Goal: Task Accomplishment & Management: Manage account settings

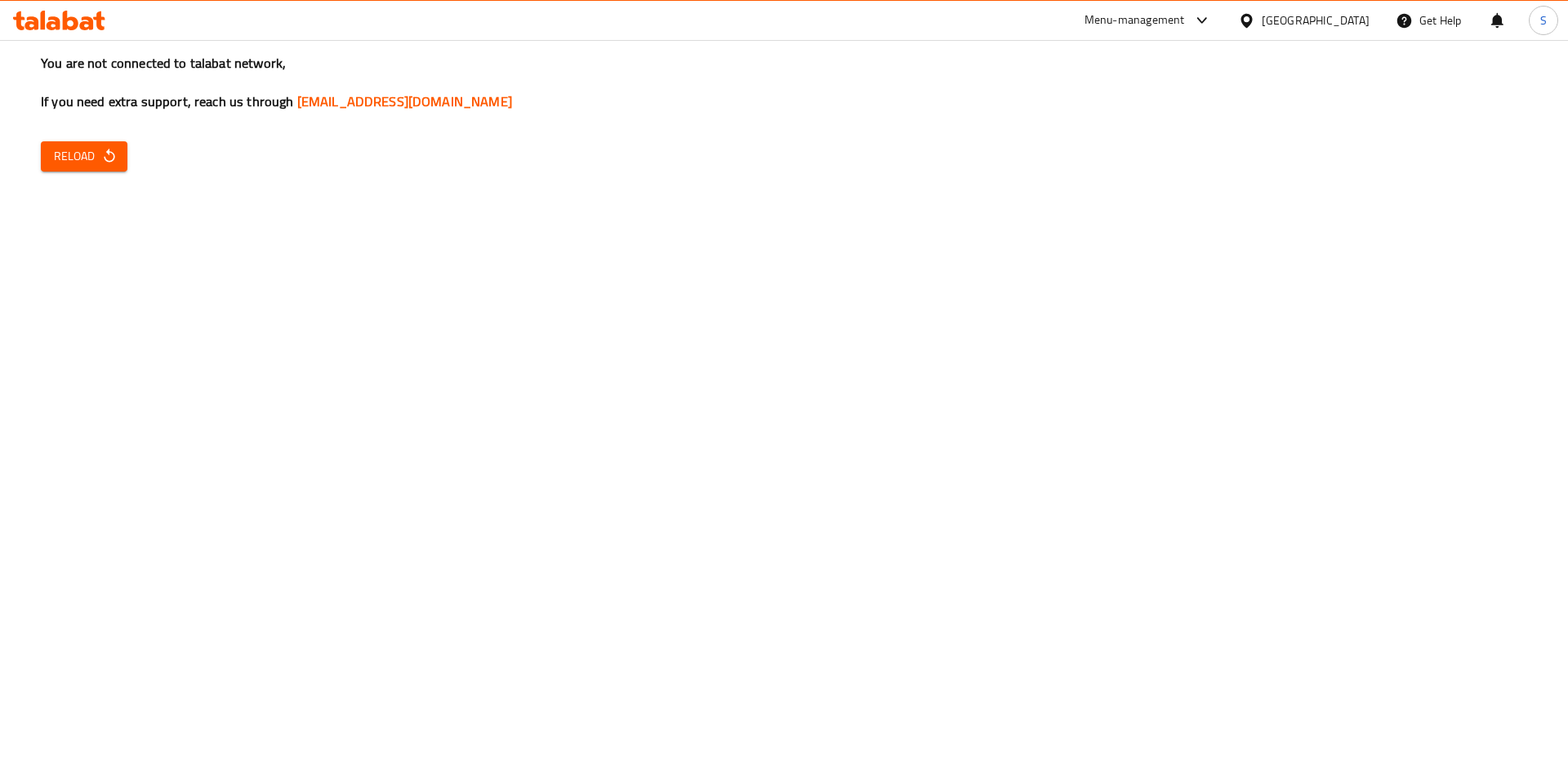
click at [88, 172] on div "You are not connected to talabat network, If you need extra support, reach us t…" at bounding box center [784, 386] width 1568 height 772
click at [106, 133] on div "You are not connected to talabat network, If you need extra support, reach us t…" at bounding box center [784, 386] width 1568 height 772
click at [111, 159] on icon "button" at bounding box center [109, 156] width 16 height 16
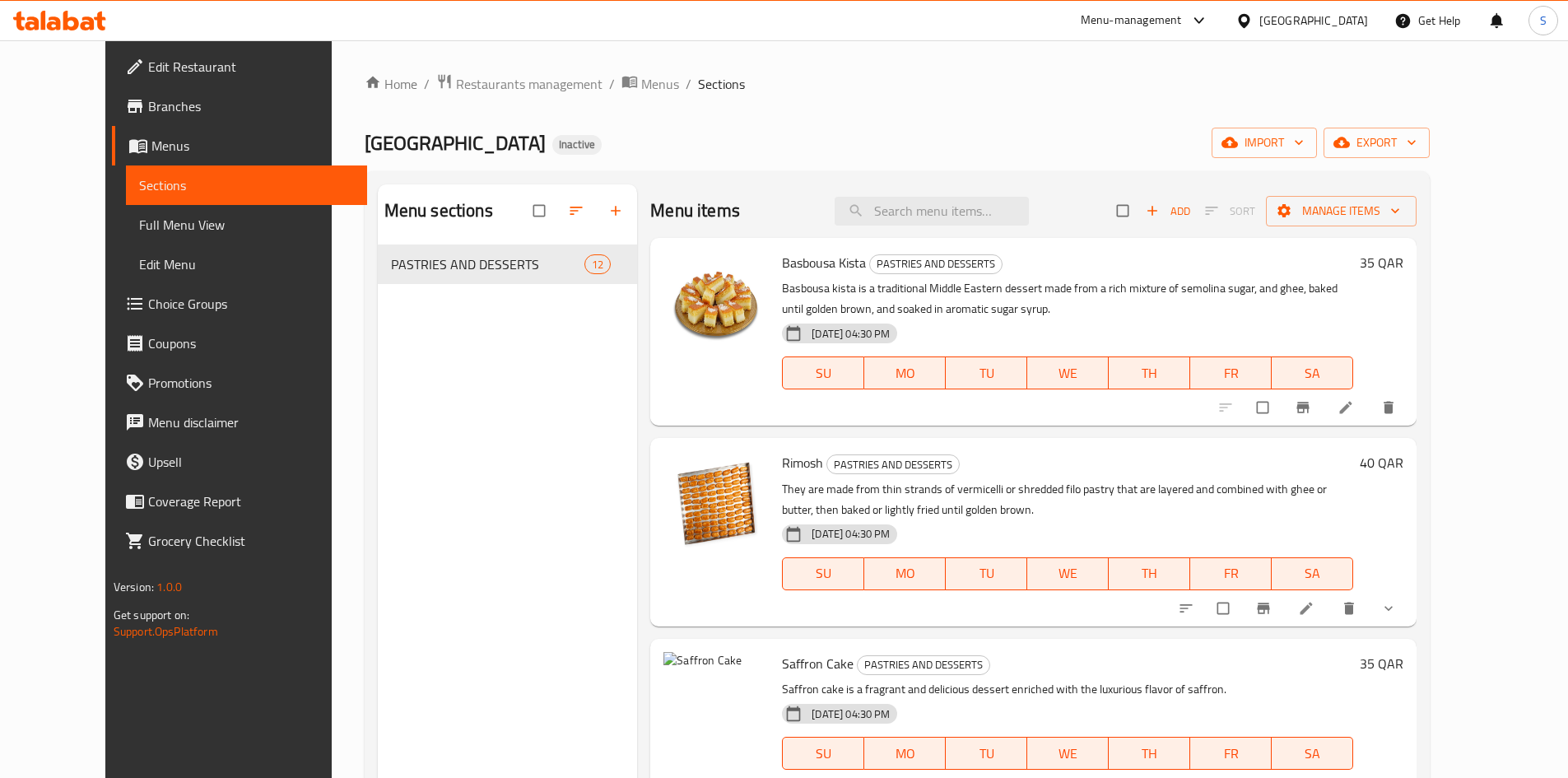
click at [1343, 22] on div "[GEOGRAPHIC_DATA]" at bounding box center [1314, 21] width 109 height 18
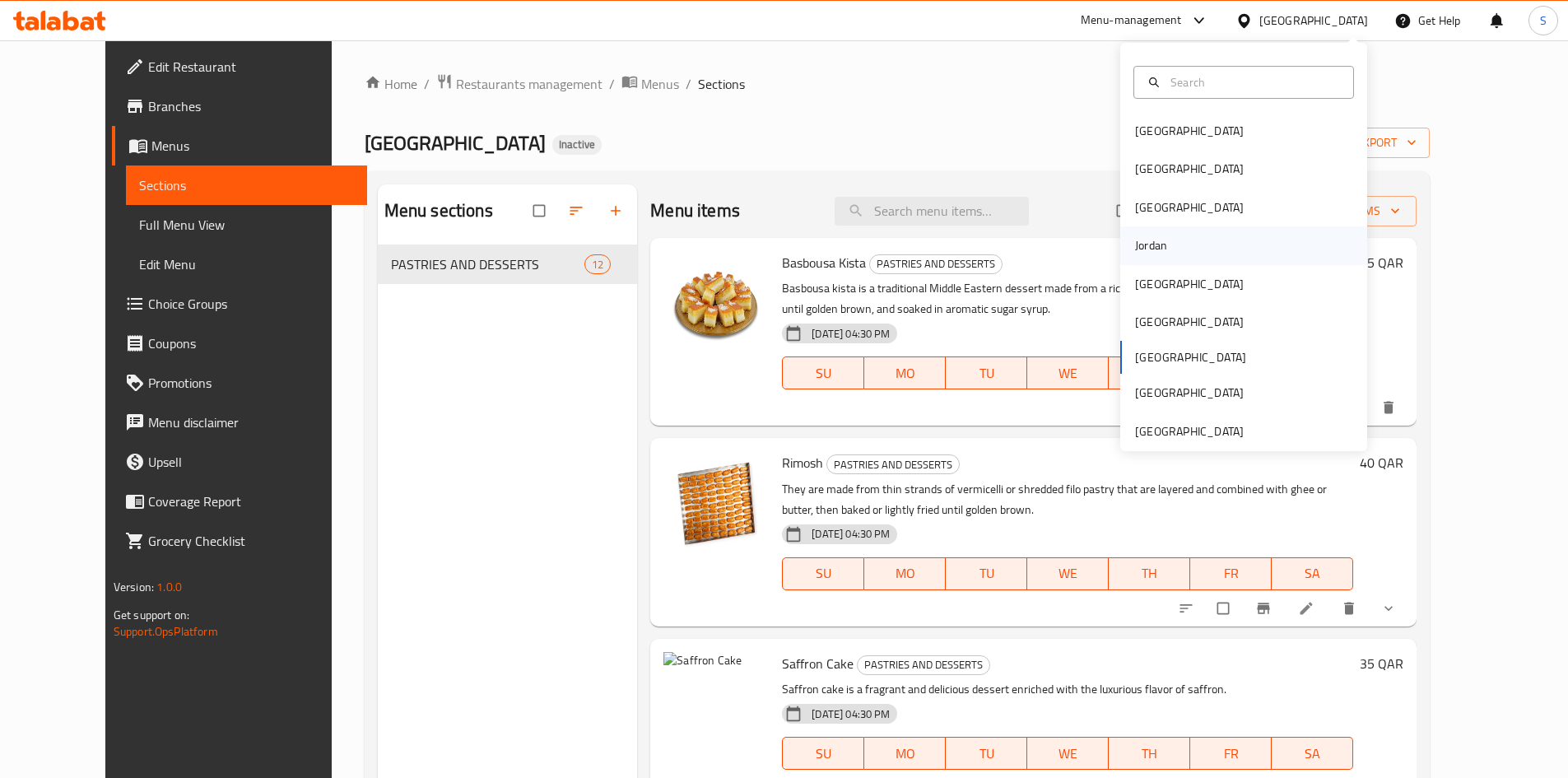
click at [1135, 254] on div "Jordan" at bounding box center [1151, 245] width 32 height 18
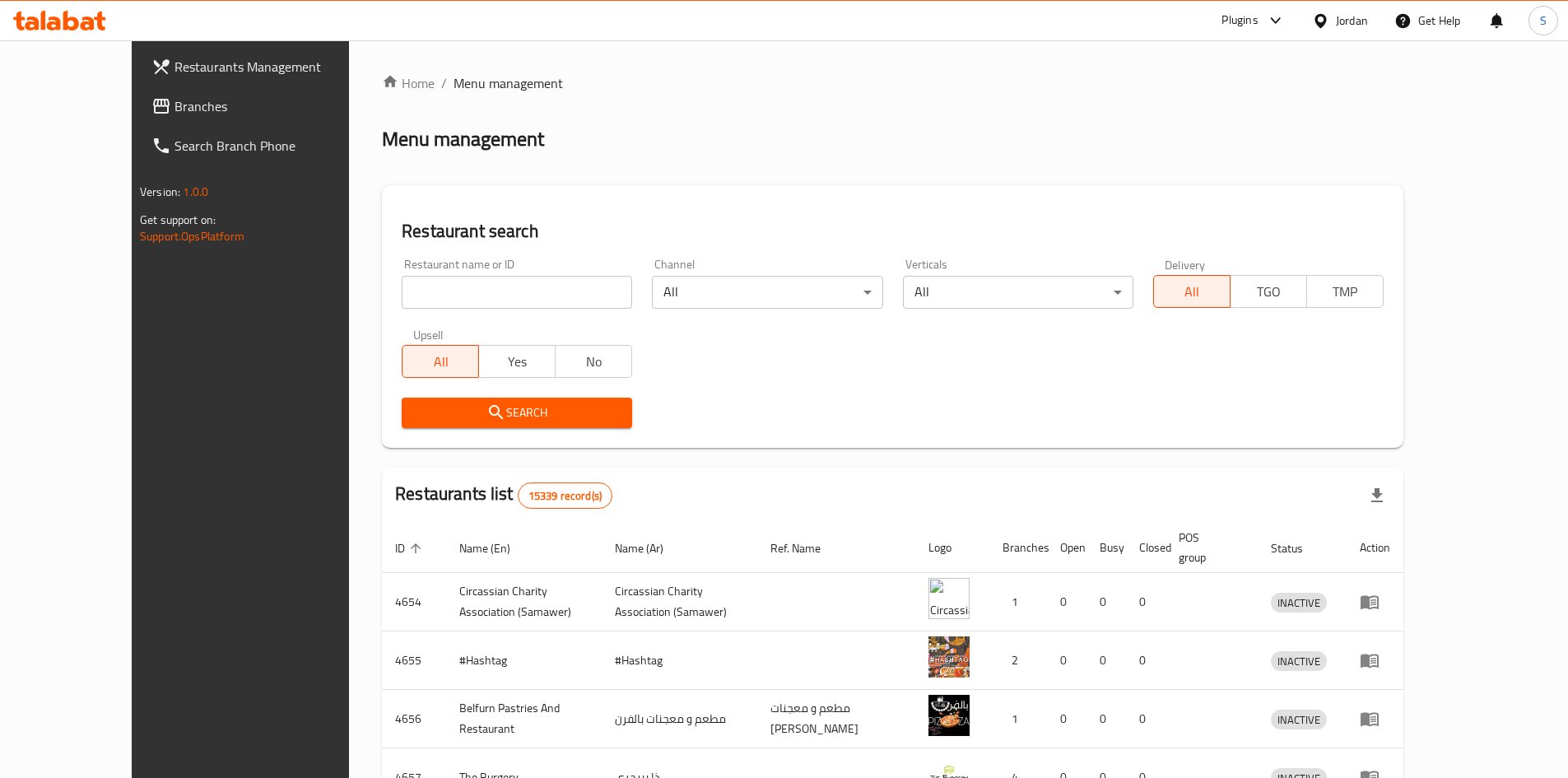
click at [175, 113] on span "Branches" at bounding box center [277, 106] width 206 height 20
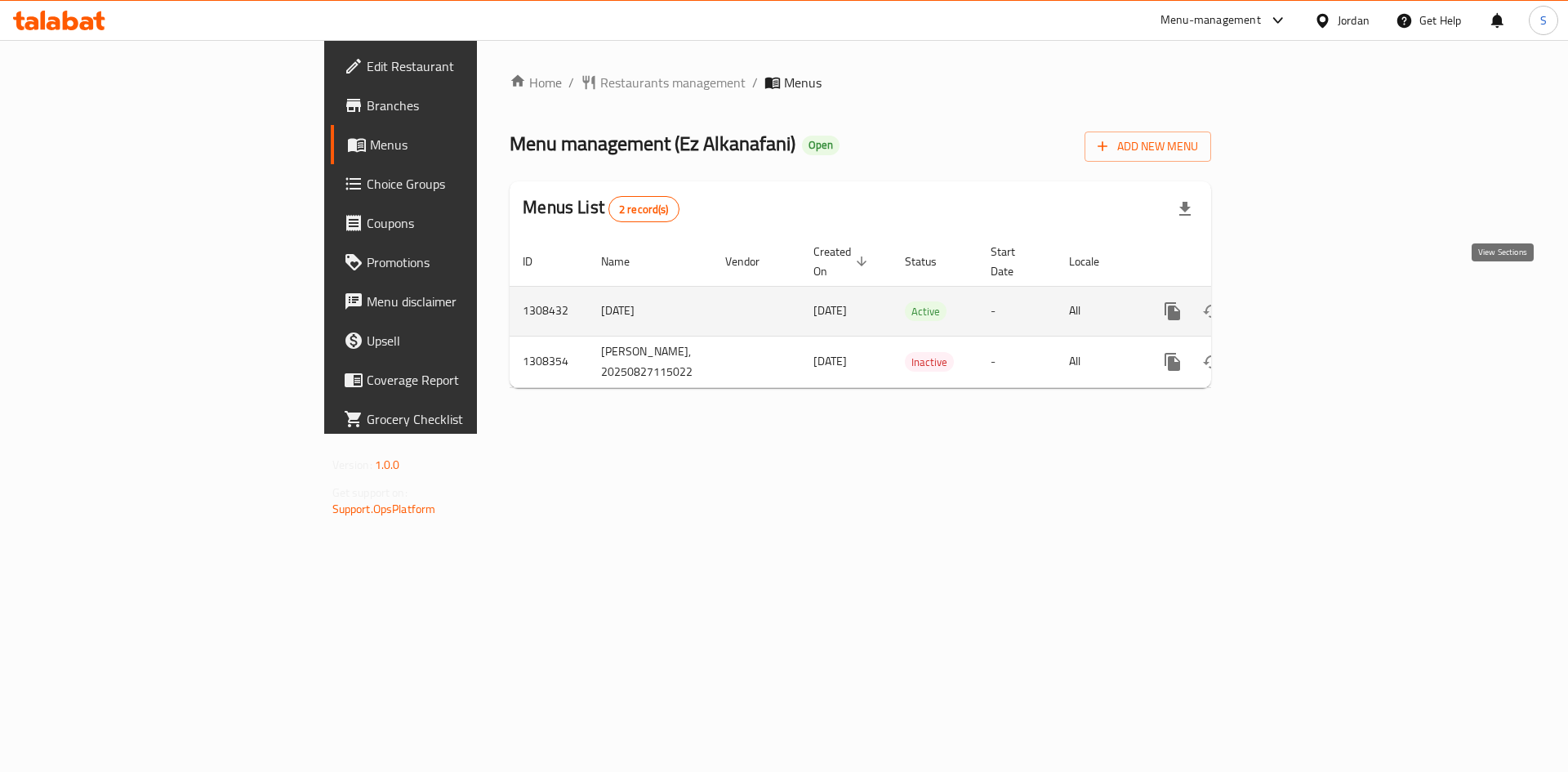
click at [1310, 292] on link "enhanced table" at bounding box center [1290, 311] width 39 height 39
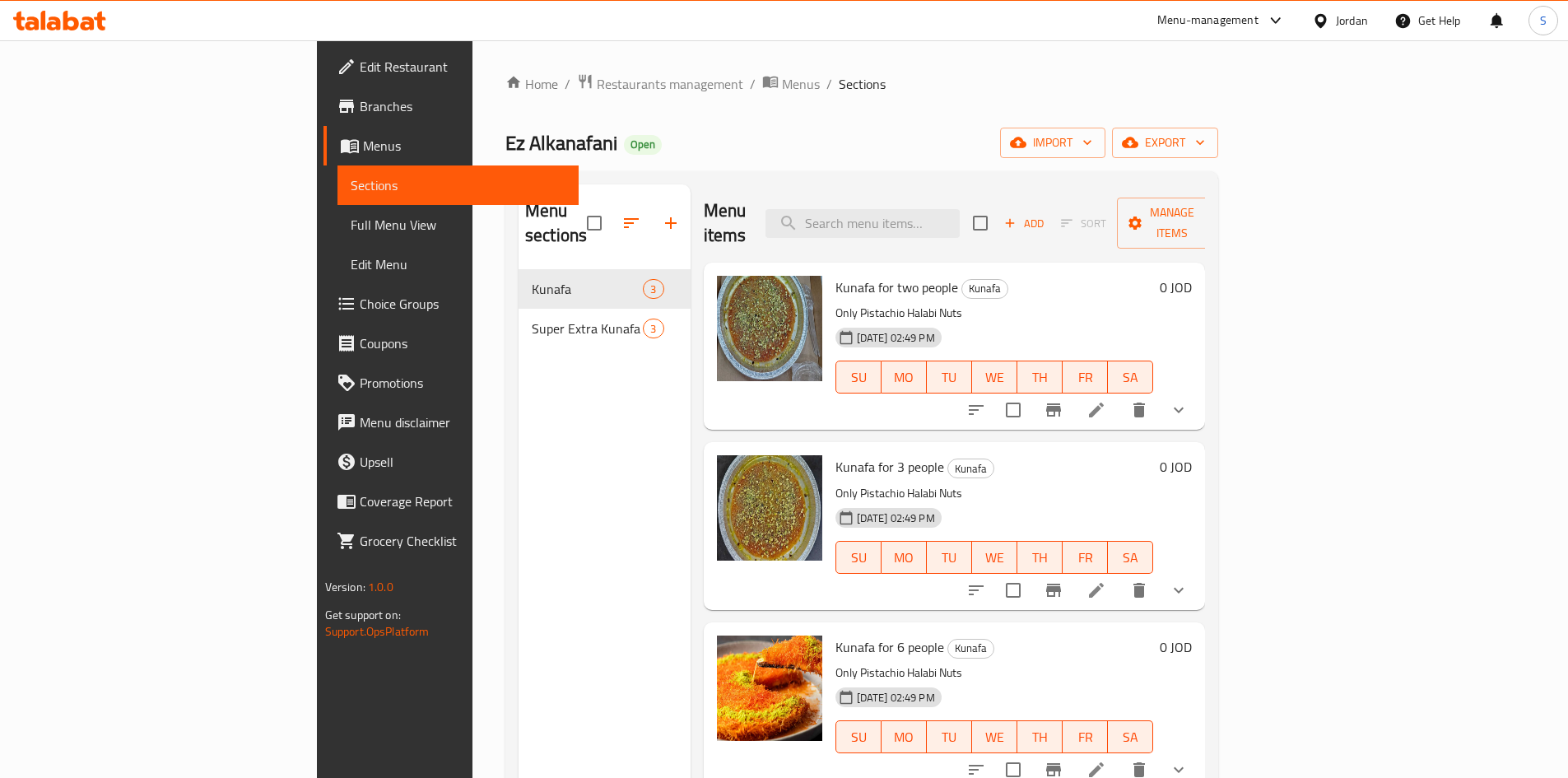
click at [323, 157] on link "Menus" at bounding box center [450, 146] width 255 height 39
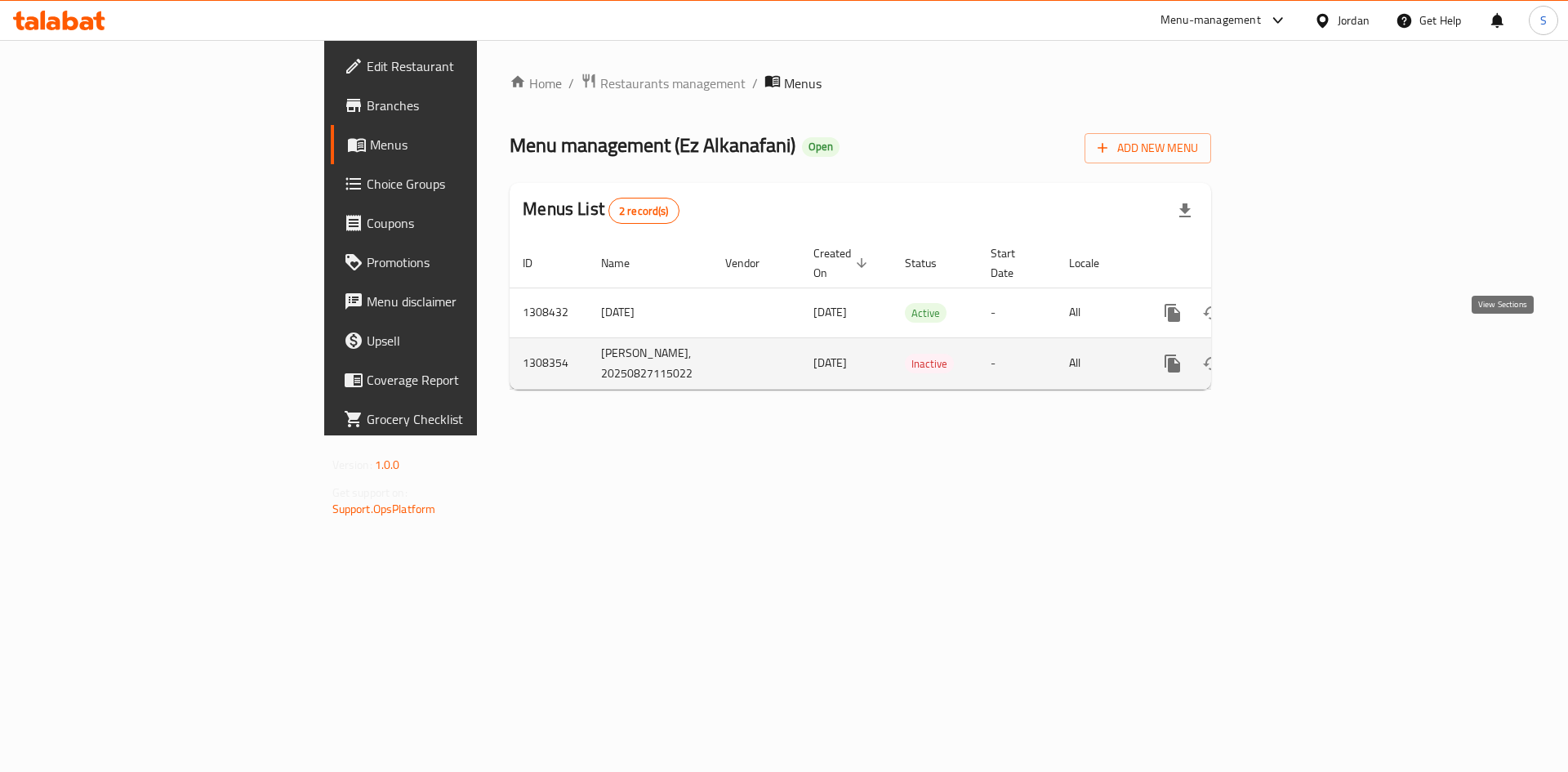
click at [1298, 356] on icon "enhanced table" at bounding box center [1290, 363] width 15 height 15
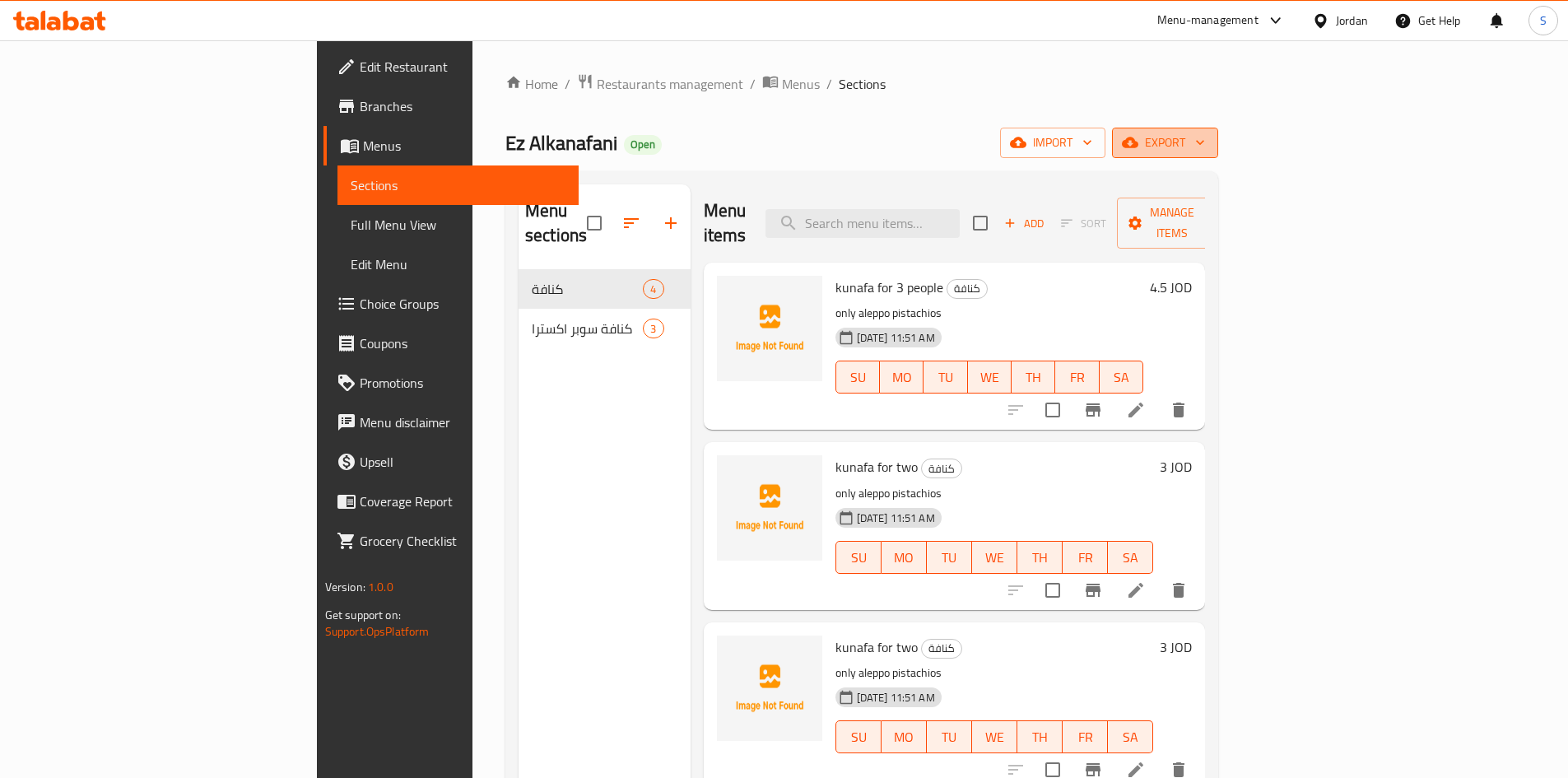
click at [1138, 146] on icon "button" at bounding box center [1130, 143] width 16 height 11
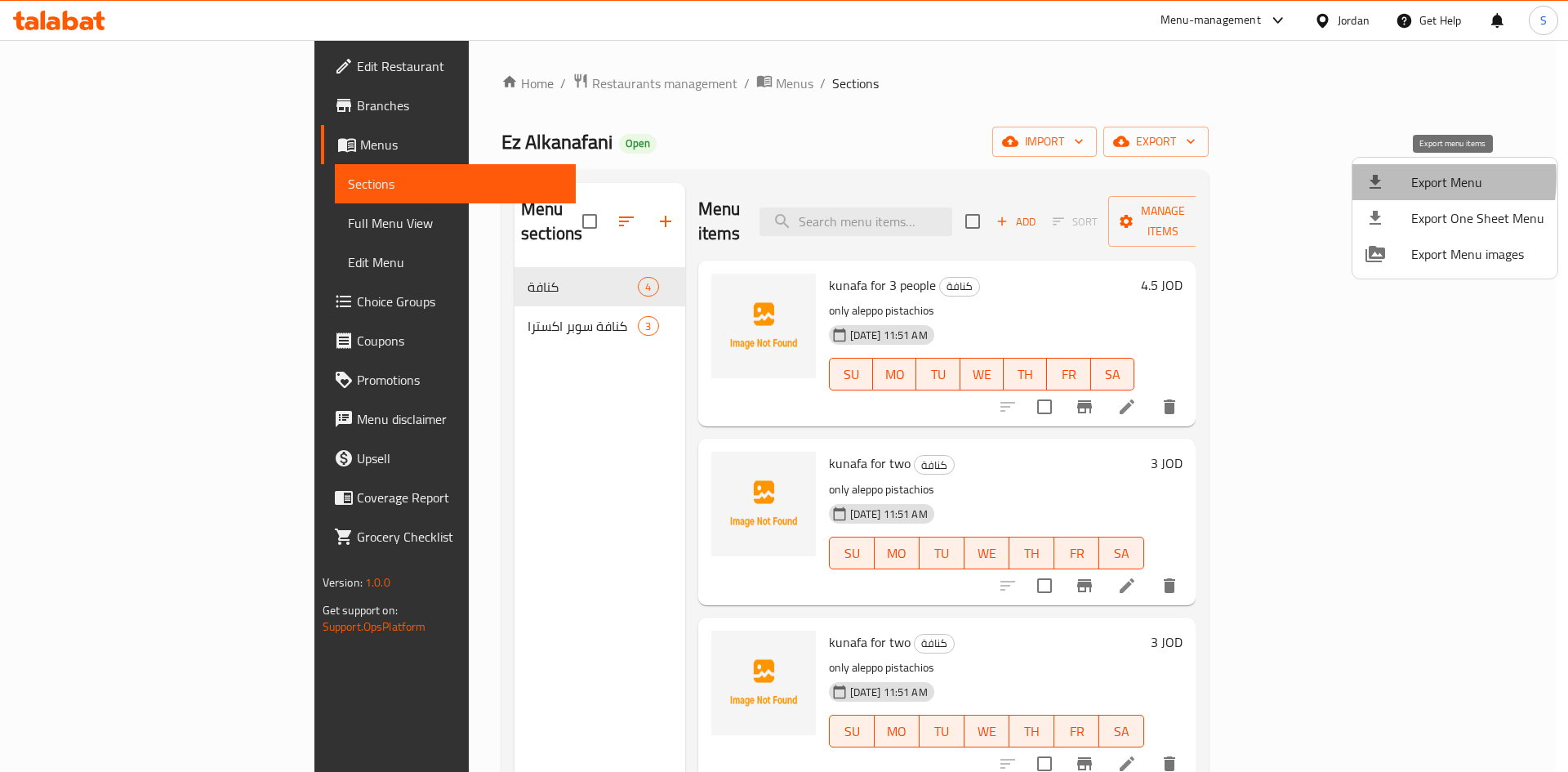
click at [1387, 177] on div at bounding box center [1388, 183] width 45 height 20
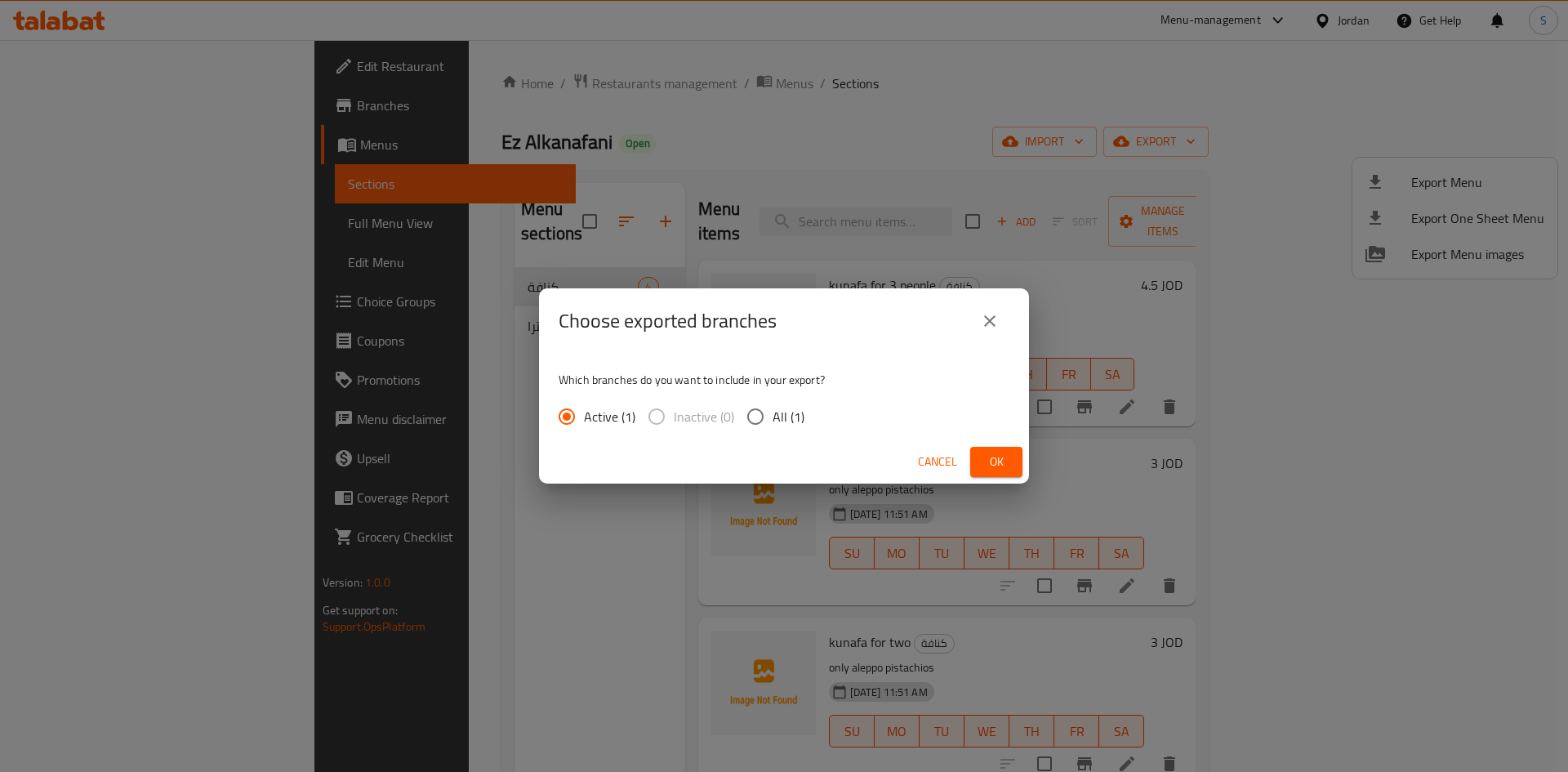
click at [775, 422] on span "All (1)" at bounding box center [789, 417] width 32 height 20
click at [773, 422] on input "All (1)" at bounding box center [756, 417] width 35 height 35
radio input "true"
click at [1022, 478] on div "Cancel Ok" at bounding box center [783, 462] width 490 height 44
click at [999, 462] on span "Ok" at bounding box center [996, 461] width 26 height 20
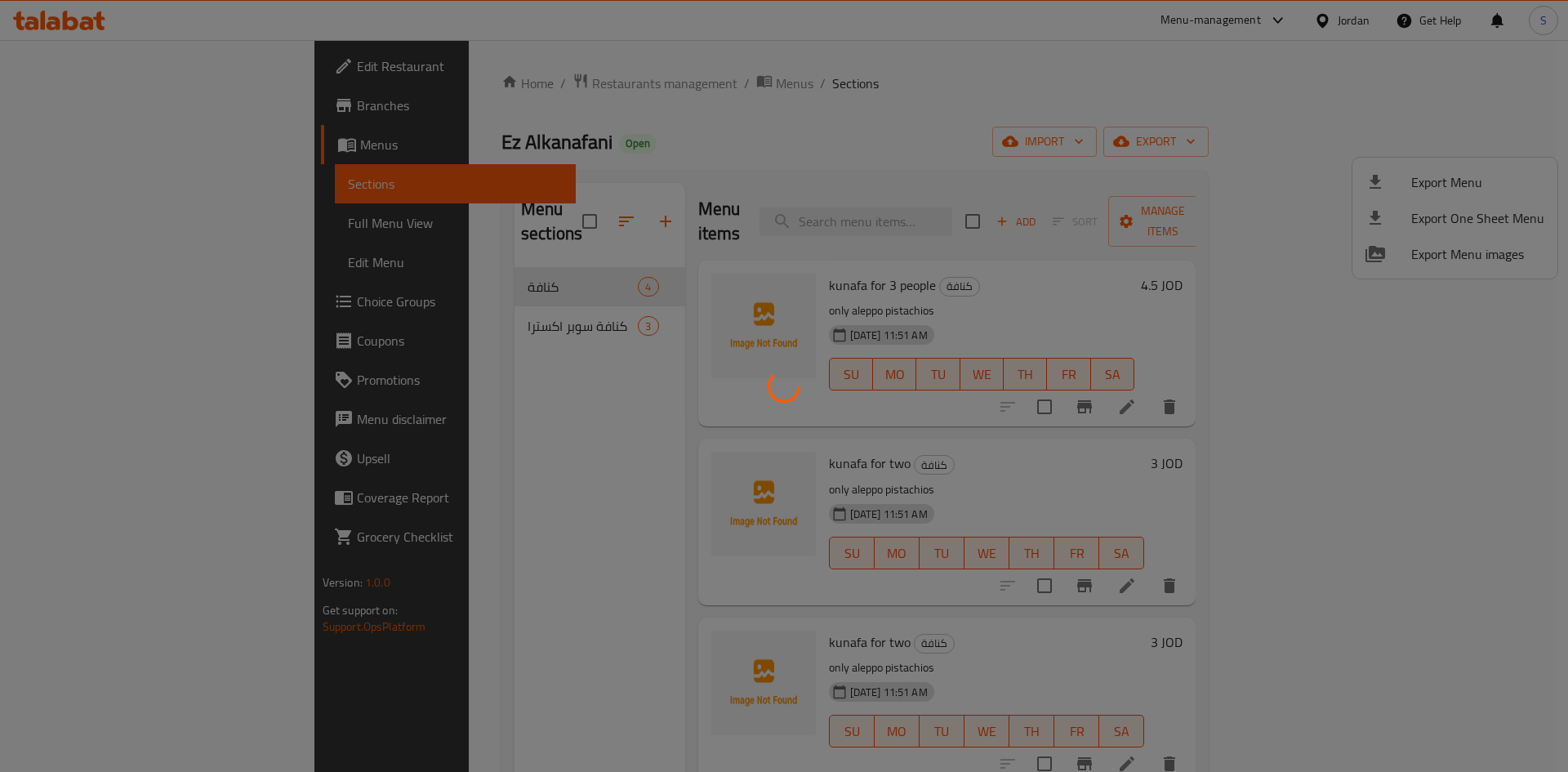
click at [859, 80] on div at bounding box center [784, 386] width 1568 height 772
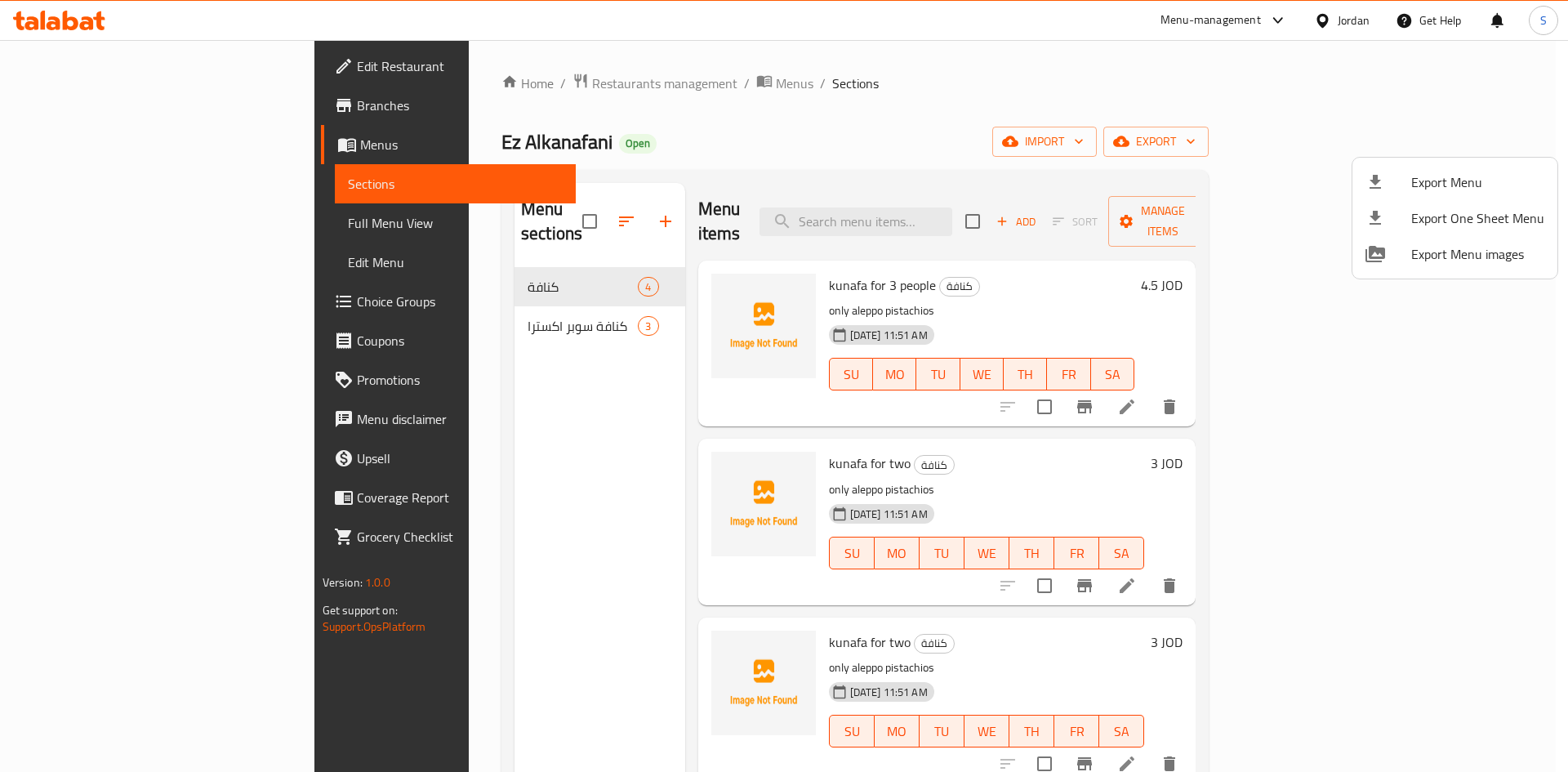
click at [176, 224] on div at bounding box center [784, 386] width 1568 height 772
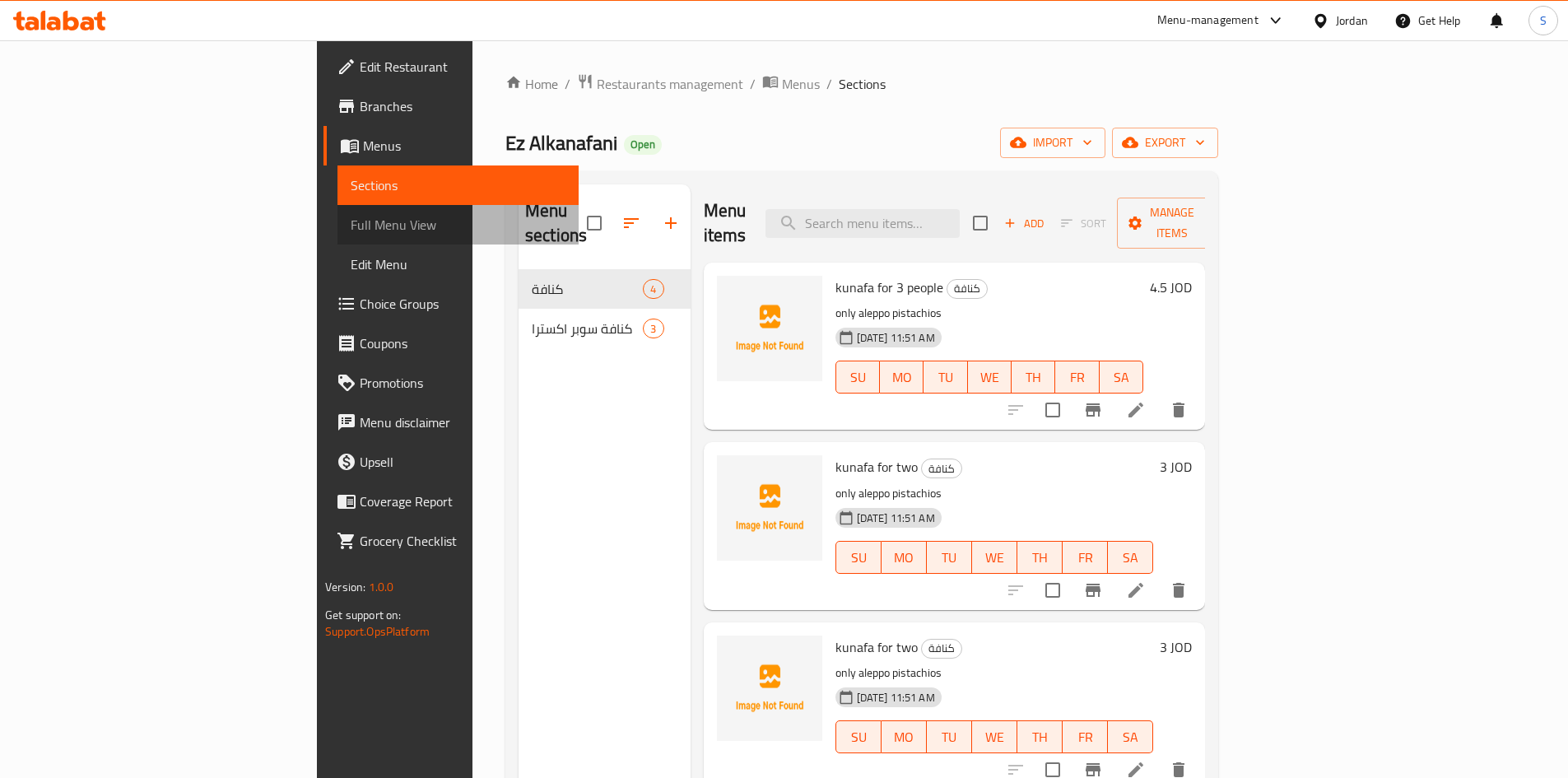
click at [351, 226] on span "Full Menu View" at bounding box center [458, 225] width 215 height 20
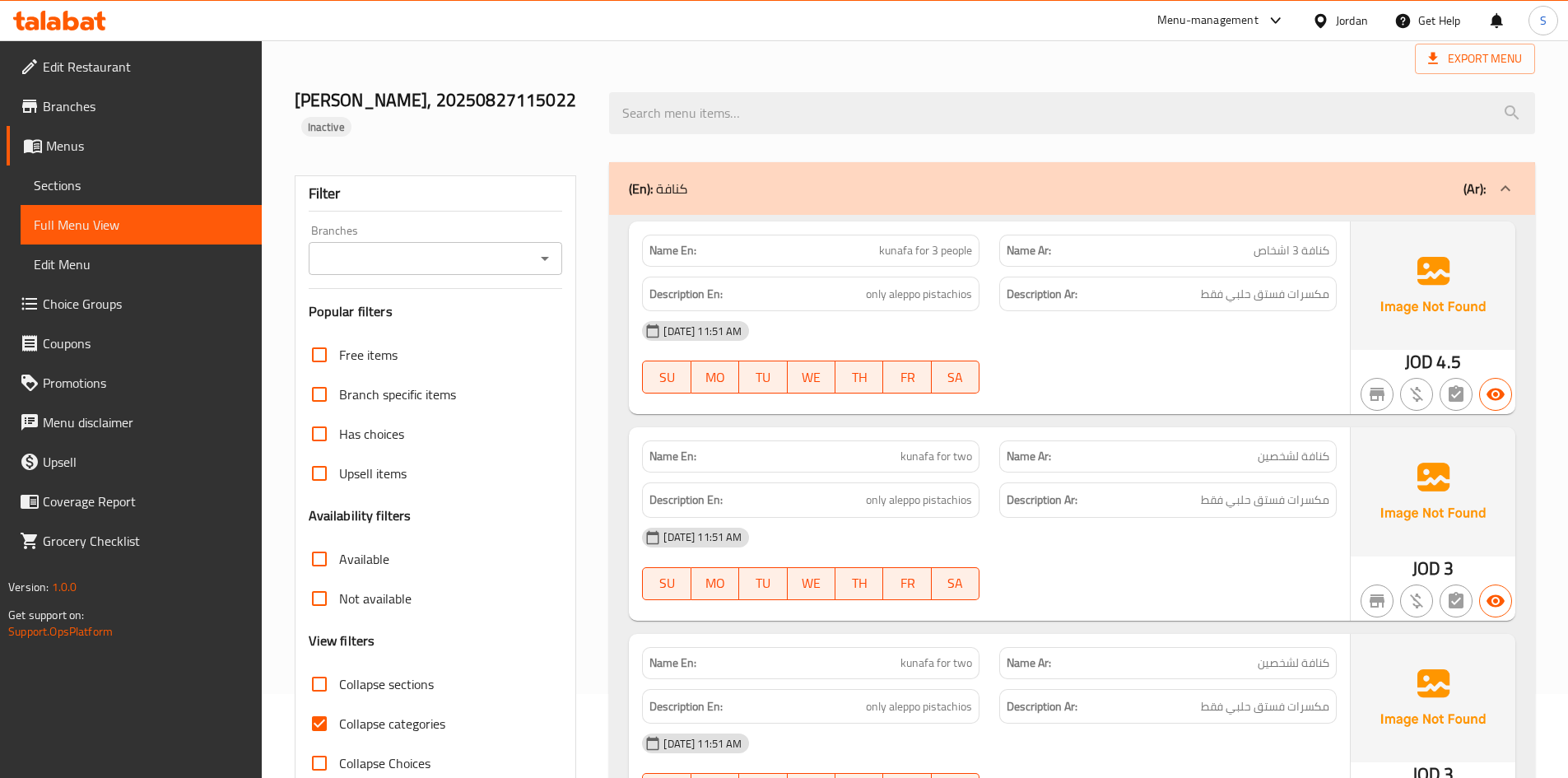
scroll to position [165, 0]
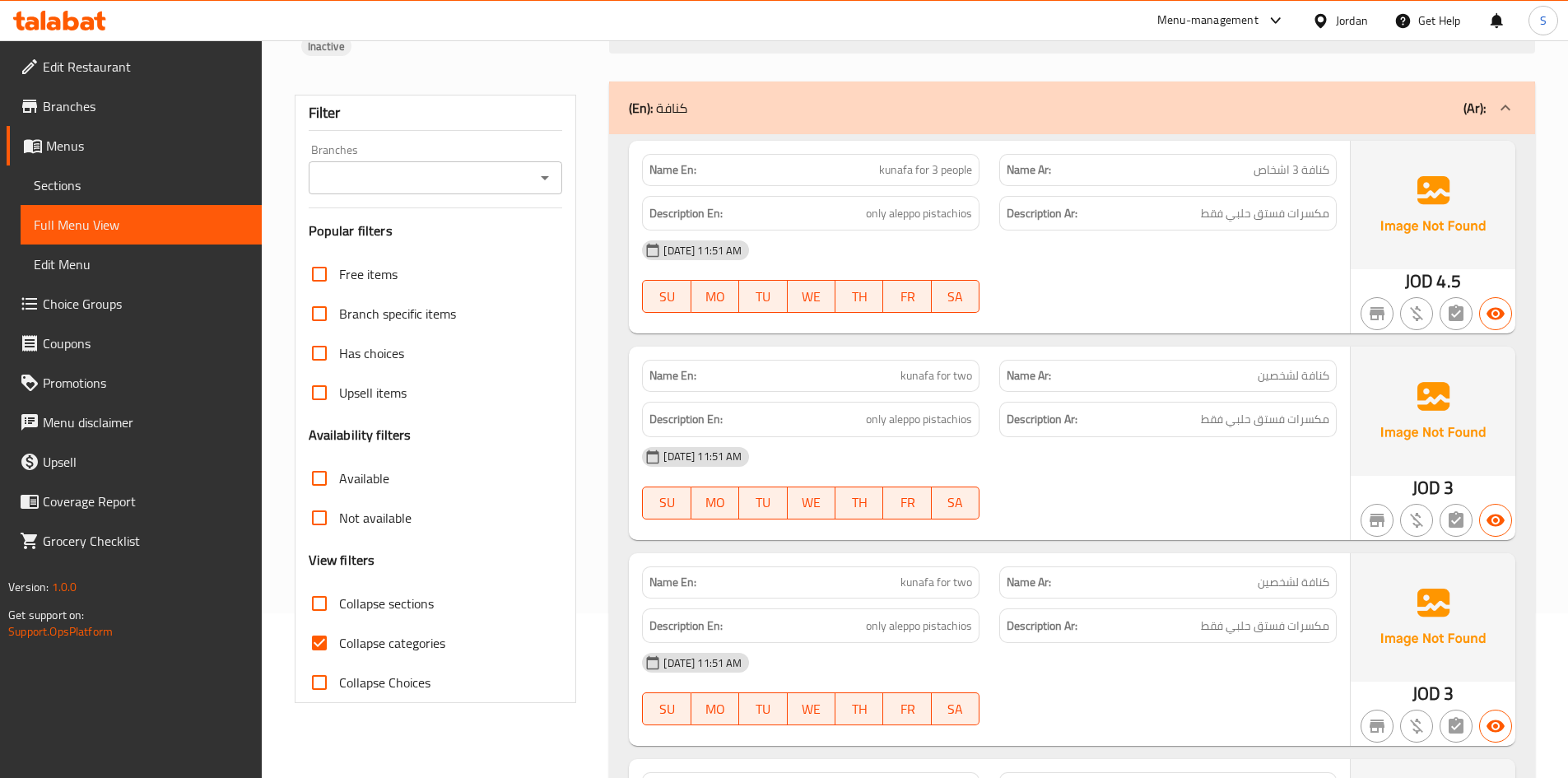
click at [338, 632] on input "Collapse categories" at bounding box center [319, 643] width 39 height 39
checkbox input "false"
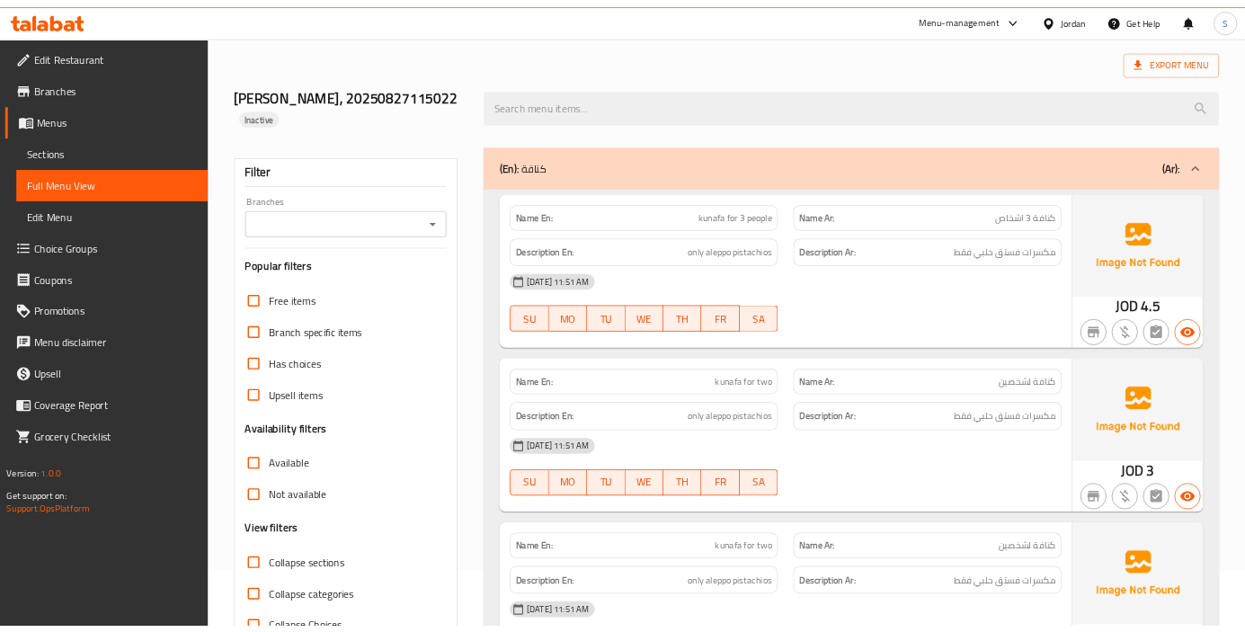
scroll to position [0, 0]
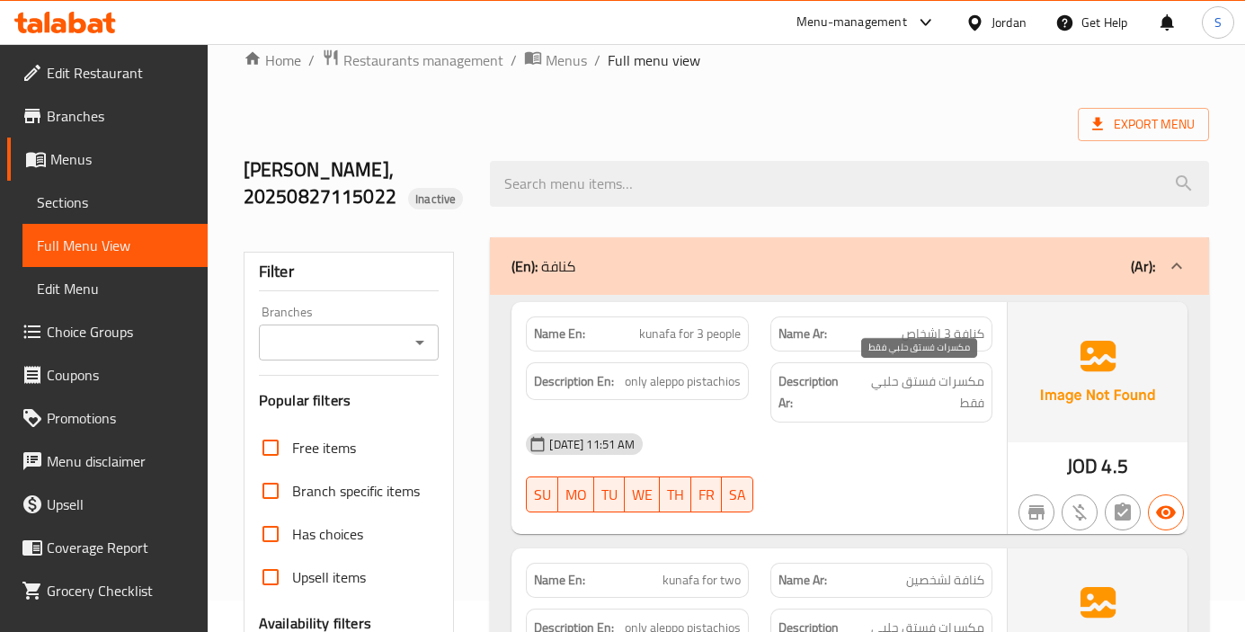
scroll to position [211, 0]
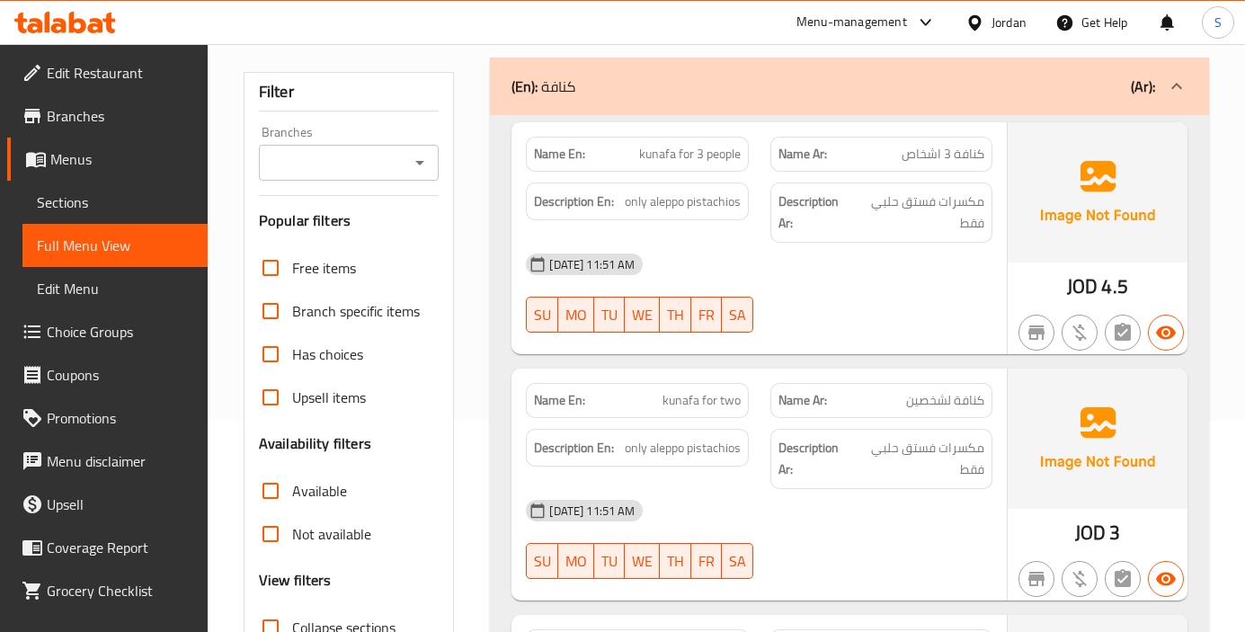
click at [729, 155] on span "kunafa for 3 people" at bounding box center [690, 154] width 102 height 19
copy span "kunafa for 3 people"
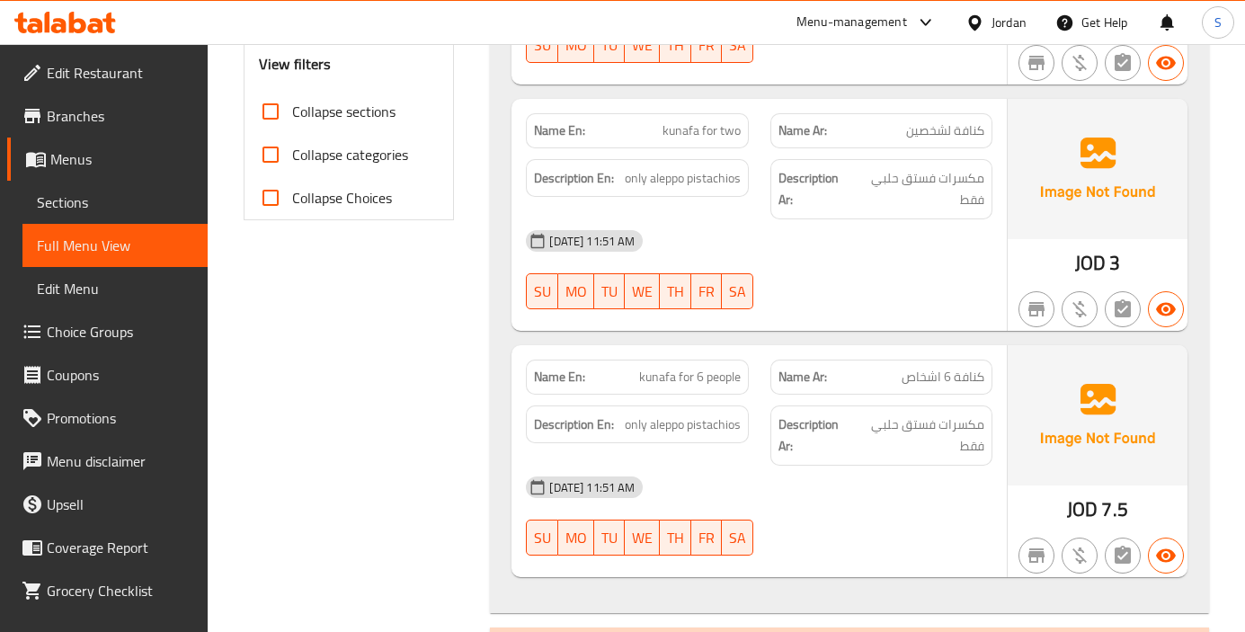
scroll to position [571, 0]
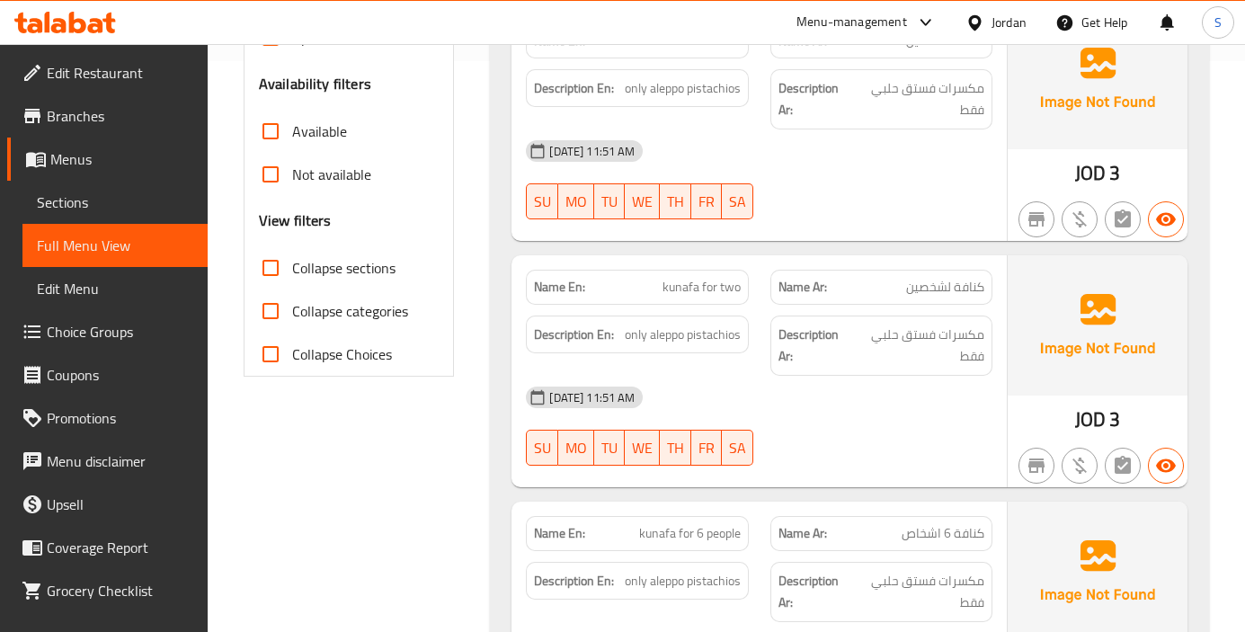
click at [717, 296] on span "kunafa for two" at bounding box center [702, 287] width 78 height 19
copy span "kunafa for two"
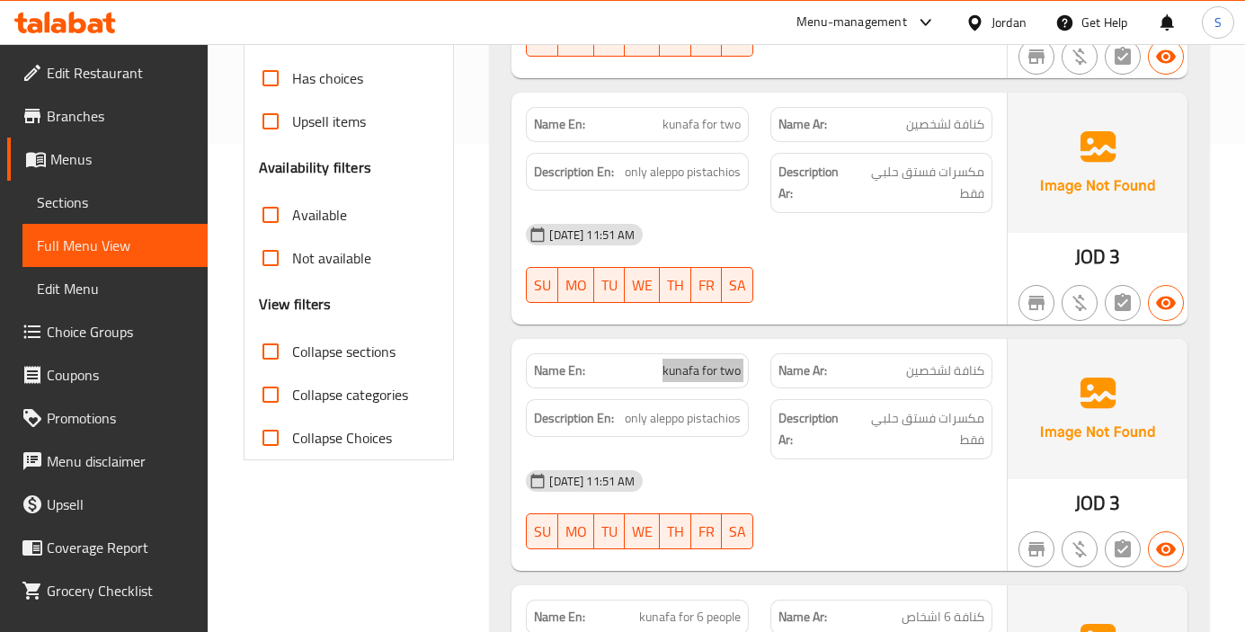
scroll to position [301, 0]
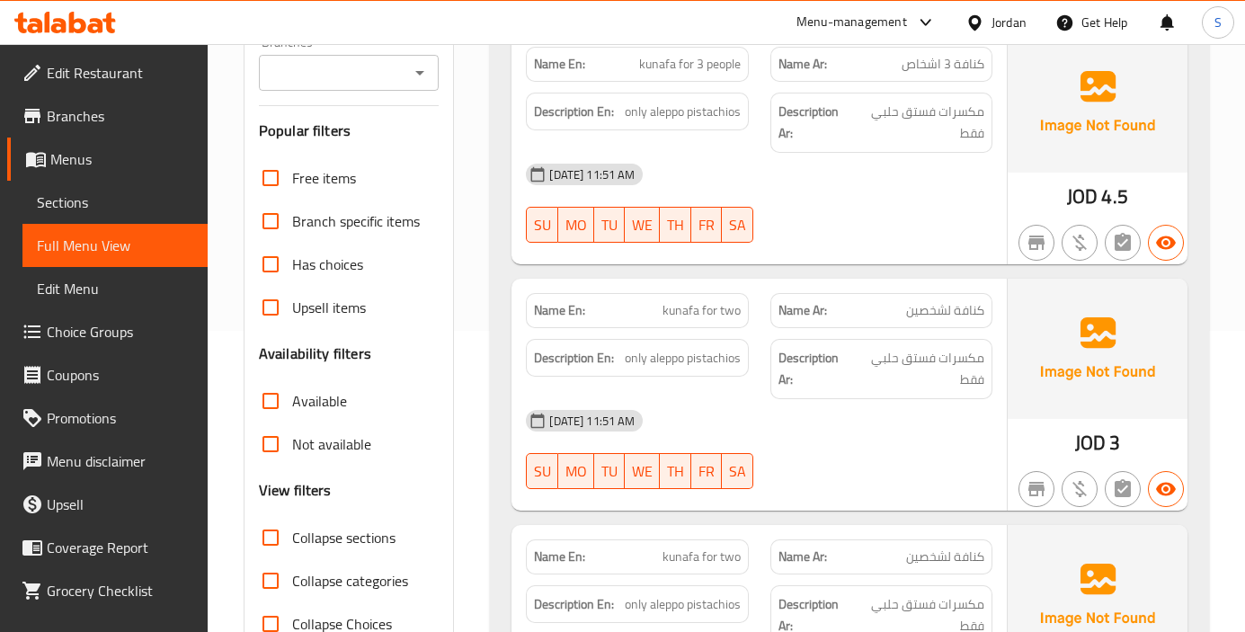
click at [851, 355] on strong "Description Ar:" at bounding box center [815, 369] width 72 height 44
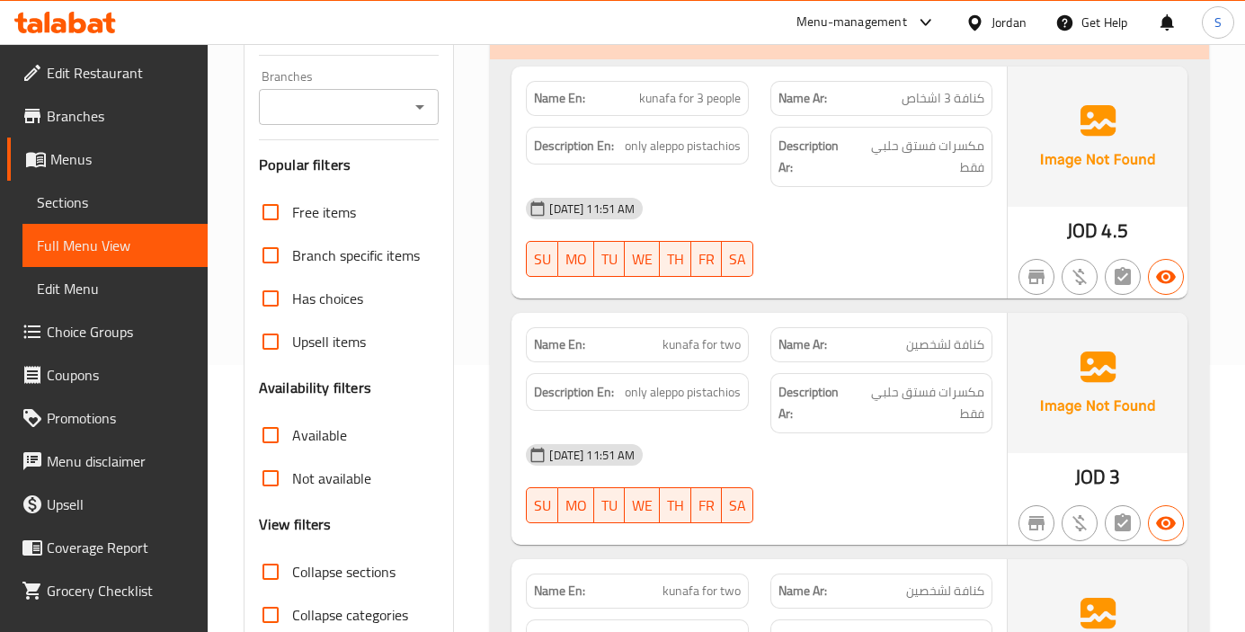
scroll to position [211, 0]
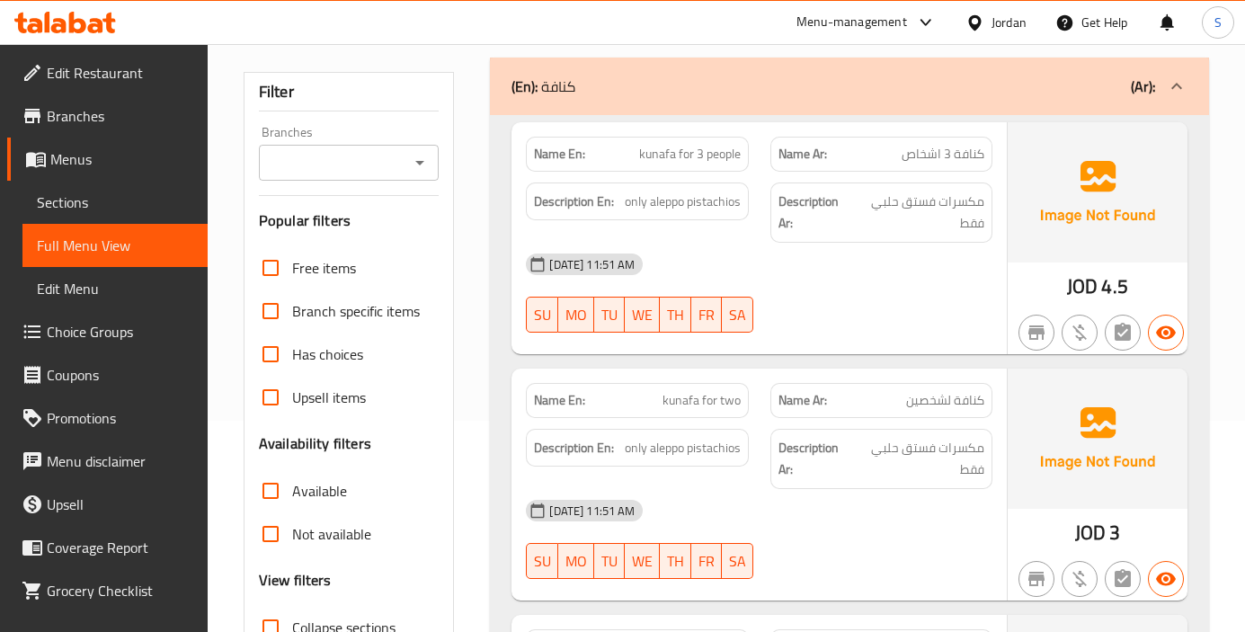
click at [733, 162] on span "kunafa for 3 people" at bounding box center [690, 154] width 102 height 19
copy span "kunafa for 3 people"
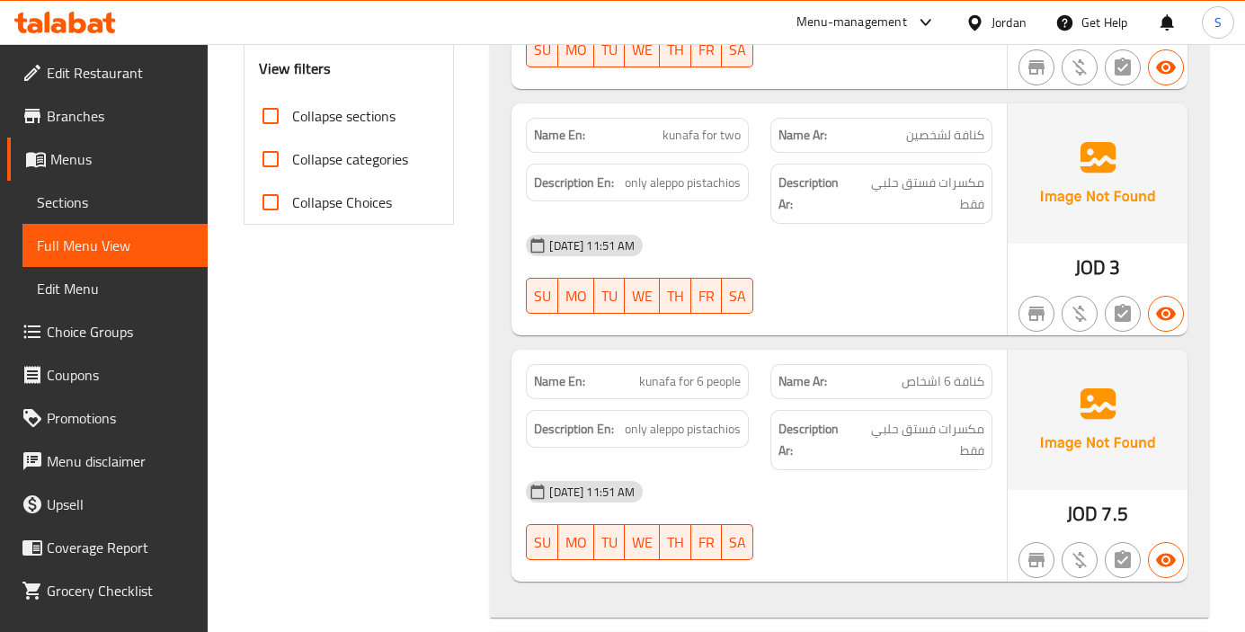
scroll to position [841, 0]
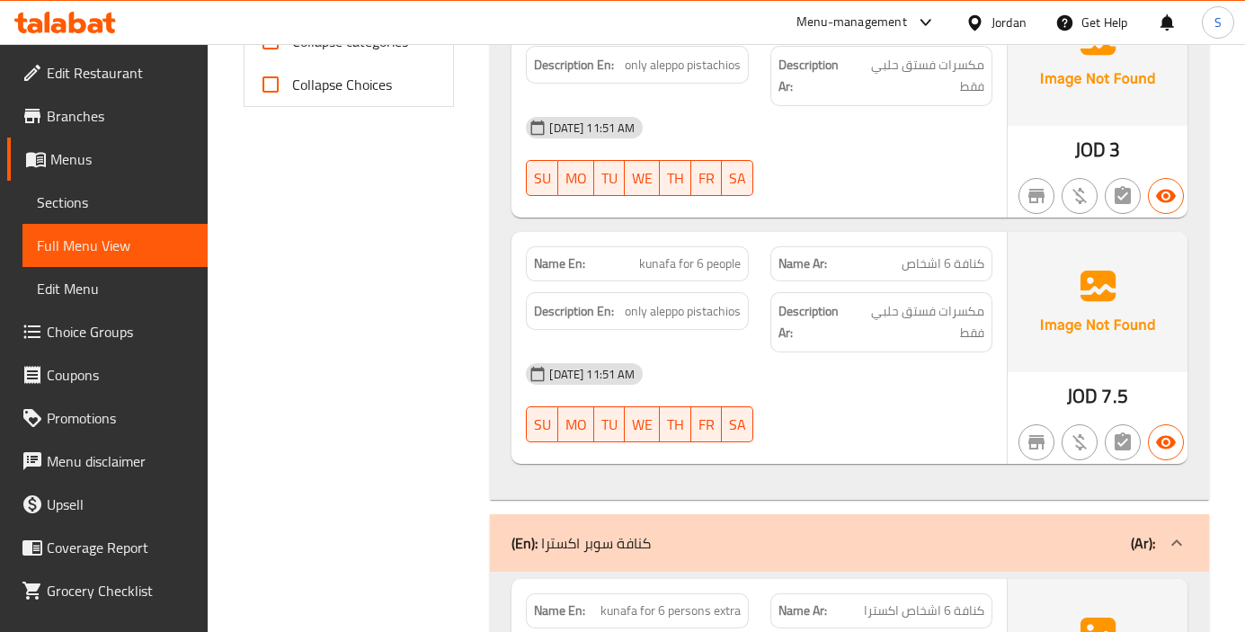
click at [700, 273] on span "kunafa for 6 people" at bounding box center [690, 263] width 102 height 19
copy span "kunafa for 6 people"
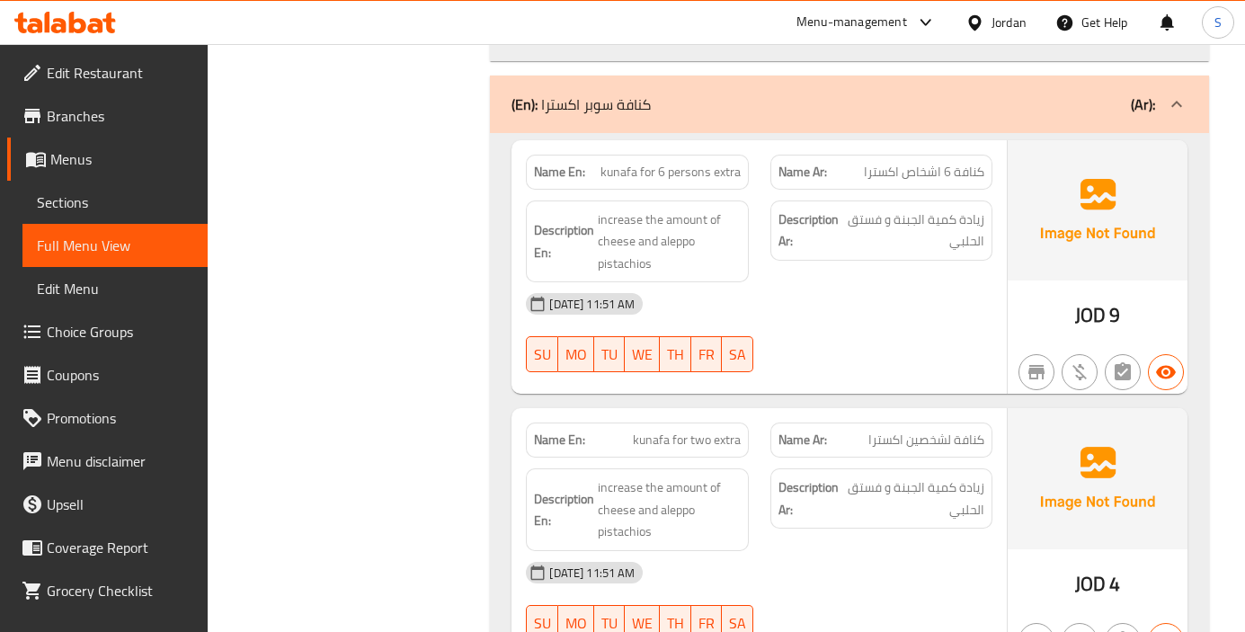
scroll to position [1290, 0]
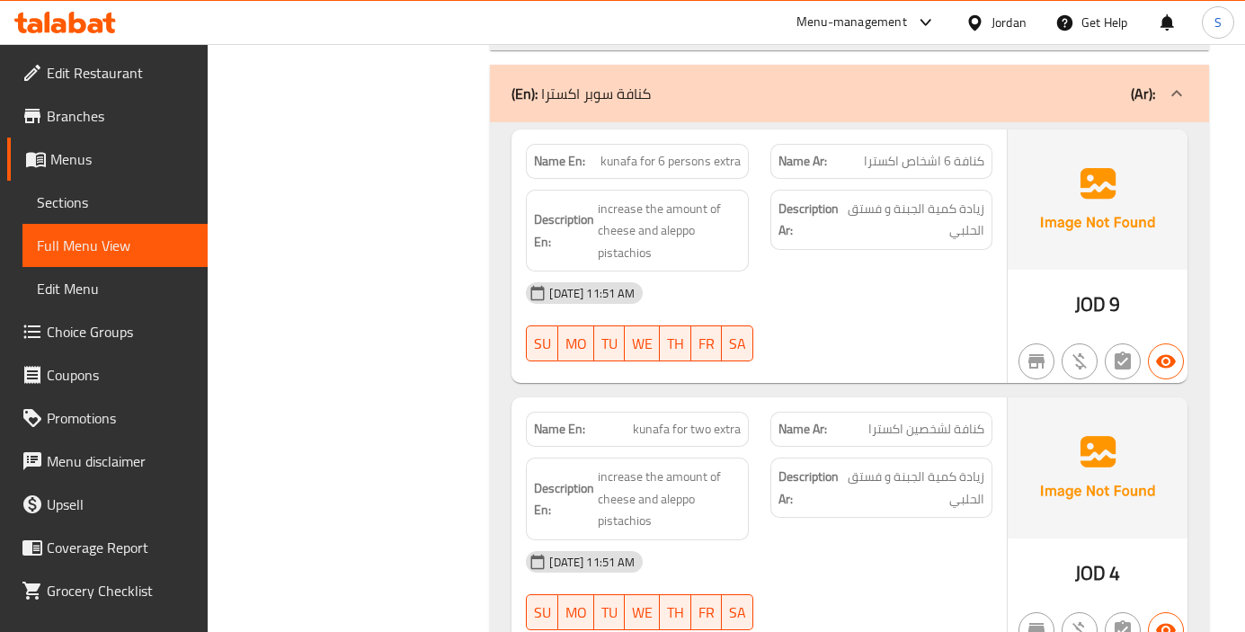
click at [675, 160] on span "kunafa for 6 persons extra" at bounding box center [671, 161] width 140 height 19
copy span "kunafa for 6 persons extra"
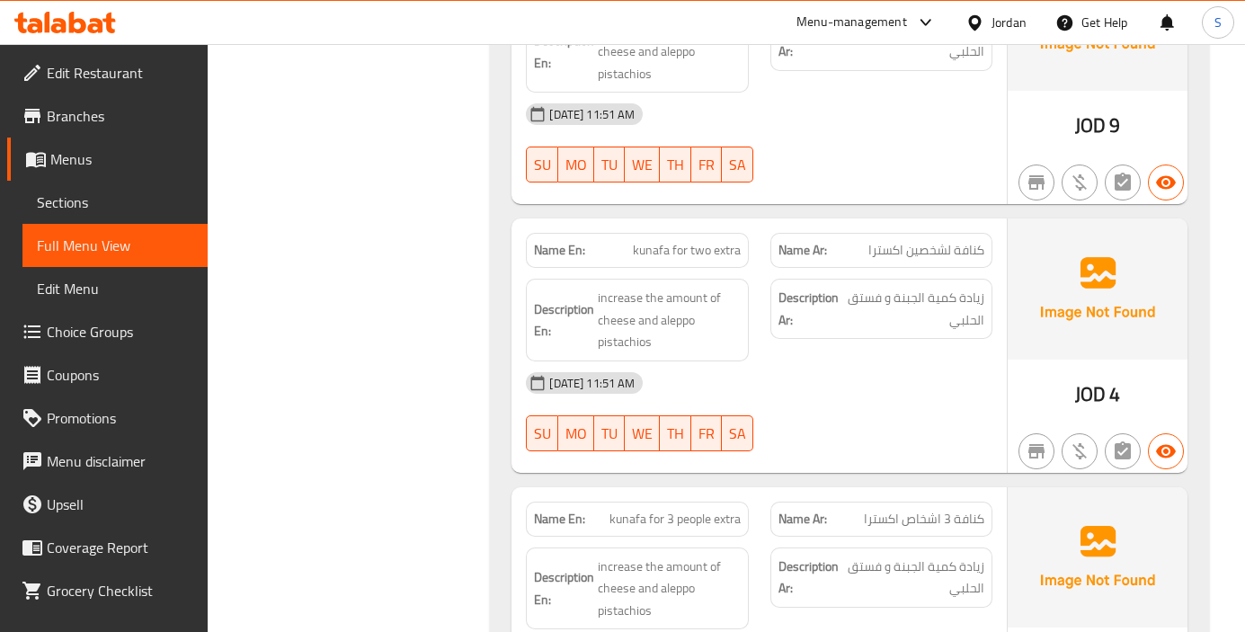
scroll to position [1470, 0]
click at [723, 245] on span "kunafa for two extra" at bounding box center [687, 249] width 108 height 19
copy span "kunafa for two extra"
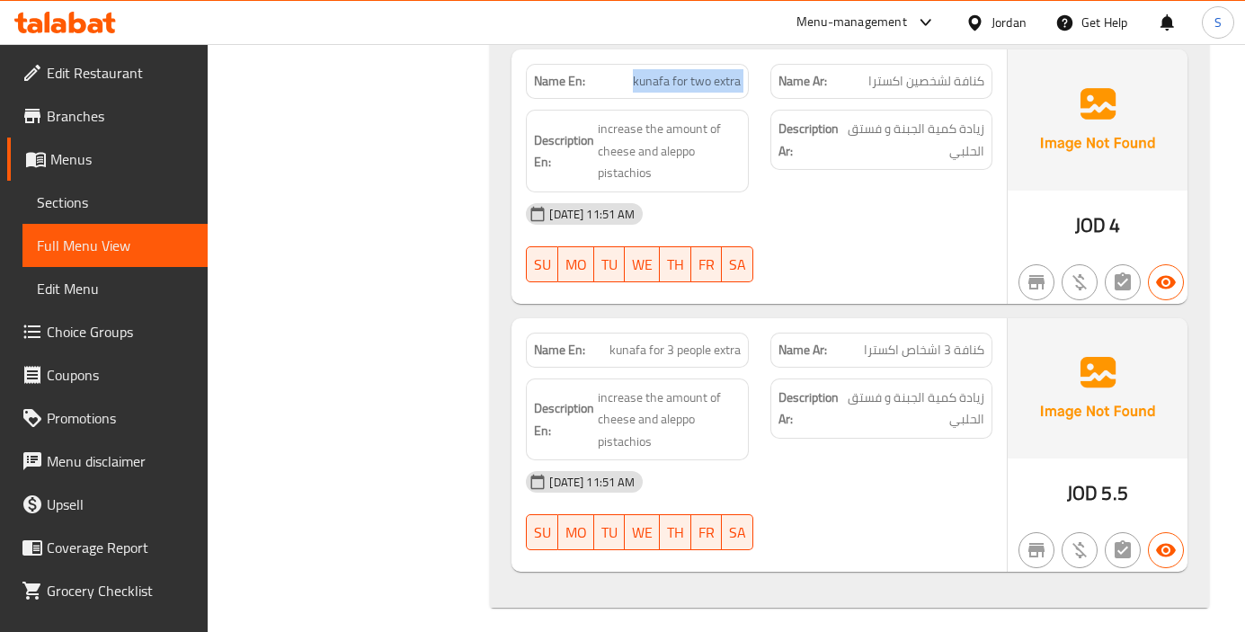
scroll to position [1650, 0]
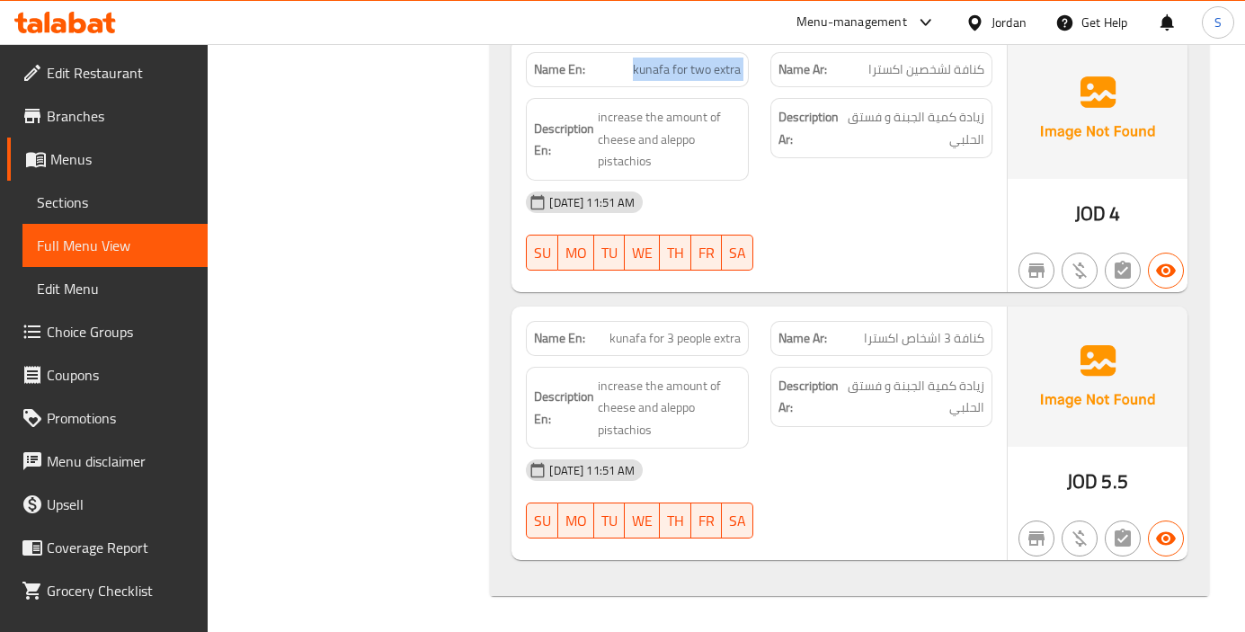
click at [680, 359] on div "Description En: increase the amount of cheese and aleppo pistachios" at bounding box center [637, 408] width 244 height 104
click at [677, 319] on div "Name En: kunafa for 3 people extra" at bounding box center [637, 338] width 244 height 57
copy span "kunafa for 3 people extra"
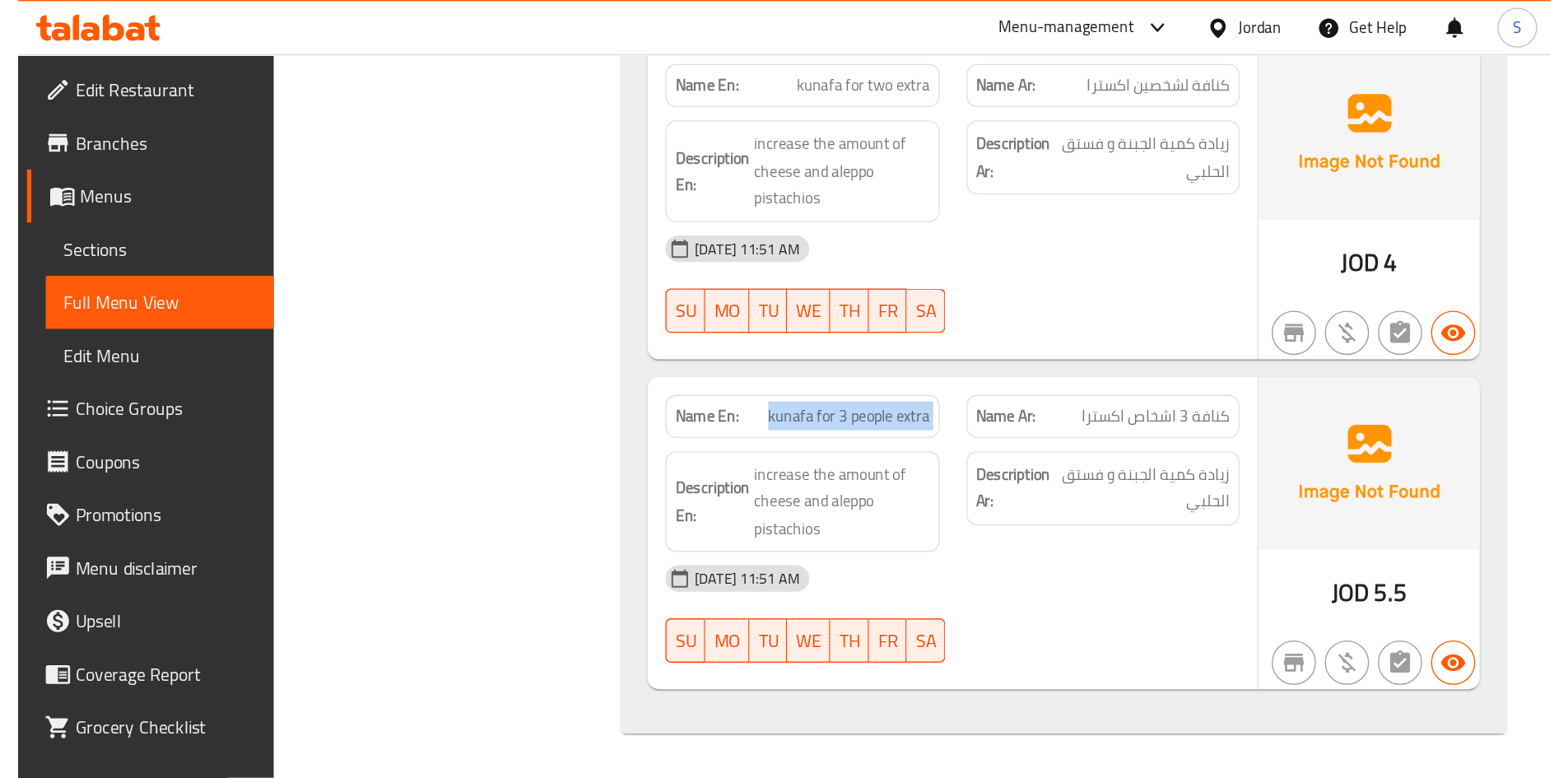
scroll to position [1148, 0]
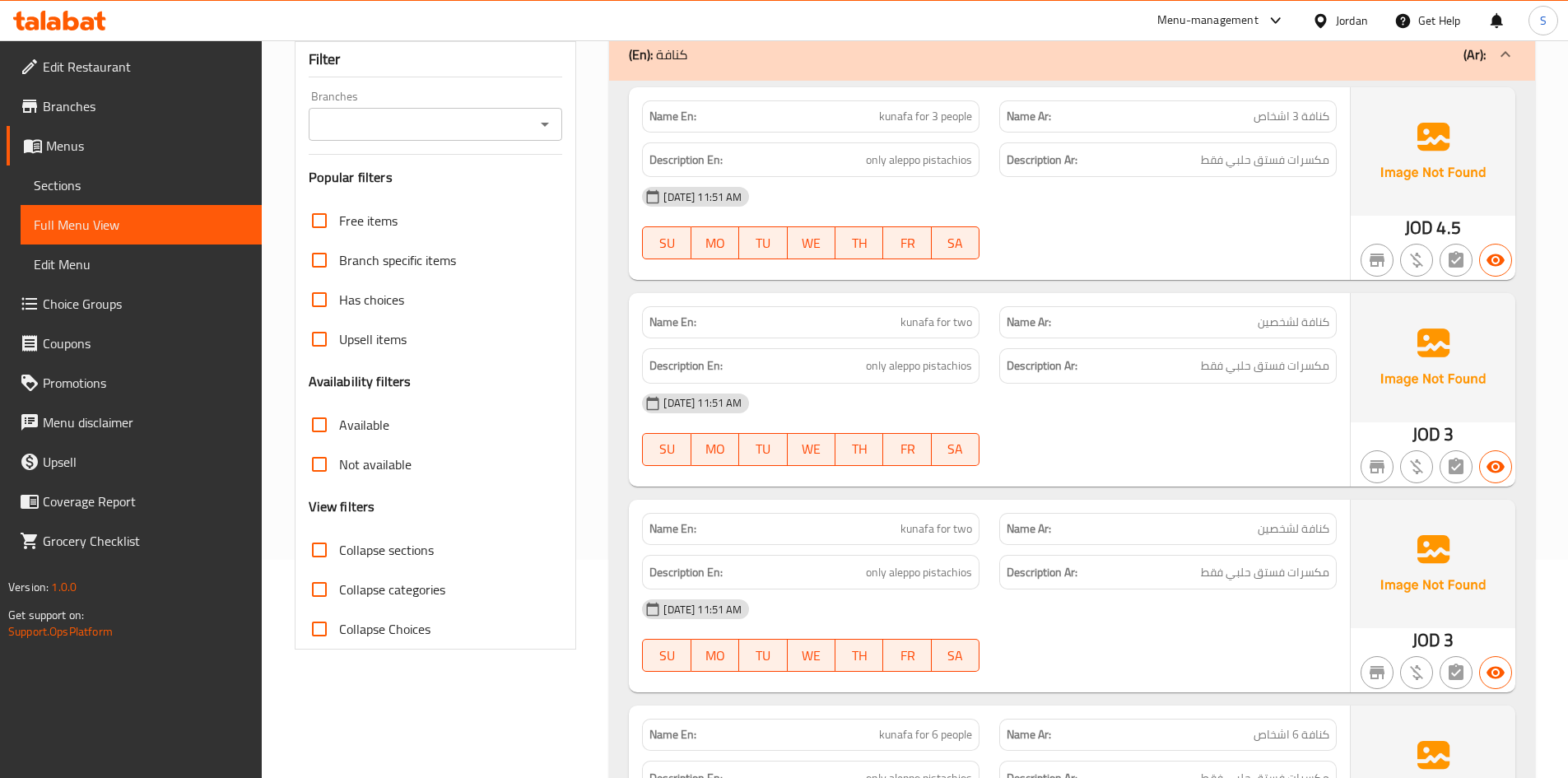
scroll to position [247, 0]
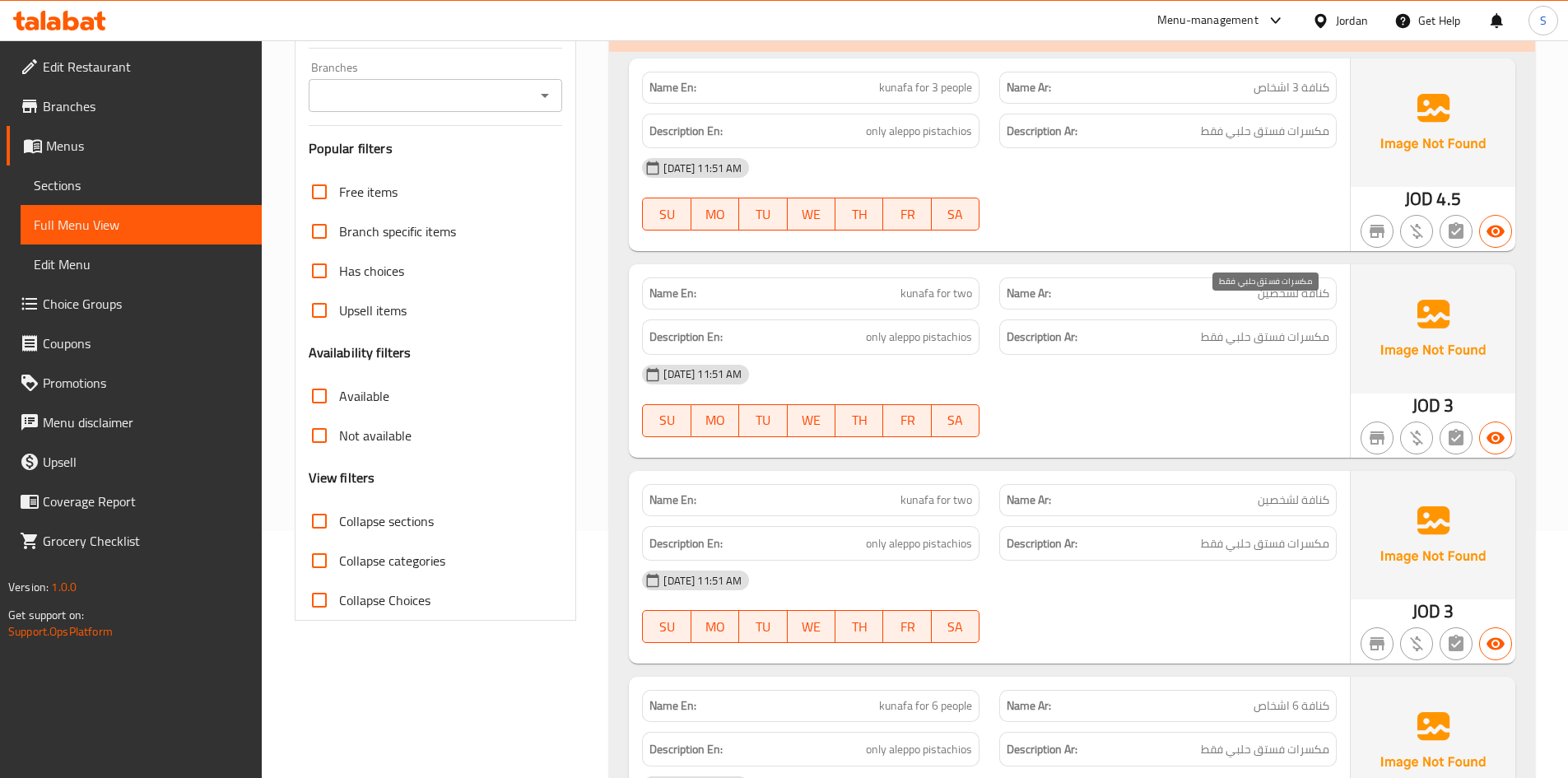
click at [1295, 327] on span "مكسرات فستق حلبي فقط" at bounding box center [1265, 337] width 128 height 20
copy div "مكسرات فستق حلبي فقط"
click at [1147, 327] on h6 "Description Ar: مكسرات فستق حلبي فقط" at bounding box center [1168, 337] width 322 height 20
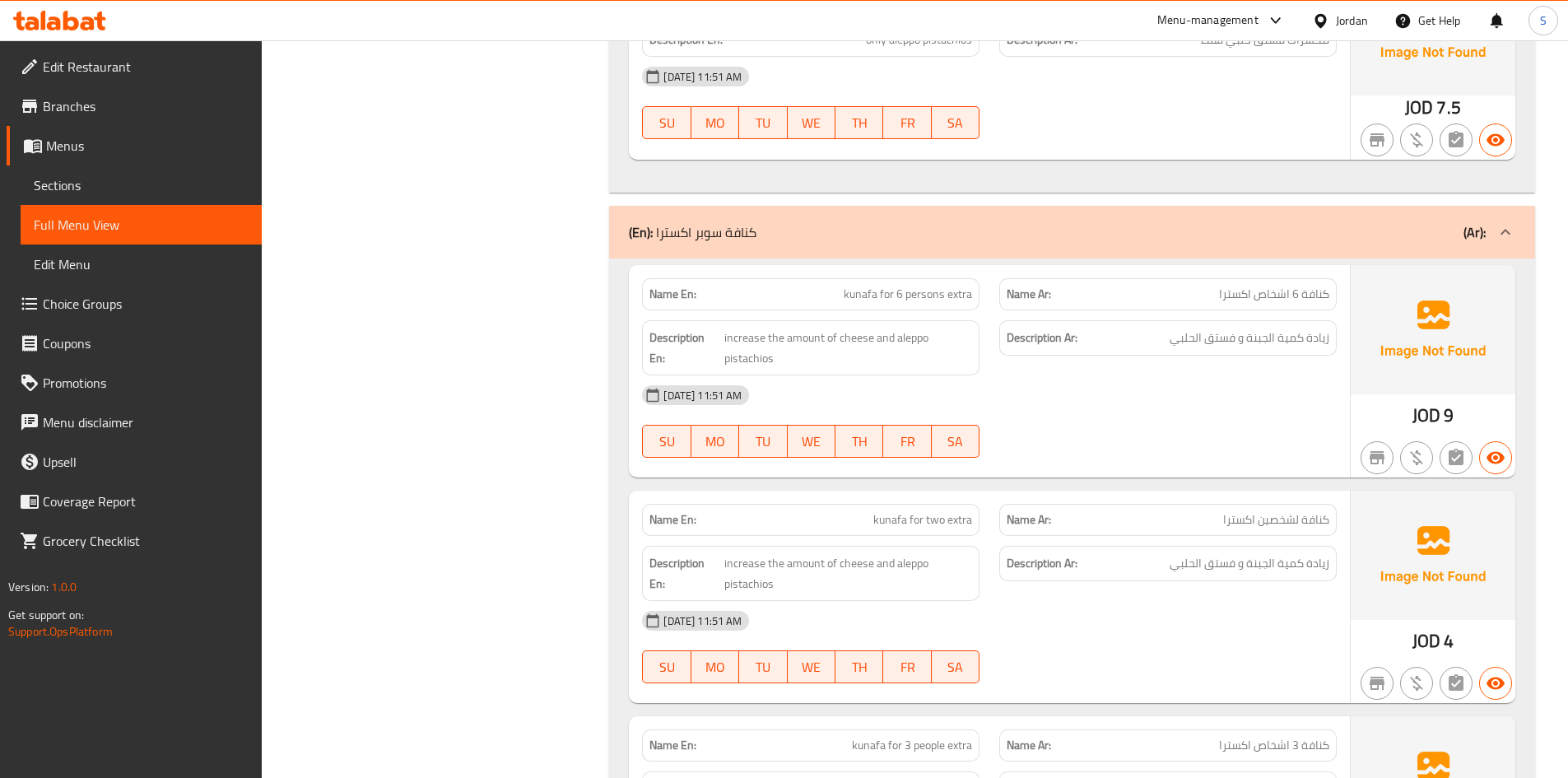
scroll to position [988, 0]
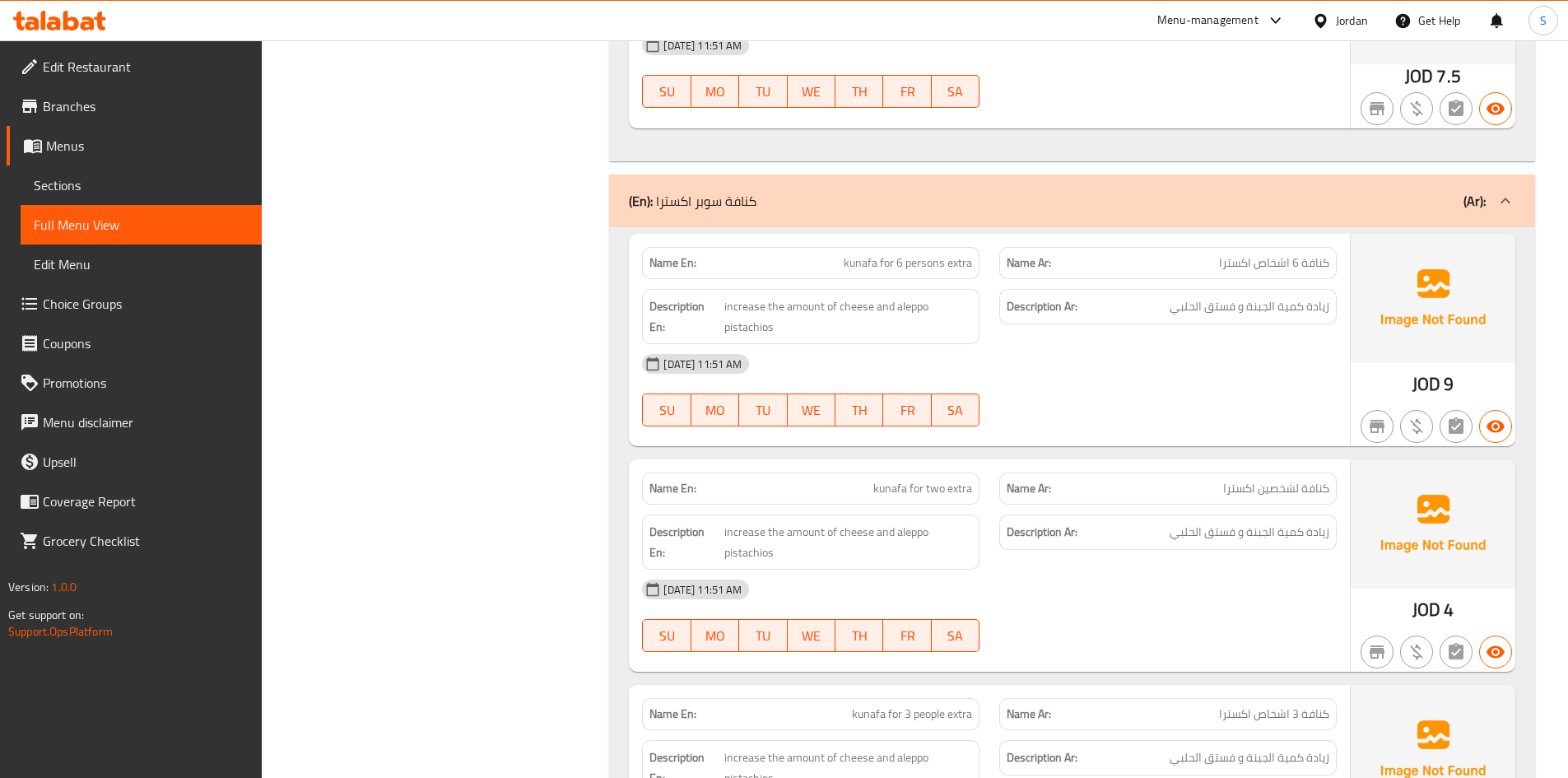
click at [516, 353] on div "Filter Branches Branches Popular filters Free items Branch specific items Has c…" at bounding box center [442, 94] width 315 height 1691
click at [1336, 23] on div "Jordan" at bounding box center [1351, 21] width 32 height 18
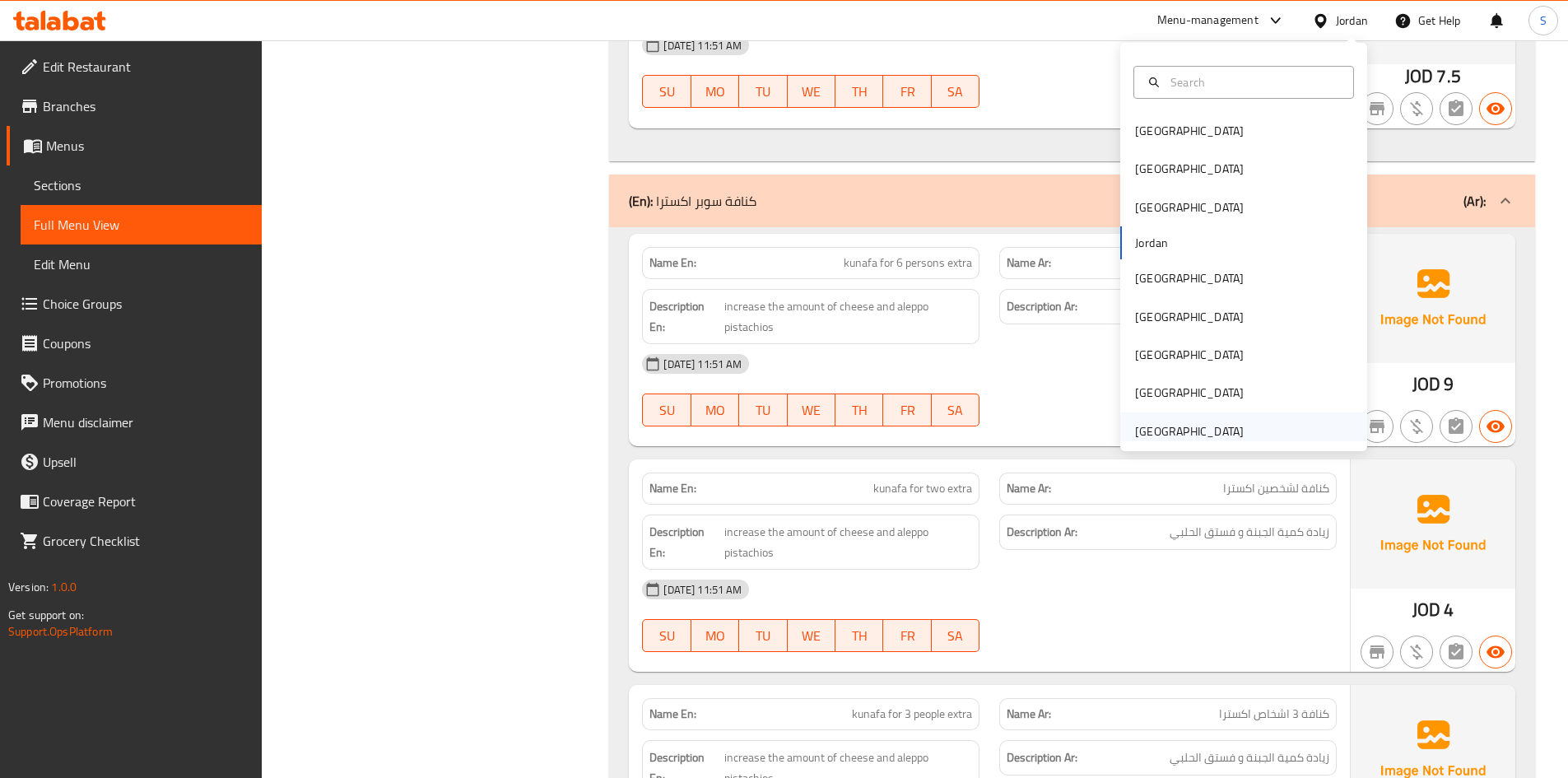
click at [1143, 428] on div "United Arab Emirates" at bounding box center [1189, 431] width 109 height 18
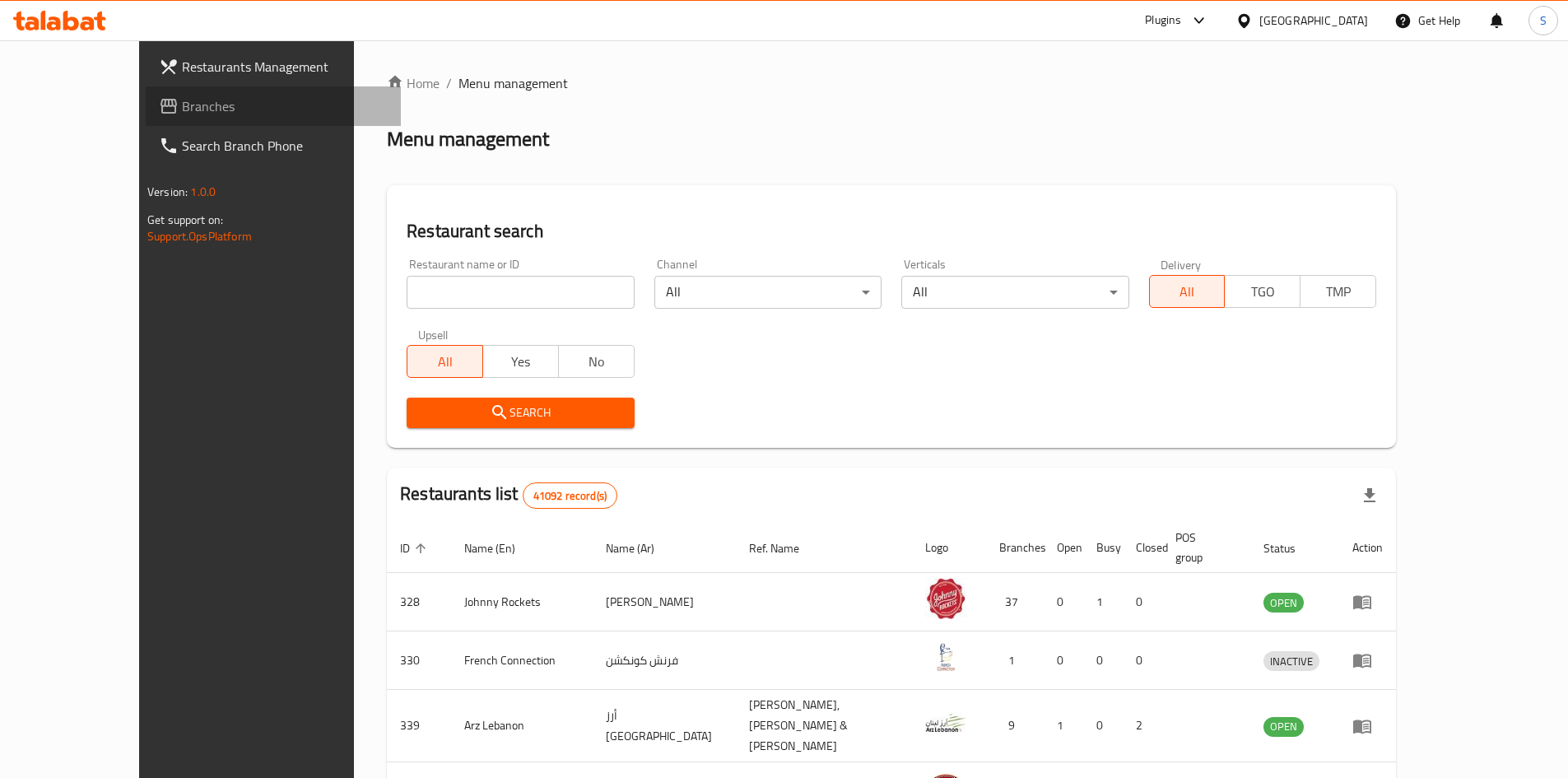
click at [146, 94] on link "Branches" at bounding box center [273, 105] width 255 height 39
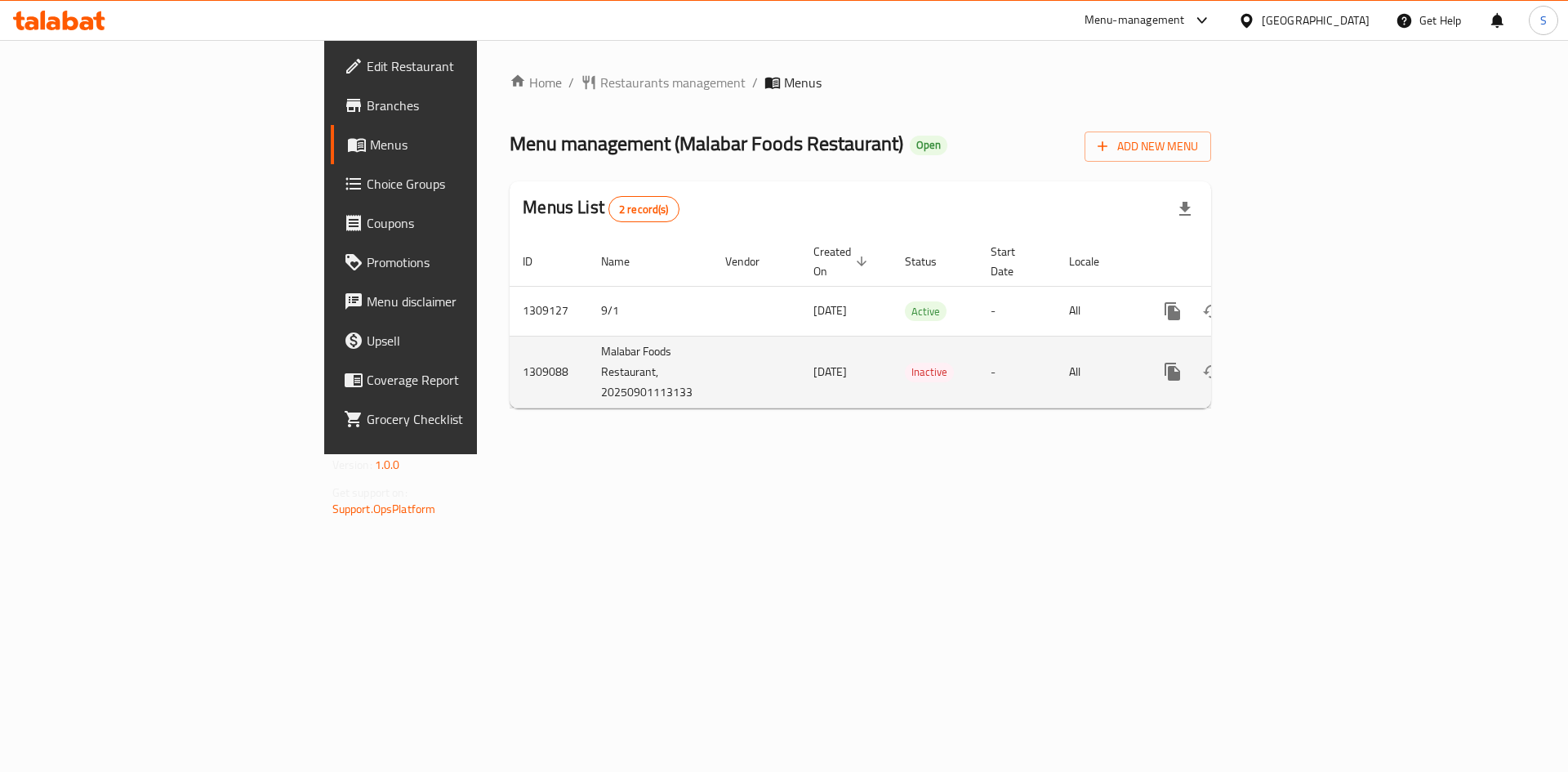
click at [1298, 364] on icon "enhanced table" at bounding box center [1290, 371] width 15 height 15
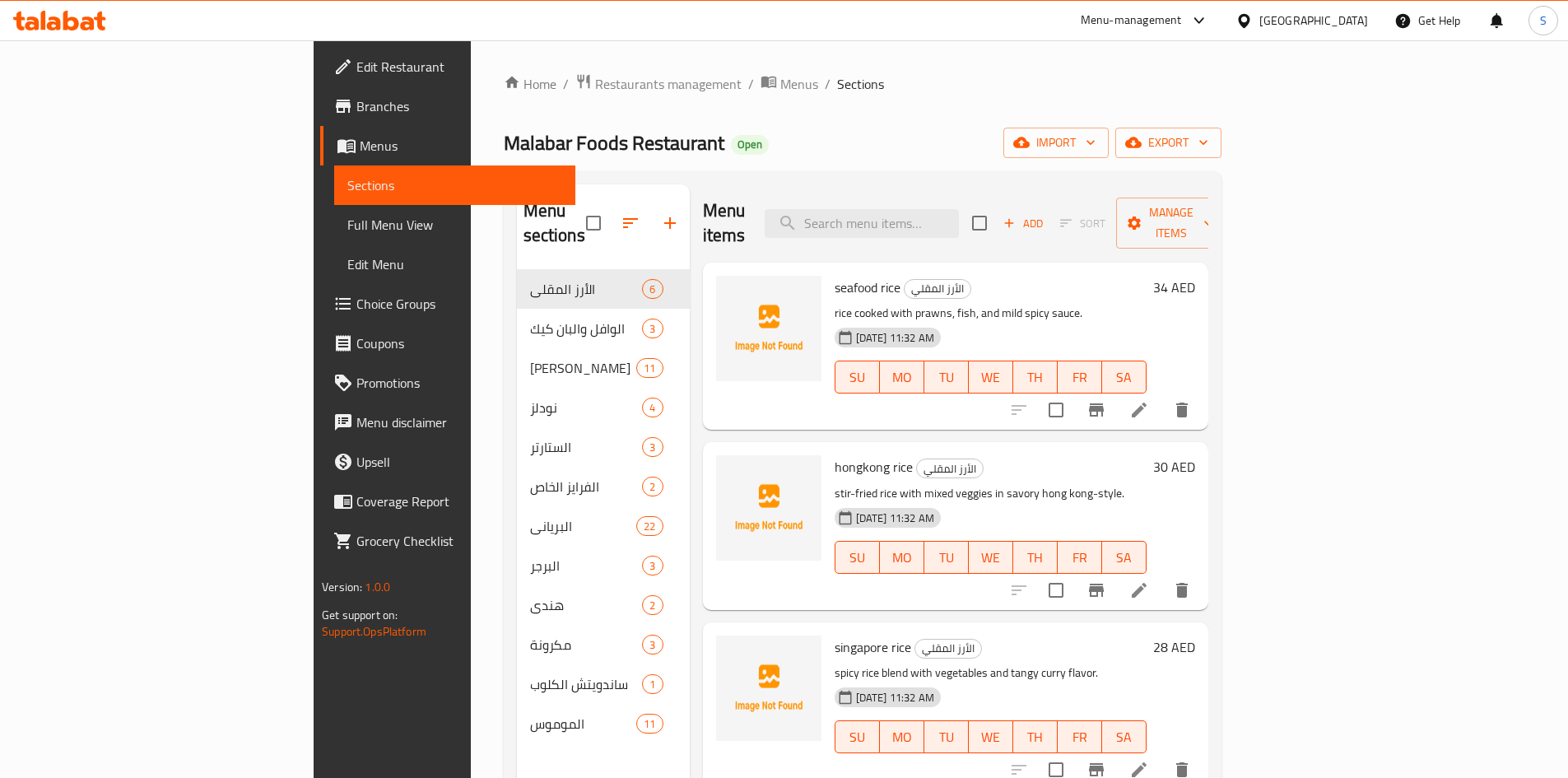
click at [347, 231] on span "Full Menu View" at bounding box center [454, 225] width 215 height 20
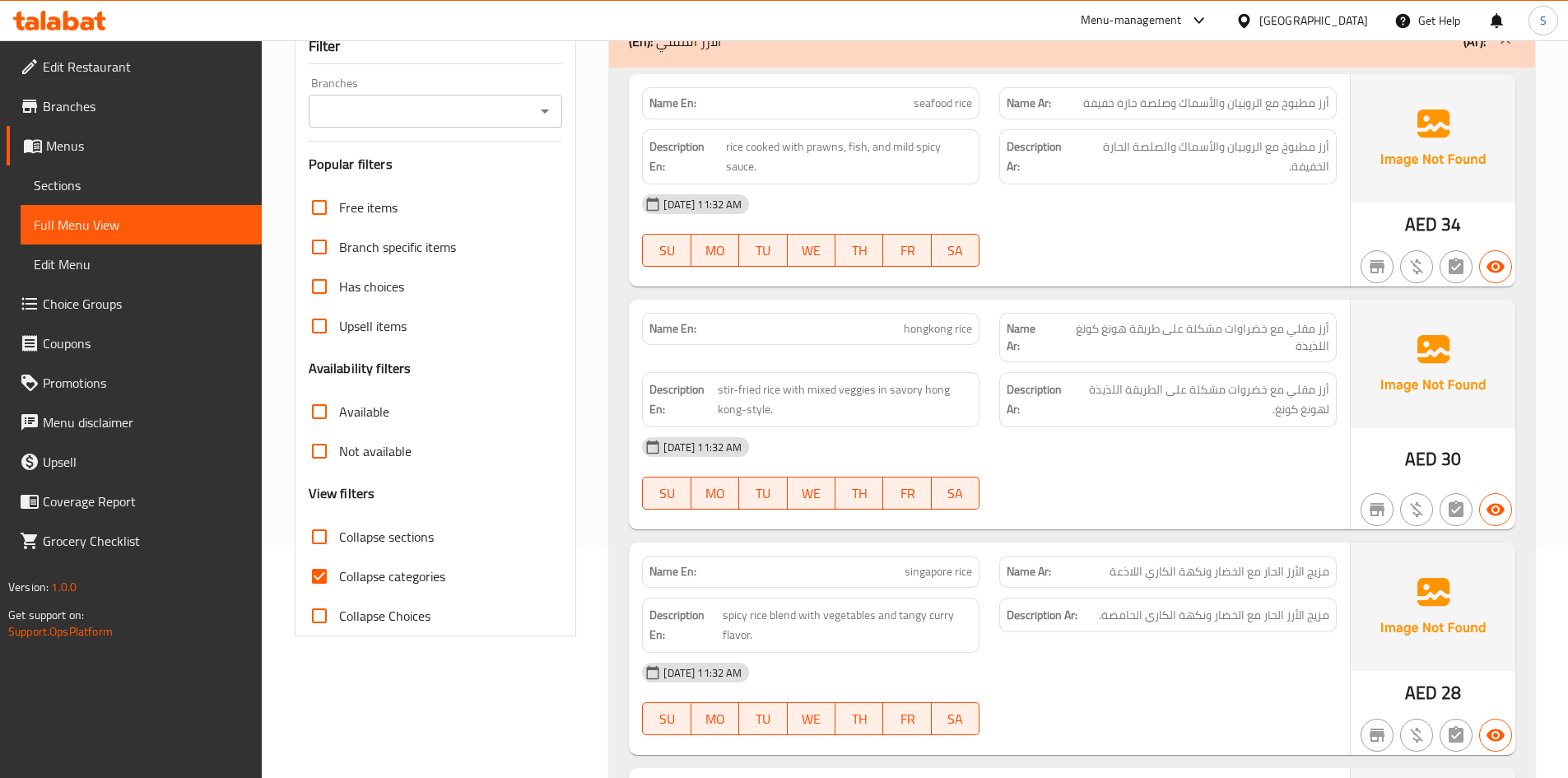
scroll to position [247, 0]
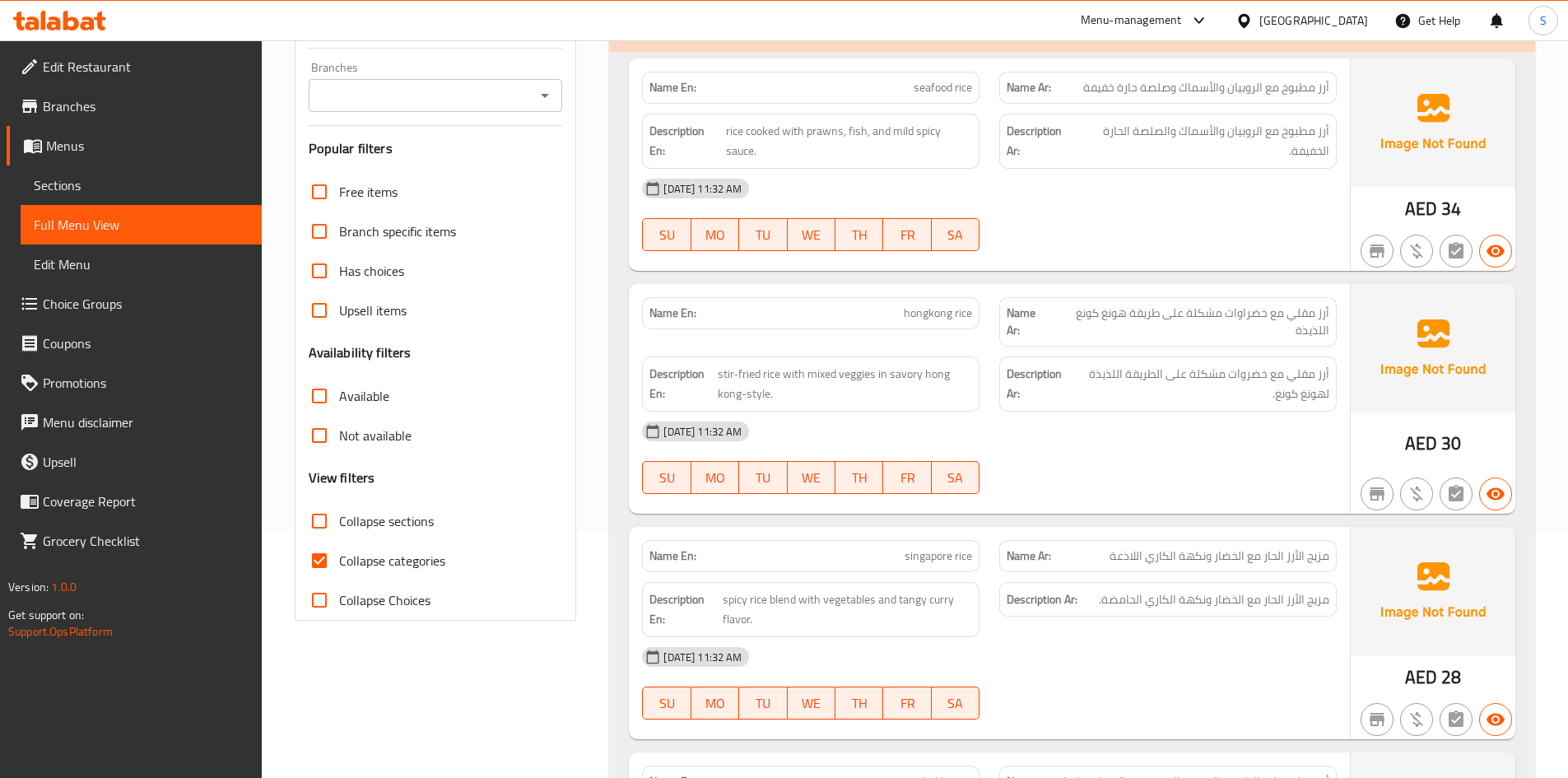
click at [333, 560] on input "Collapse categories" at bounding box center [319, 560] width 39 height 39
checkbox input "false"
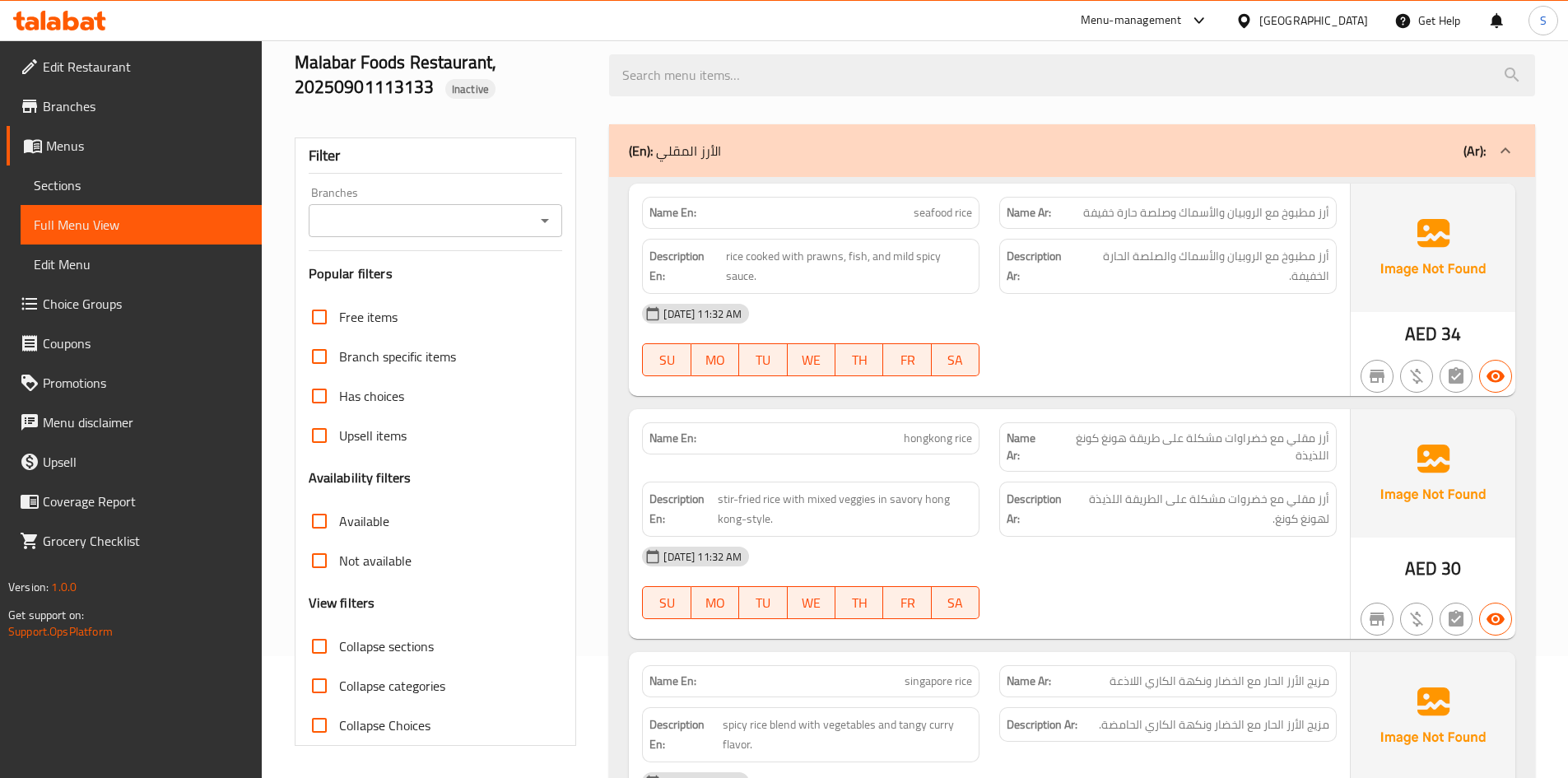
scroll to position [0, 0]
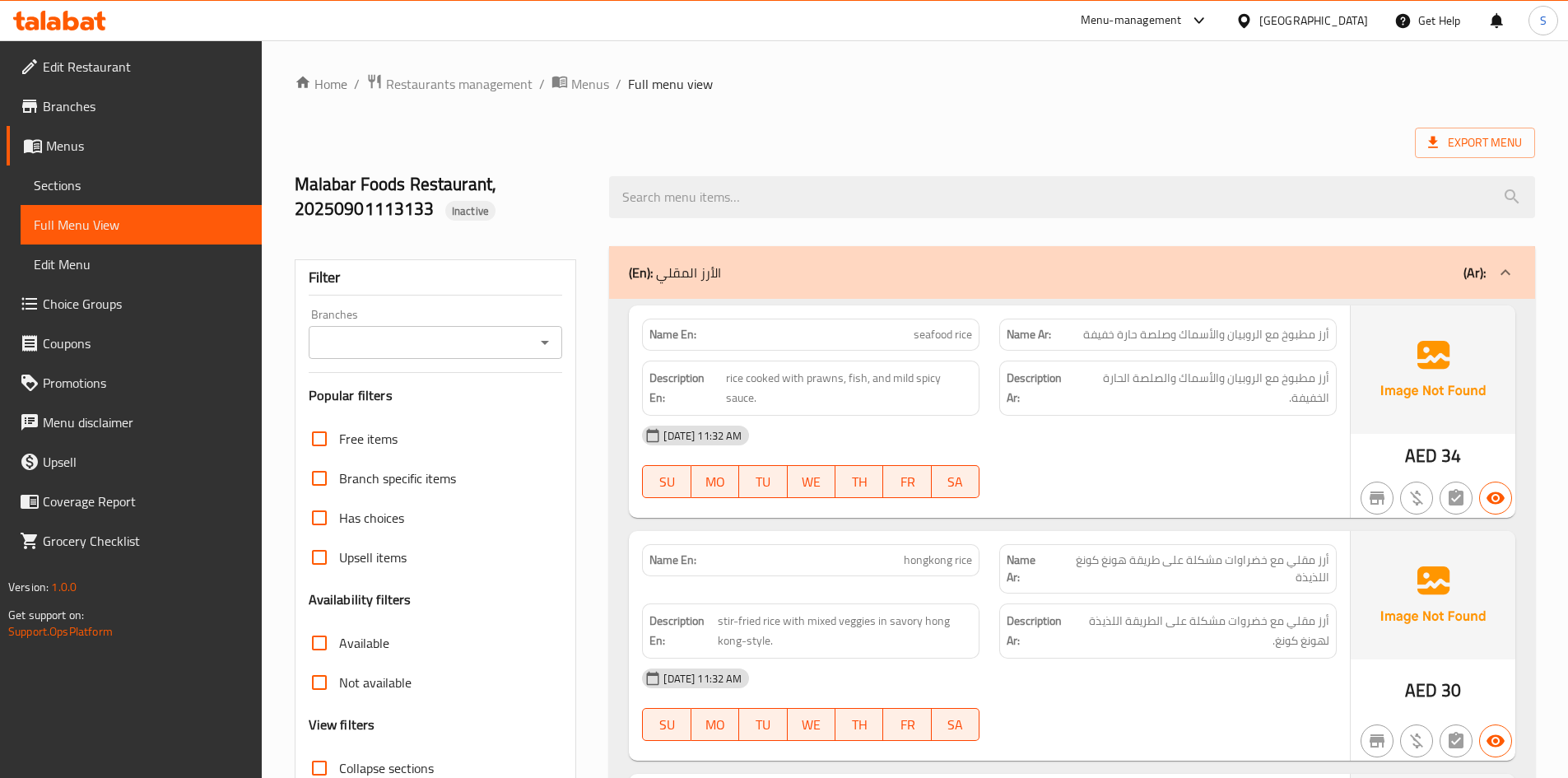
click at [119, 194] on span "Sections" at bounding box center [141, 186] width 215 height 20
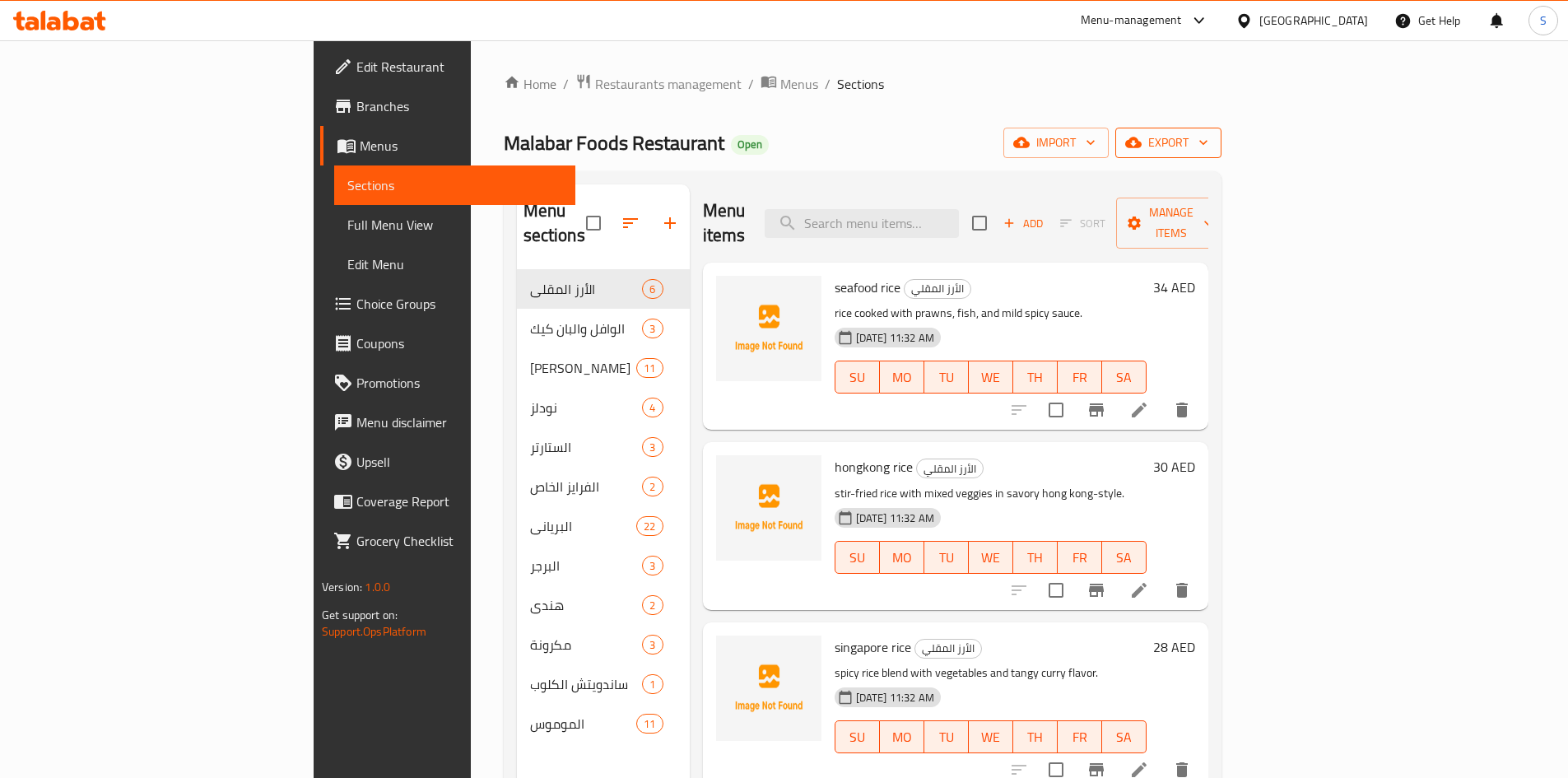
click at [1208, 147] on span "export" at bounding box center [1168, 143] width 80 height 20
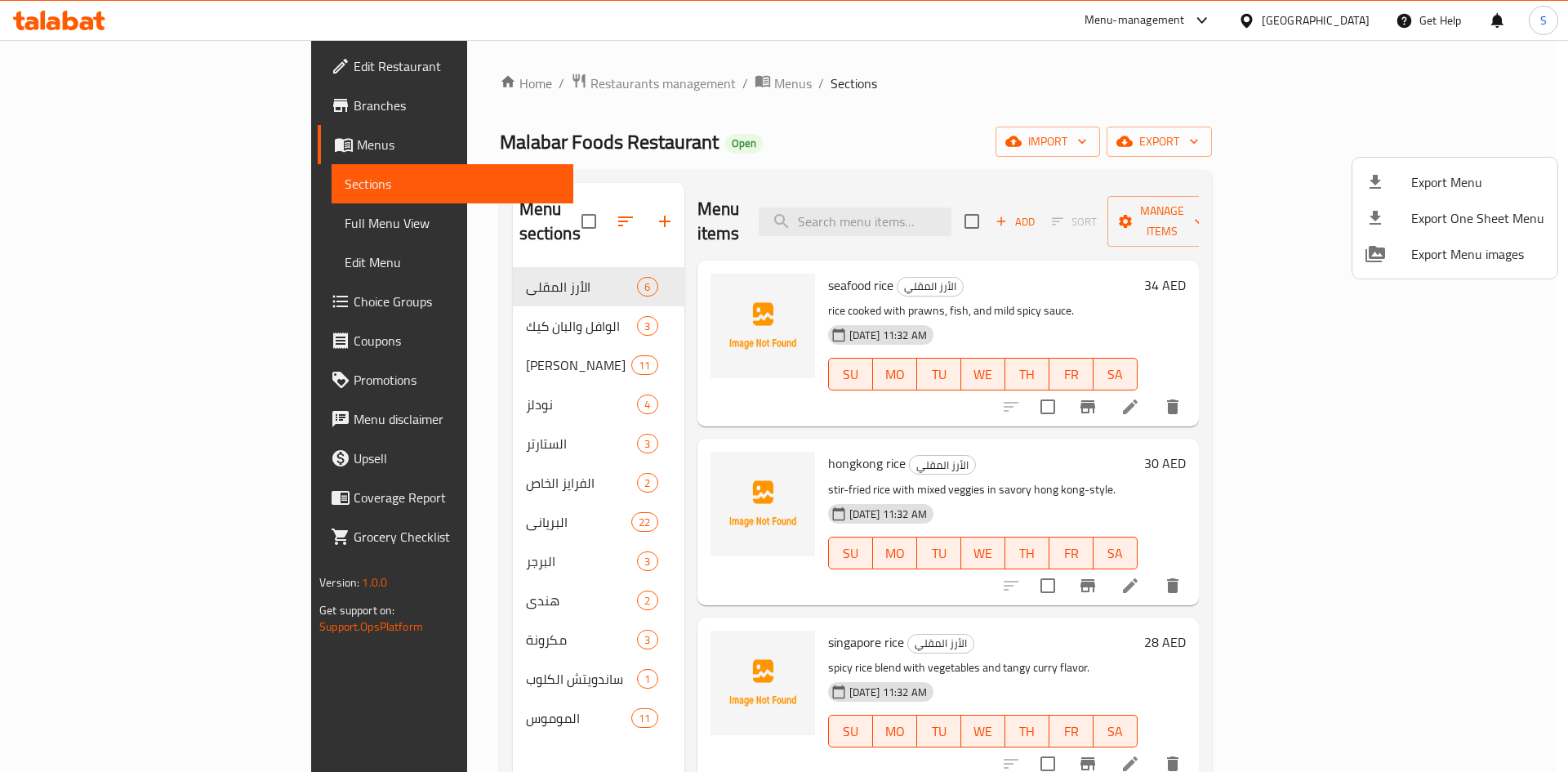
click at [1414, 180] on span "Export Menu" at bounding box center [1478, 183] width 134 height 20
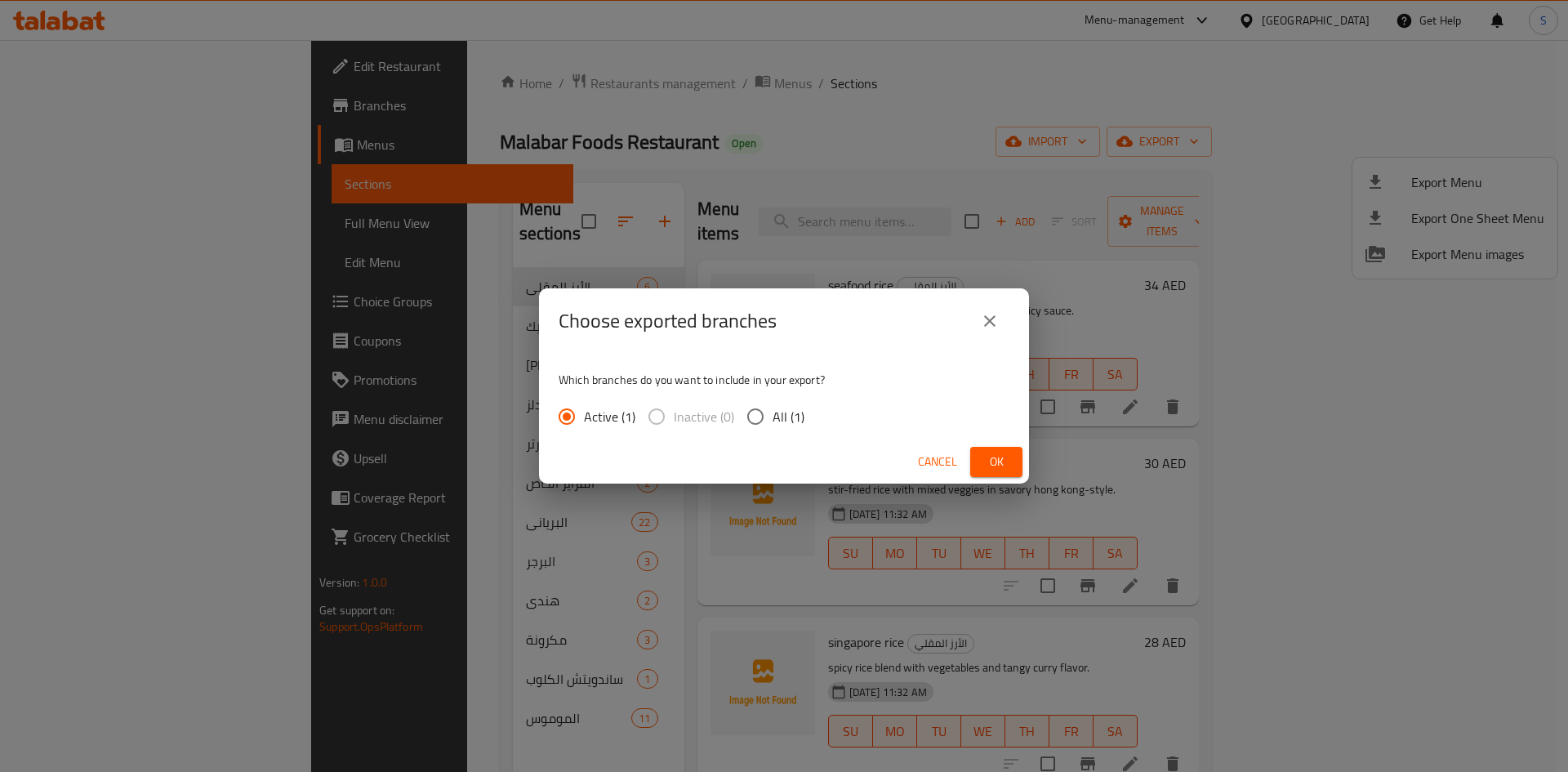
click at [792, 415] on span "All (1)" at bounding box center [789, 417] width 32 height 20
click at [773, 415] on input "All (1)" at bounding box center [756, 417] width 35 height 35
radio input "true"
click at [1012, 459] on button "Ok" at bounding box center [997, 461] width 53 height 30
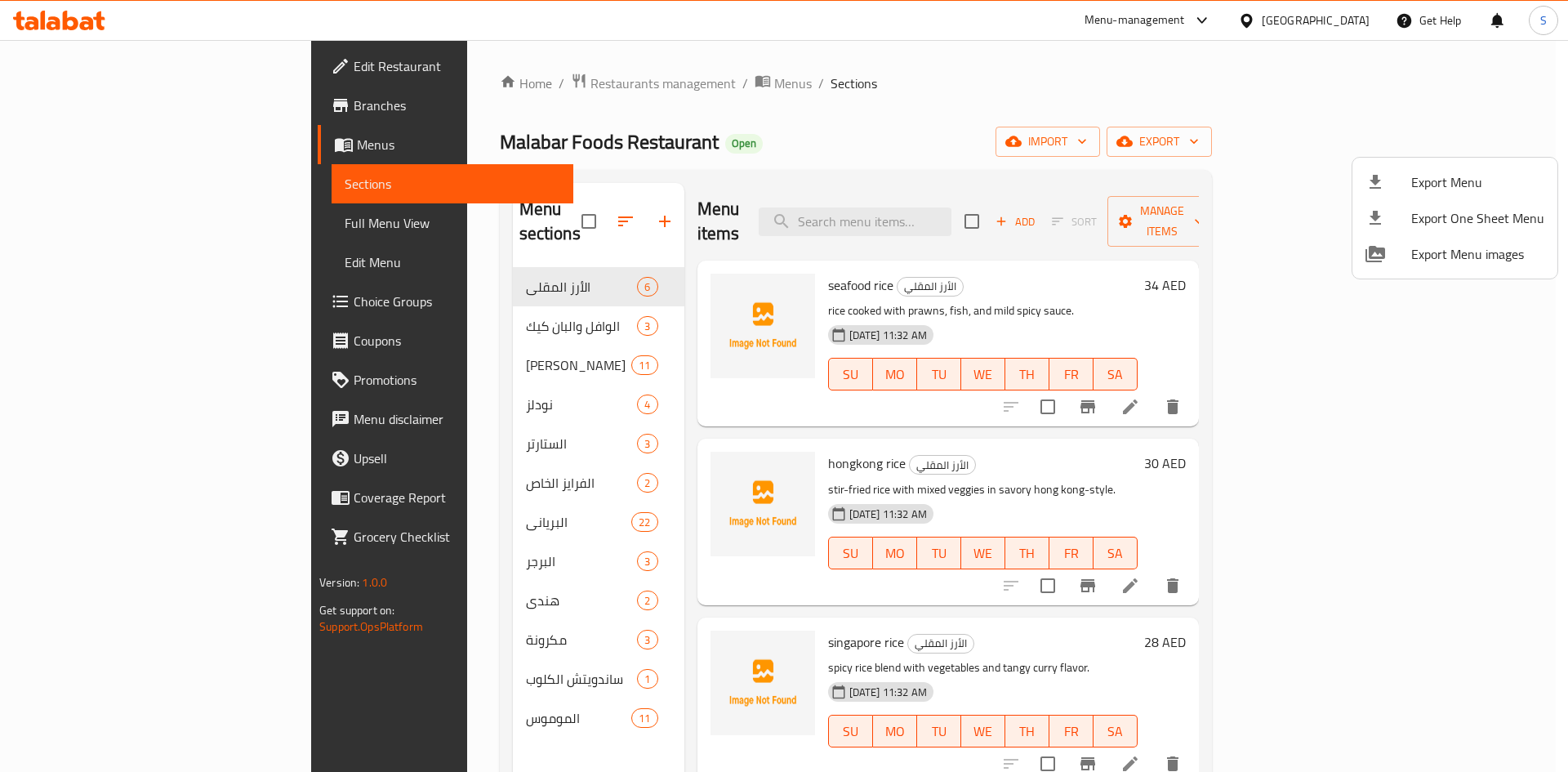
click at [164, 235] on div at bounding box center [784, 386] width 1568 height 772
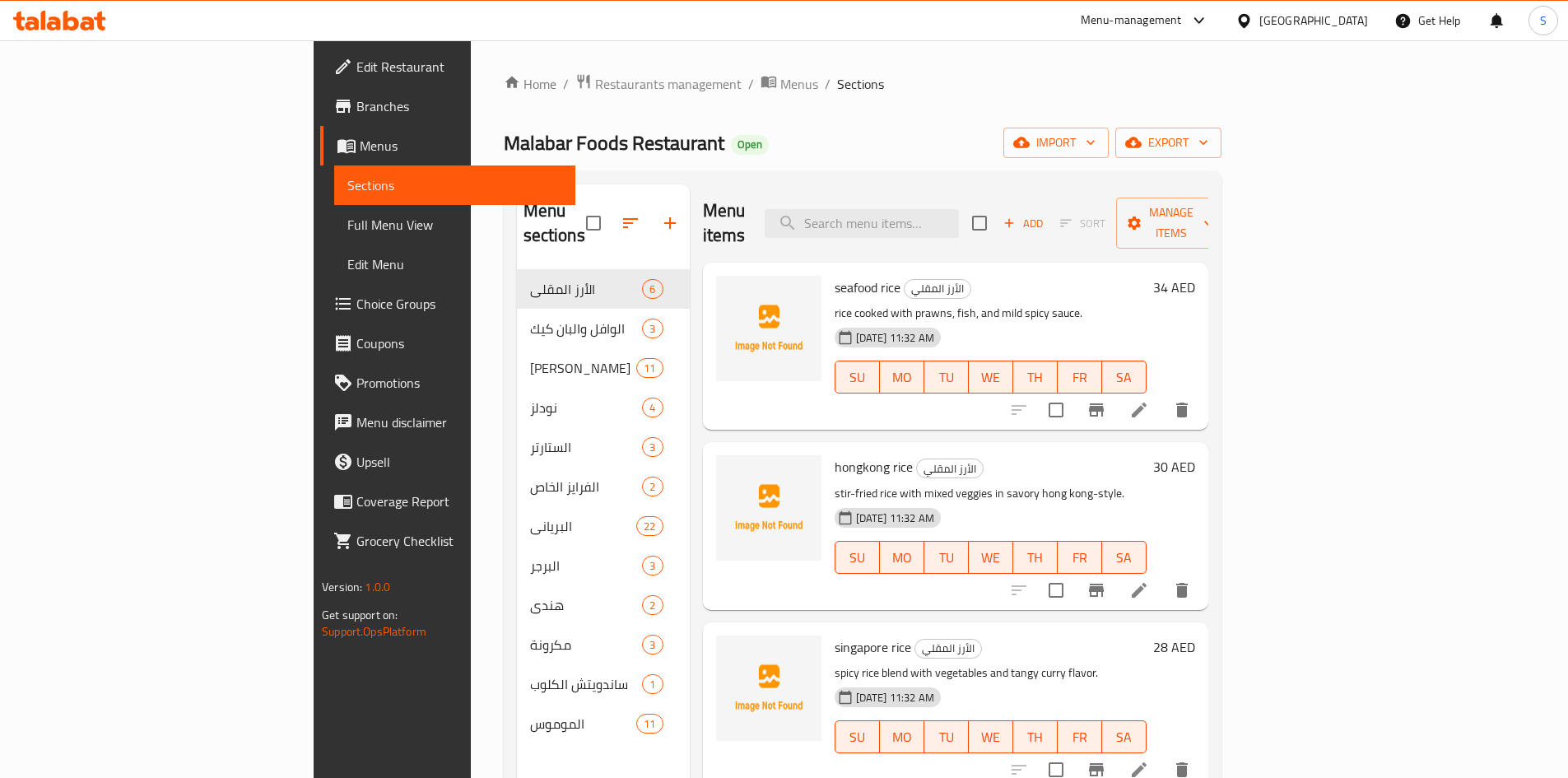
click at [334, 236] on link "Full Menu View" at bounding box center [454, 224] width 241 height 39
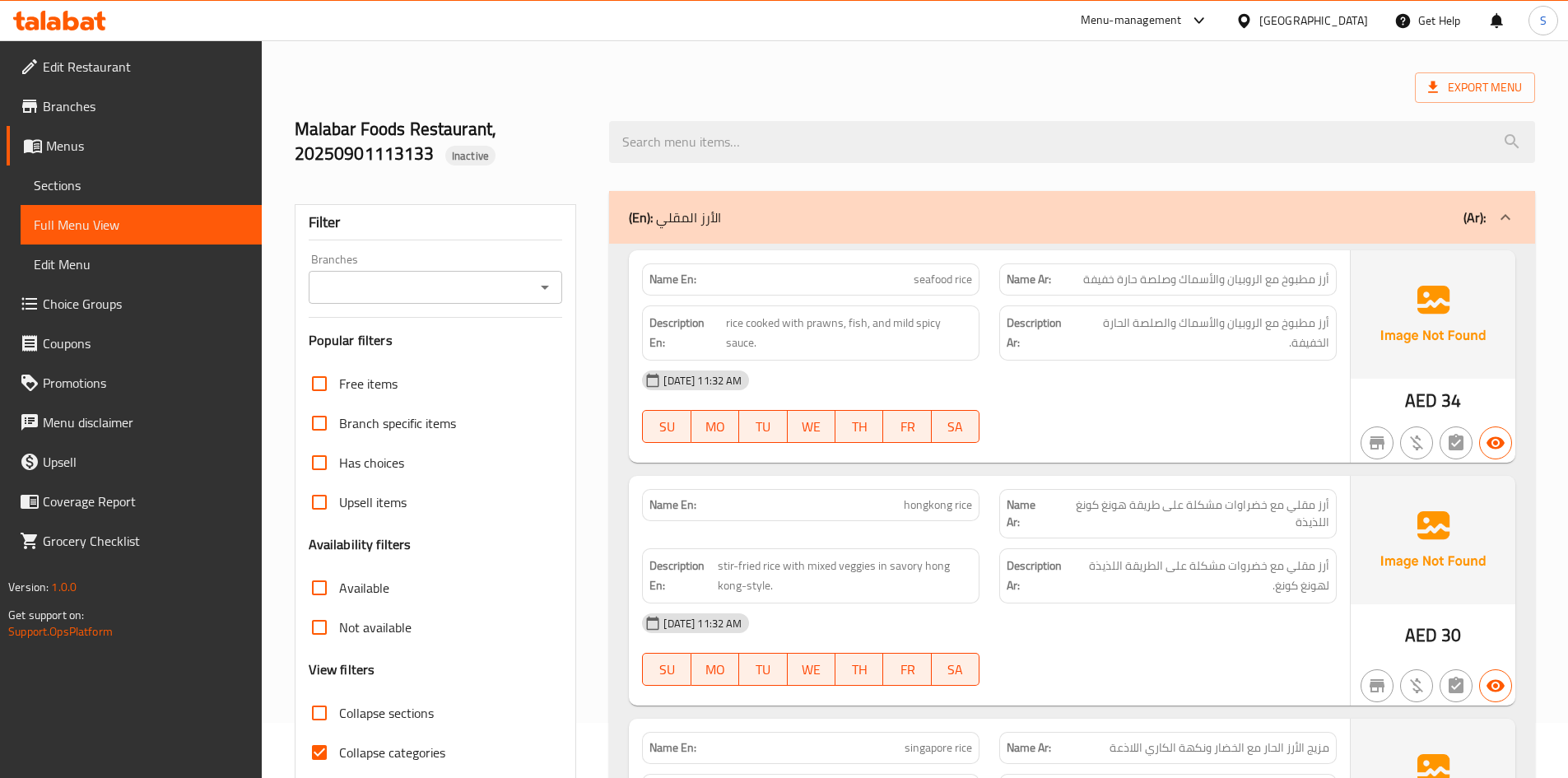
scroll to position [165, 0]
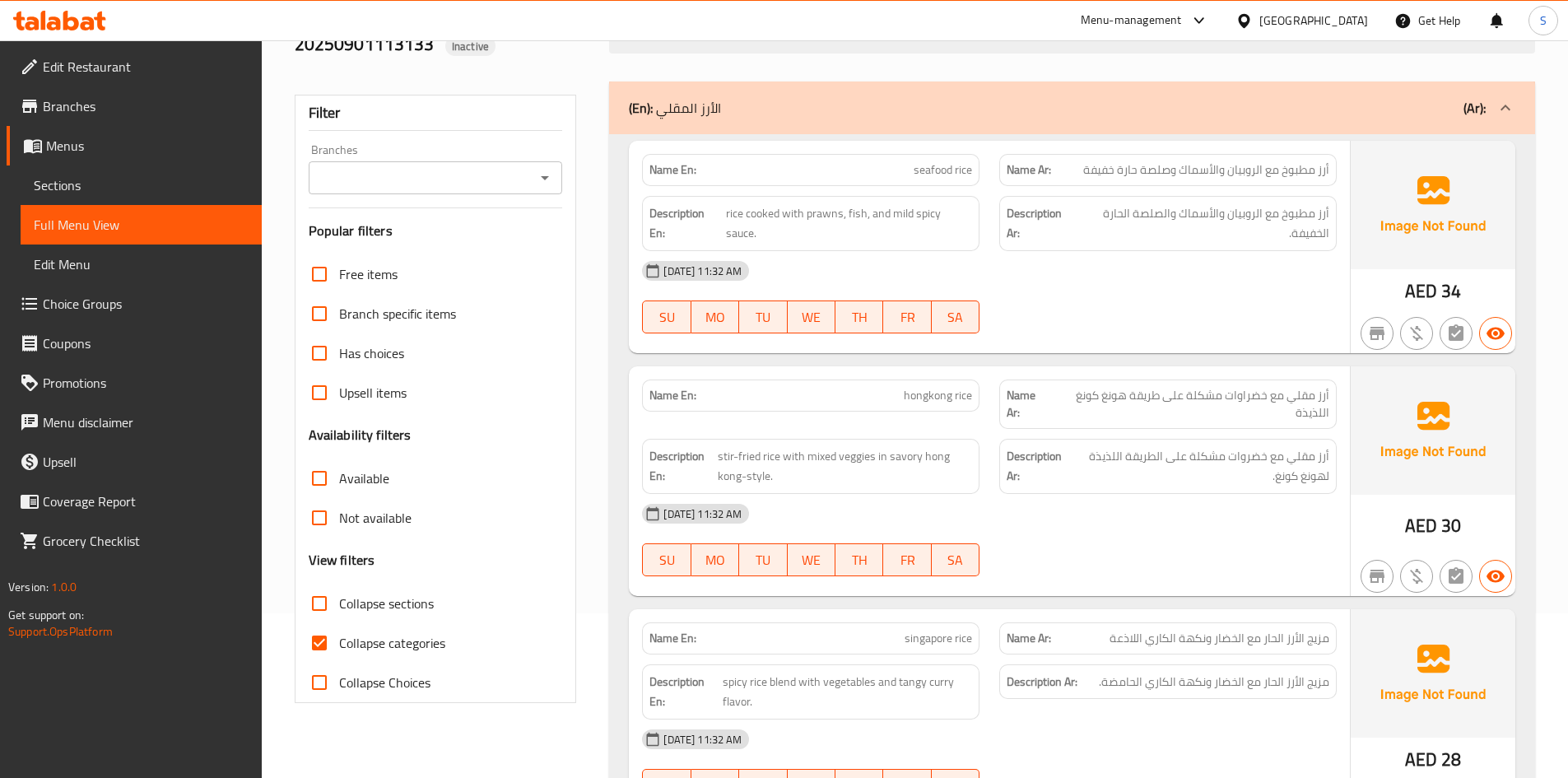
click at [337, 629] on input "Collapse categories" at bounding box center [319, 643] width 39 height 39
checkbox input "false"
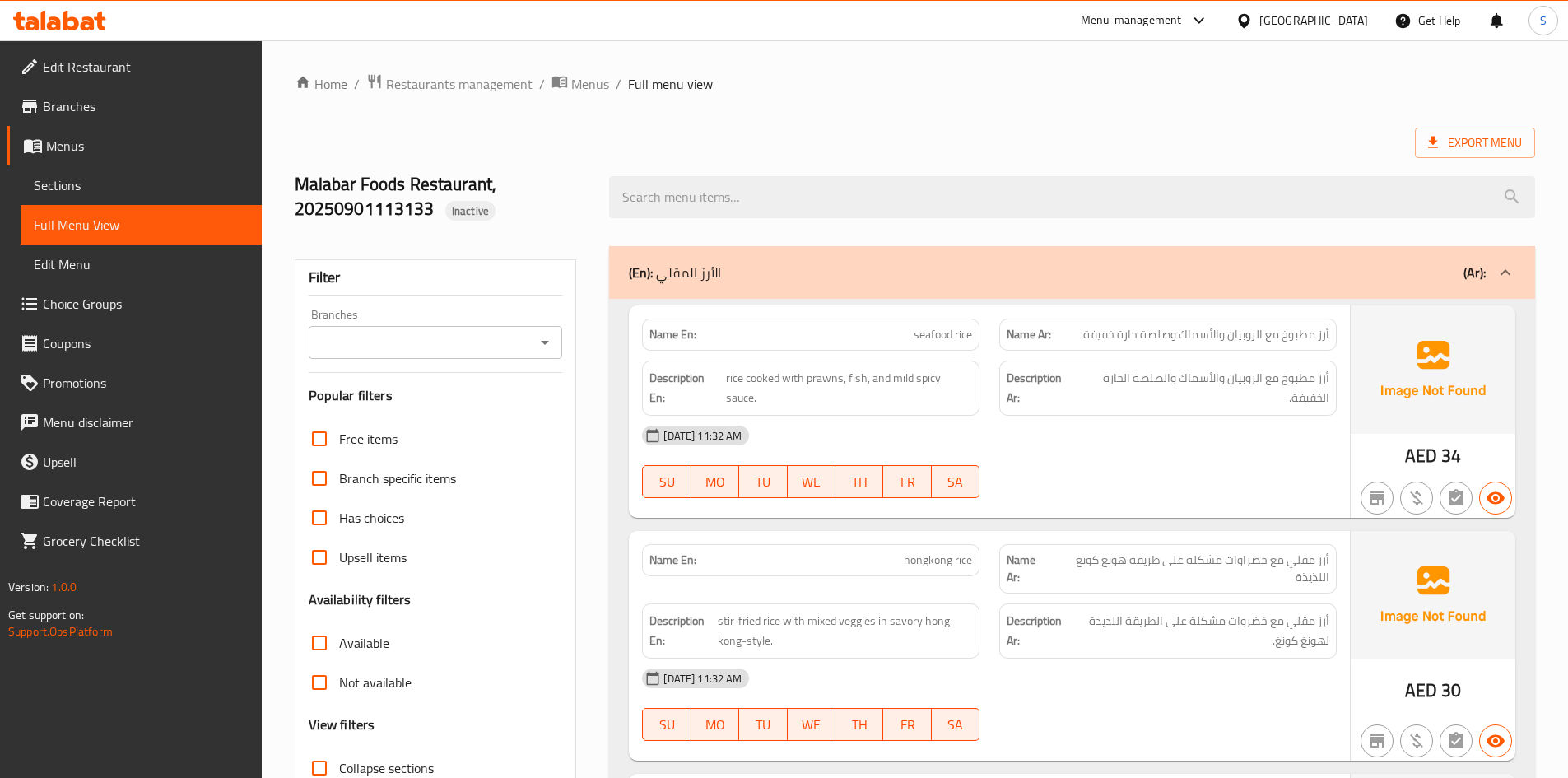
click at [970, 81] on ol "Home / Restaurants management / Menus / Full menu view" at bounding box center [914, 83] width 1240 height 21
drag, startPoint x: 459, startPoint y: 212, endPoint x: 490, endPoint y: 209, distance: 31.1
click at [490, 209] on span "Inactive" at bounding box center [470, 211] width 50 height 16
copy span "active"
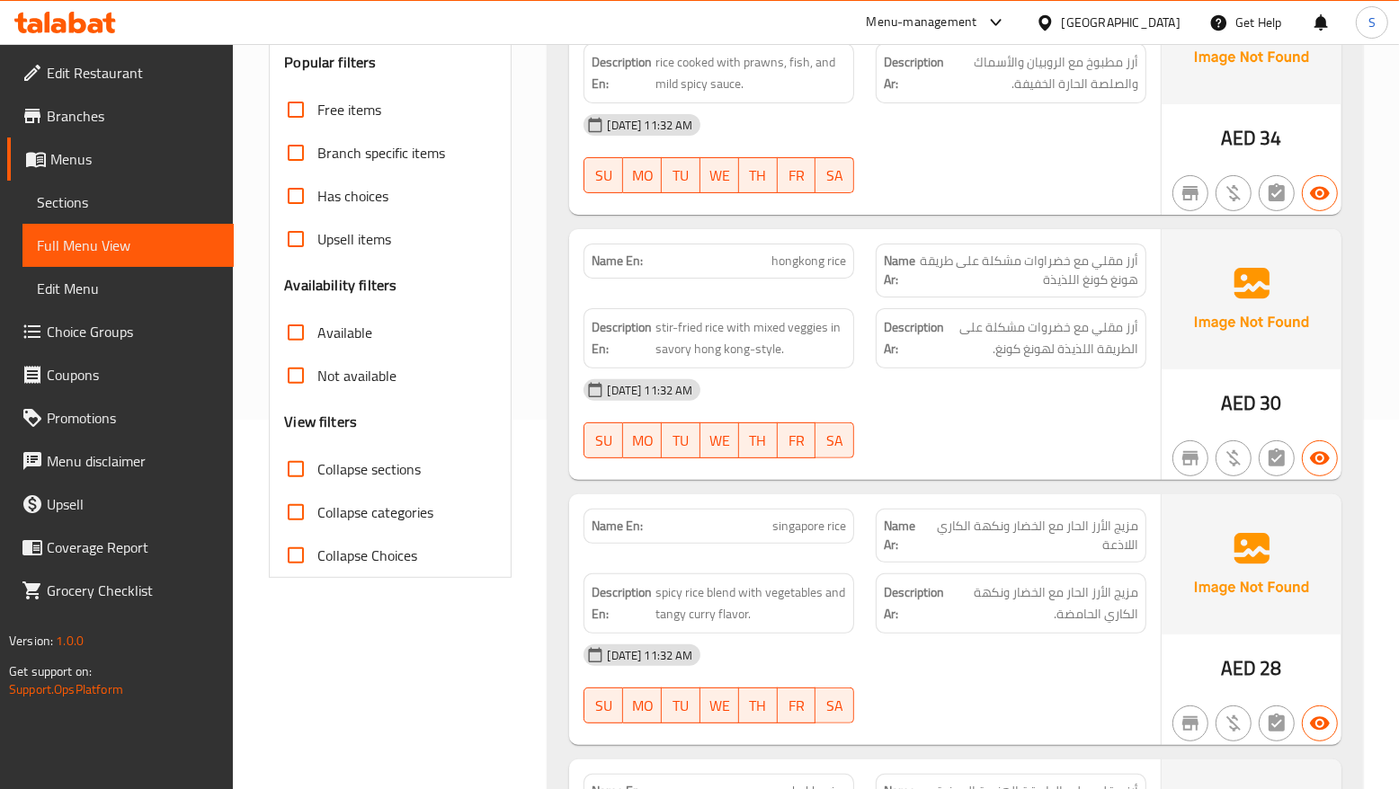
scroll to position [450, 0]
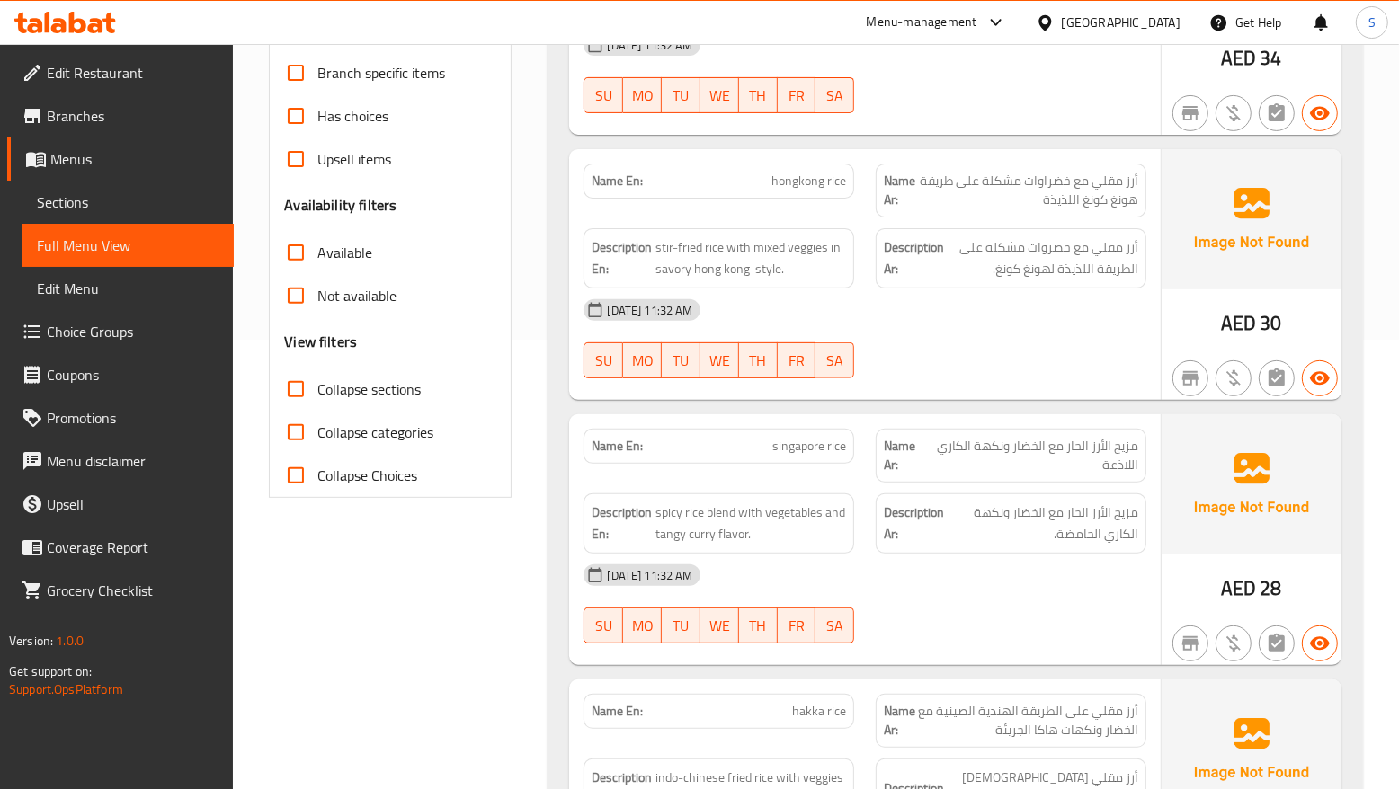
click at [396, 385] on span "Collapse sections" at bounding box center [368, 390] width 103 height 22
click at [317, 385] on input "Collapse sections" at bounding box center [295, 389] width 43 height 43
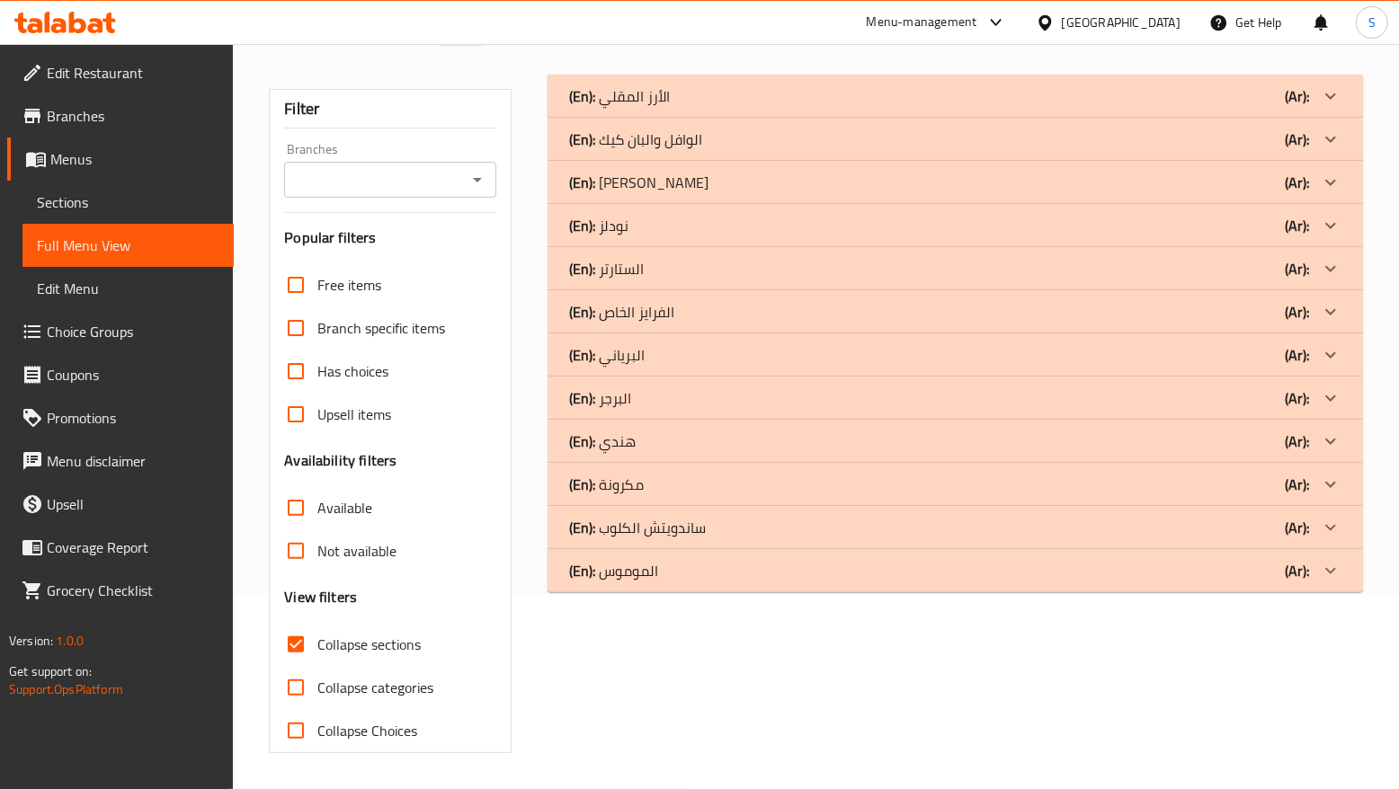
scroll to position [194, 0]
click at [919, 725] on div "(En): الأرز المقلي (Ar): Name En: seafood rice Name Ar: أرز مطبوخ مع الروبيان و…" at bounding box center [955, 414] width 836 height 700
click at [717, 675] on div "(En): الأرز المقلي (Ar): Name En: seafood rice Name Ar: أرز مطبوخ مع الروبيان و…" at bounding box center [955, 414] width 836 height 700
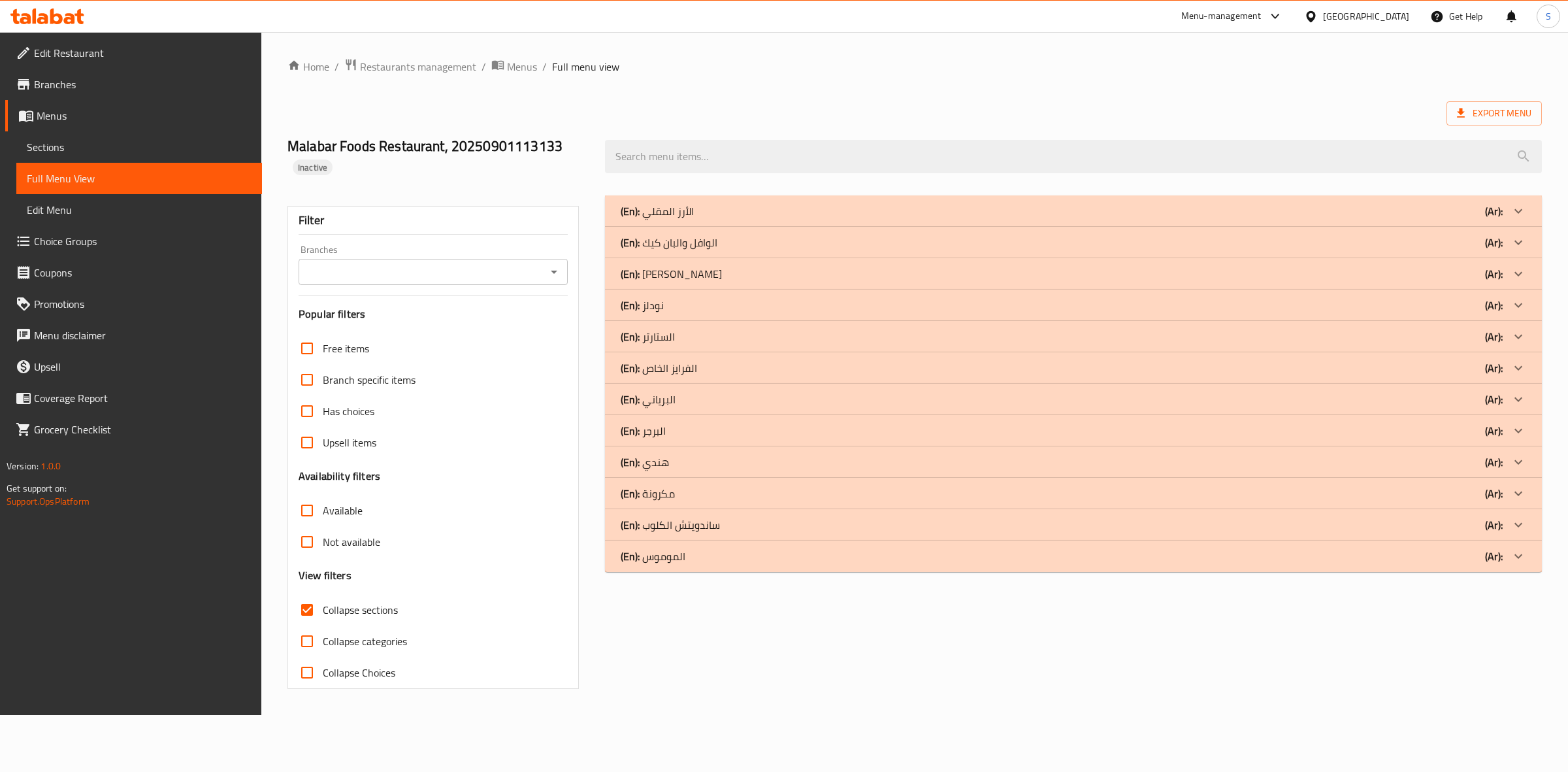
click at [338, 599] on label "Collapse sections" at bounding box center [344, 609] width 107 height 31
click at [323, 599] on input "Collapse sections" at bounding box center [307, 609] width 31 height 31
checkbox input "false"
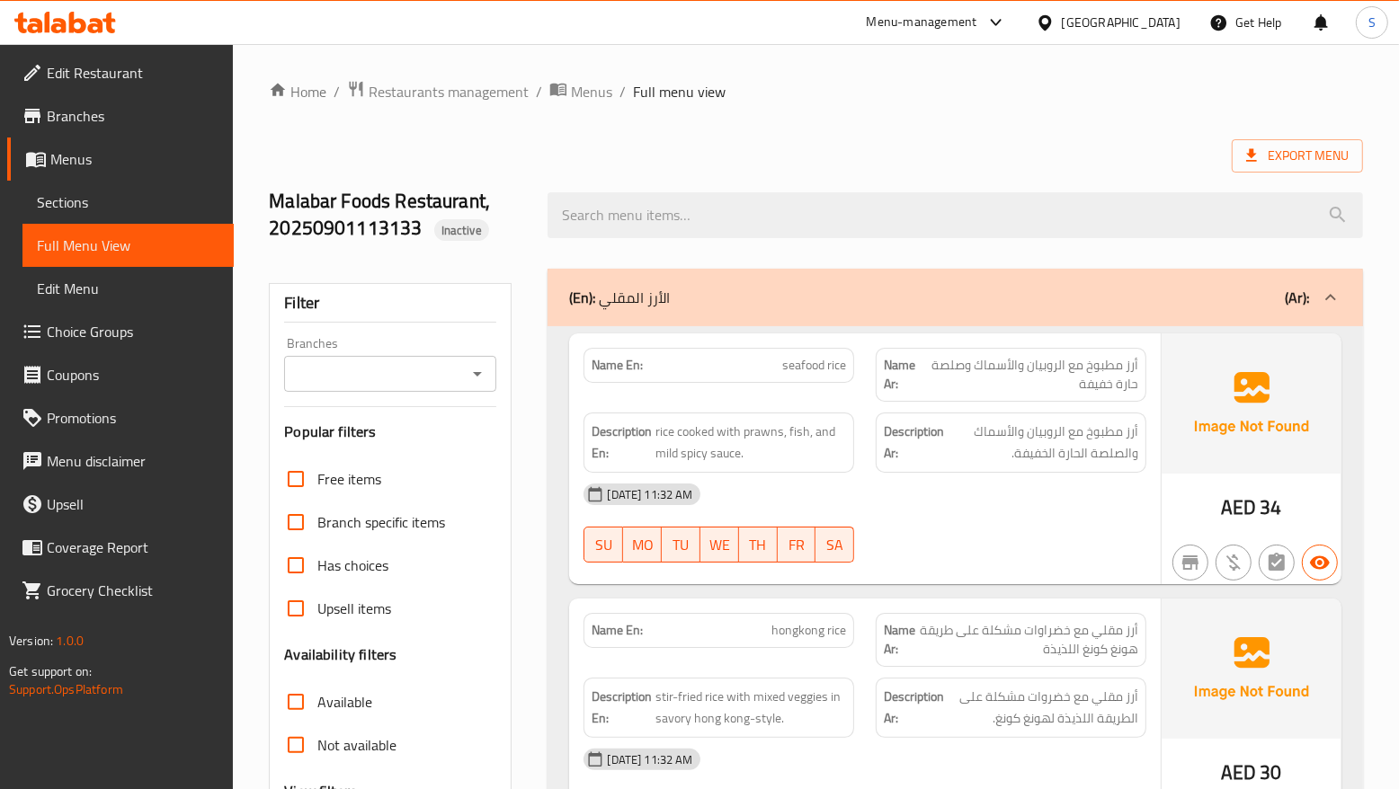
click at [818, 348] on div "Name En: seafood rice" at bounding box center [719, 365] width 271 height 35
copy span "seafood rice"
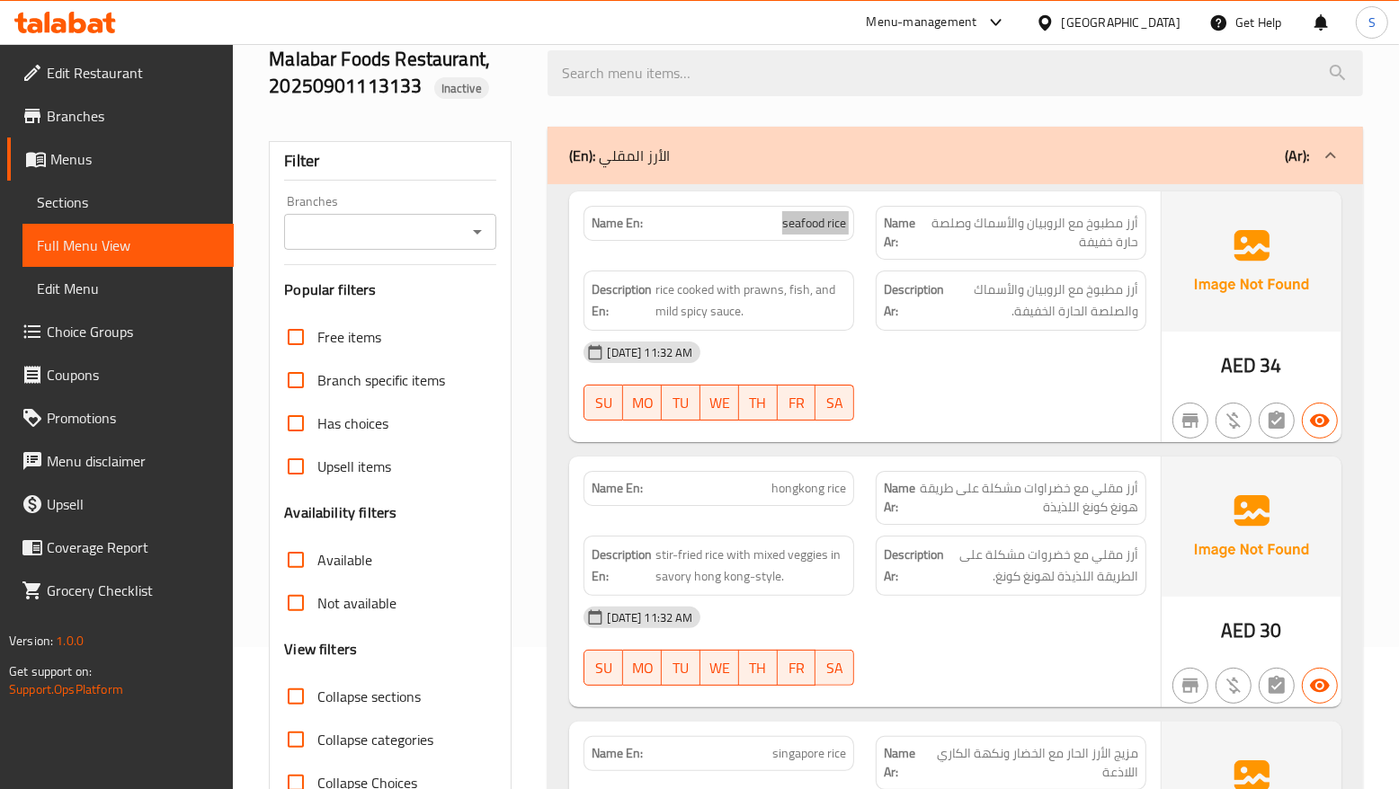
scroll to position [112, 0]
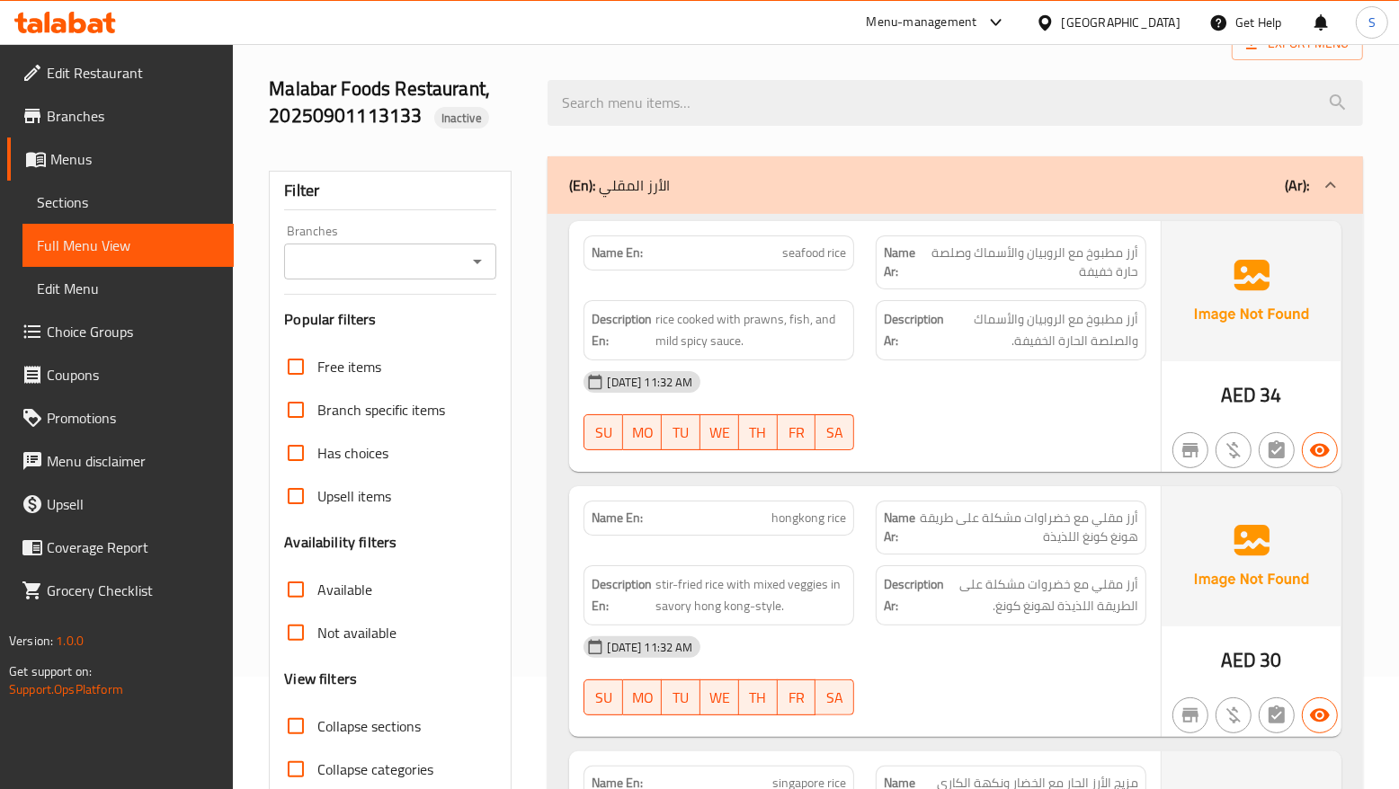
click at [838, 538] on div "Name En: hongkong rice" at bounding box center [719, 528] width 292 height 76
copy span "hongkong rice"
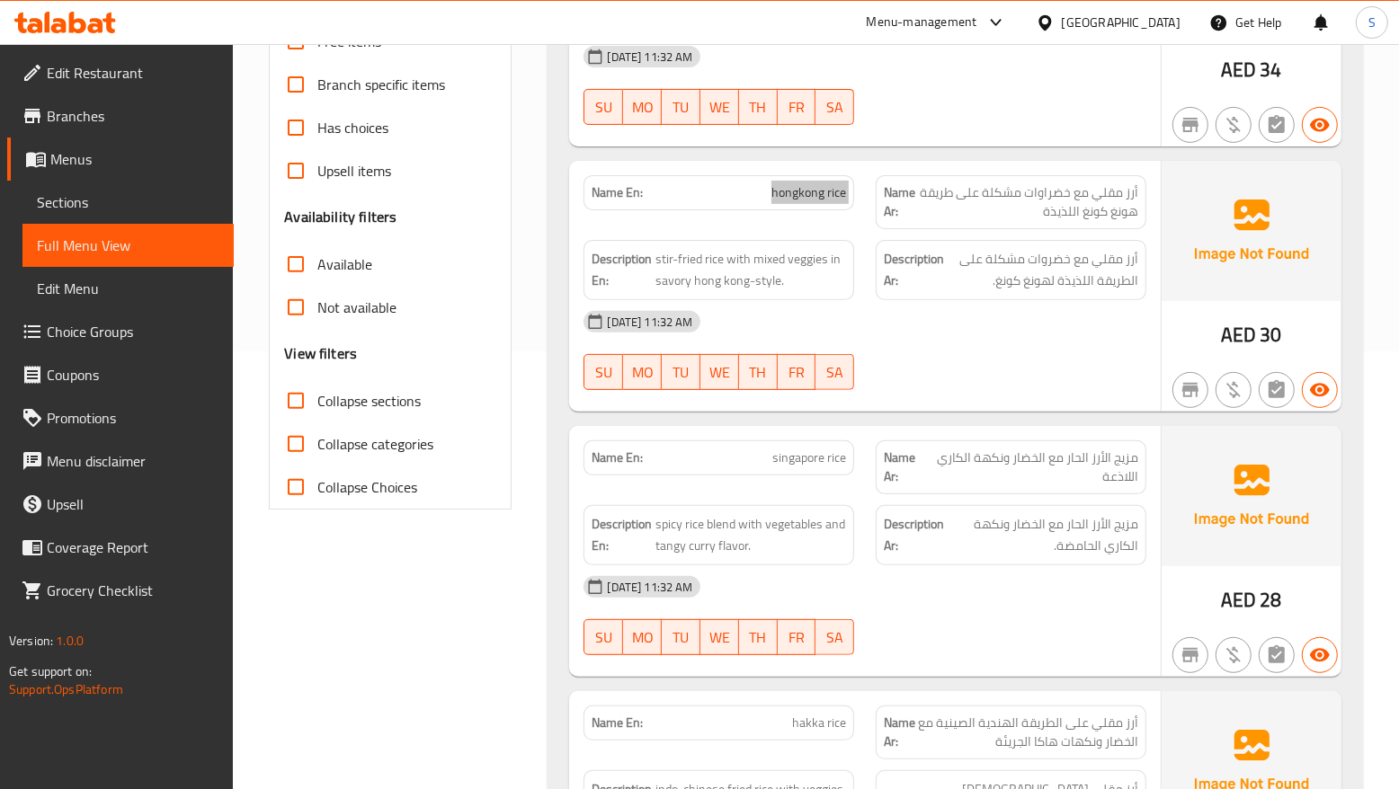
scroll to position [450, 0]
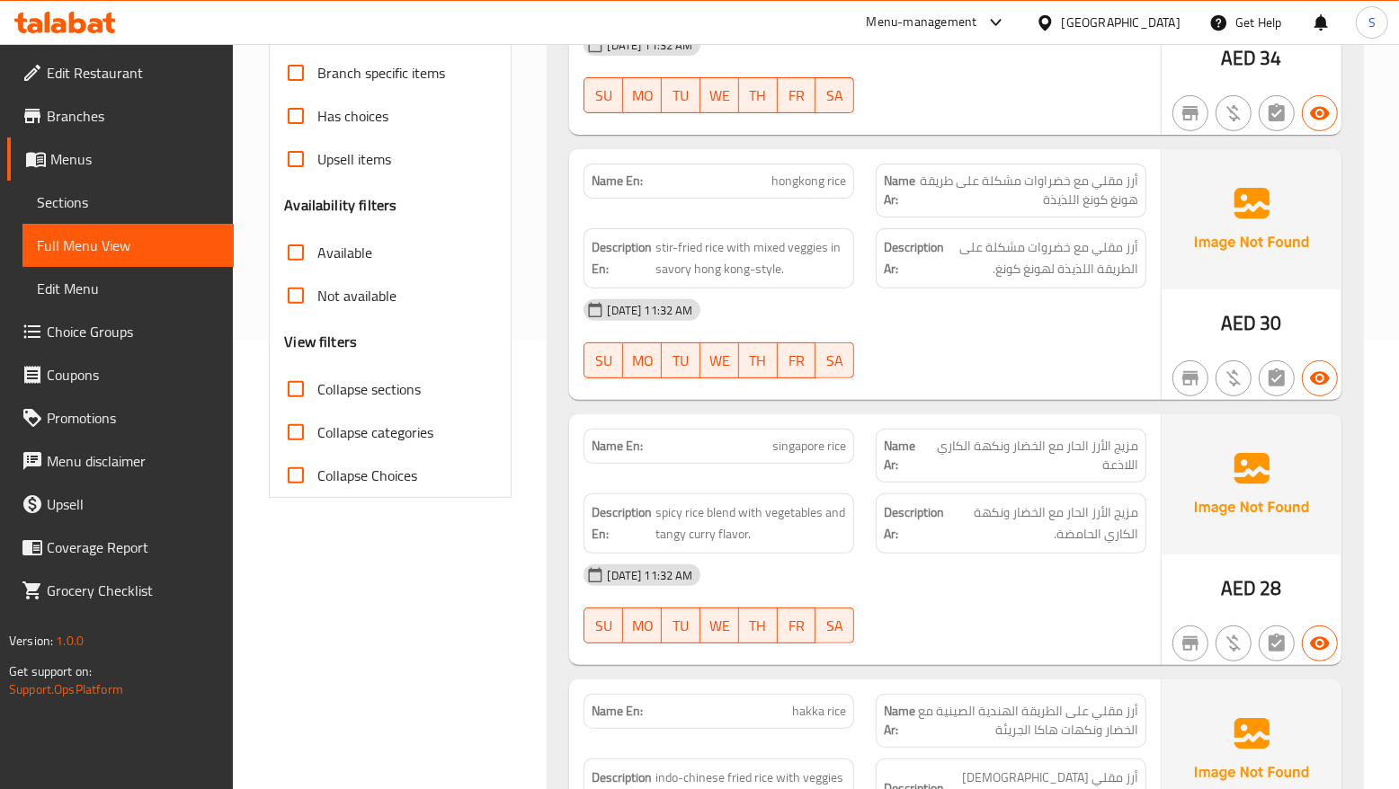
click at [769, 454] on p "Name En: singapore rice" at bounding box center [719, 446] width 254 height 19
copy span "singapore rice"
click at [950, 423] on div "Name Ar: مزيج الأرز الحار مع الخضار ونكهة الكاري اللاذعة" at bounding box center [1011, 456] width 292 height 76
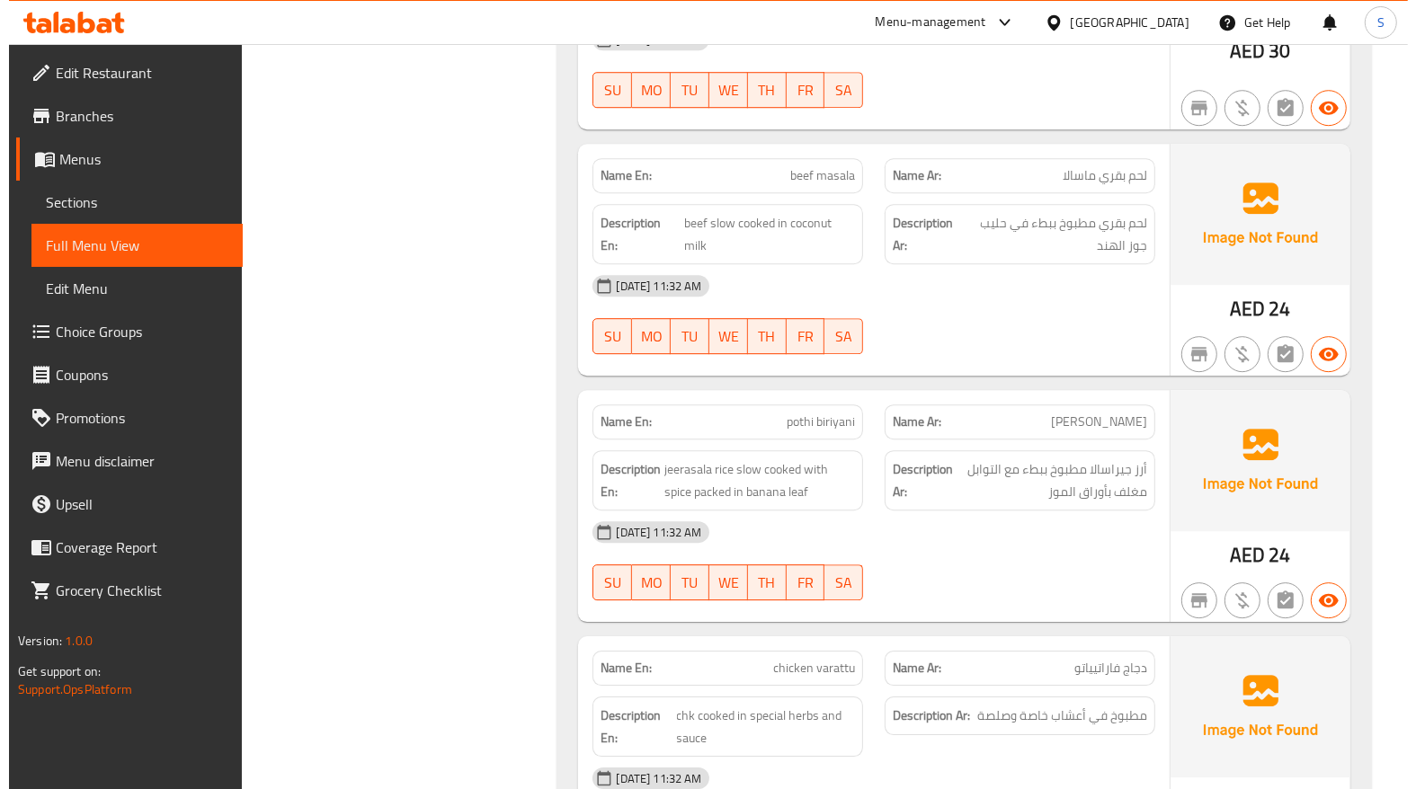
scroll to position [9847, 0]
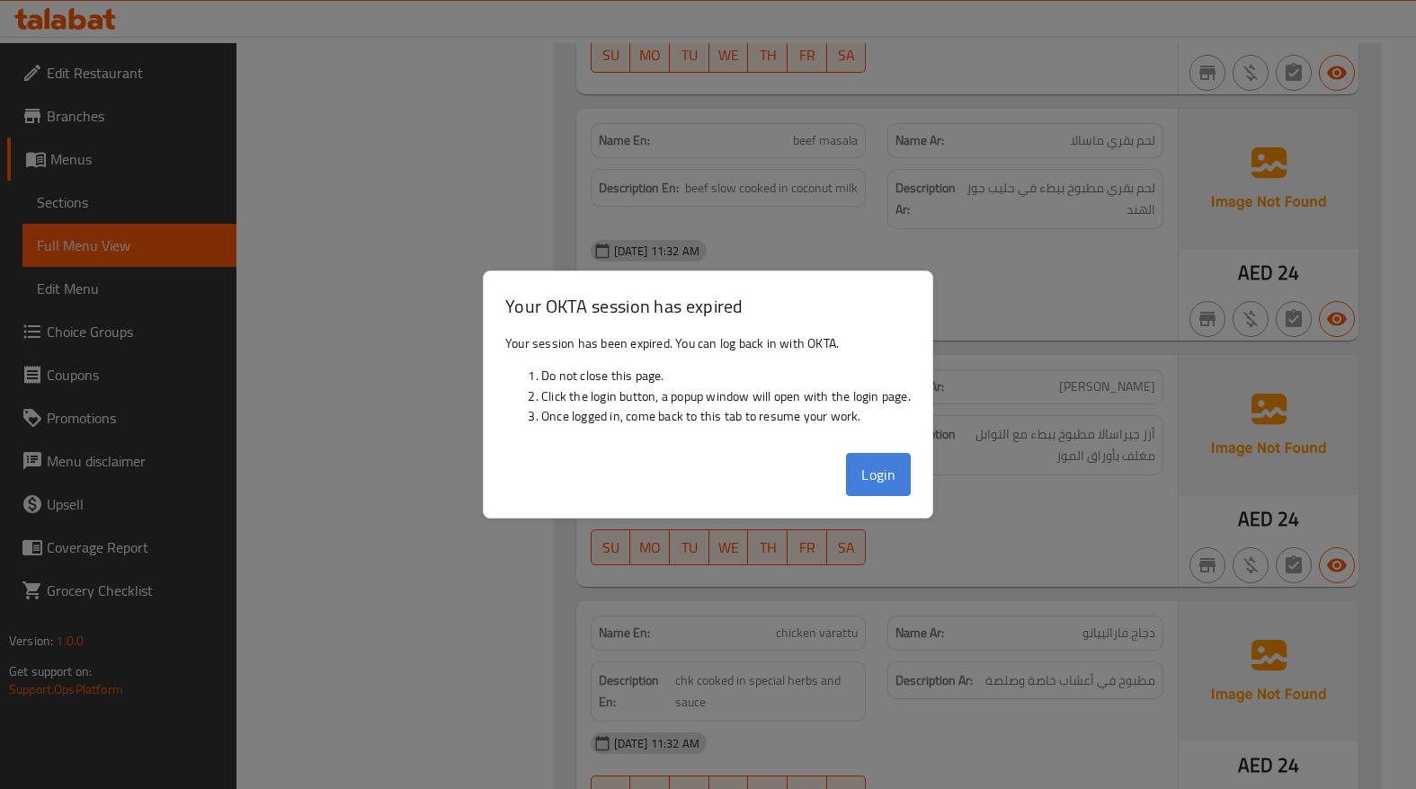
click at [881, 478] on button "Login" at bounding box center [878, 474] width 65 height 43
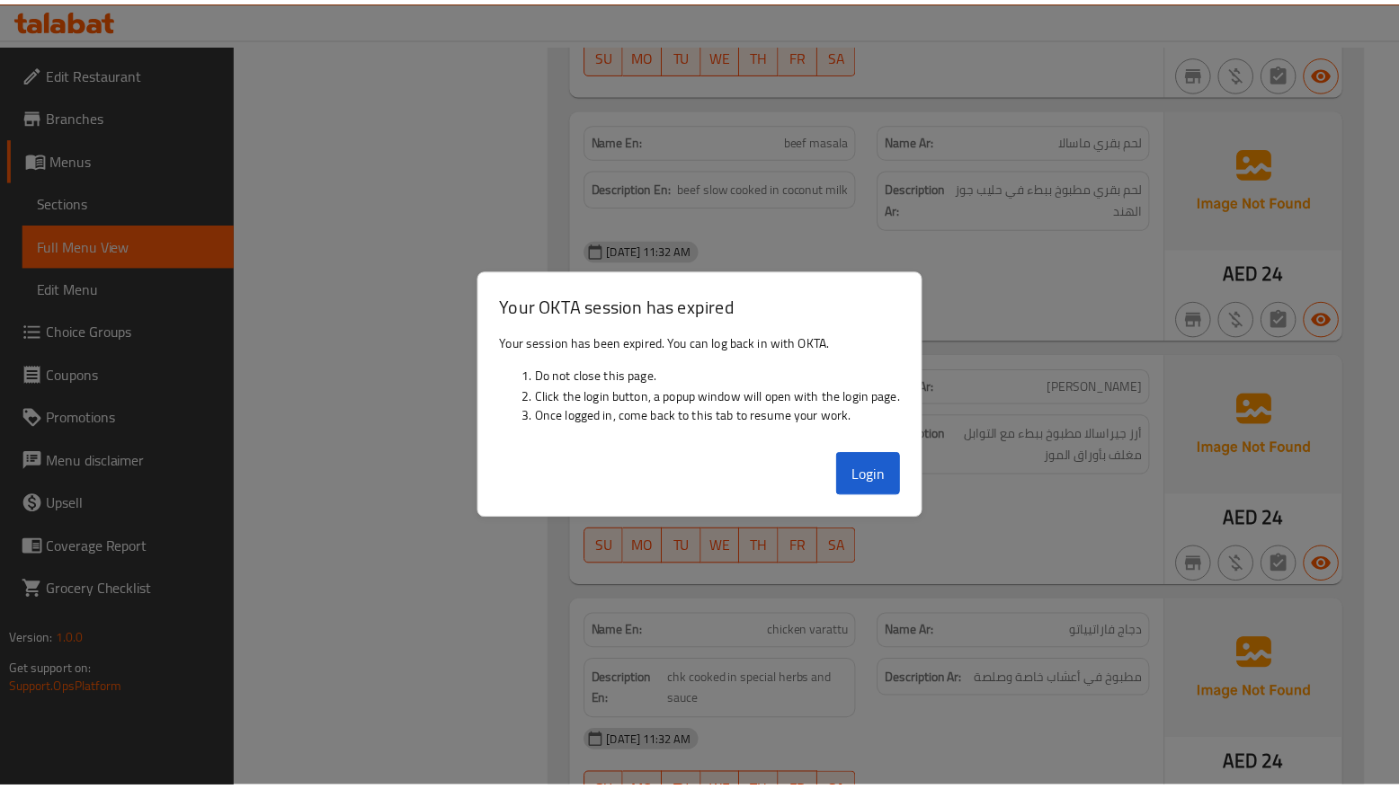
scroll to position [9891, 0]
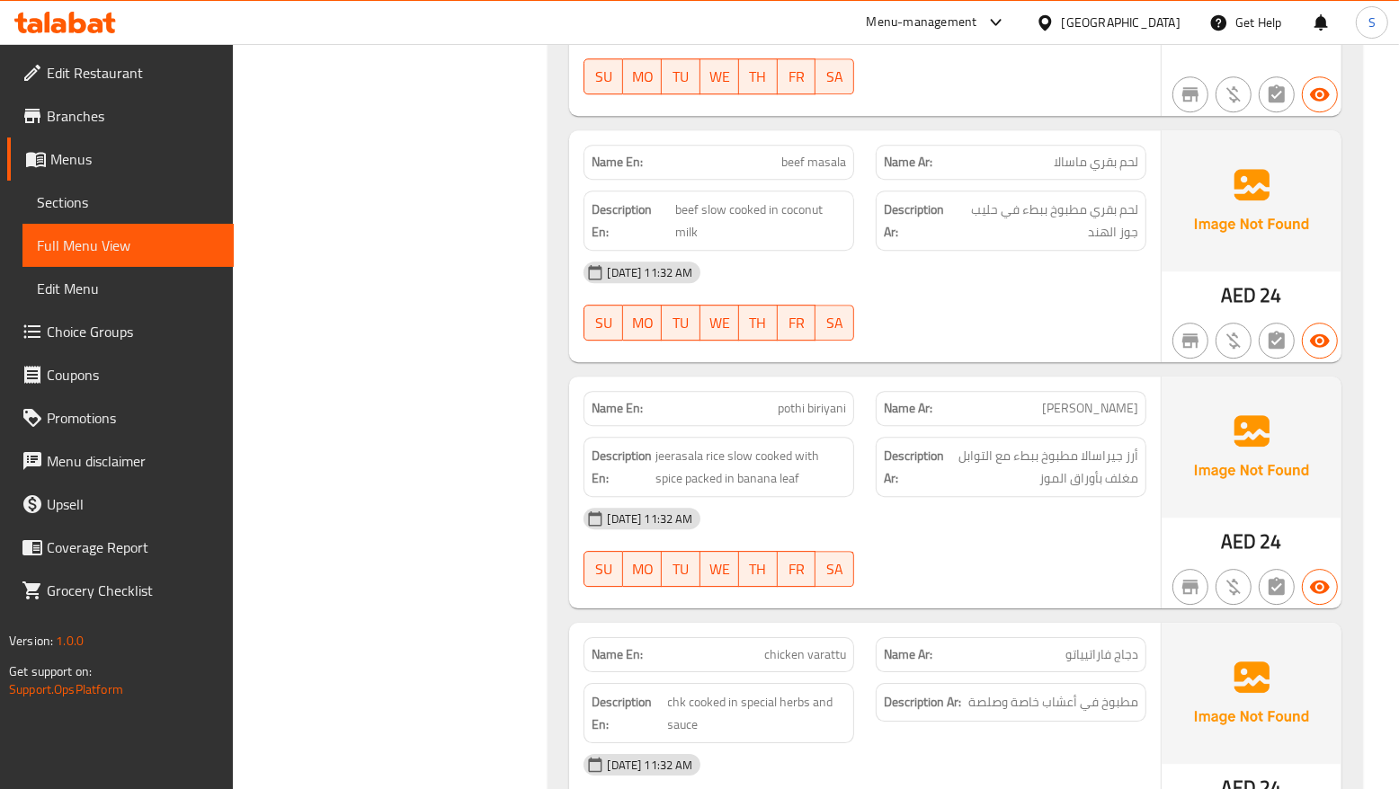
click at [882, 576] on div at bounding box center [1011, 587] width 292 height 22
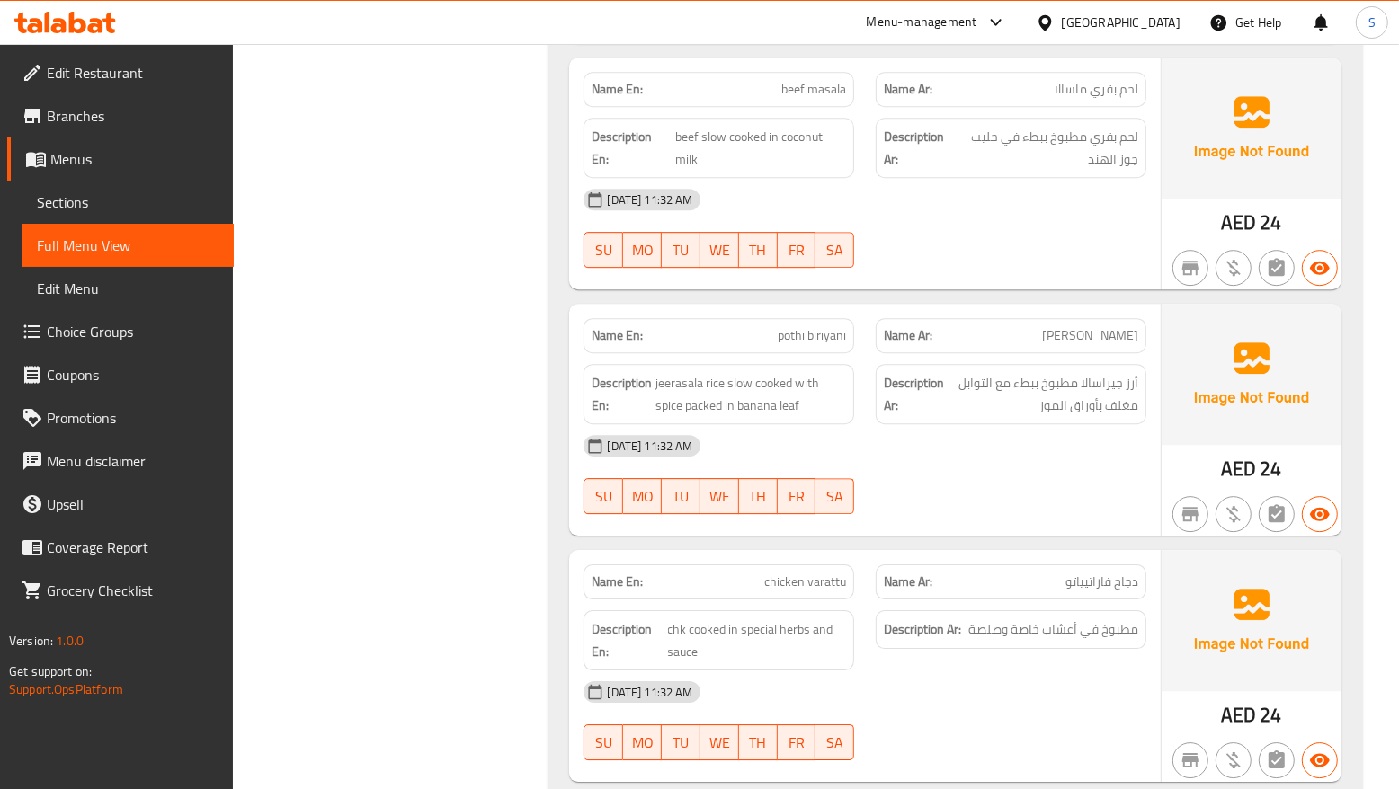
scroll to position [10003, 0]
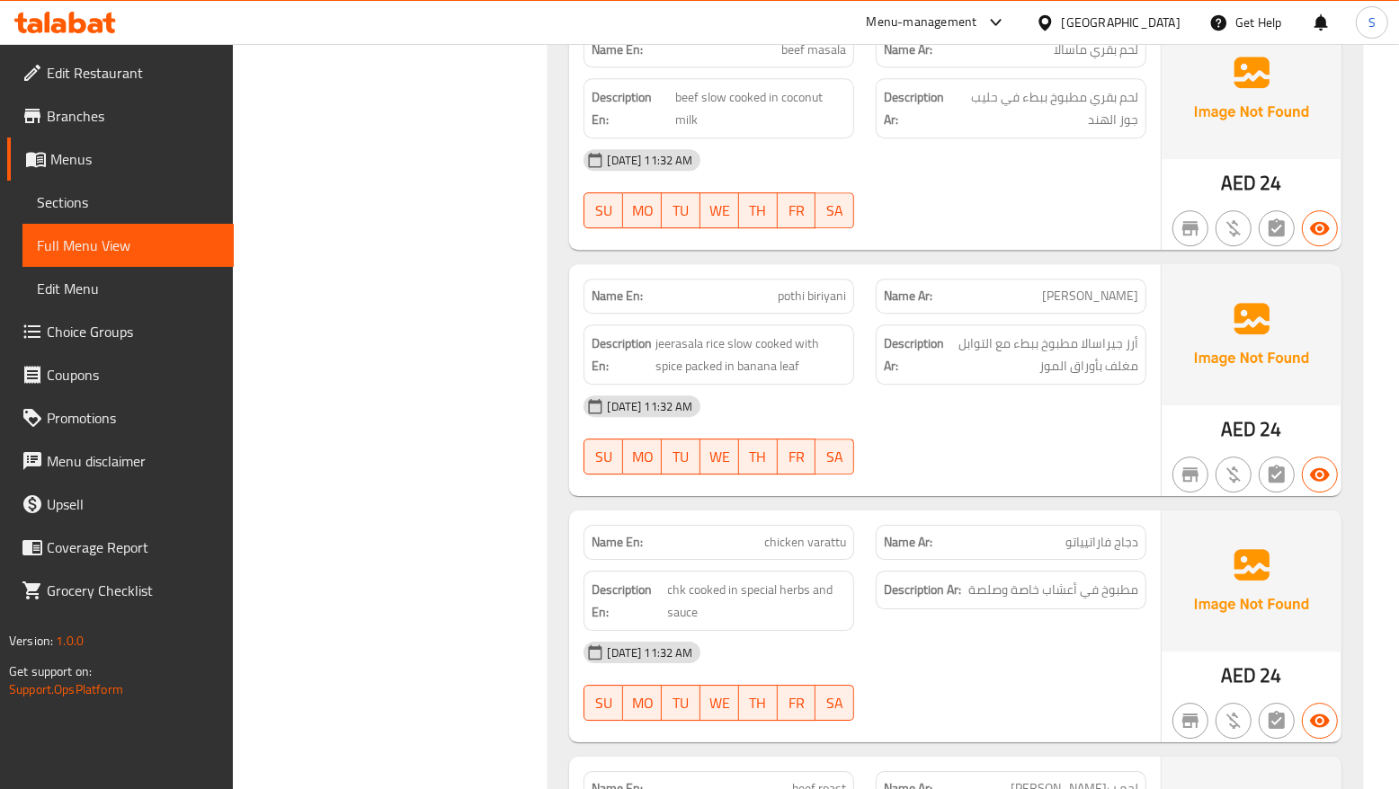
click at [944, 568] on div "Description Ar: مطبوخ في أعشاب خاصة وصلصة" at bounding box center [1011, 601] width 292 height 82
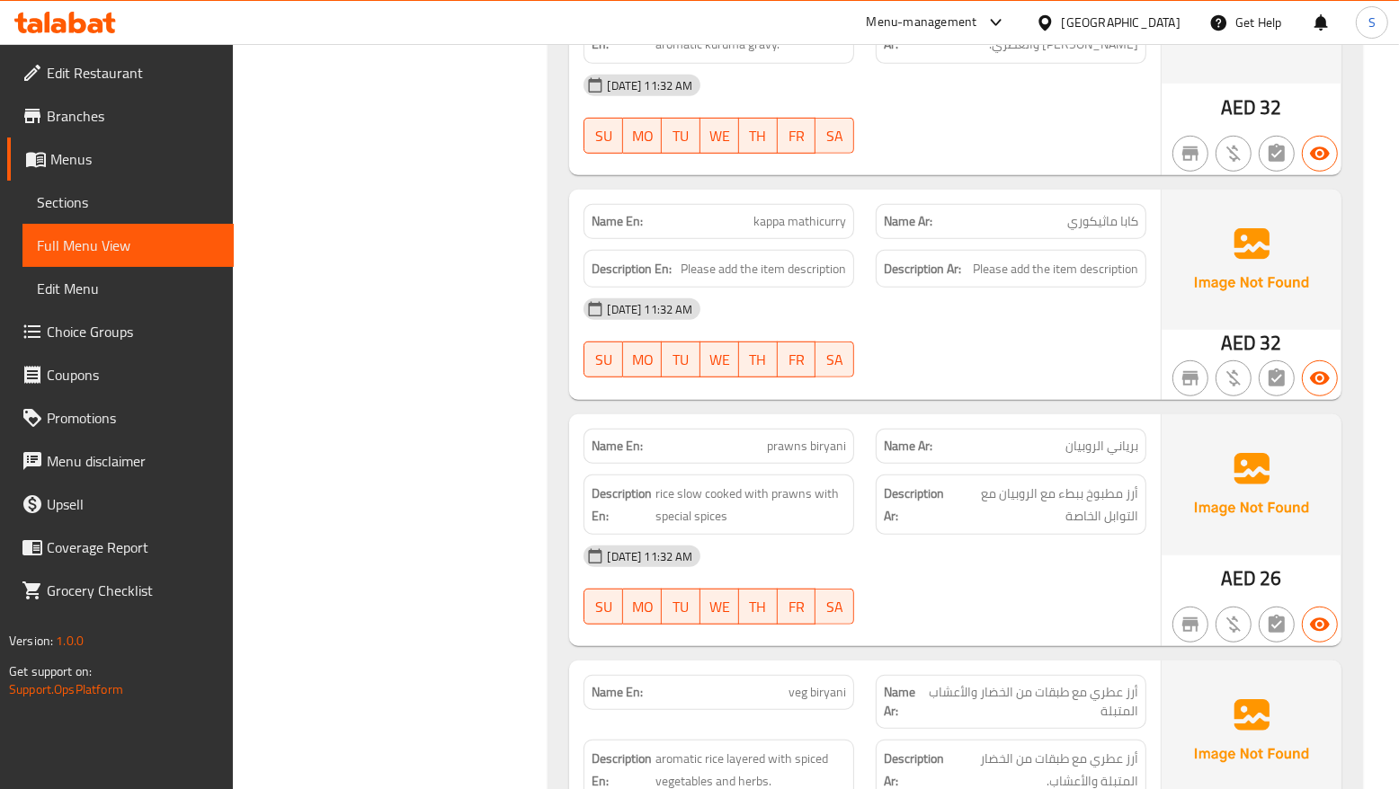
click at [851, 589] on button "SA" at bounding box center [834, 607] width 39 height 36
type button "6"
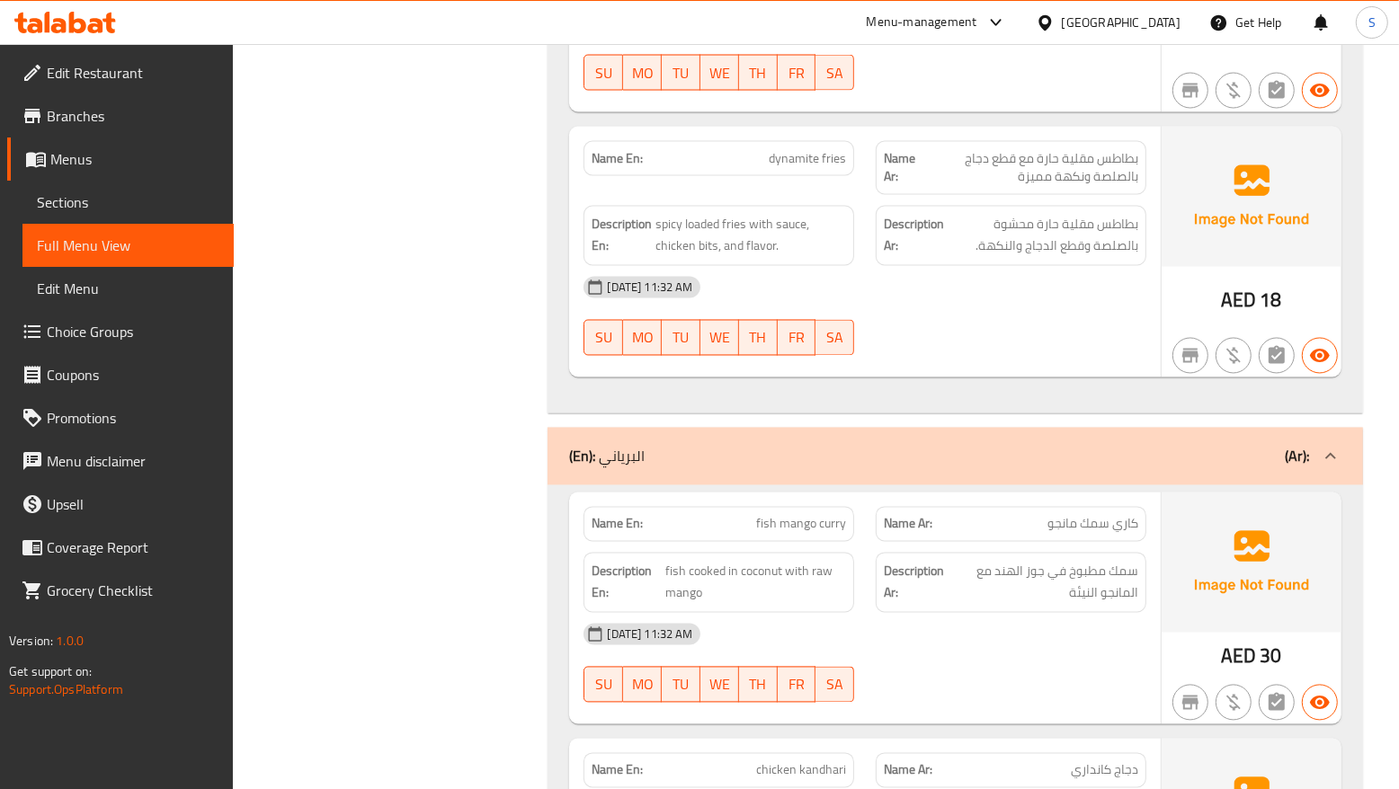
scroll to position [8681, 0]
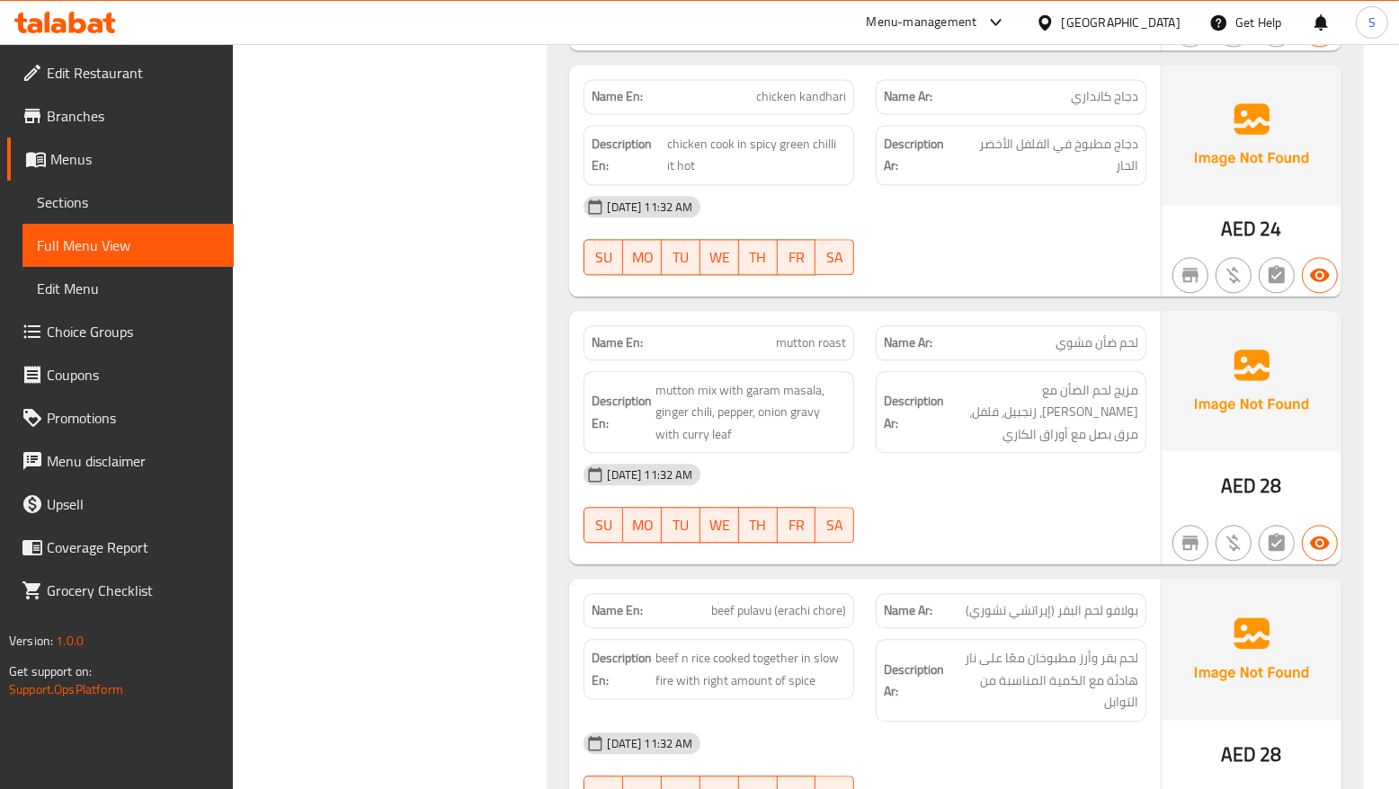
click at [1076, 628] on div "Description Ar: لحم بقر وأرز مطبوخان معًا على نار هادئة مع الكمية المناسبة من ا…" at bounding box center [1011, 680] width 292 height 104
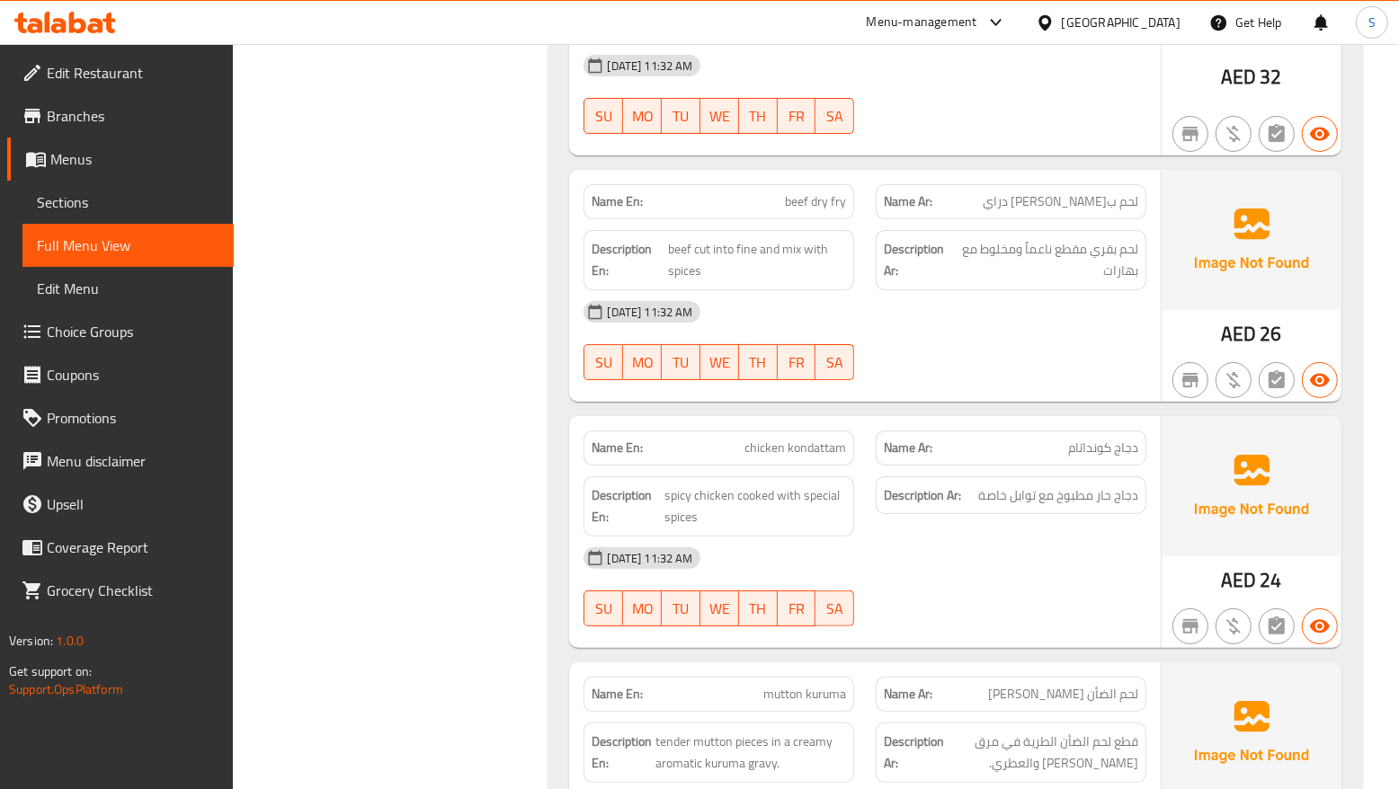
click at [845, 677] on div "Name En: mutton kuruma" at bounding box center [719, 694] width 271 height 35
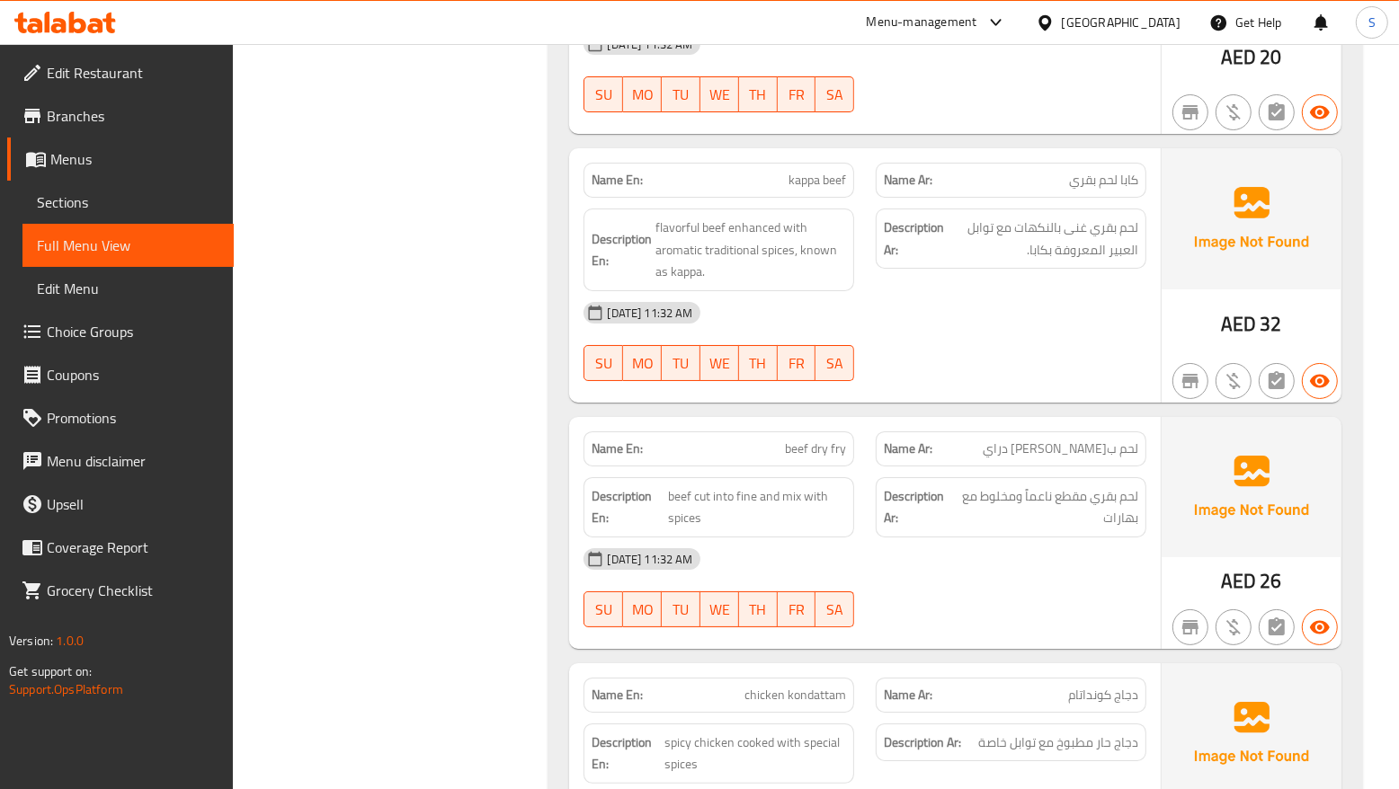
scroll to position [11236, 0]
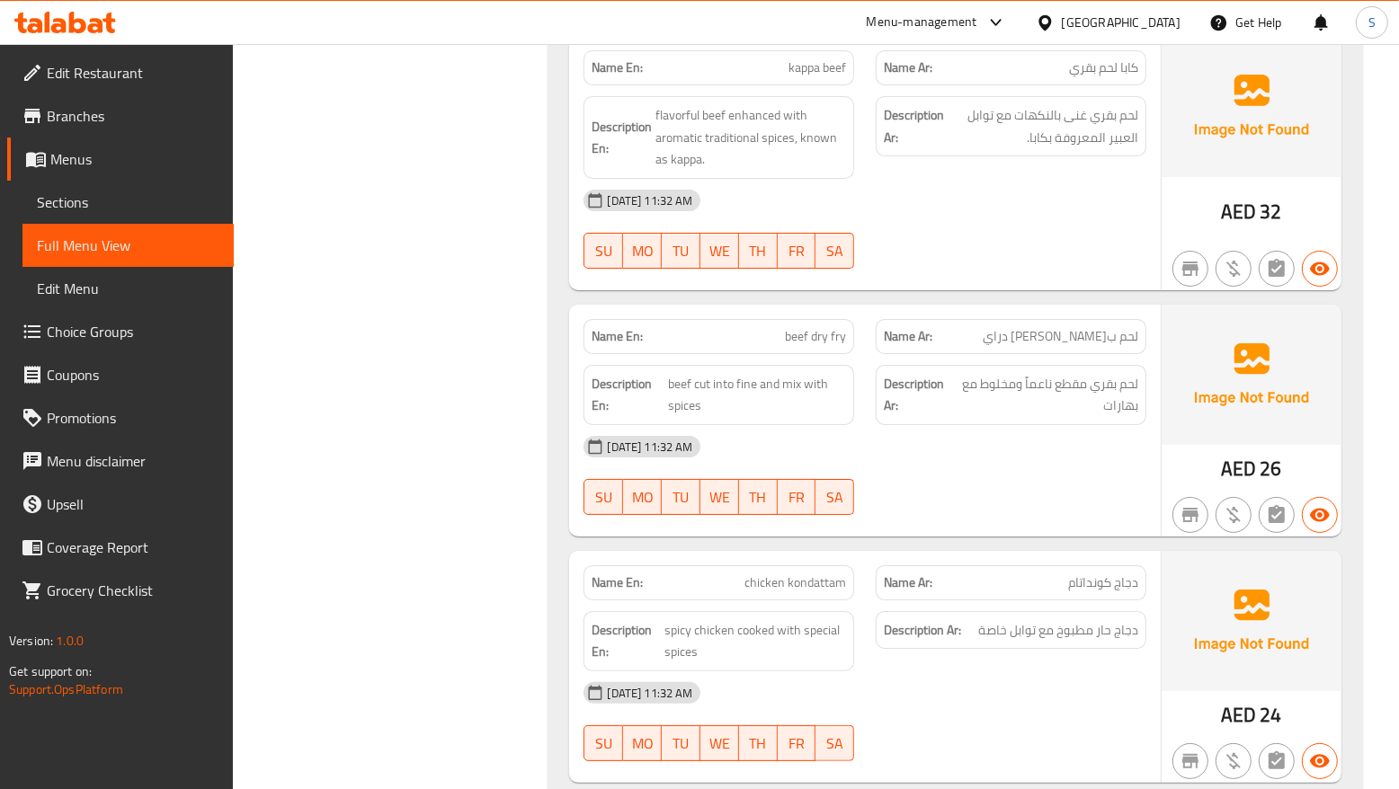
click at [848, 566] on div "Name En: chicken kondattam" at bounding box center [719, 583] width 271 height 35
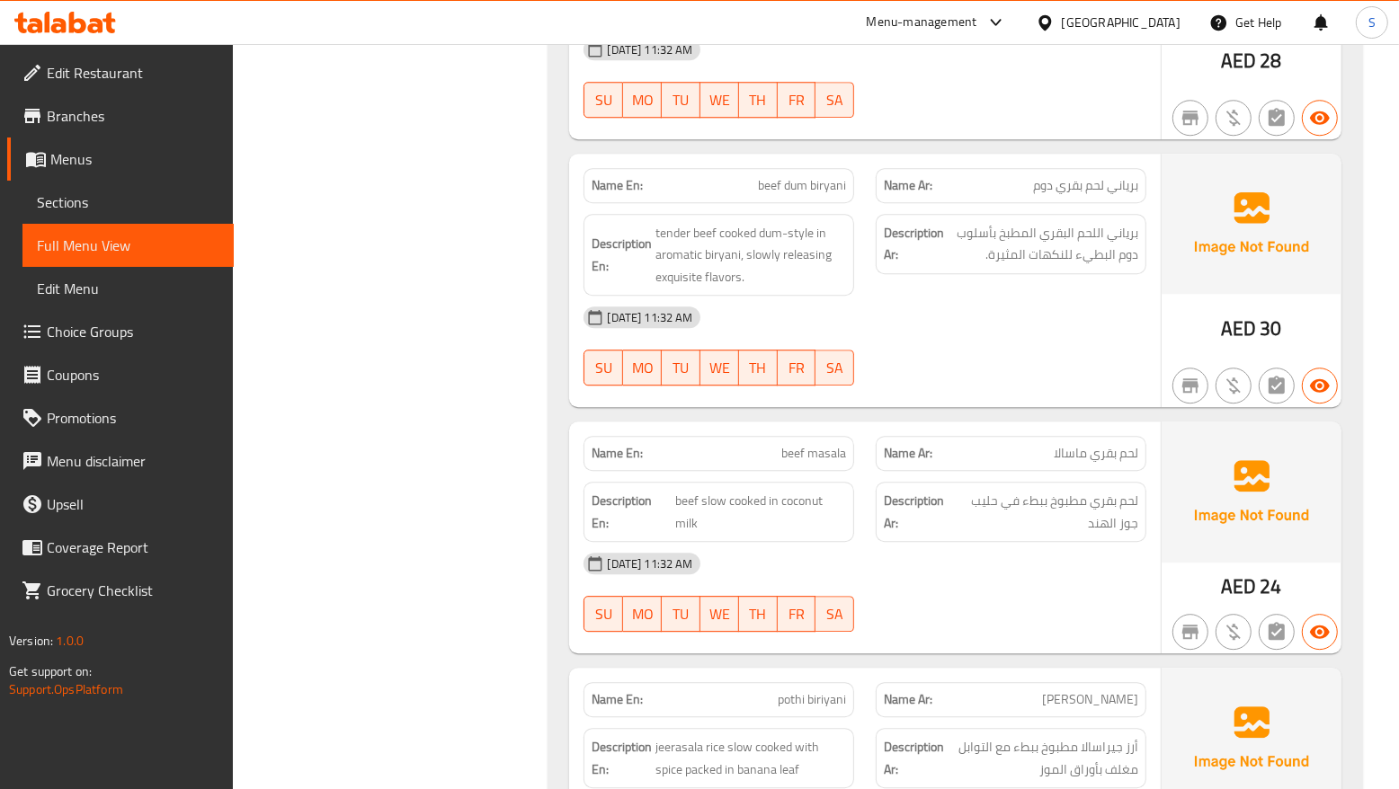
click at [1019, 621] on div at bounding box center [1011, 632] width 292 height 22
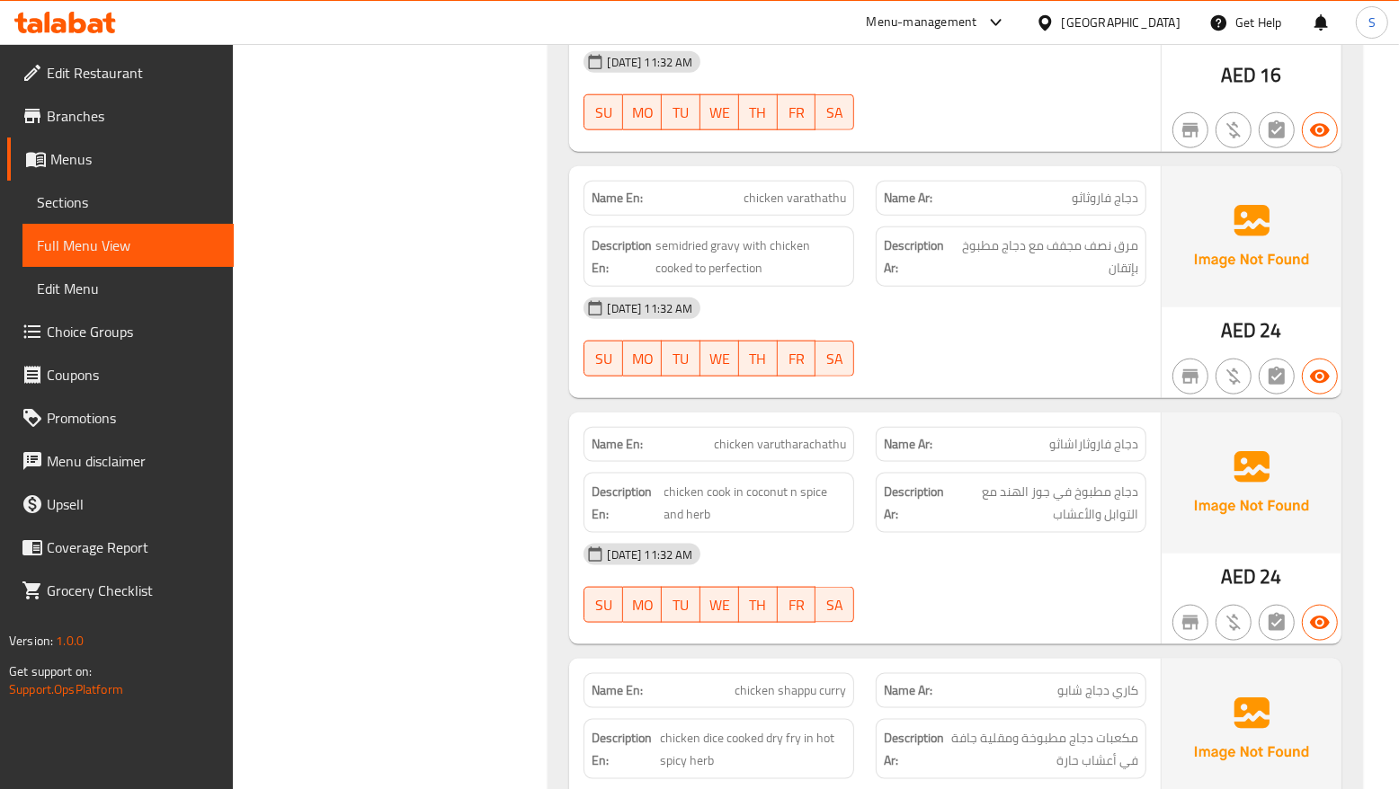
click at [897, 533] on div "01-09-2025 11:32 AM SU MO TU WE TH FR SA" at bounding box center [865, 583] width 584 height 101
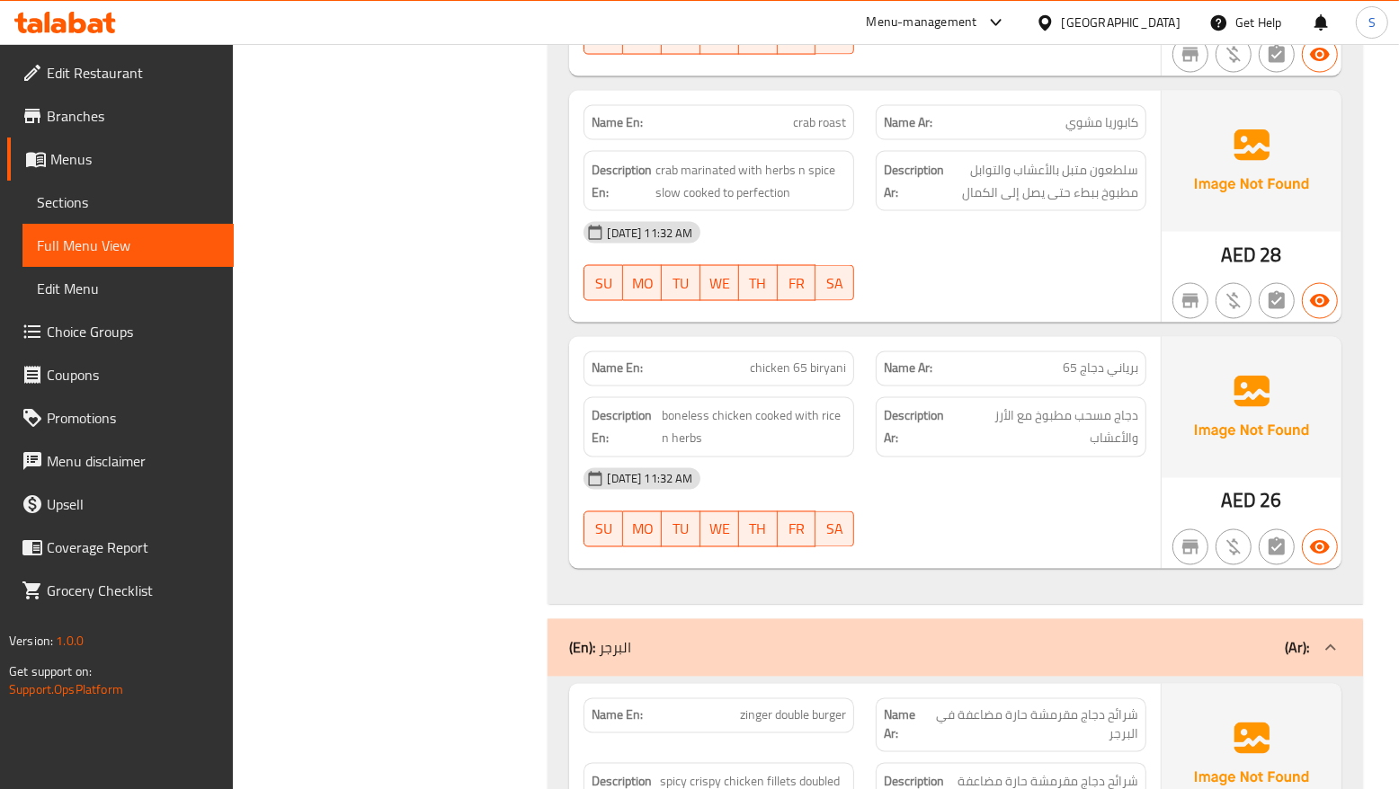
scroll to position [13704, 0]
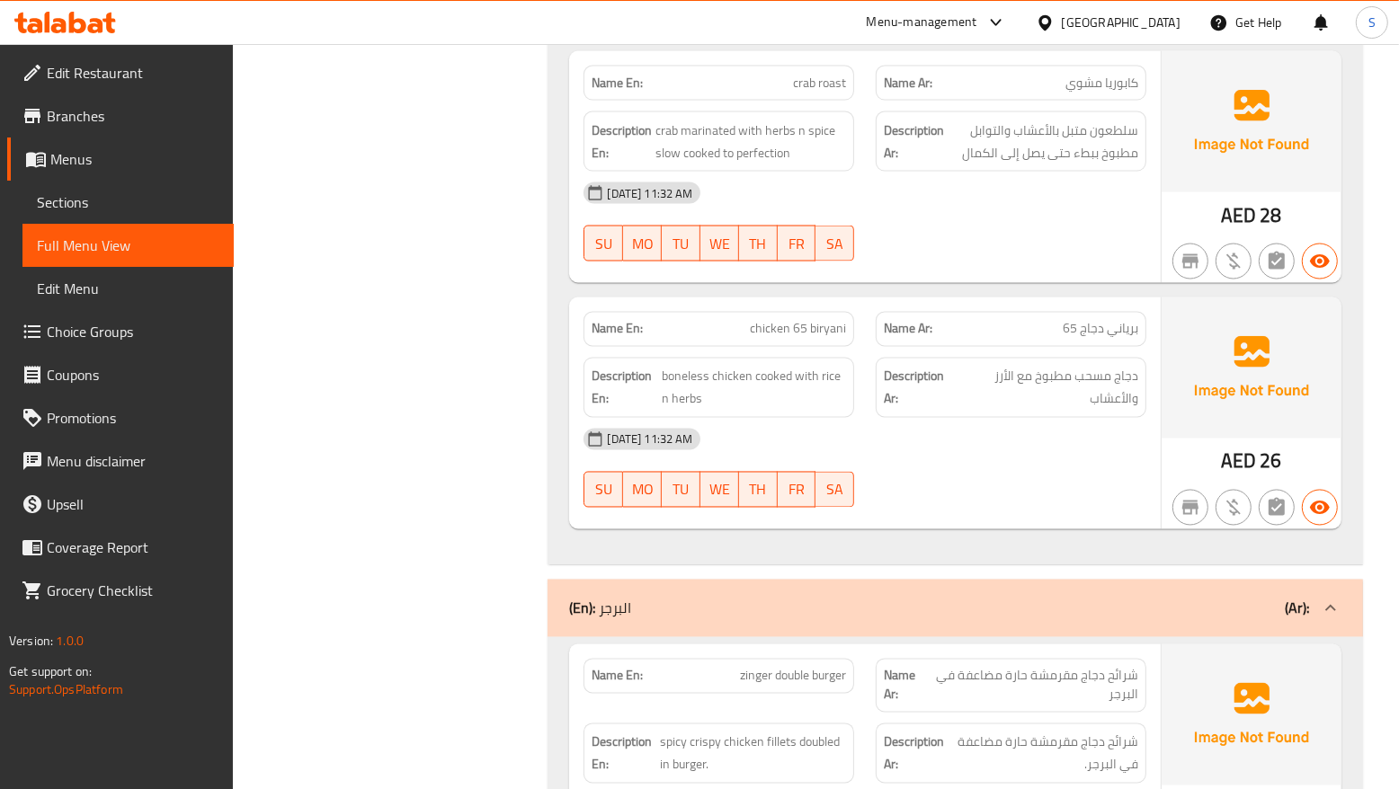
click at [1070, 427] on div "01-09-2025 11:32 AM SU MO TU WE TH FR SA" at bounding box center [865, 468] width 584 height 101
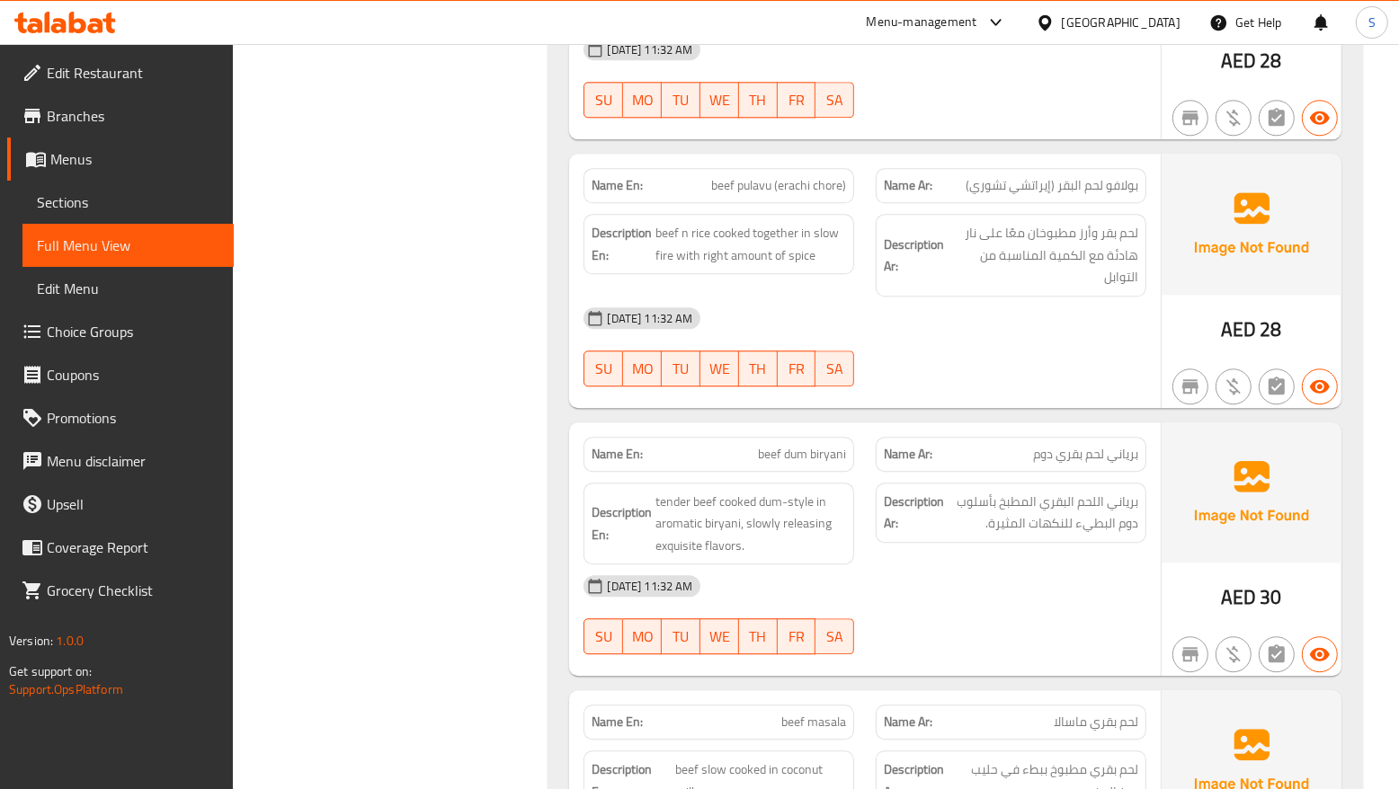
click at [1027, 574] on div "01-09-2025 11:32 AM SU MO TU WE TH FR SA" at bounding box center [865, 615] width 584 height 101
click at [1035, 565] on div "01-09-2025 11:32 AM" at bounding box center [865, 586] width 584 height 43
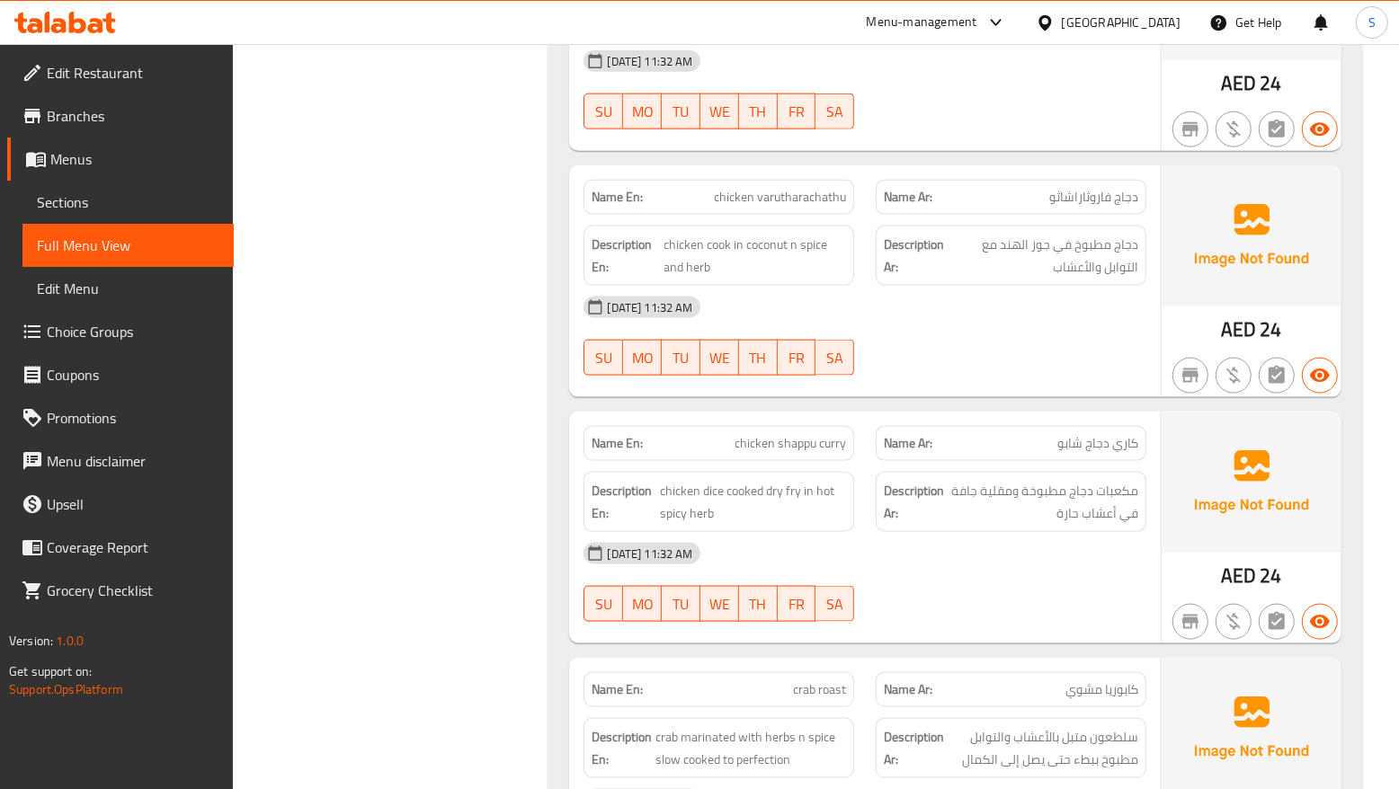
click at [901, 559] on div "01-09-2025 11:32 AM SU MO TU WE TH FR SA" at bounding box center [865, 582] width 584 height 101
click at [1001, 553] on div "01-09-2025 11:32 AM SU MO TU WE TH FR SA" at bounding box center [865, 582] width 584 height 101
click at [1028, 611] on div at bounding box center [1011, 622] width 292 height 22
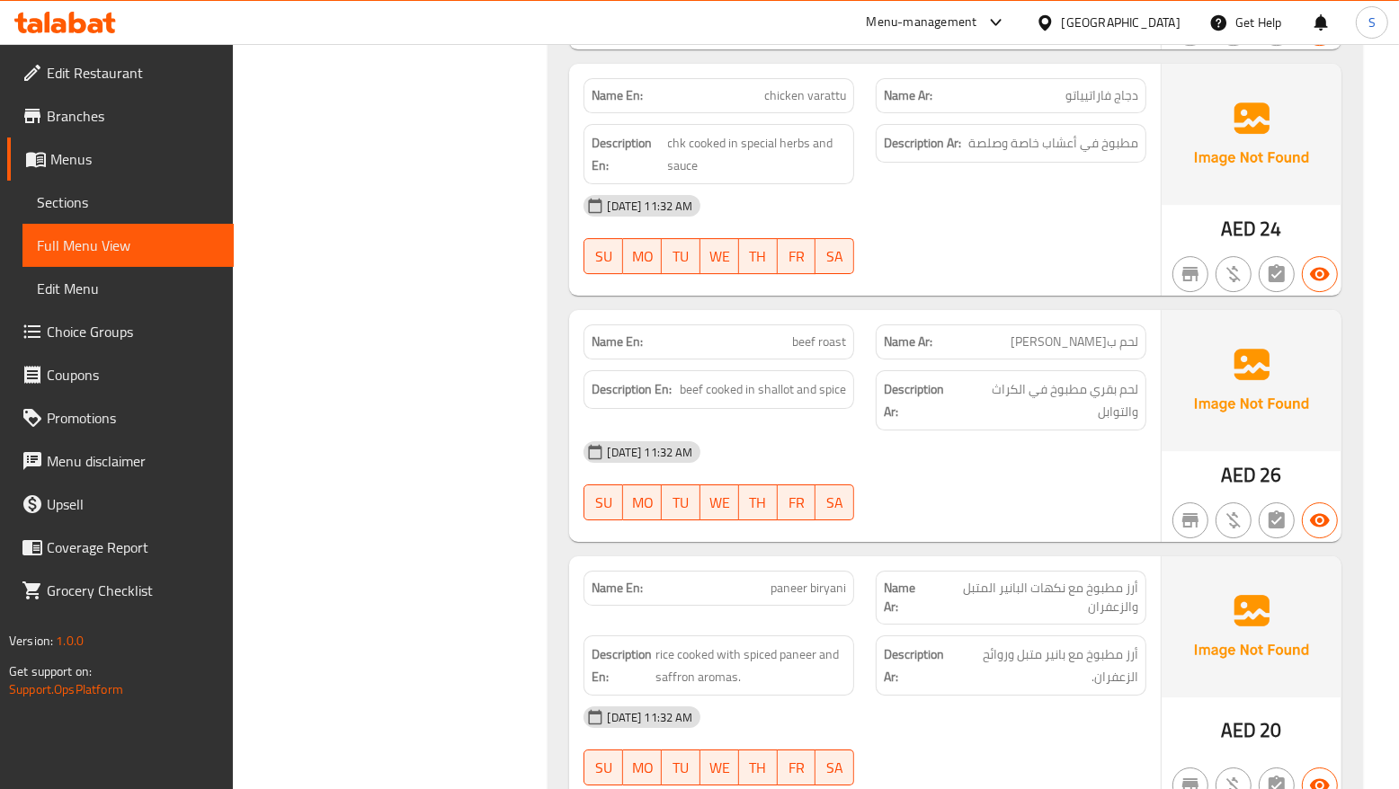
scroll to position [10491, 0]
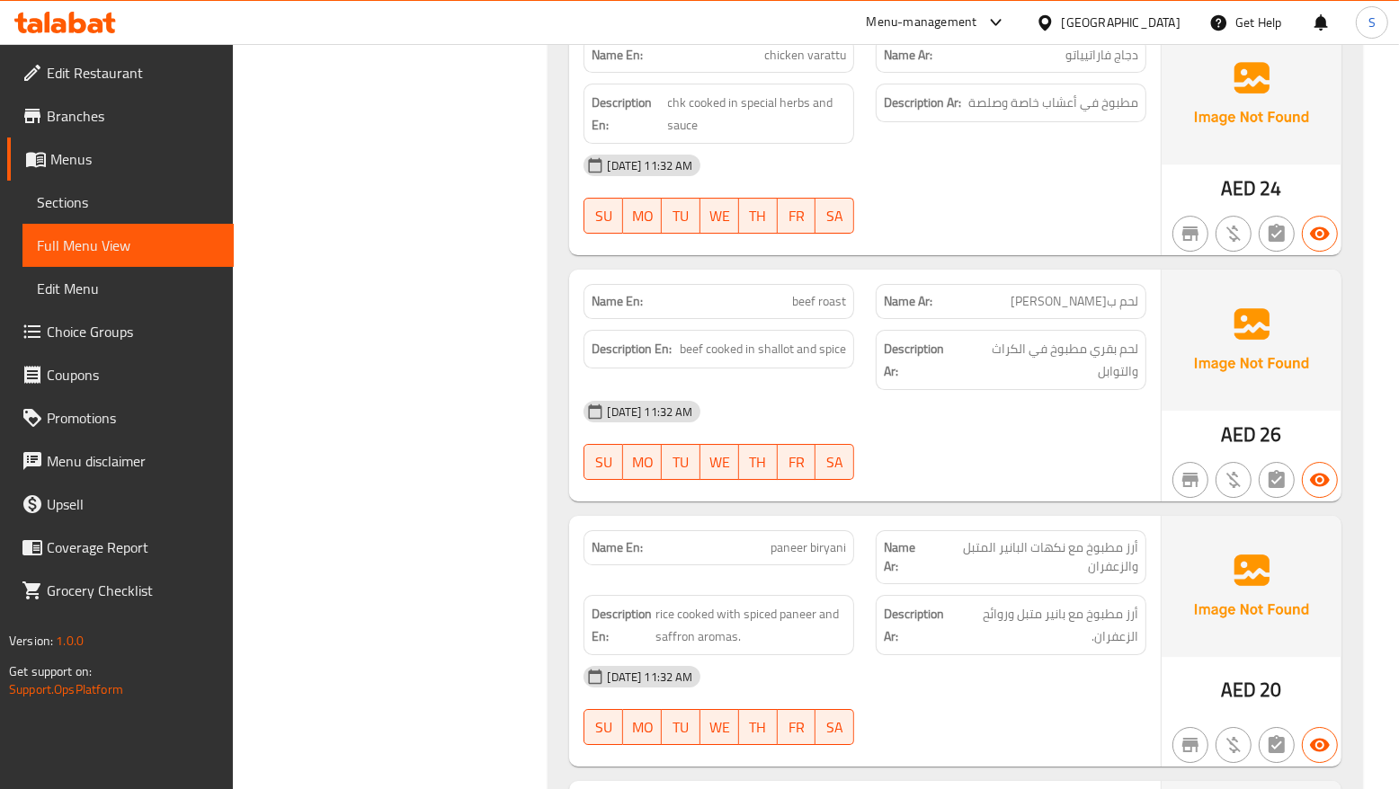
click at [901, 530] on div "Name Ar: أرز مطبوخ مع نكهات البانير المتبل والزعفران" at bounding box center [1011, 557] width 271 height 54
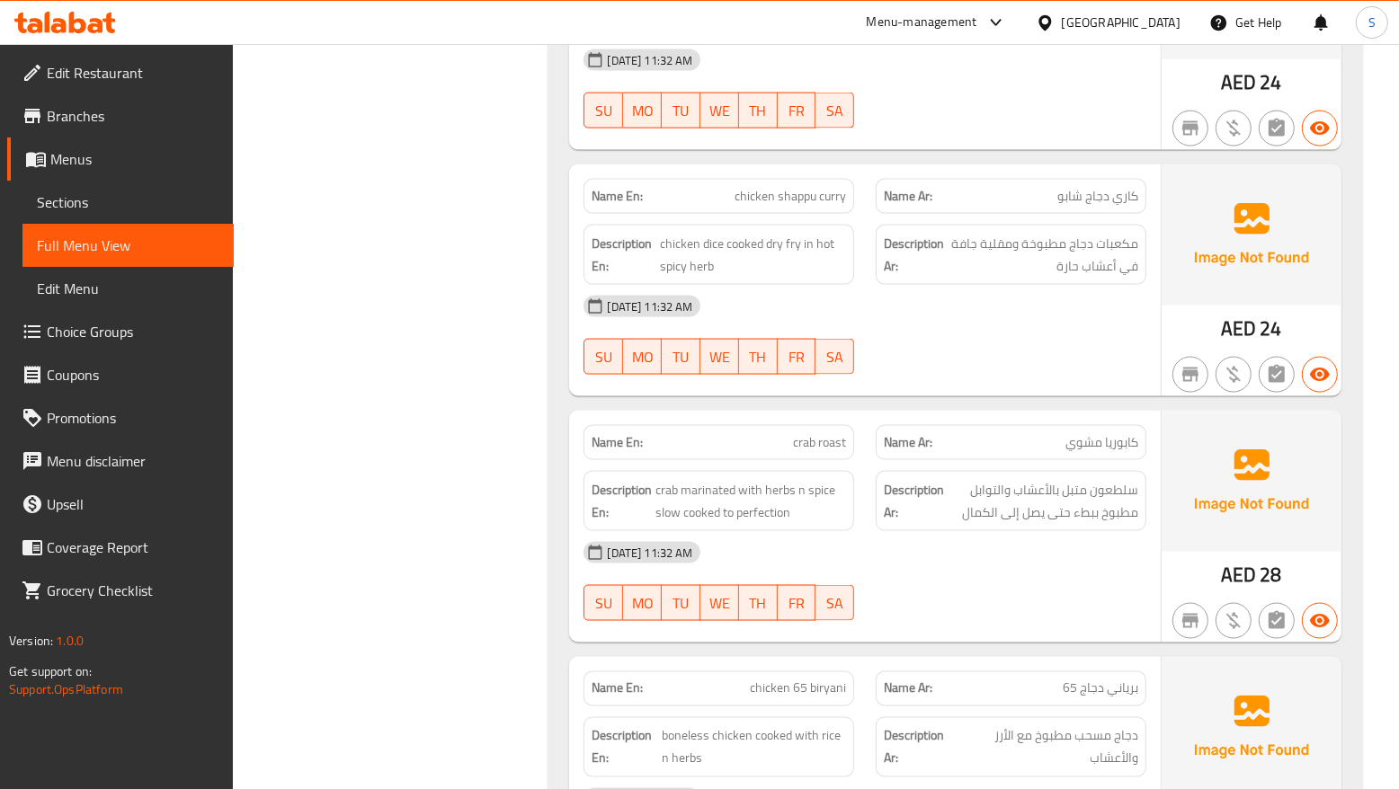
click at [984, 610] on div at bounding box center [1011, 621] width 292 height 22
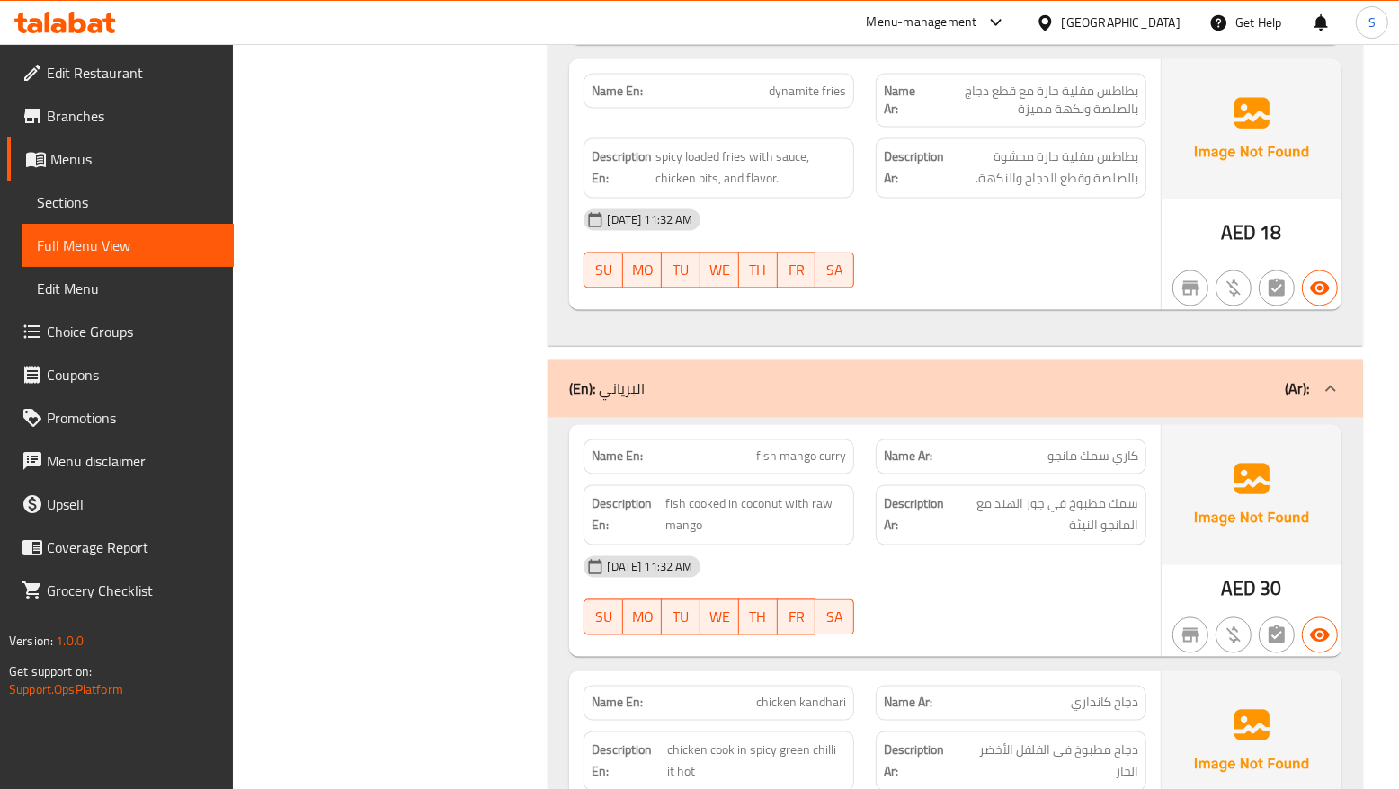
click at [1004, 595] on div "Name En: fish mango curry Name Ar: كاري سمك مانجو Description En: fish cooked i…" at bounding box center [864, 541] width 591 height 232
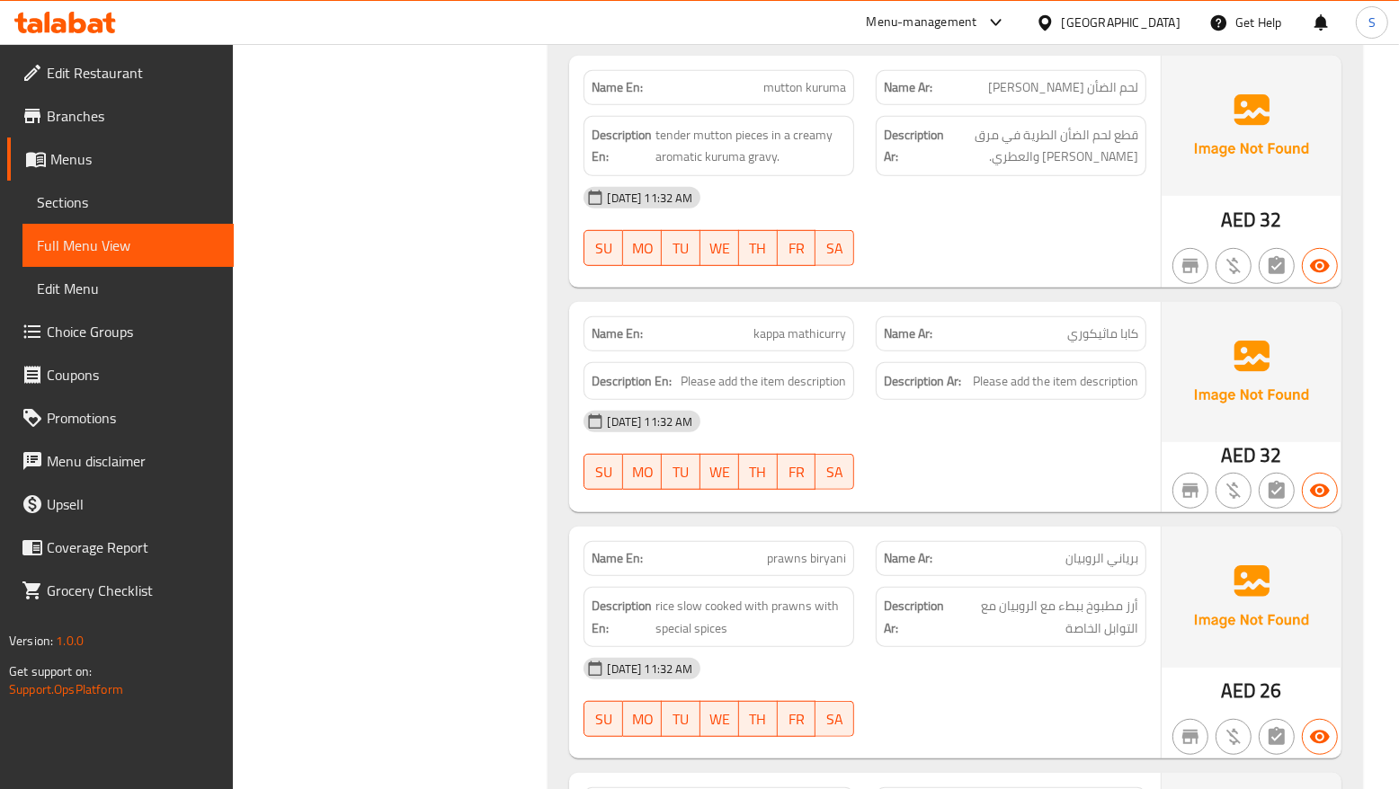
scroll to position [11977, 0]
click at [796, 325] on span "kappa mathicurry" at bounding box center [799, 334] width 93 height 19
copy span "kappa mathicurry"
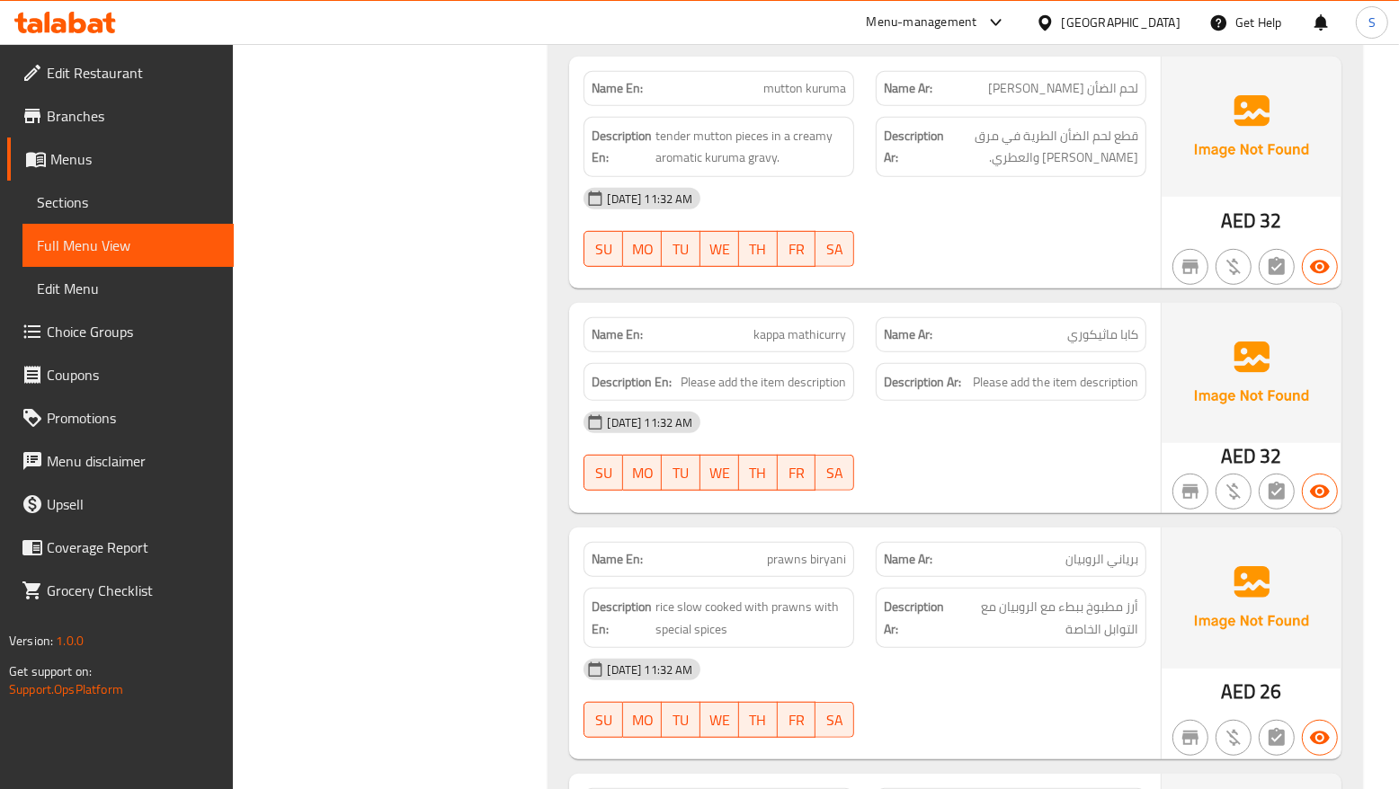
click at [999, 658] on div "01-09-2025 11:32 AM SU MO TU WE TH FR SA" at bounding box center [865, 698] width 584 height 101
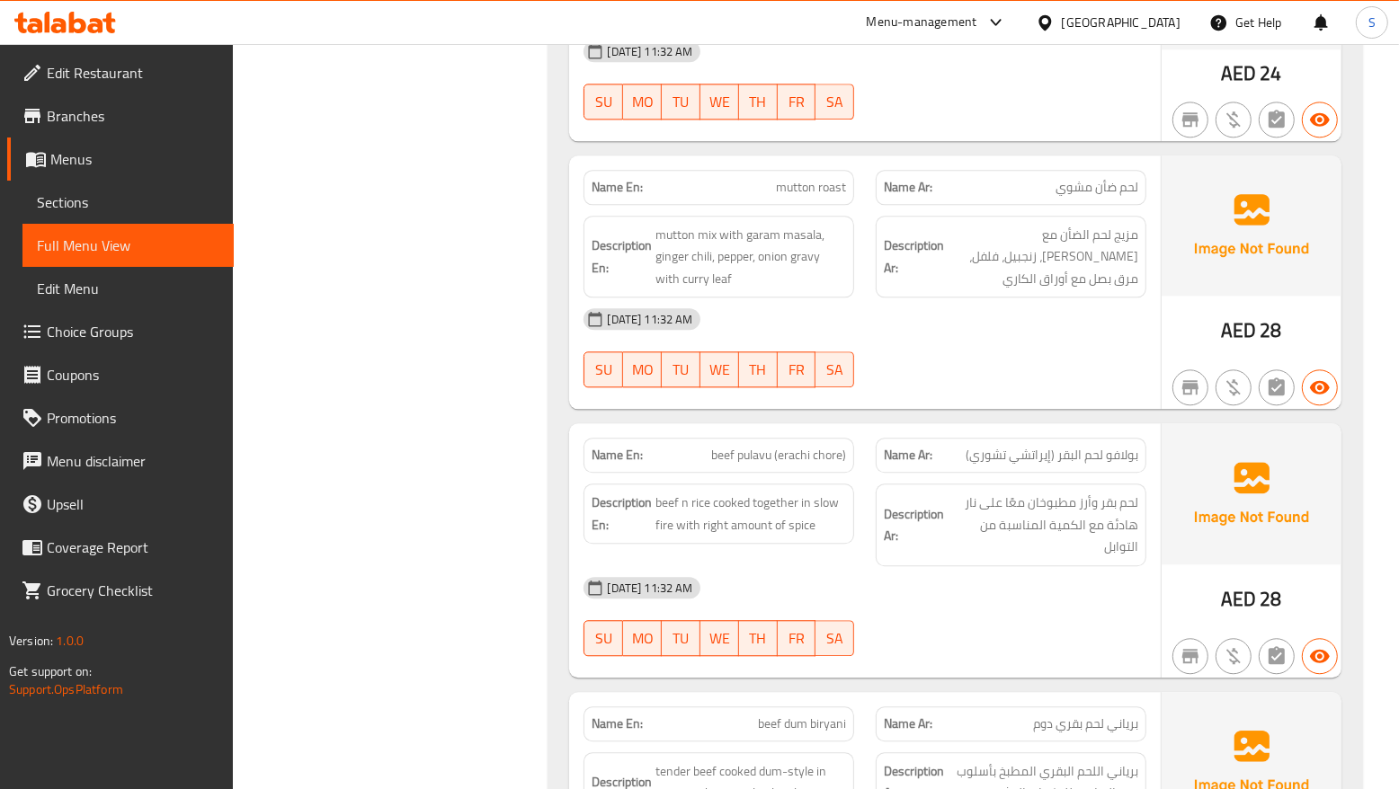
click at [891, 566] on div "01-09-2025 11:32 AM SU MO TU WE TH FR SA" at bounding box center [865, 616] width 584 height 101
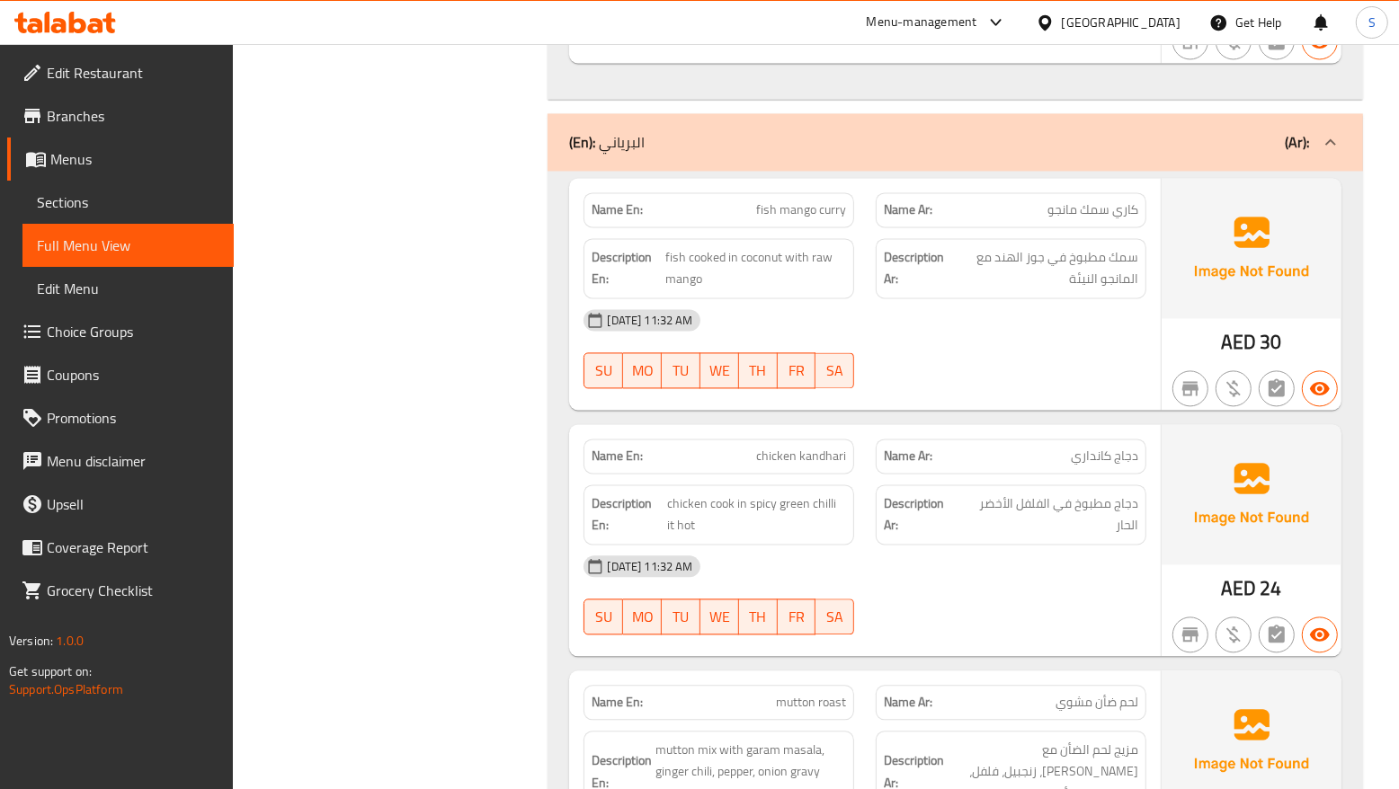
click at [960, 545] on div "01-09-2025 11:32 AM" at bounding box center [865, 566] width 584 height 43
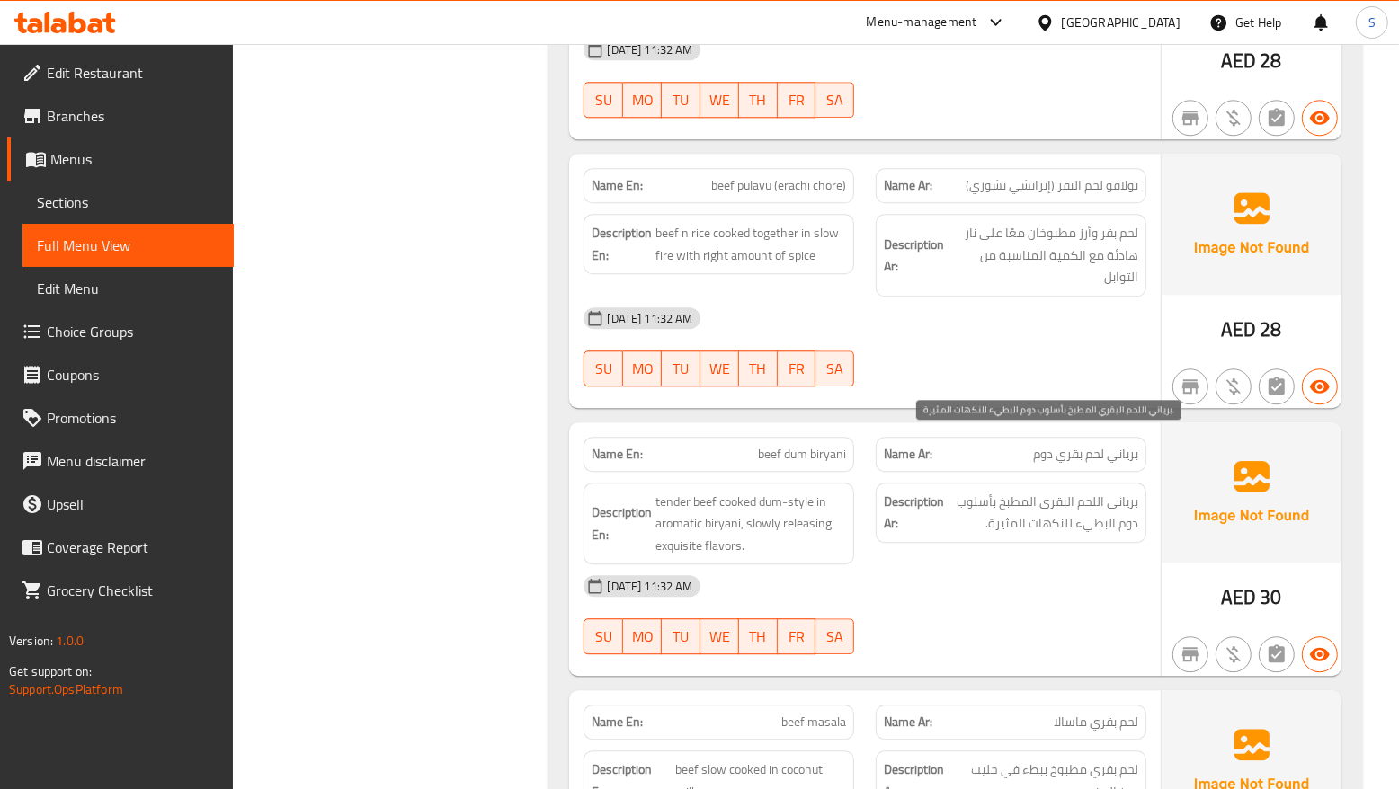
click at [971, 491] on span "برياني اللحم البقري المطبخ بأسلوب دوم البطيء للنكهات المثيرة." at bounding box center [1043, 513] width 191 height 44
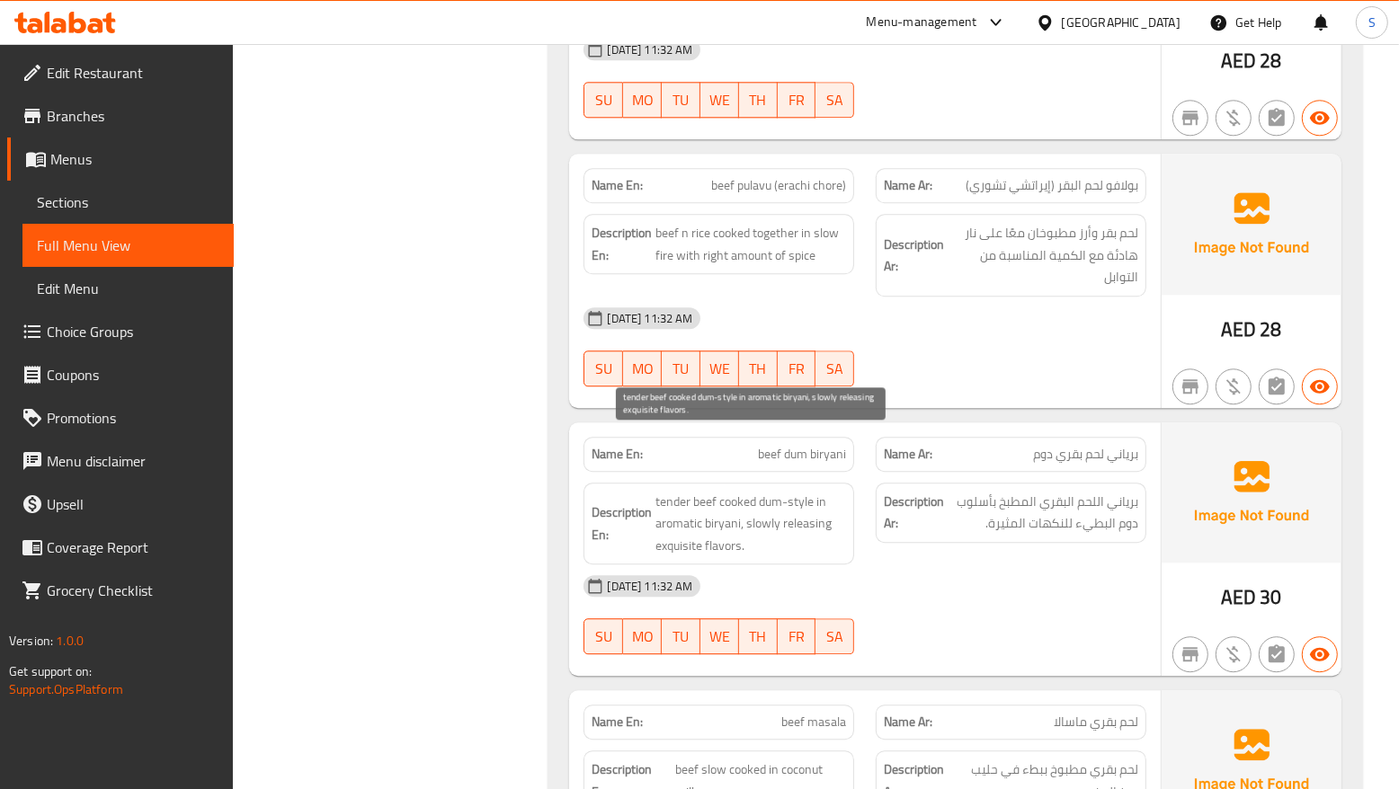
click at [711, 491] on span "tender beef cooked dum-style in aromatic biryani, slowly releasing exquisite fl…" at bounding box center [750, 524] width 191 height 67
copy span "tender beef cooked dum-style in aromatic biryani, slowly releasing exquisite fl…"
click at [780, 445] on span "beef dum biryani" at bounding box center [802, 454] width 88 height 19
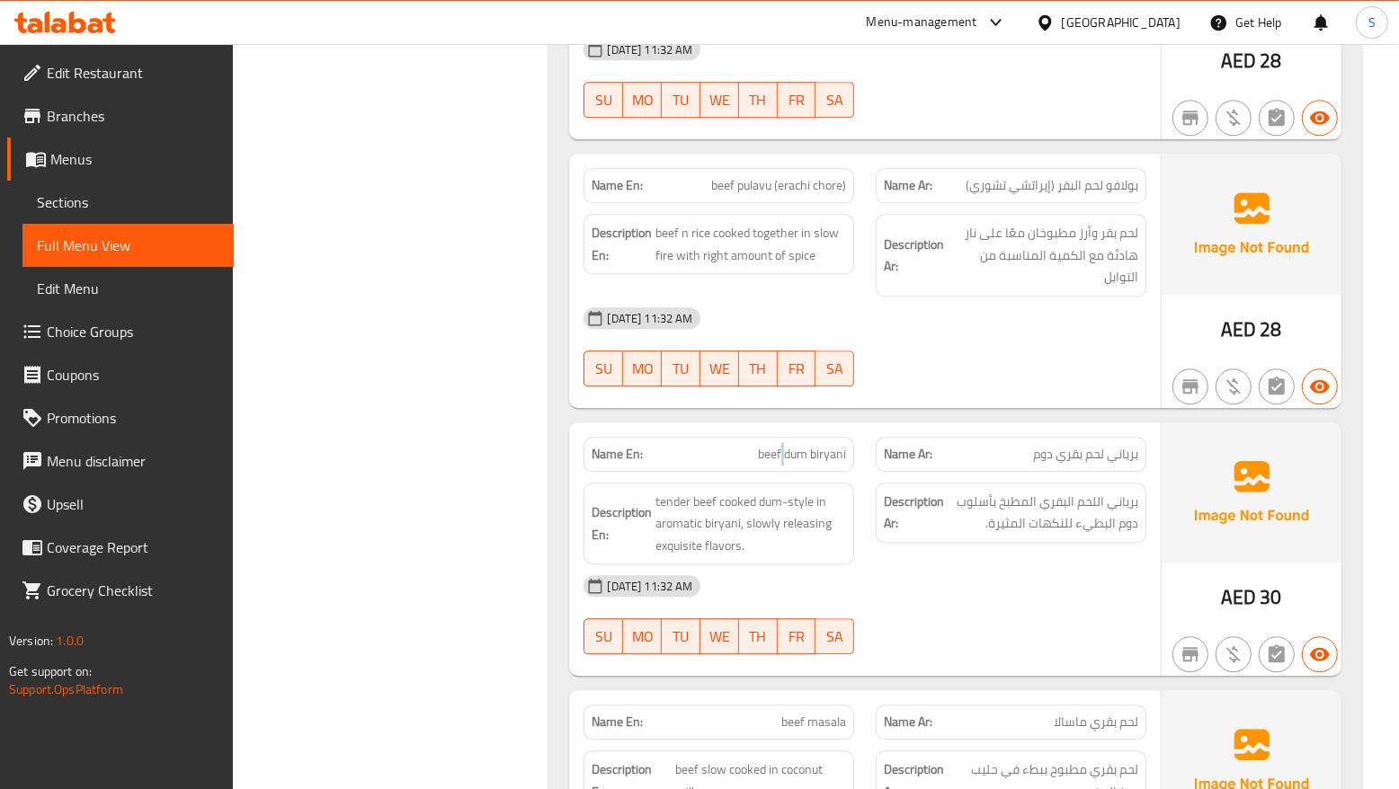
click at [780, 445] on span "beef dum biryani" at bounding box center [802, 454] width 88 height 19
copy span "beef dum biryani"
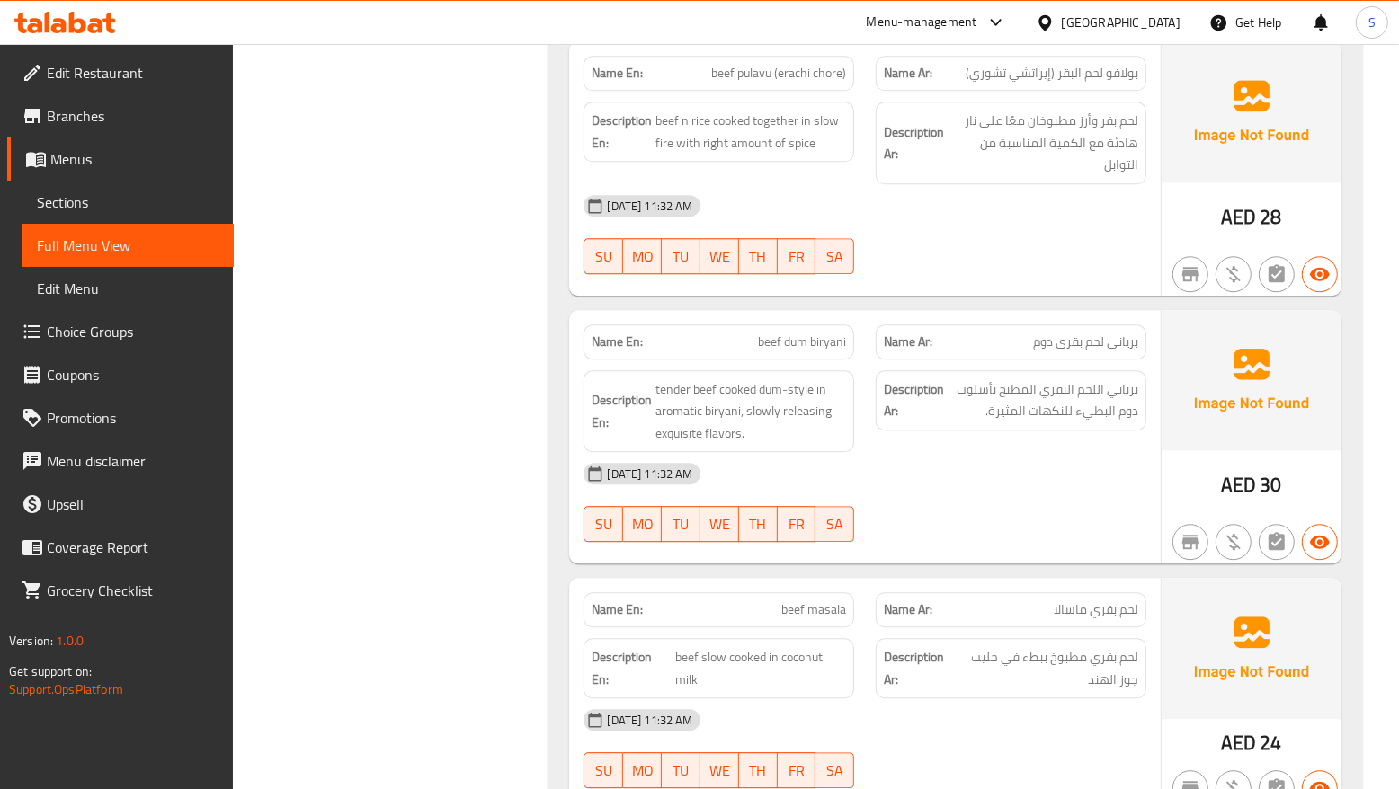
click at [1058, 531] on div at bounding box center [1011, 542] width 292 height 22
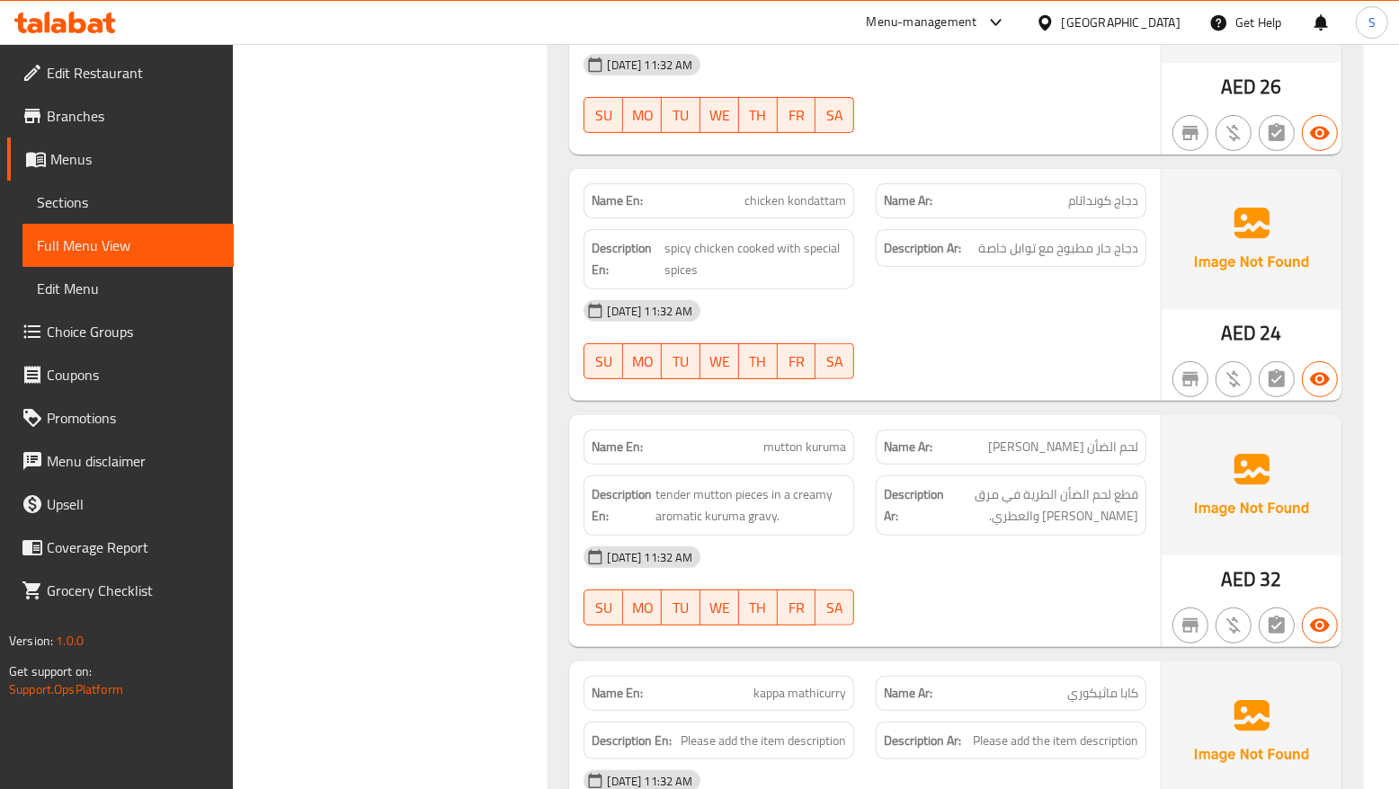
click at [1031, 665] on div "Name Ar: كابا ماثيكوري" at bounding box center [1011, 693] width 292 height 57
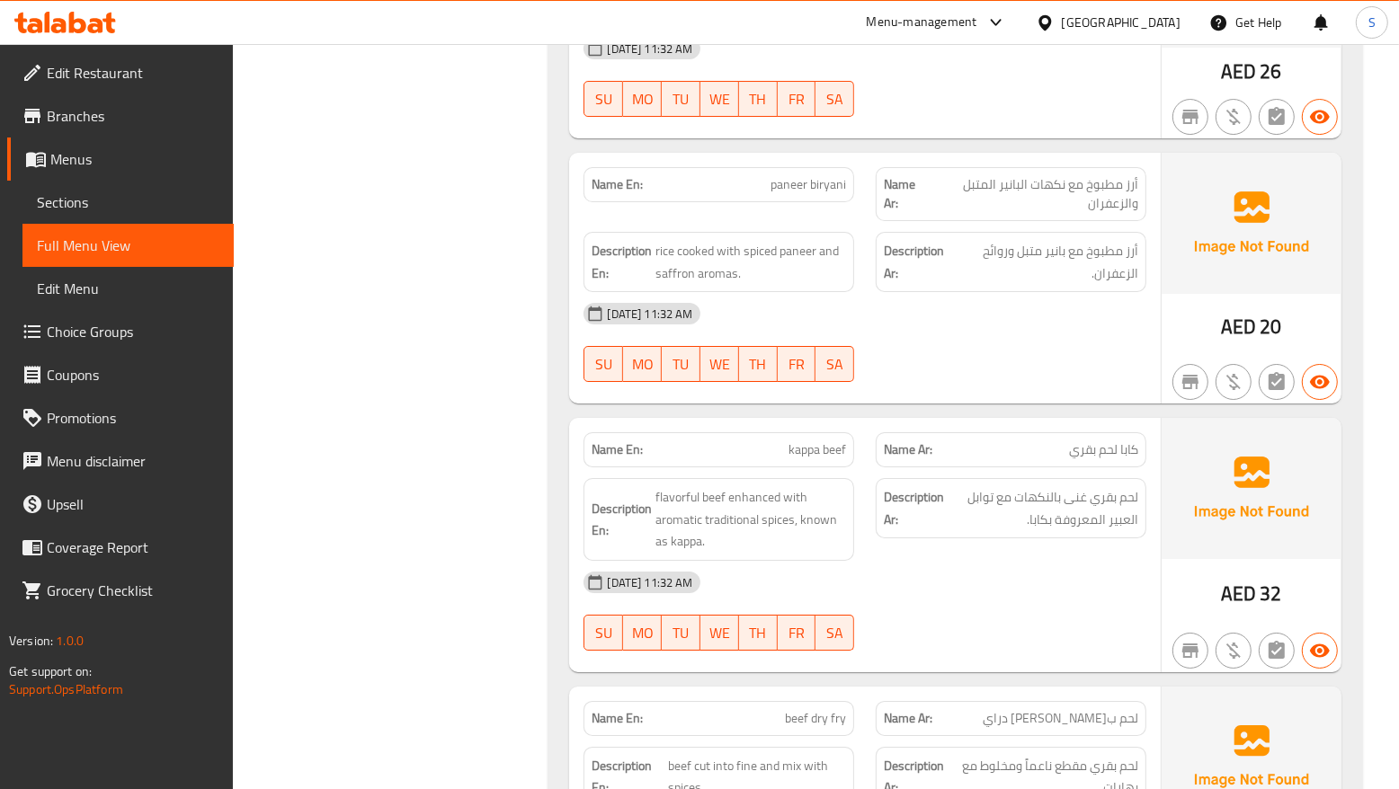
click at [1027, 504] on div "Description Ar: لحم بقري غنى بالنكهات مع توابل العبير المعروفة بكابا." at bounding box center [1011, 520] width 292 height 104
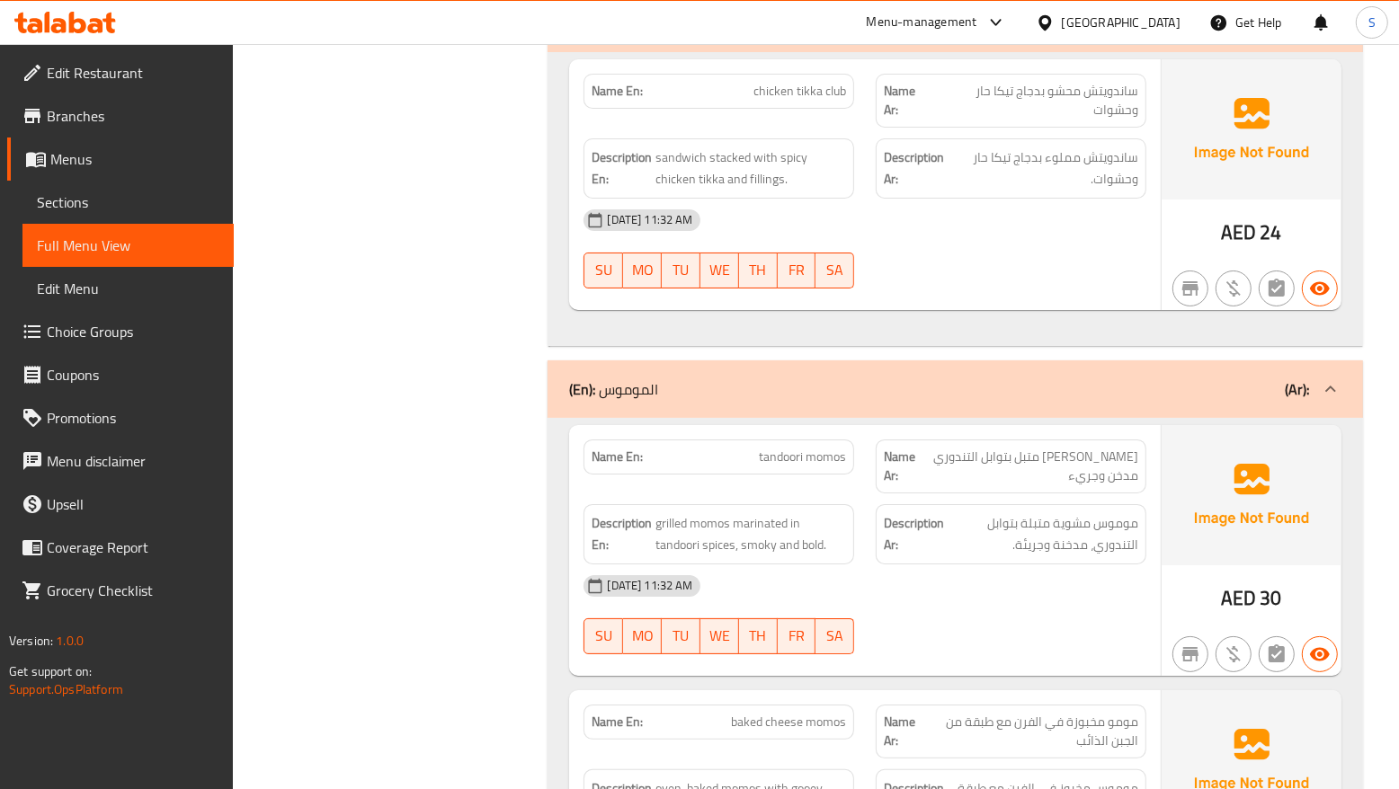
click at [990, 565] on div "01-09-2025 11:32 AM SU MO TU WE TH FR SA" at bounding box center [865, 615] width 584 height 101
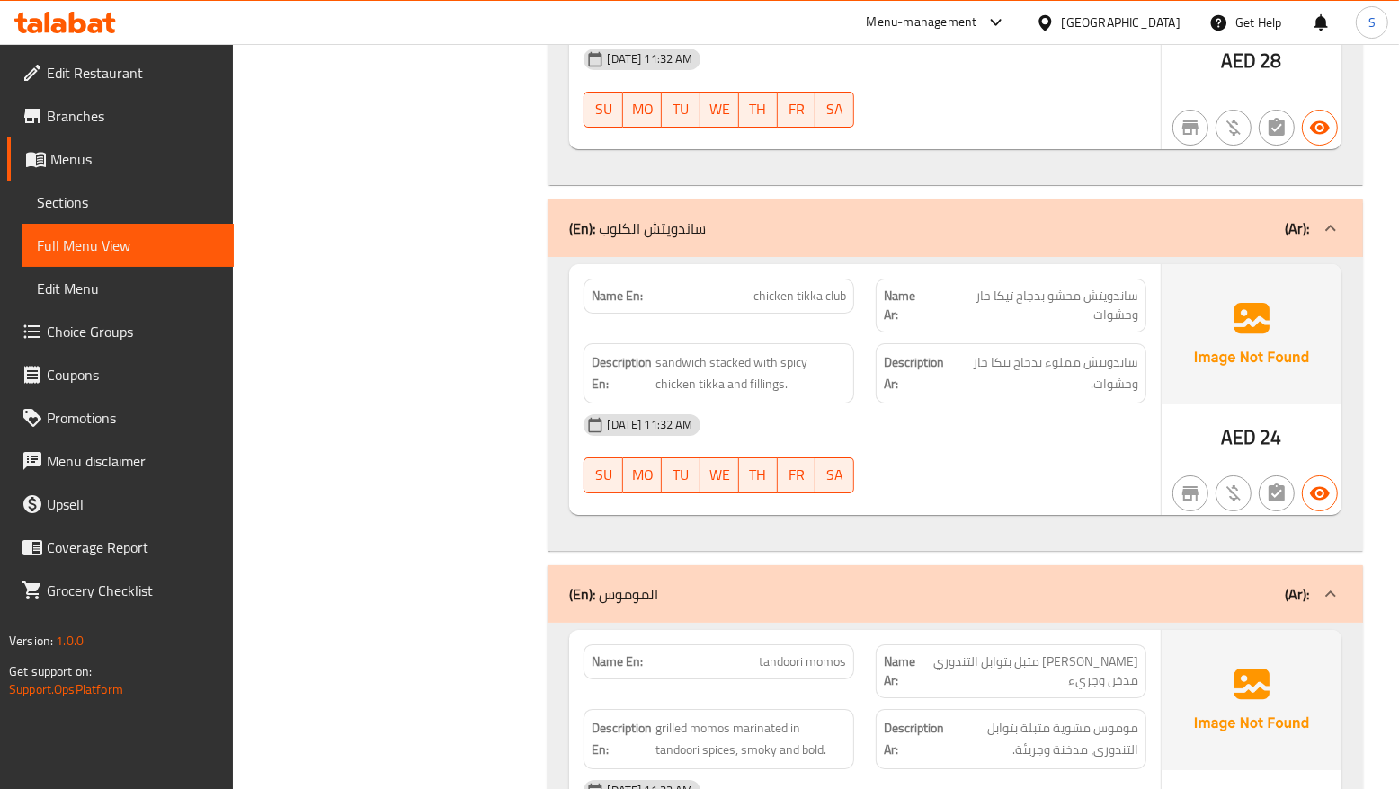
scroll to position [19384, 0]
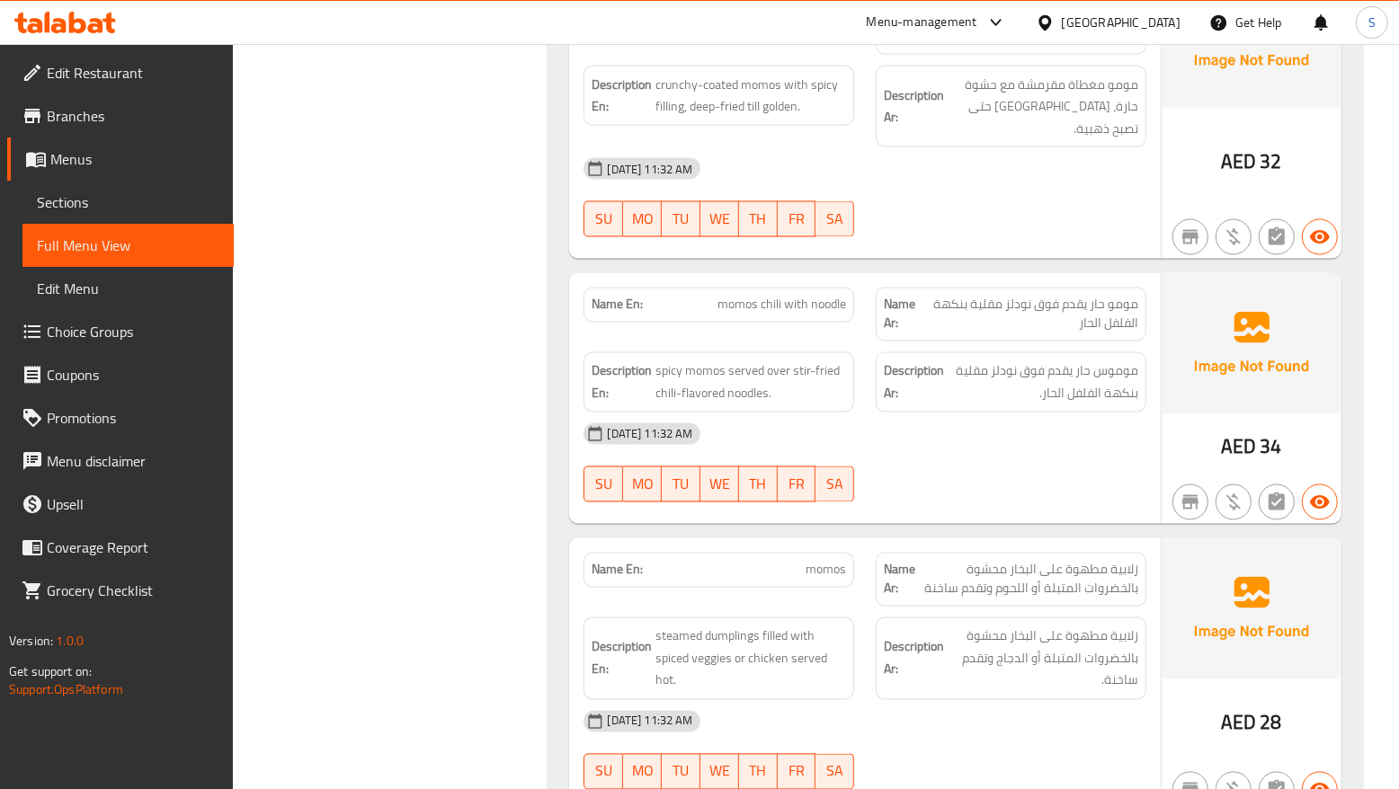
click at [1020, 700] on div "01-09-2025 11:32 AM" at bounding box center [865, 721] width 584 height 43
click at [834, 561] on span "momos" at bounding box center [826, 570] width 40 height 19
copy span "momos"
click at [1026, 413] on div "01-09-2025 11:32 AM SU MO TU WE TH FR SA" at bounding box center [865, 463] width 584 height 101
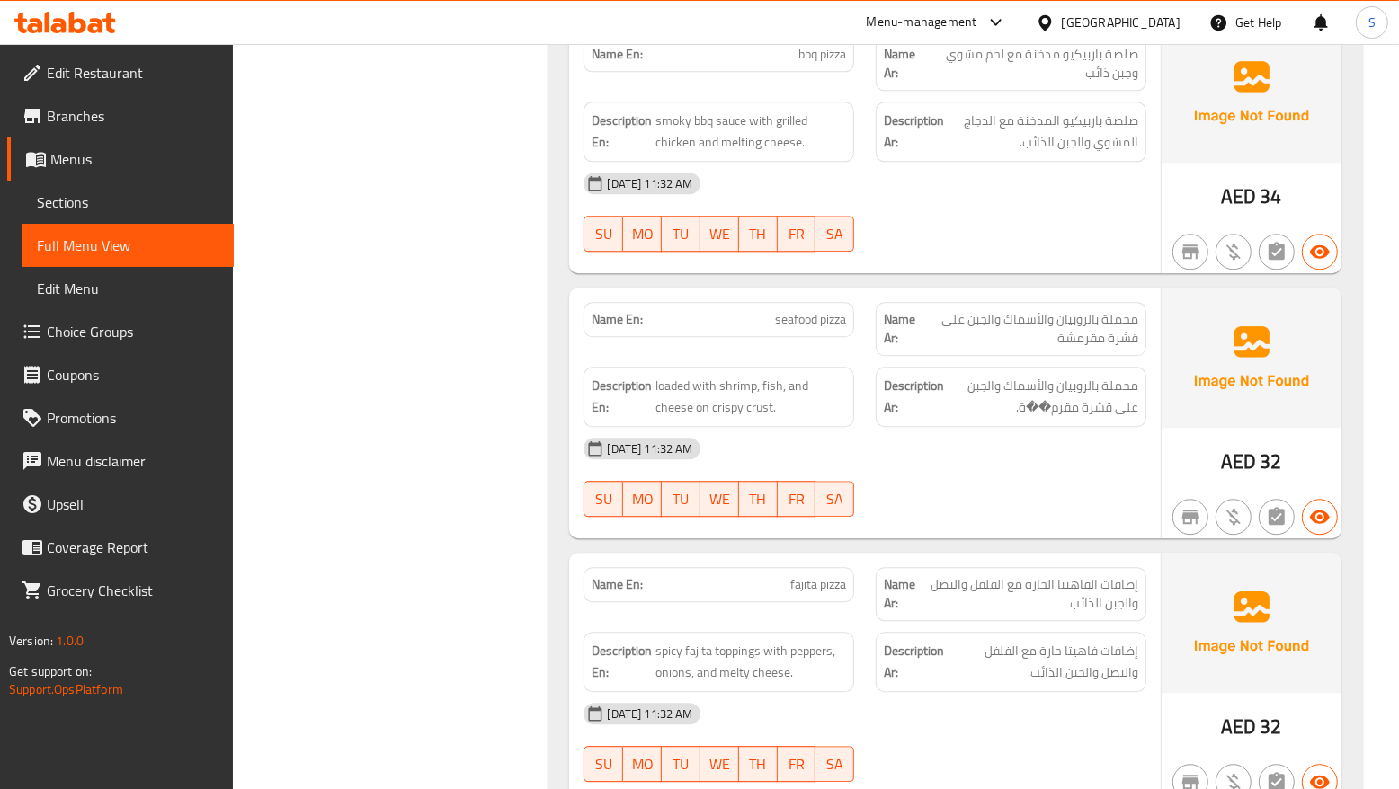
scroll to position [3723, 0]
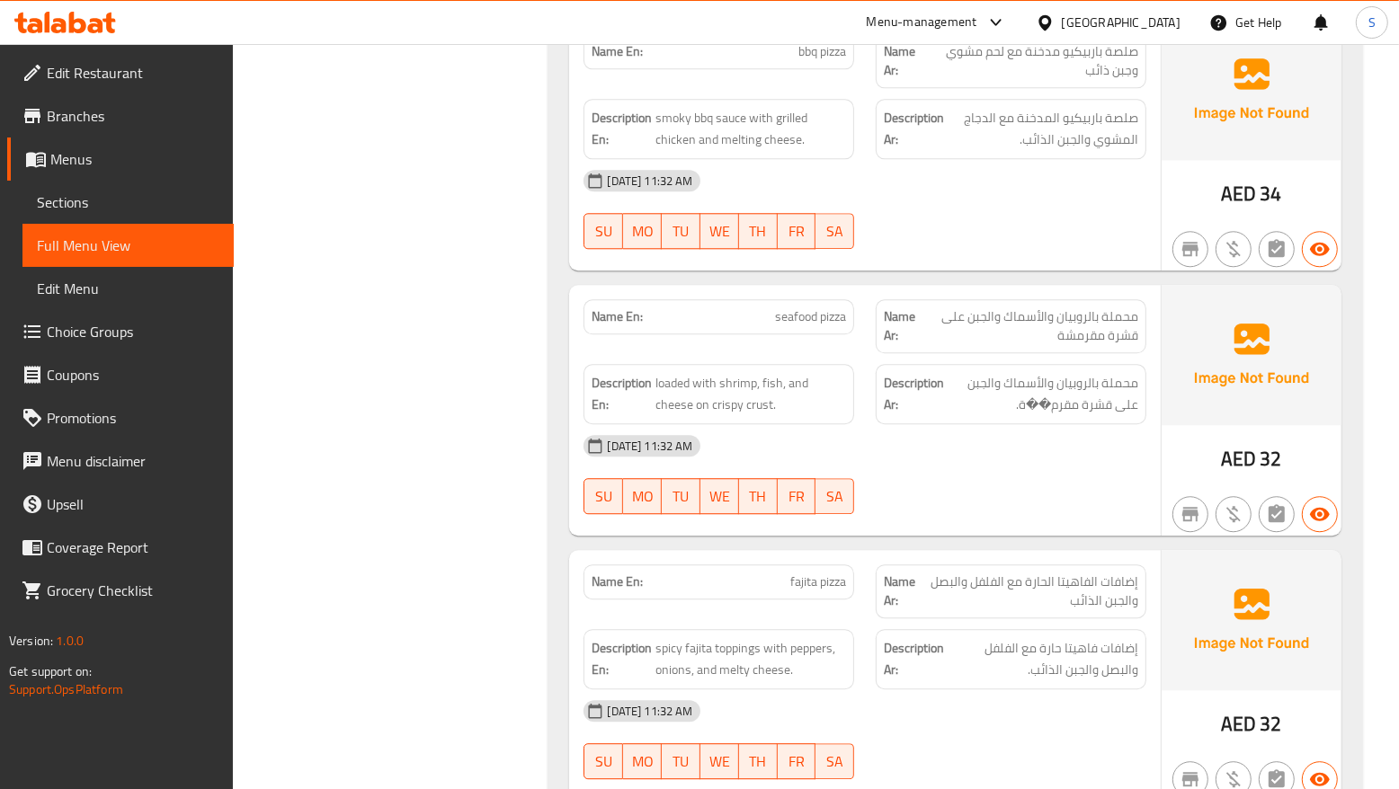
click at [936, 353] on div "Description Ar: محملة بالروبيان والأسماك والجبن على قشرة مقرم��ة." at bounding box center [1011, 394] width 292 height 82
click at [1071, 376] on span "محملة بالروبيان والأسماك والجبن على قشرة مقرم��ة." at bounding box center [1043, 394] width 191 height 44
click at [1072, 454] on div "01-09-2025 11:32 AM SU MO TU WE TH FR SA" at bounding box center [865, 474] width 584 height 101
click at [1075, 372] on span "محملة بالروبيان والأسماك والجبن على قشرة مقرم��ة." at bounding box center [1043, 394] width 191 height 44
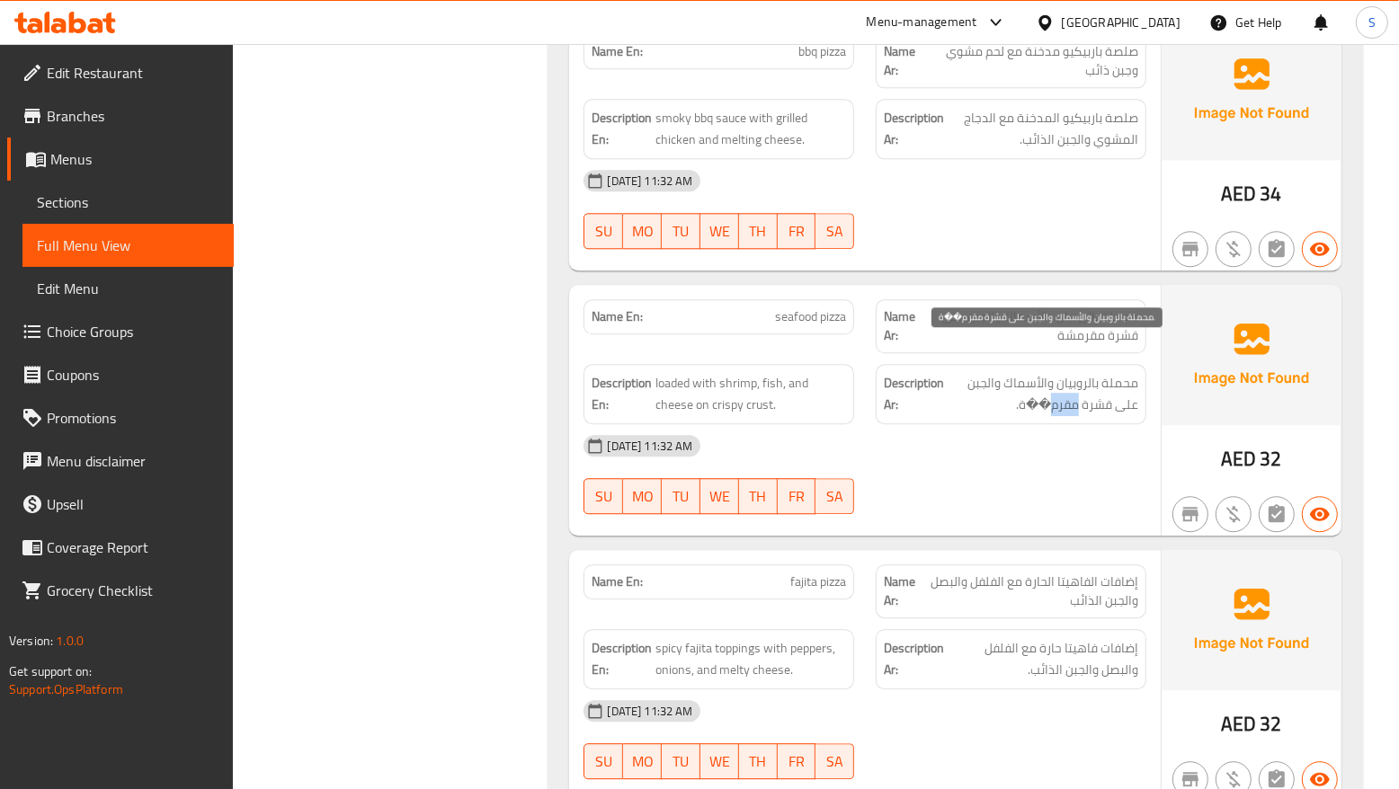
click at [1075, 372] on span "محملة بالروبيان والأسماك والجبن على قشرة مقرم��ة." at bounding box center [1043, 394] width 191 height 44
click at [1044, 424] on div "01-09-2025 11:32 AM" at bounding box center [865, 445] width 584 height 43
drag, startPoint x: 1080, startPoint y: 371, endPoint x: 998, endPoint y: 364, distance: 82.1
click at [998, 372] on span "محملة بالروبيان والأسماك والجبن على قشرة مقرم��ة." at bounding box center [1043, 394] width 191 height 44
copy span "مقرم��ة."
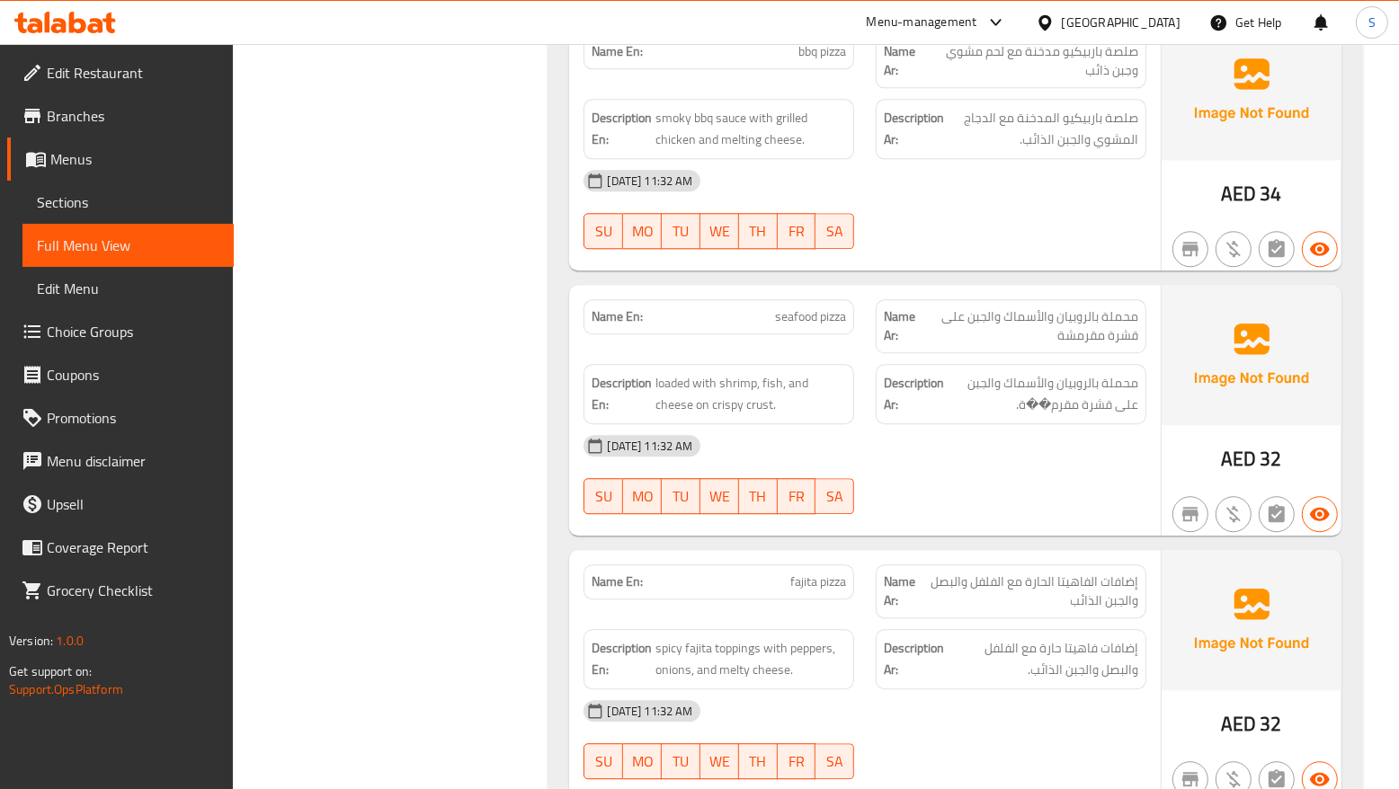
click at [1152, 619] on div "Description Ar: إضافات فاهيتا حارة مع الفلفل والبصل والجبن الذائب." at bounding box center [1011, 660] width 292 height 82
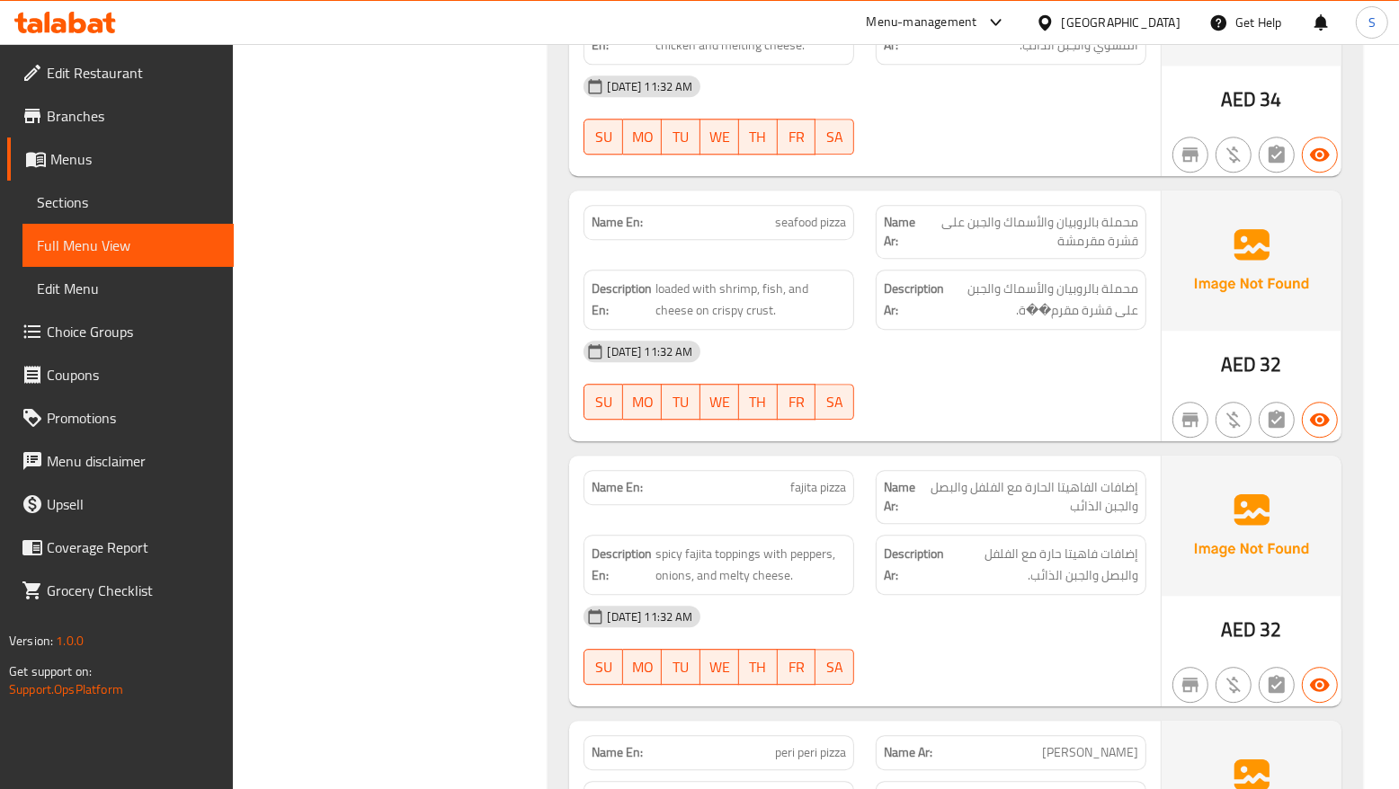
scroll to position [3948, 0]
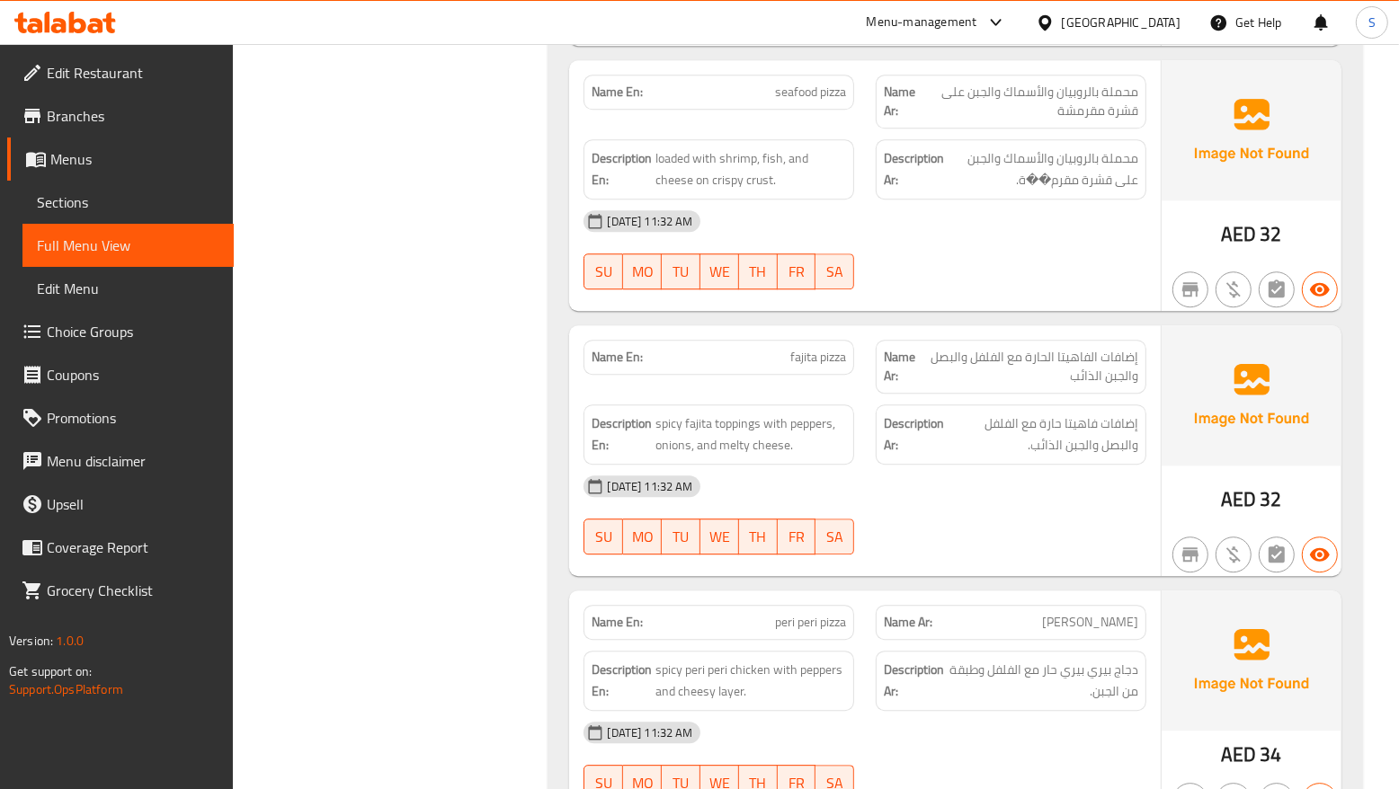
click at [922, 481] on div "01-09-2025 11:32 AM SU MO TU WE TH FR SA" at bounding box center [865, 515] width 584 height 101
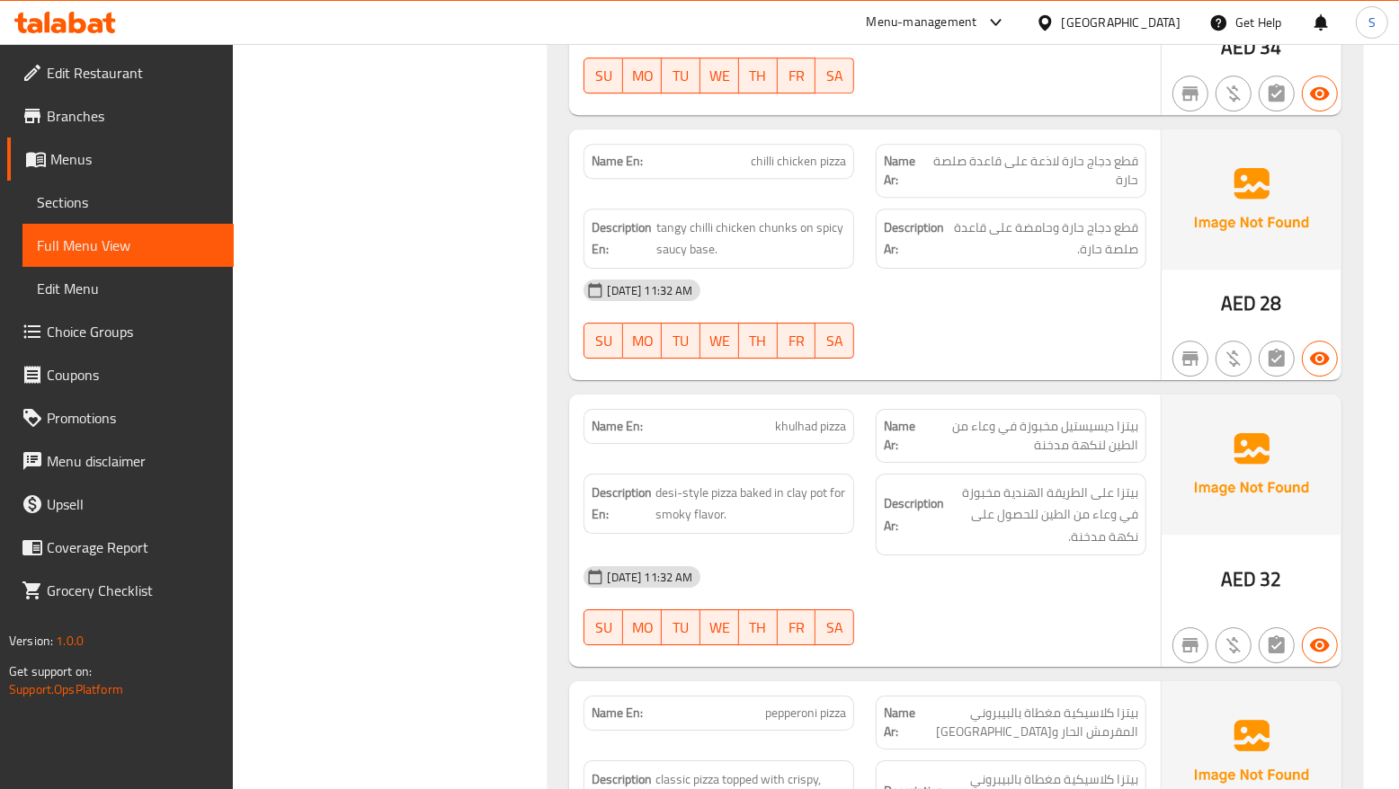
click at [1045, 556] on div "01-09-2025 11:32 AM" at bounding box center [865, 577] width 584 height 43
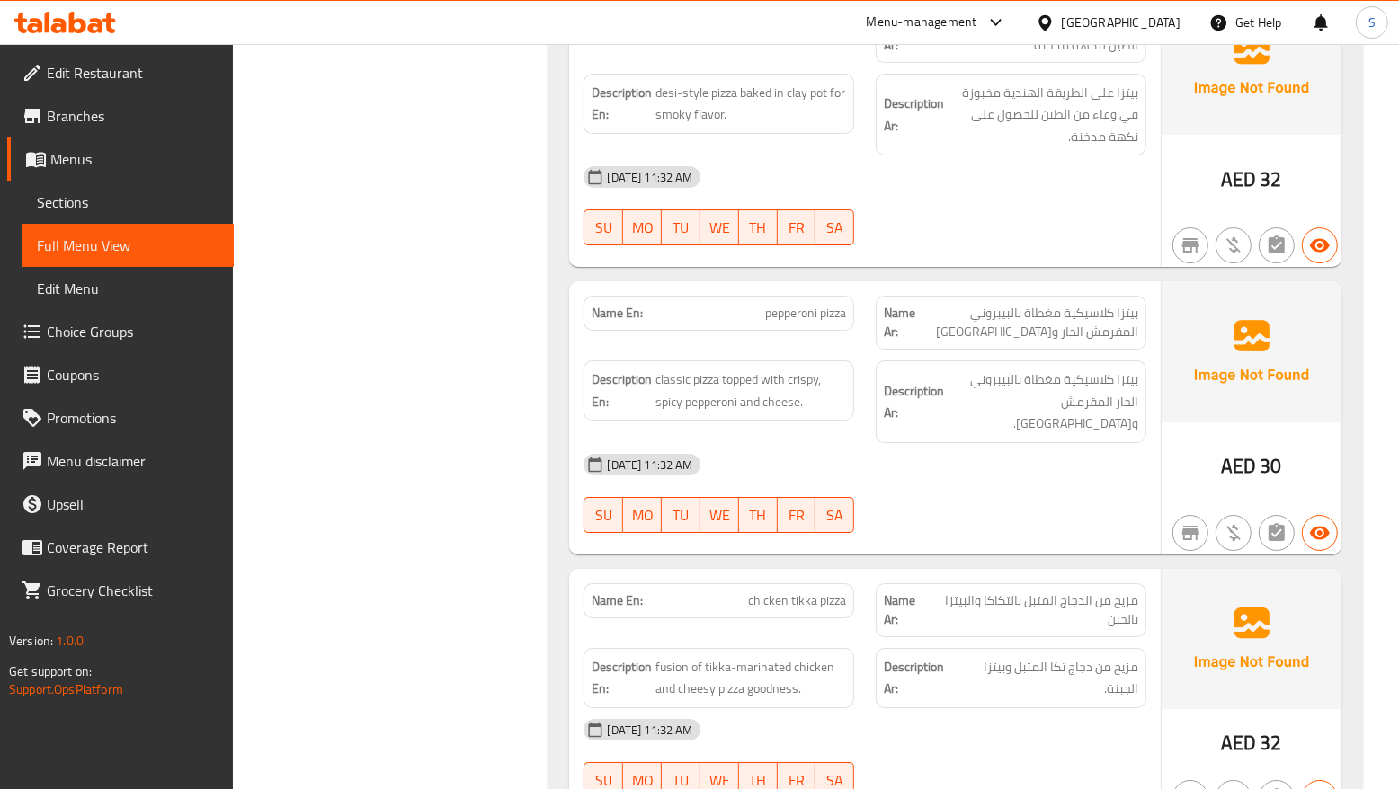
scroll to position [5105, 0]
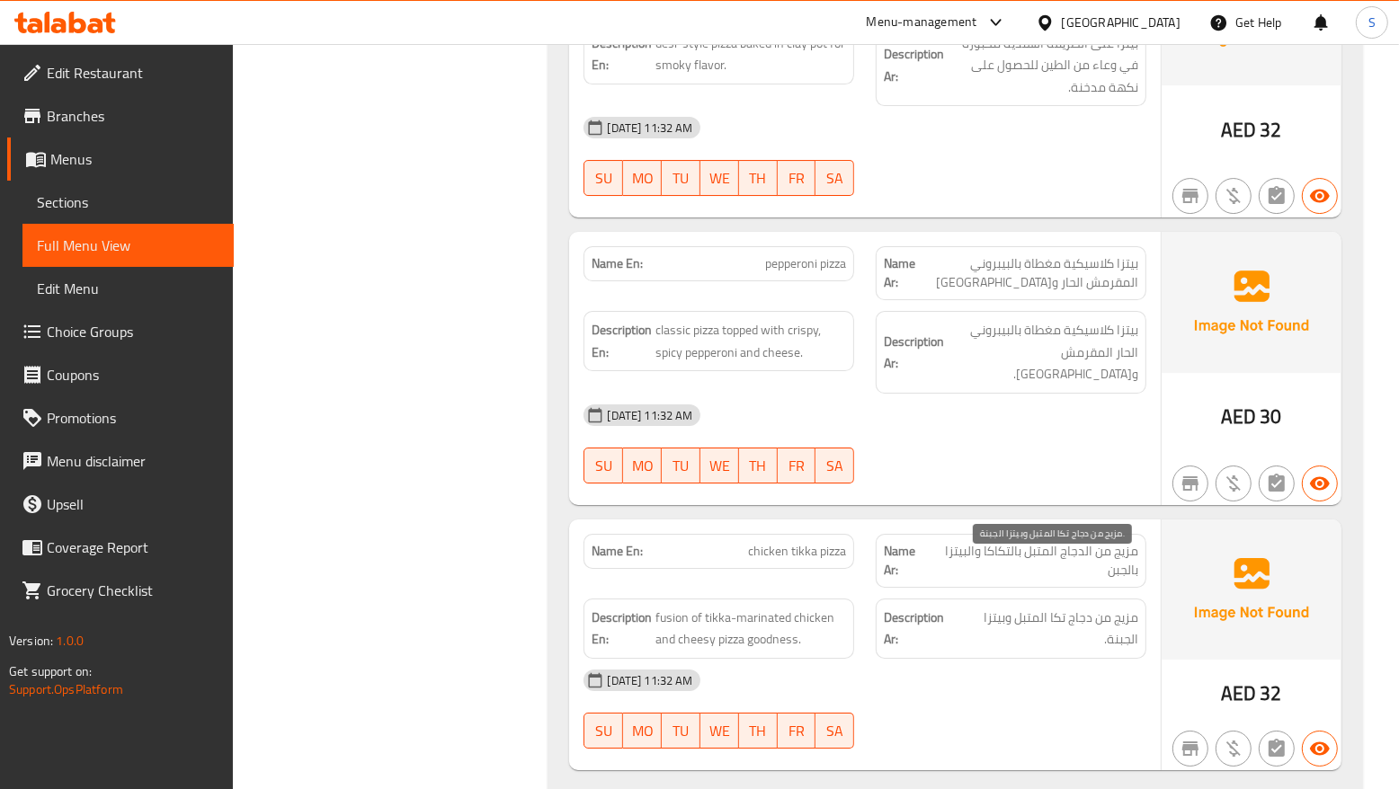
click at [992, 607] on span "مزيج من دجاج تكا المتبل وبيتزا الجبنة." at bounding box center [1048, 629] width 179 height 44
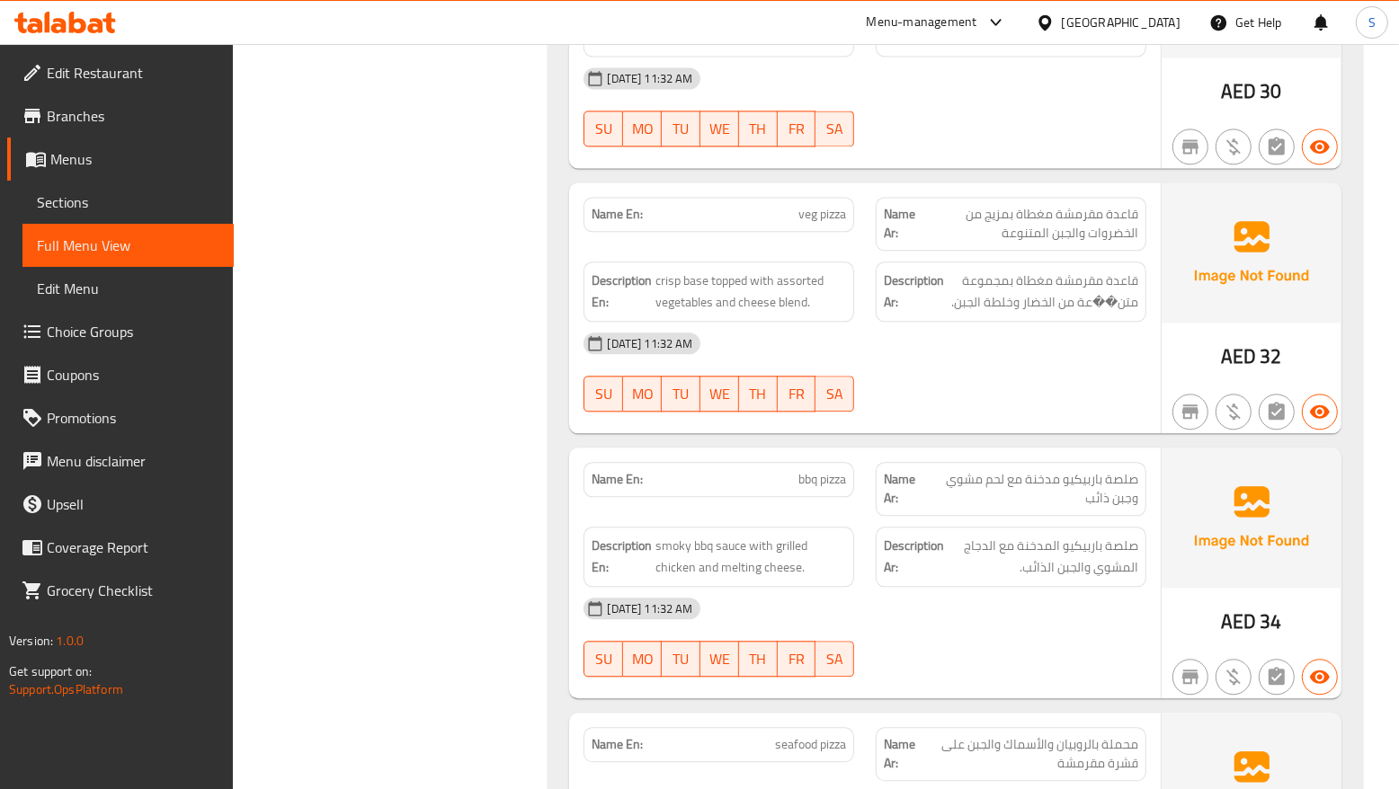
scroll to position [3334, 0]
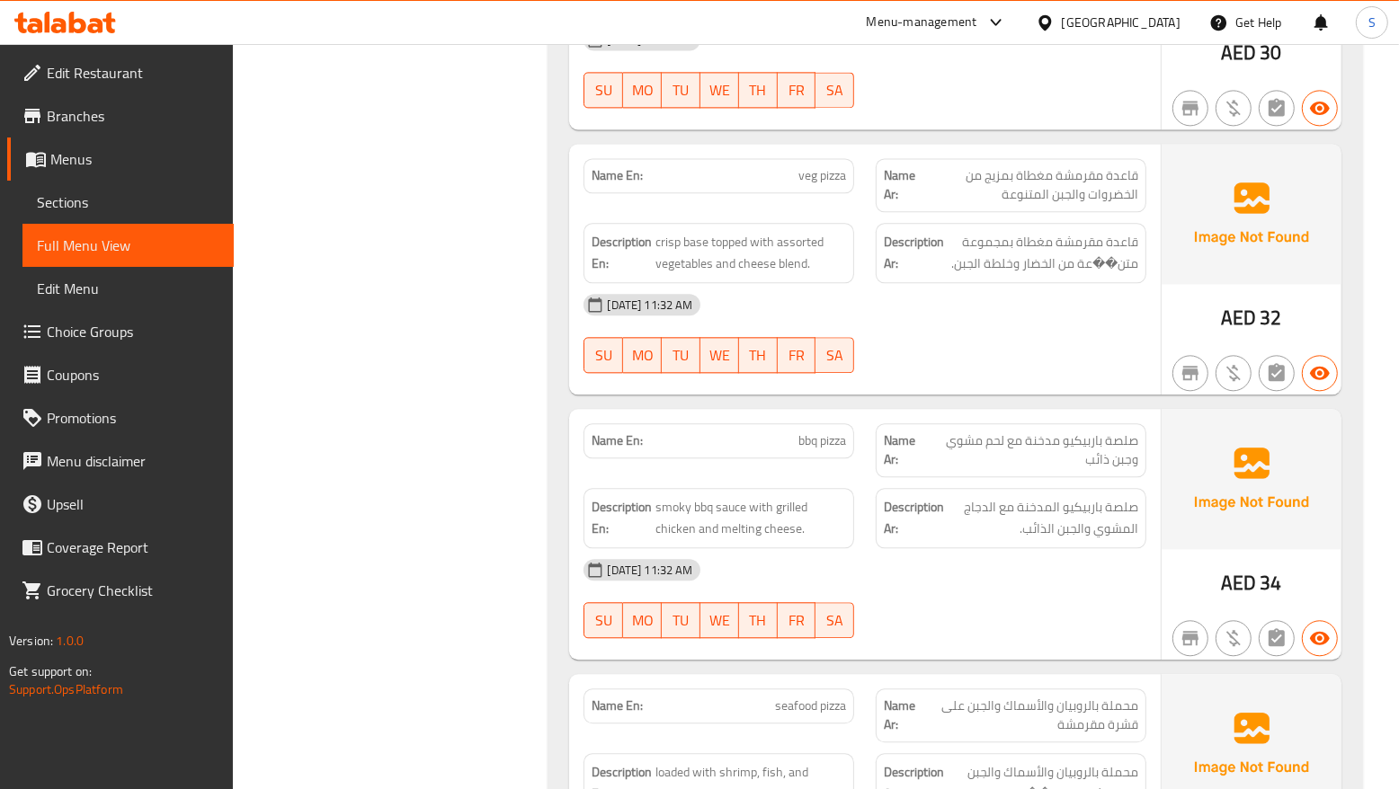
click at [1018, 548] on div "01-09-2025 11:32 AM" at bounding box center [865, 569] width 584 height 43
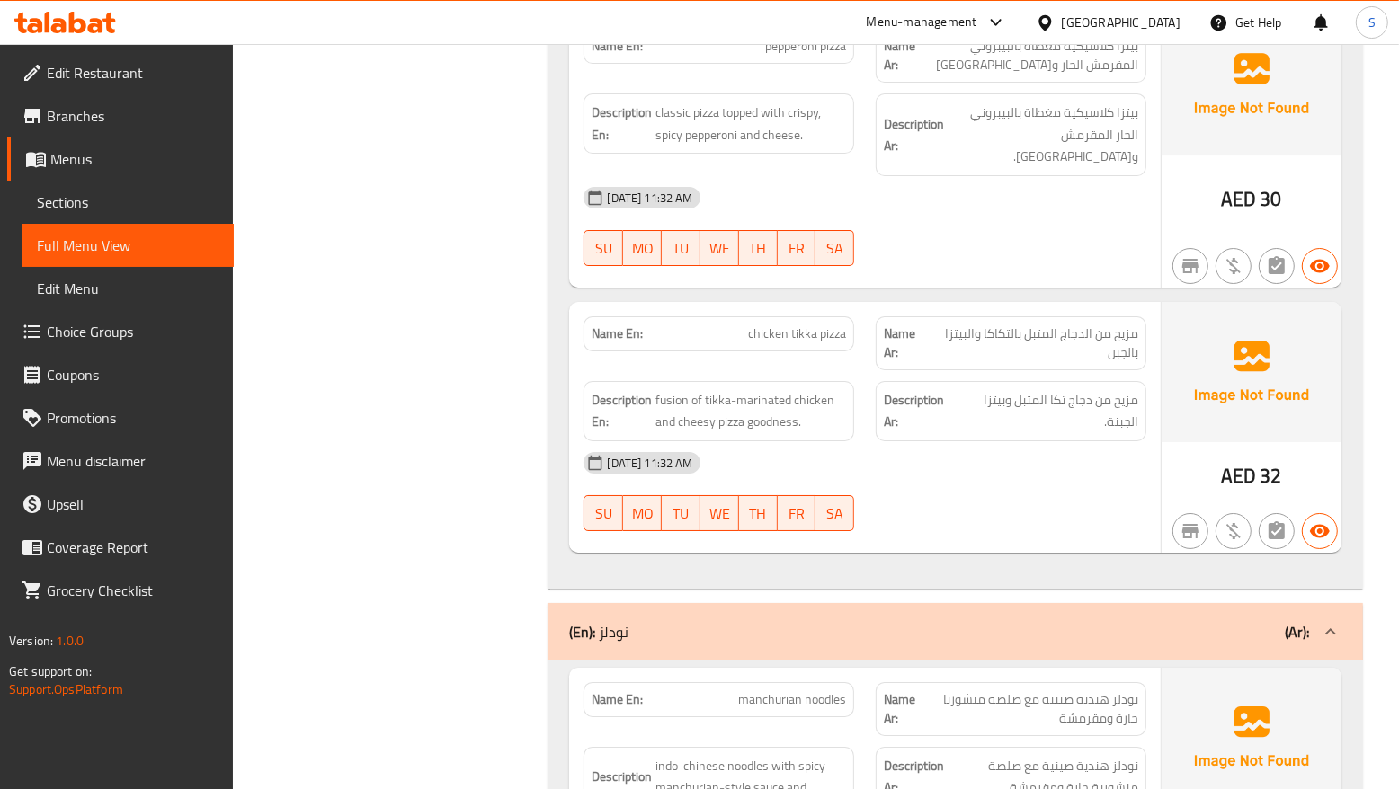
scroll to position [5435, 0]
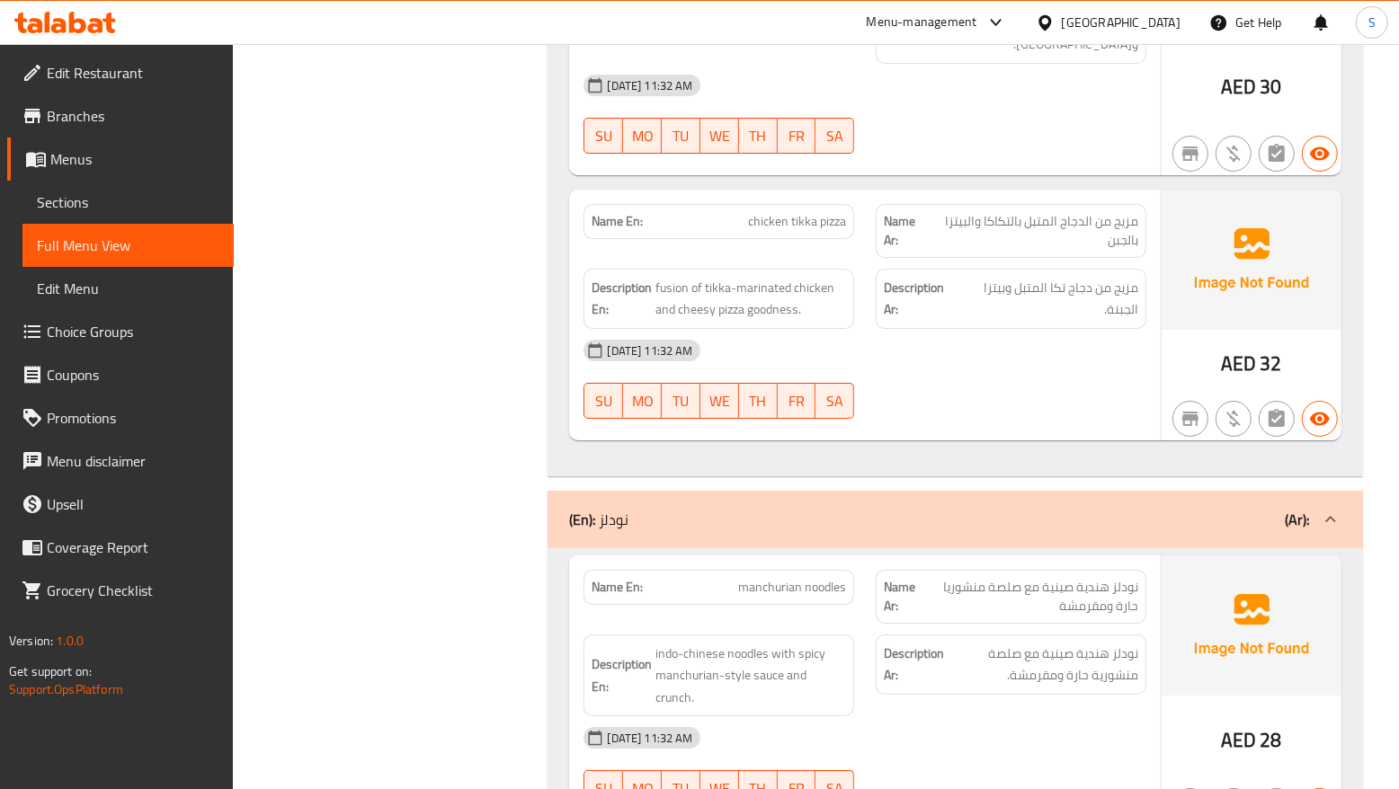
click at [1091, 329] on div "01-09-2025 11:32 AM SU MO TU WE TH FR SA" at bounding box center [865, 379] width 584 height 101
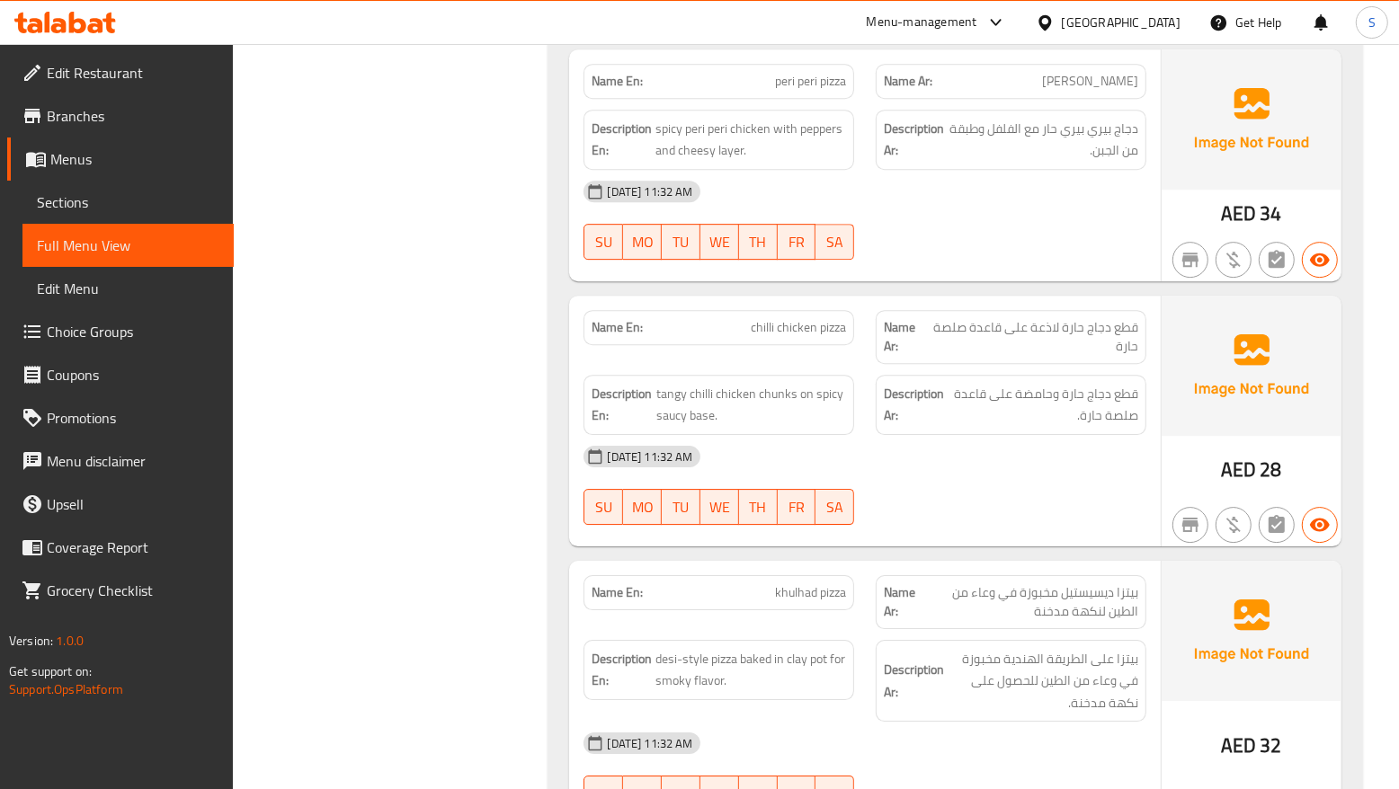
scroll to position [4615, 0]
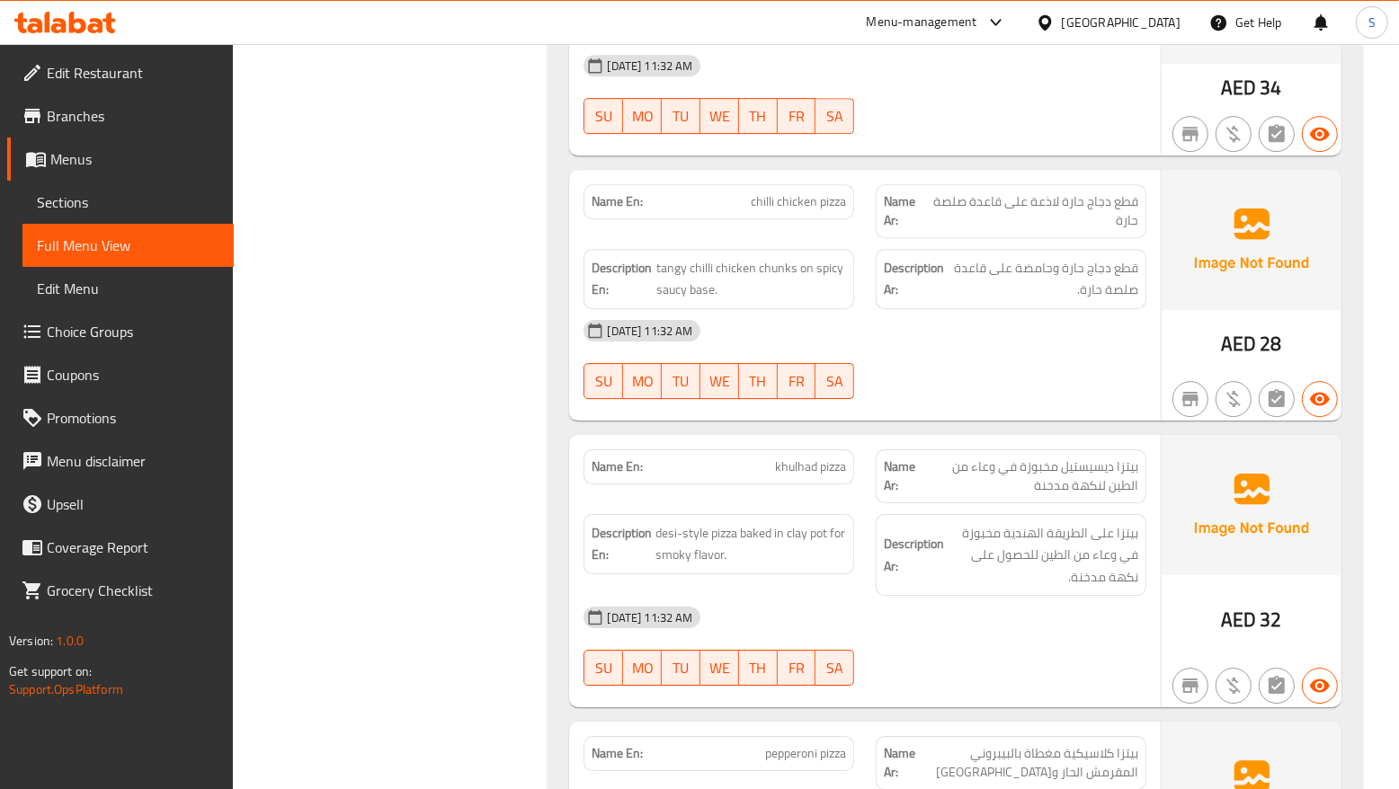
click at [1093, 458] on span "بيتزا ديسيستيل مخبوزة في وعاء من الطين لنكهة مدخنة" at bounding box center [1029, 477] width 218 height 38
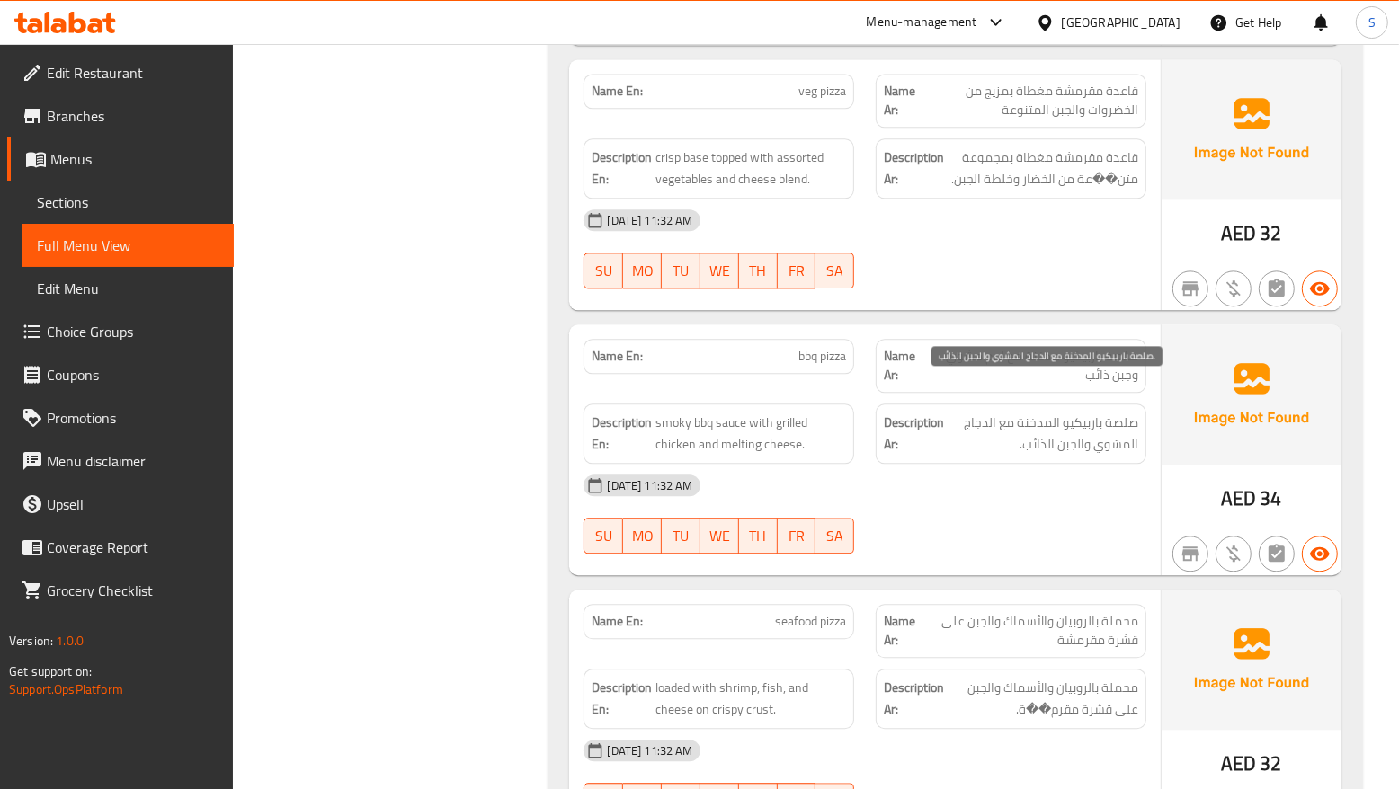
scroll to position [3458, 0]
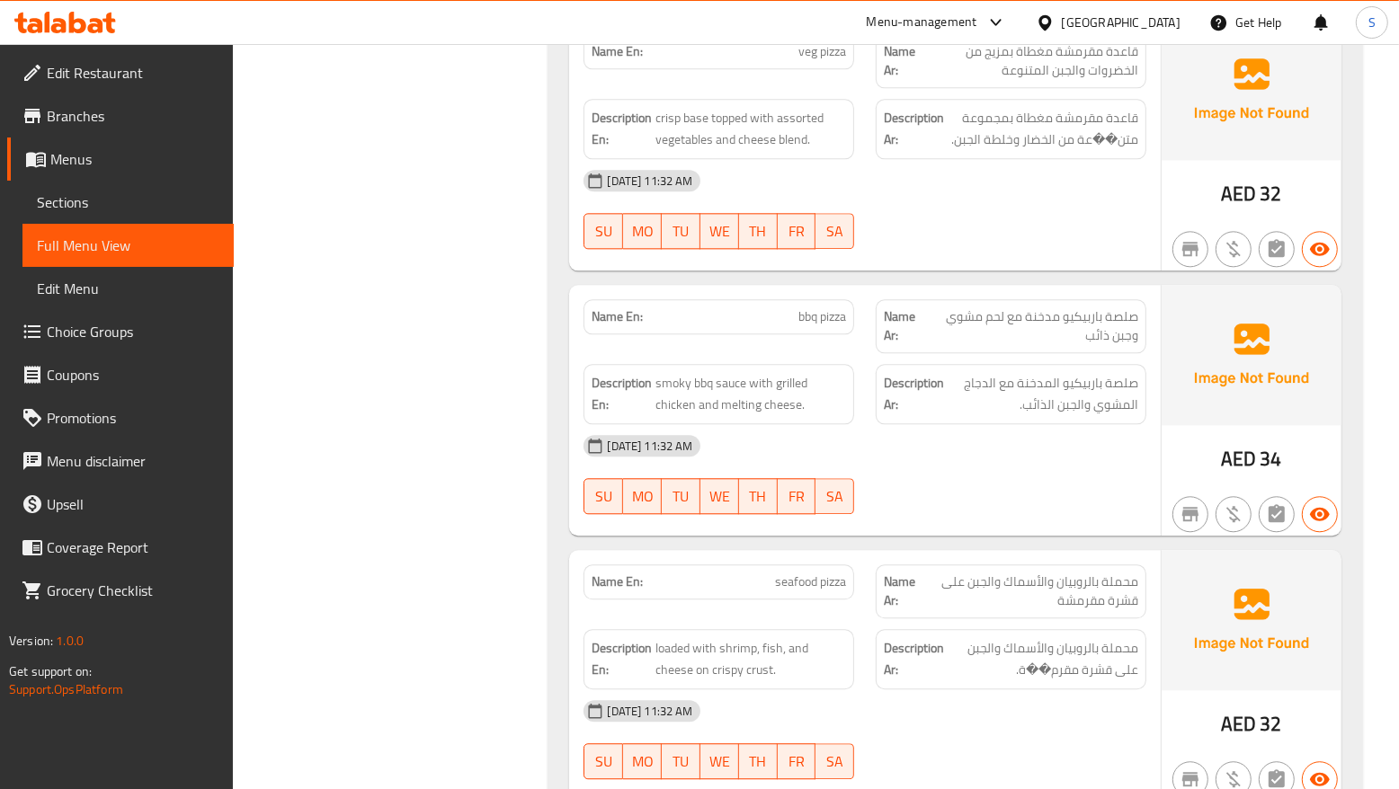
click at [999, 441] on div "01-09-2025 11:32 AM SU MO TU WE TH FR SA" at bounding box center [865, 474] width 584 height 101
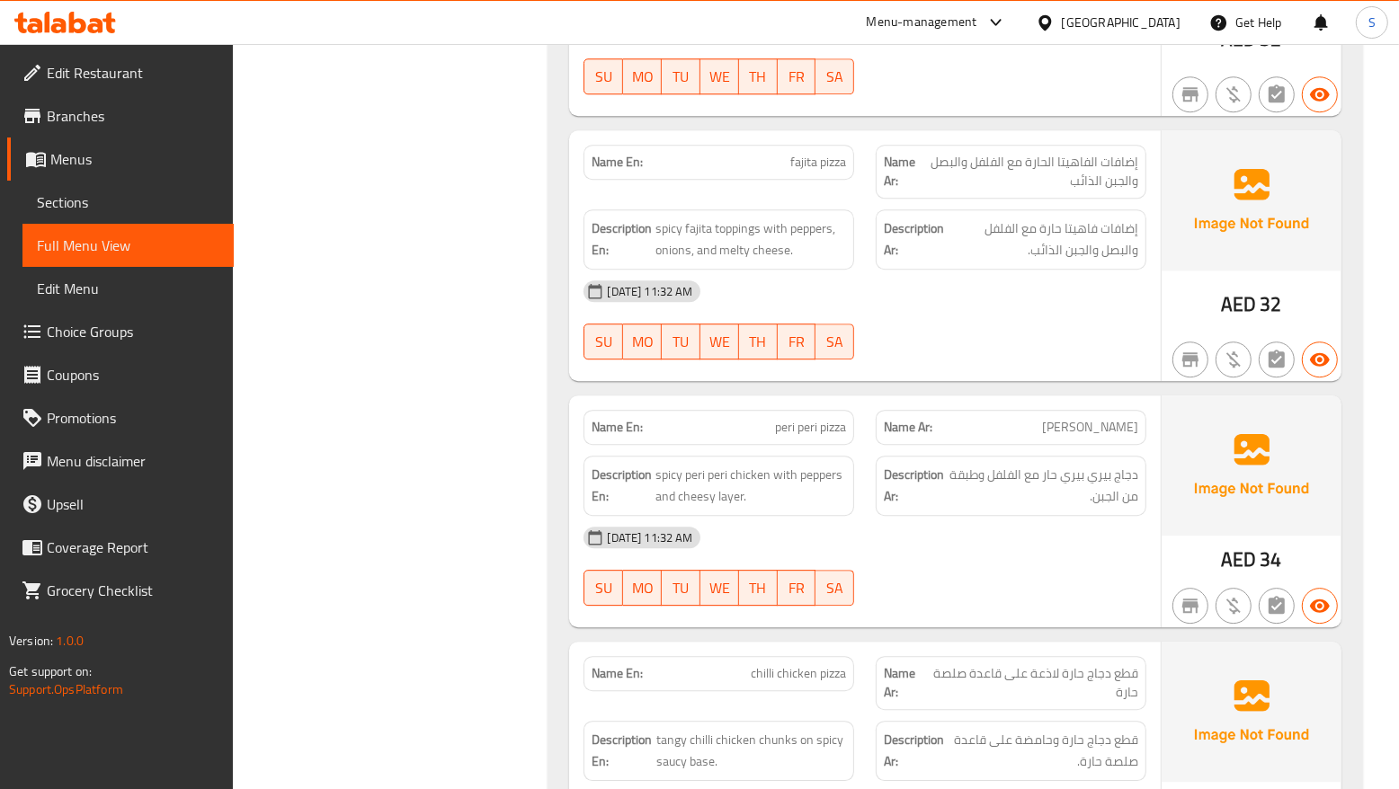
scroll to position [4255, 0]
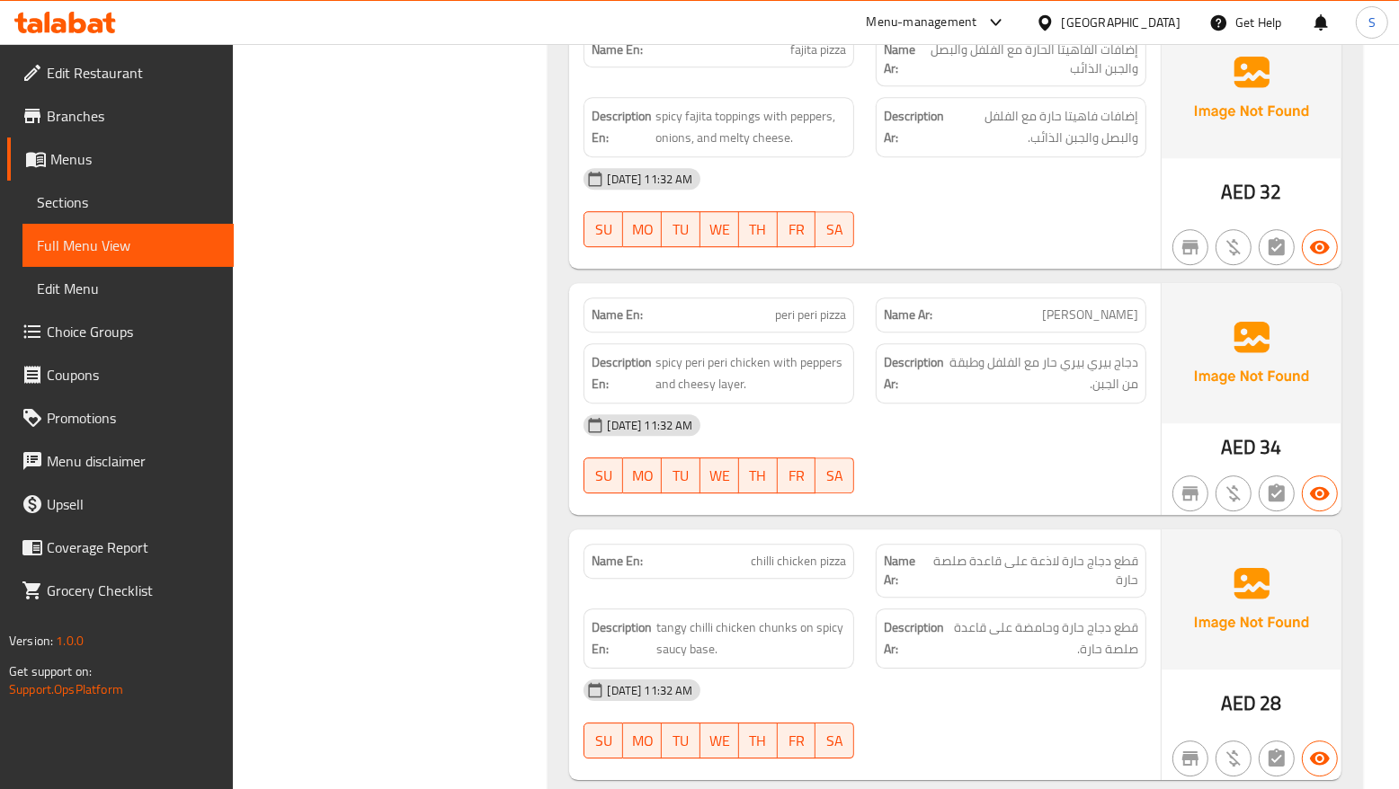
click at [1085, 405] on div "01-09-2025 11:32 AM" at bounding box center [865, 425] width 584 height 43
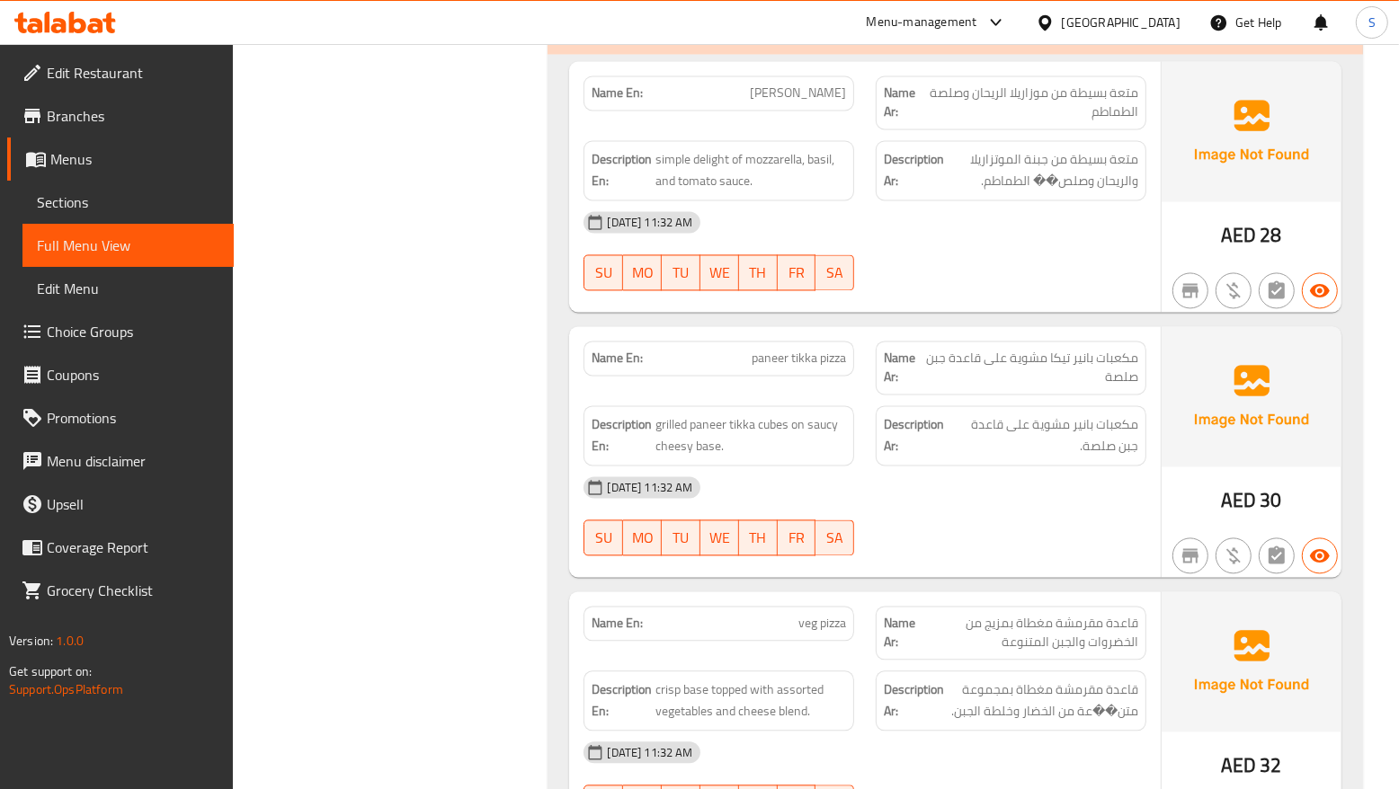
scroll to position [2925, 0]
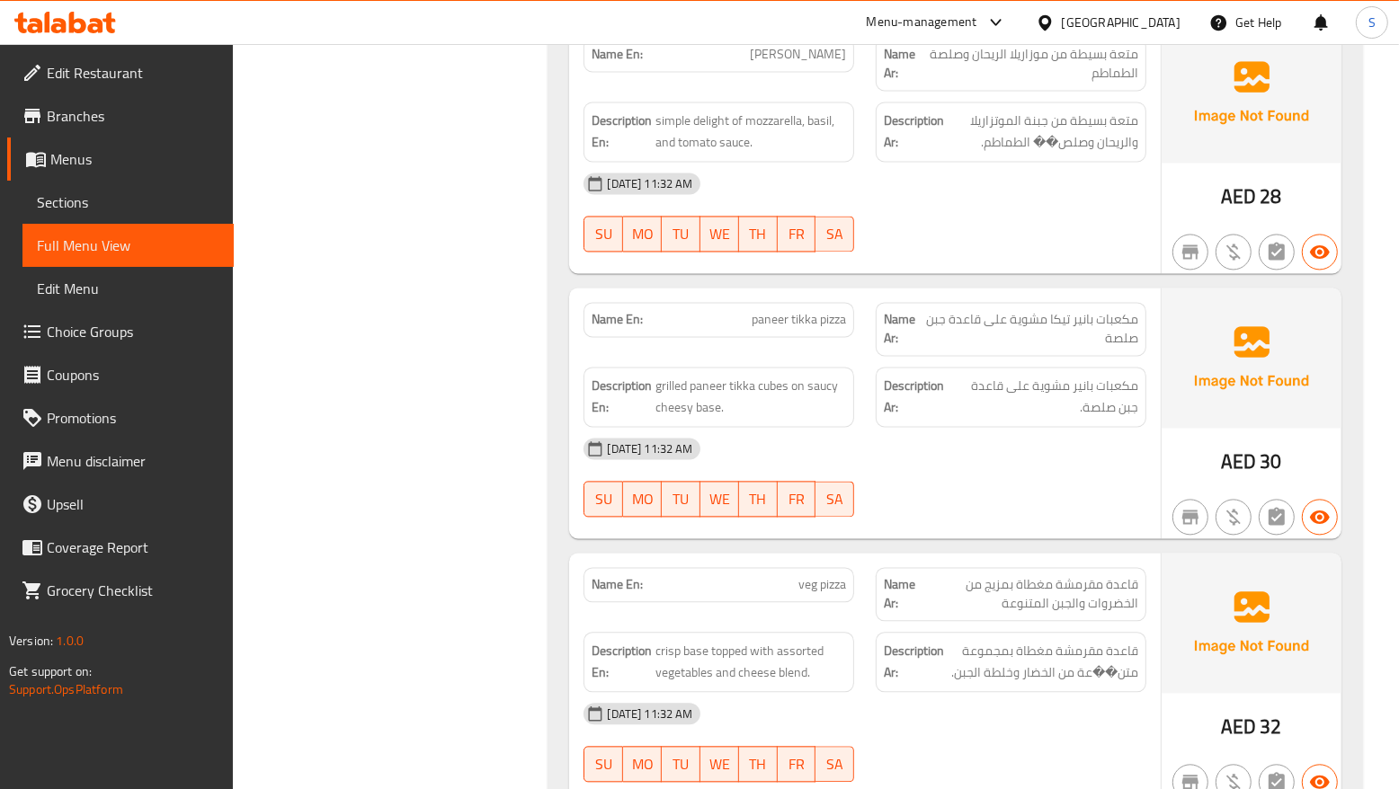
click at [919, 375] on strong "Description Ar:" at bounding box center [916, 397] width 64 height 44
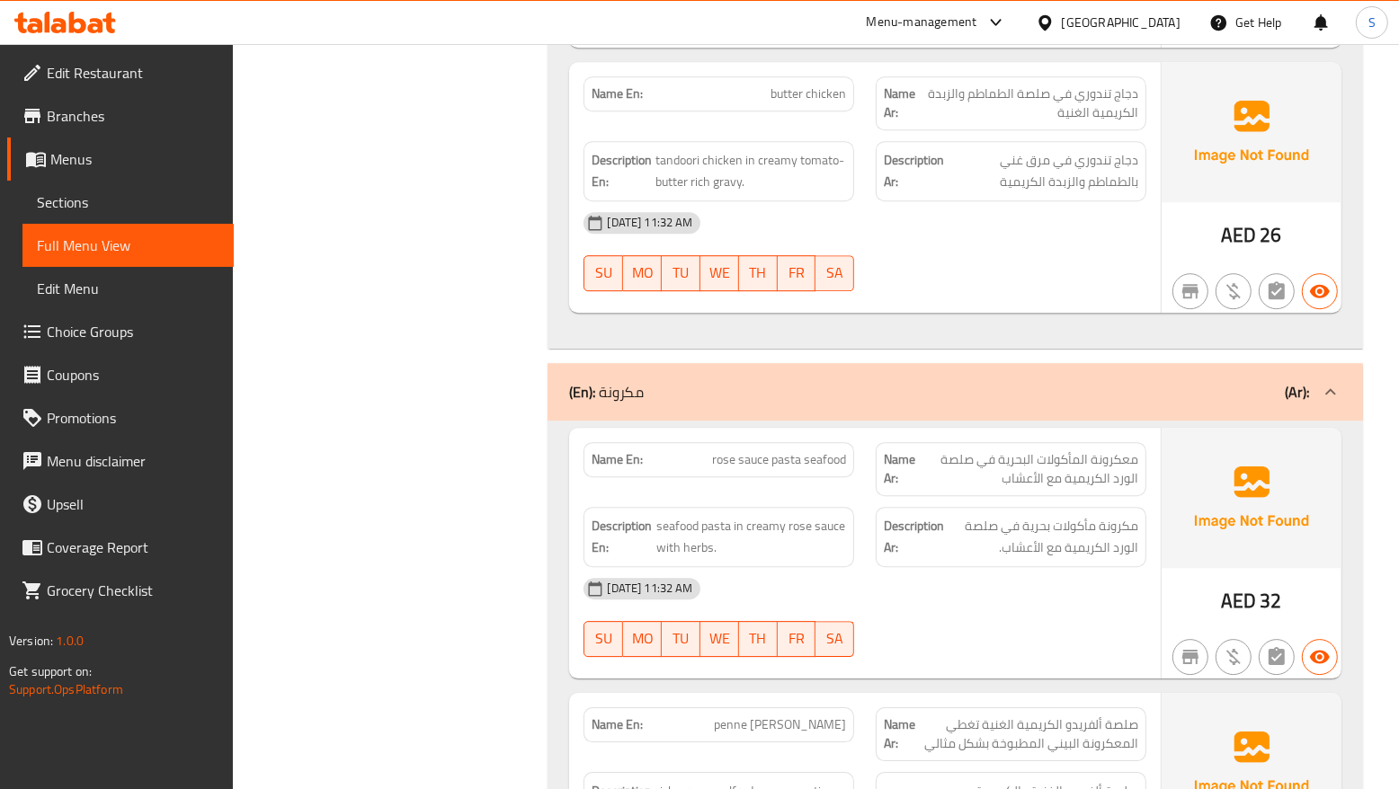
click at [780, 442] on div "Name En: rose sauce pasta seafood" at bounding box center [719, 459] width 271 height 35
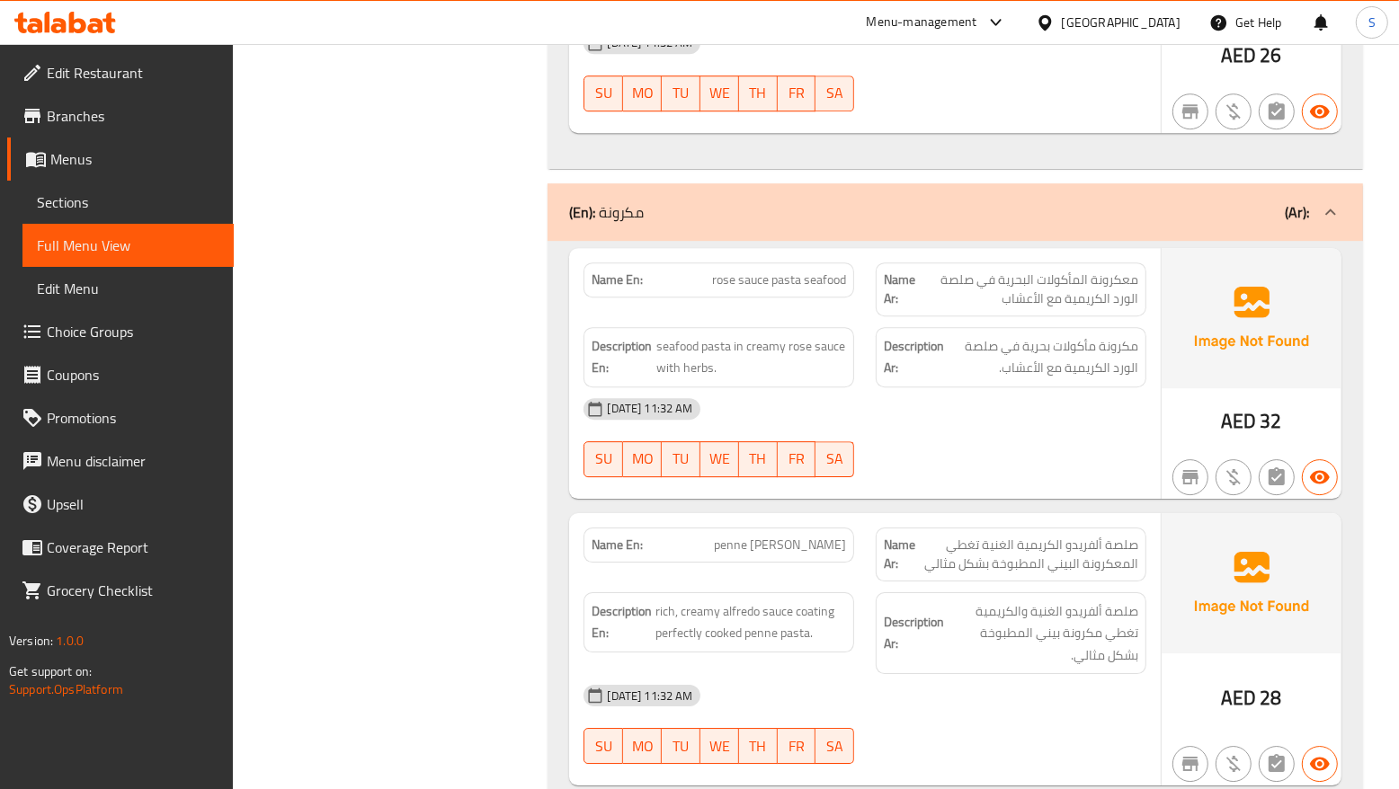
scroll to position [15687, 0]
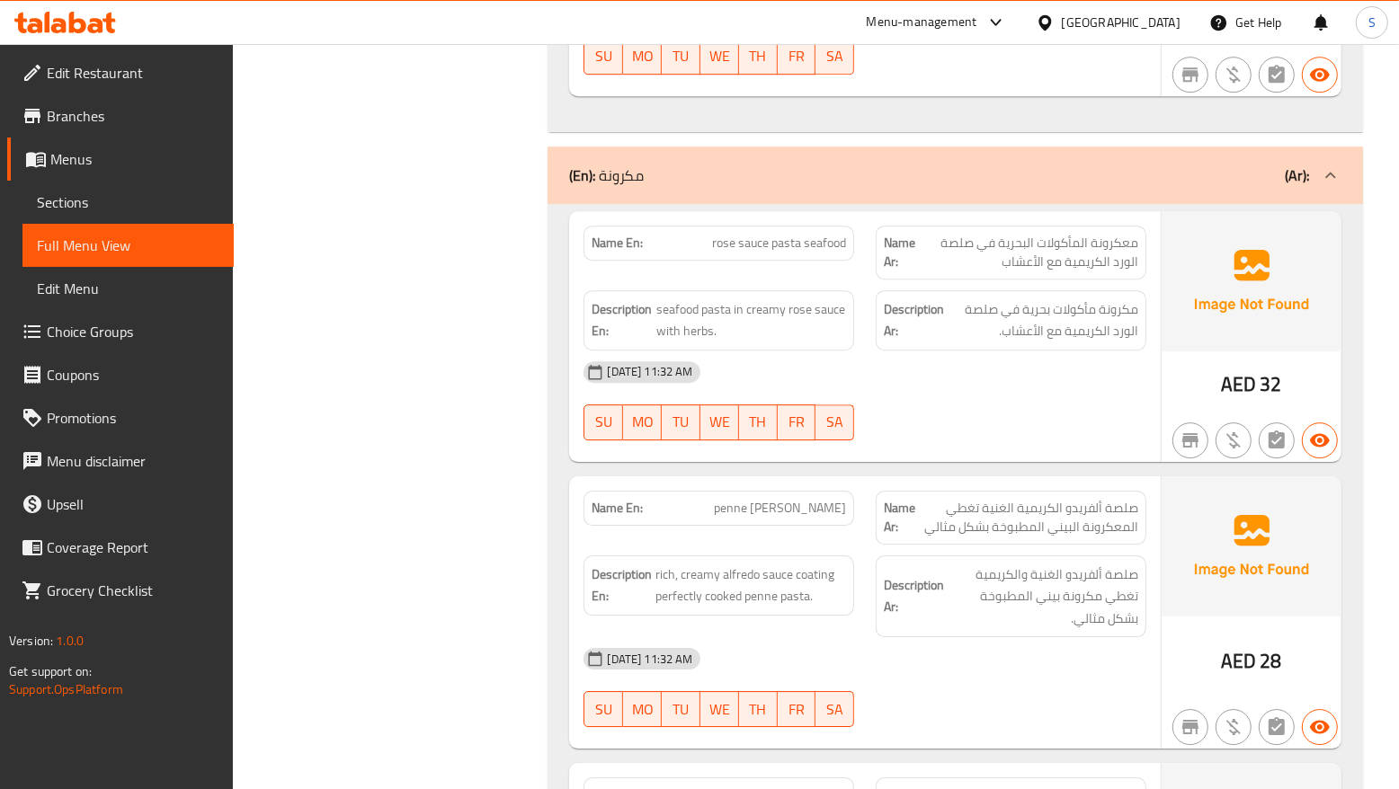
click at [1134, 567] on div "Description Ar: صلصة ألفريدو الغنية والكريمية تغطي مكرونة بيني المطبوخة بشكل مث…" at bounding box center [1011, 597] width 271 height 83
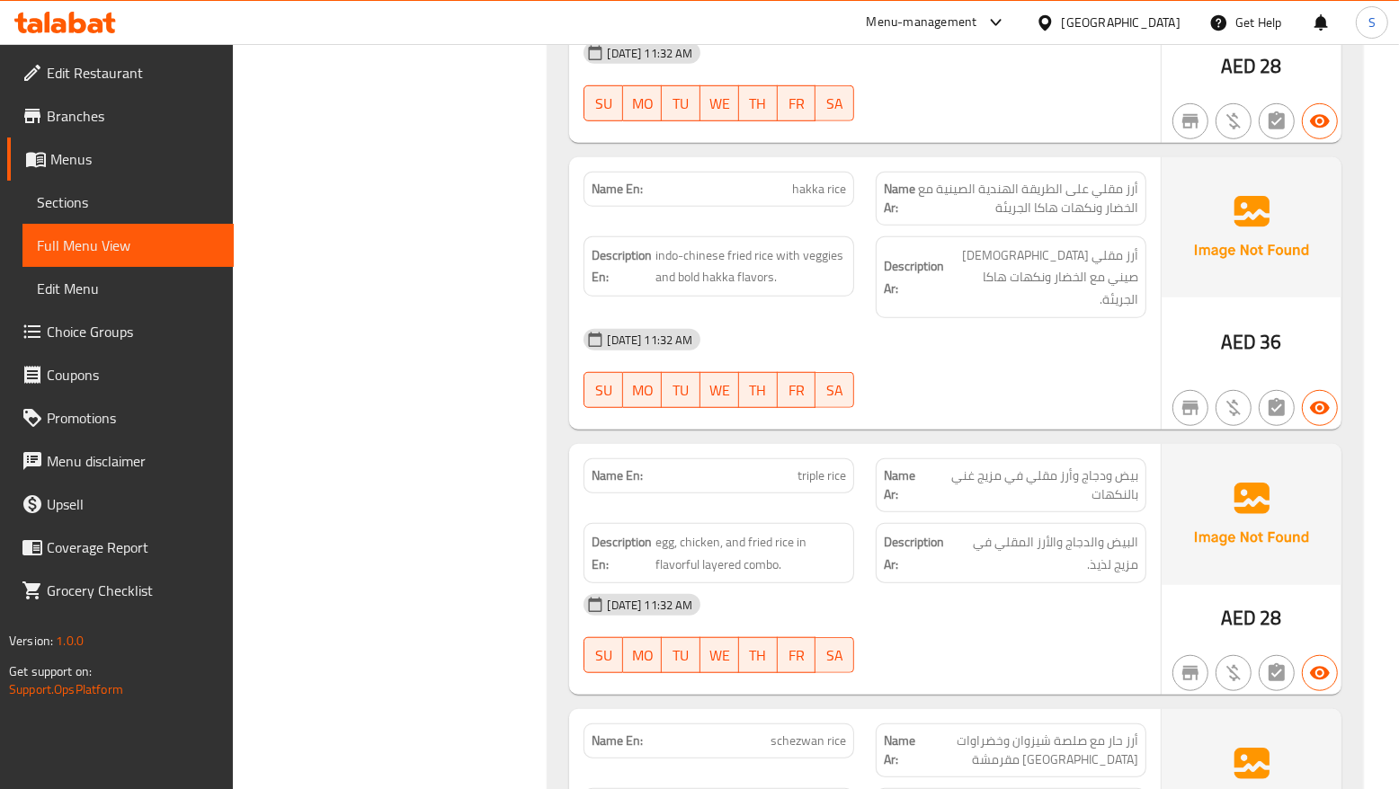
scroll to position [1011, 0]
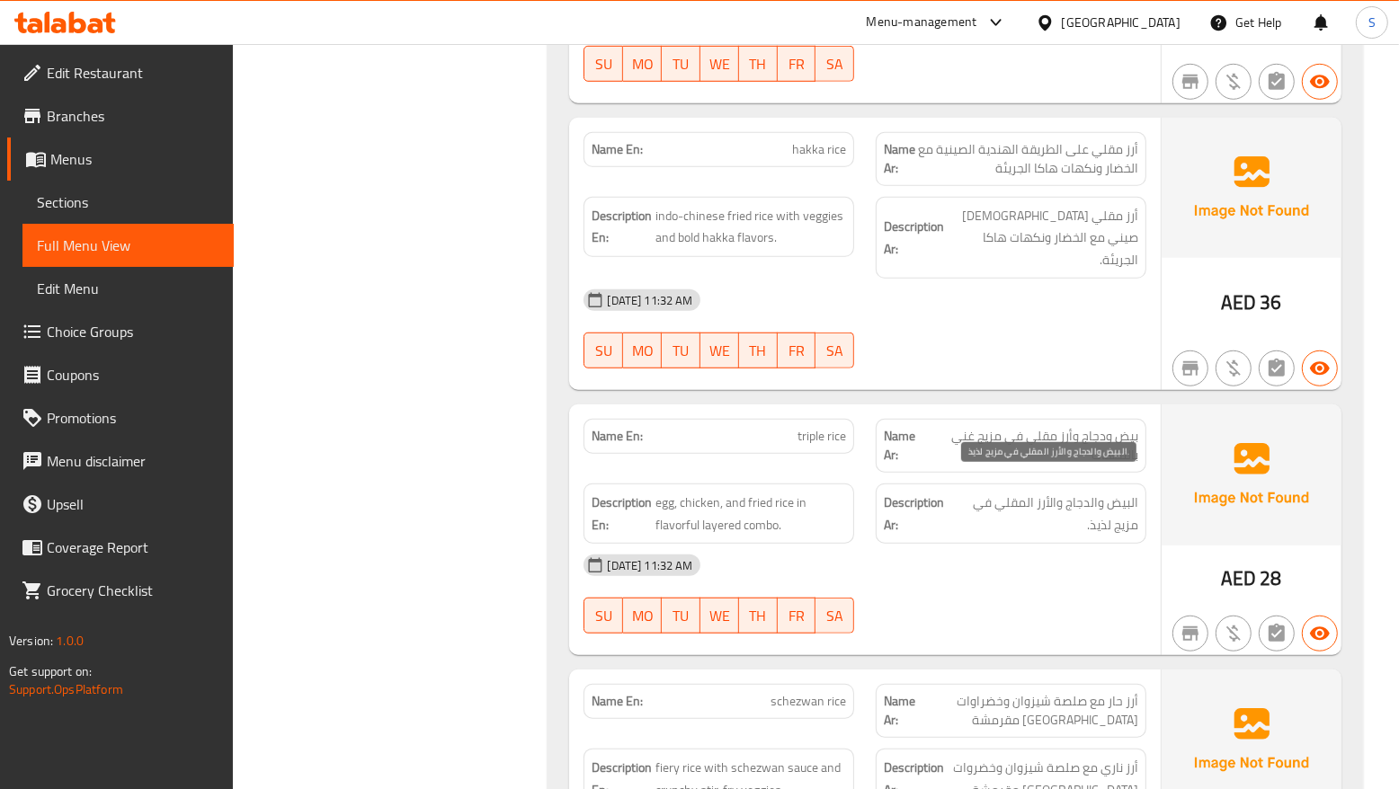
click at [1055, 492] on span "البيض والدجاج والأرز المقلي في مزيج لذيذ." at bounding box center [1045, 514] width 185 height 44
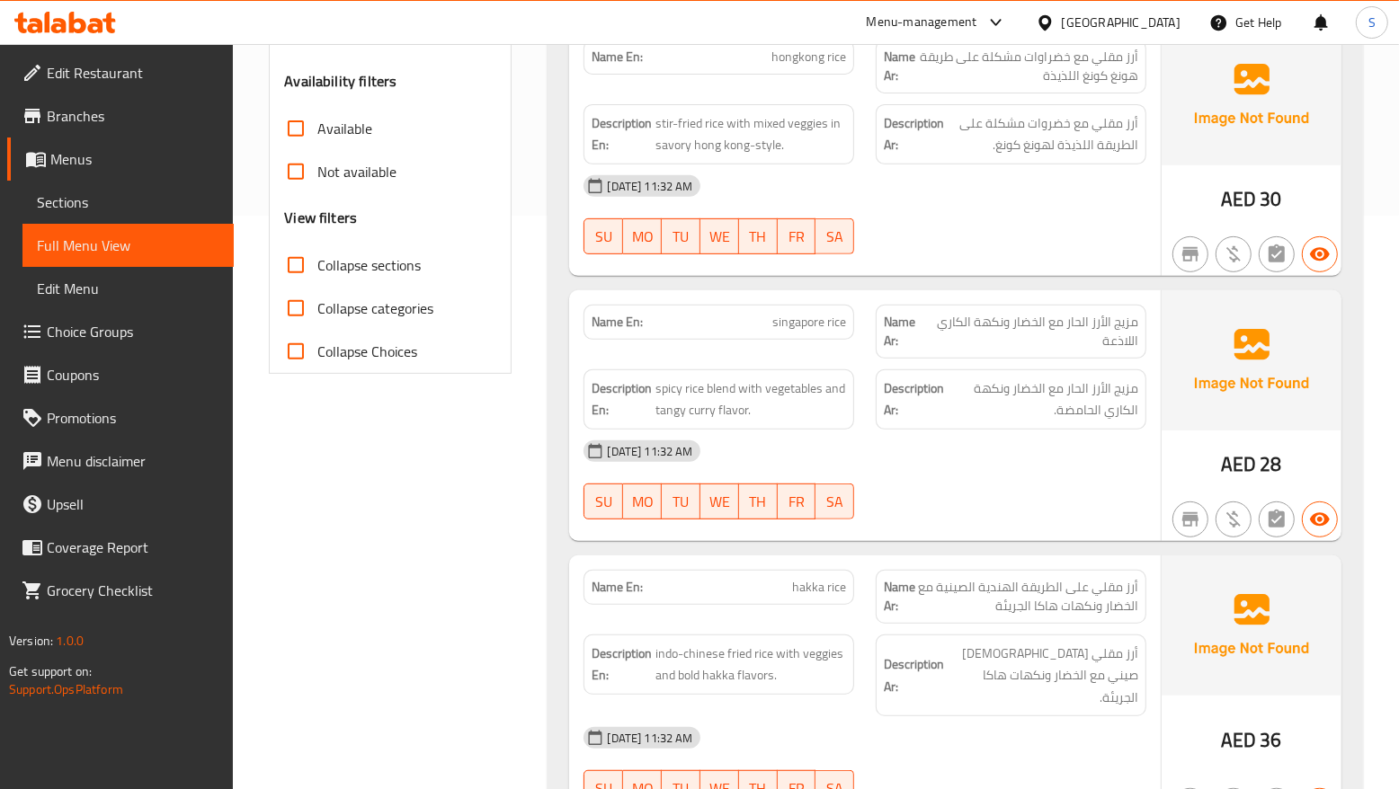
scroll to position [686, 0]
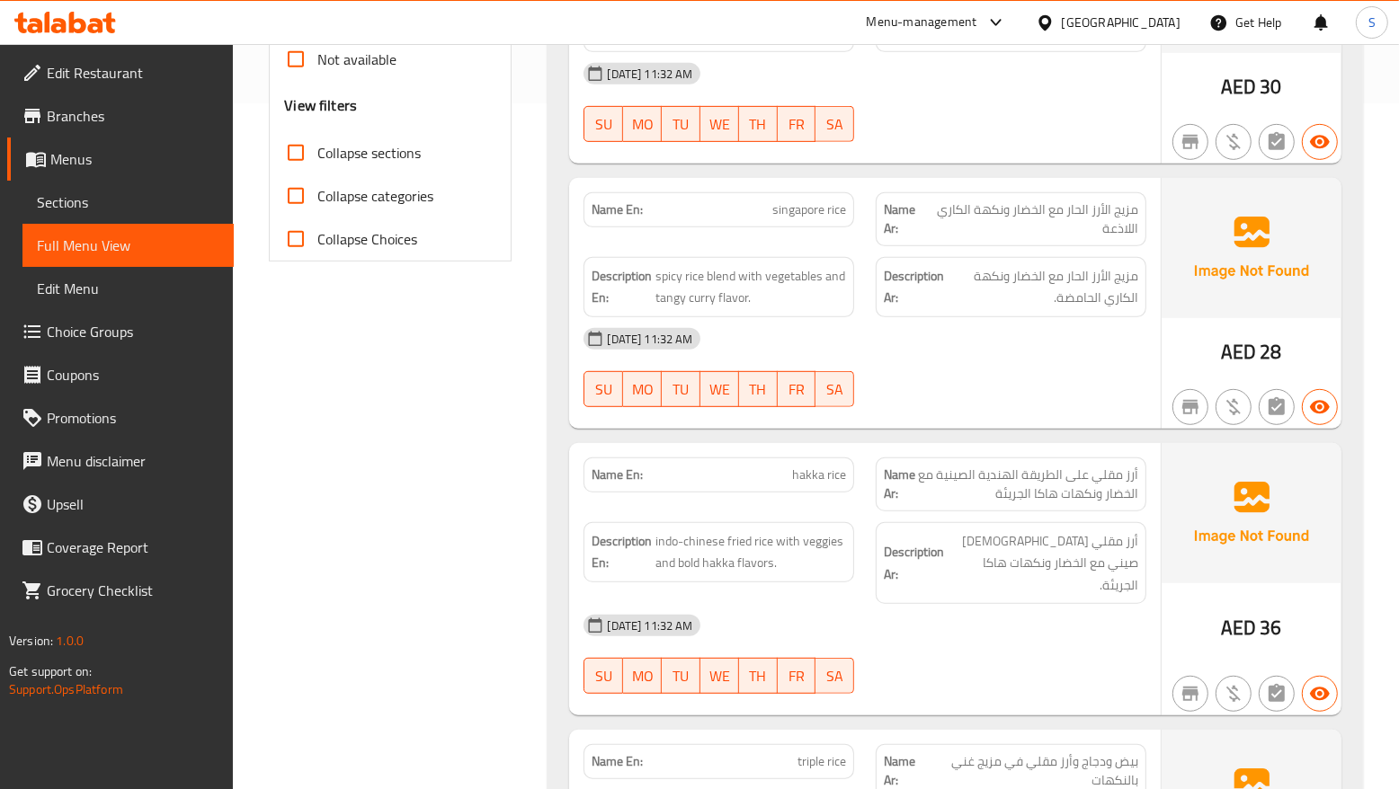
click at [920, 619] on div "01-09-2025 11:32 AM" at bounding box center [865, 625] width 584 height 43
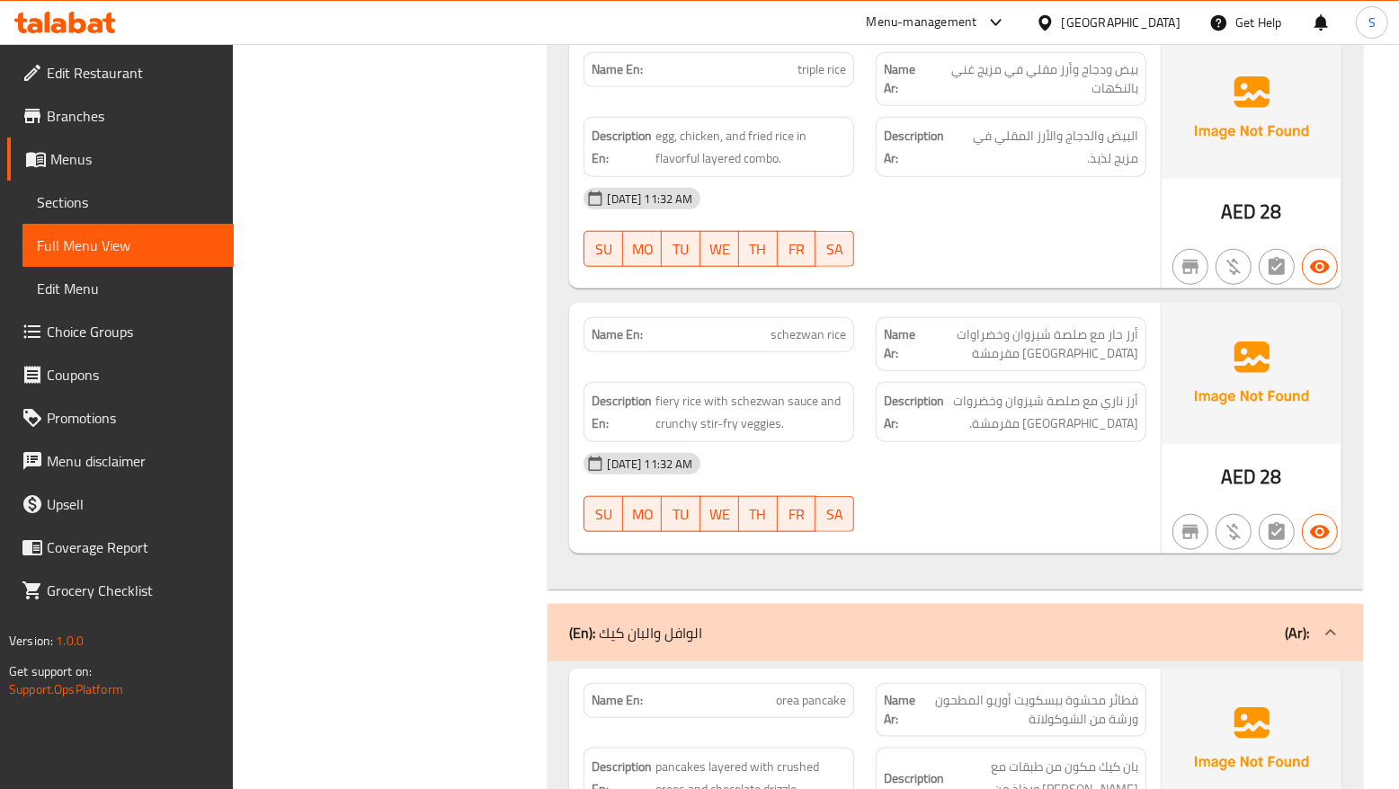
click at [1063, 442] on div "01-09-2025 11:32 AM" at bounding box center [865, 463] width 584 height 43
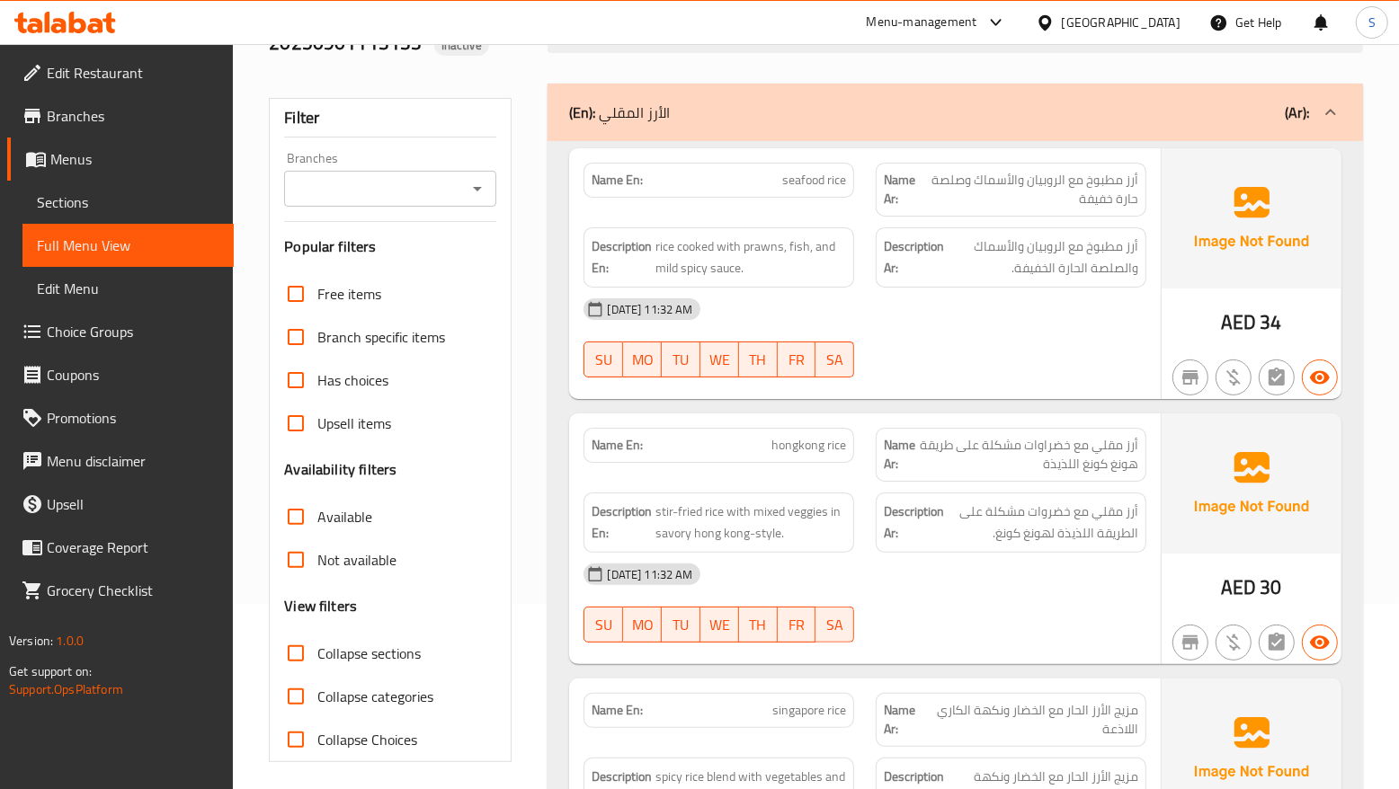
scroll to position [225, 0]
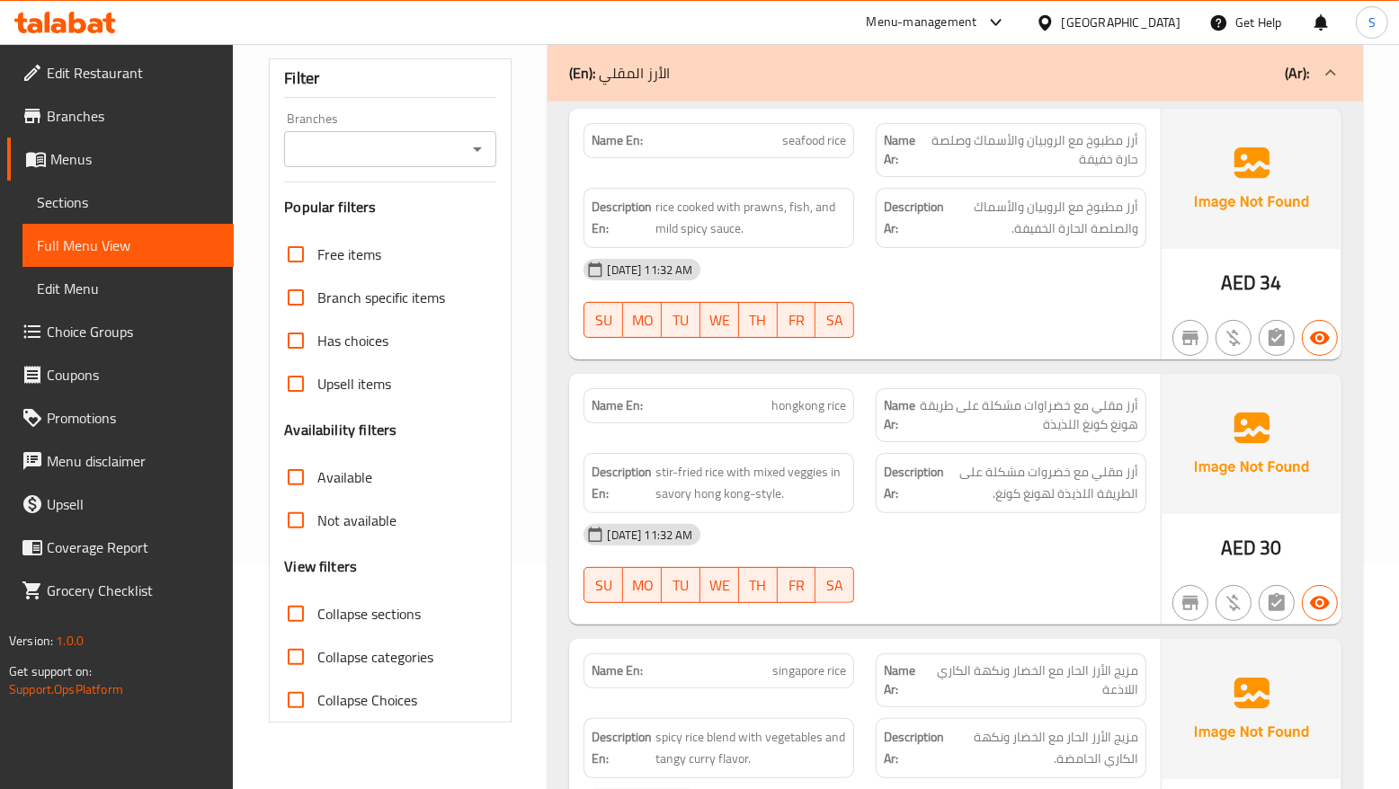
click at [1053, 500] on span "أرز مقلي مع خضروات مشكلة على الطريقة اللذيذة لهونغ كونغ." at bounding box center [1043, 483] width 191 height 44
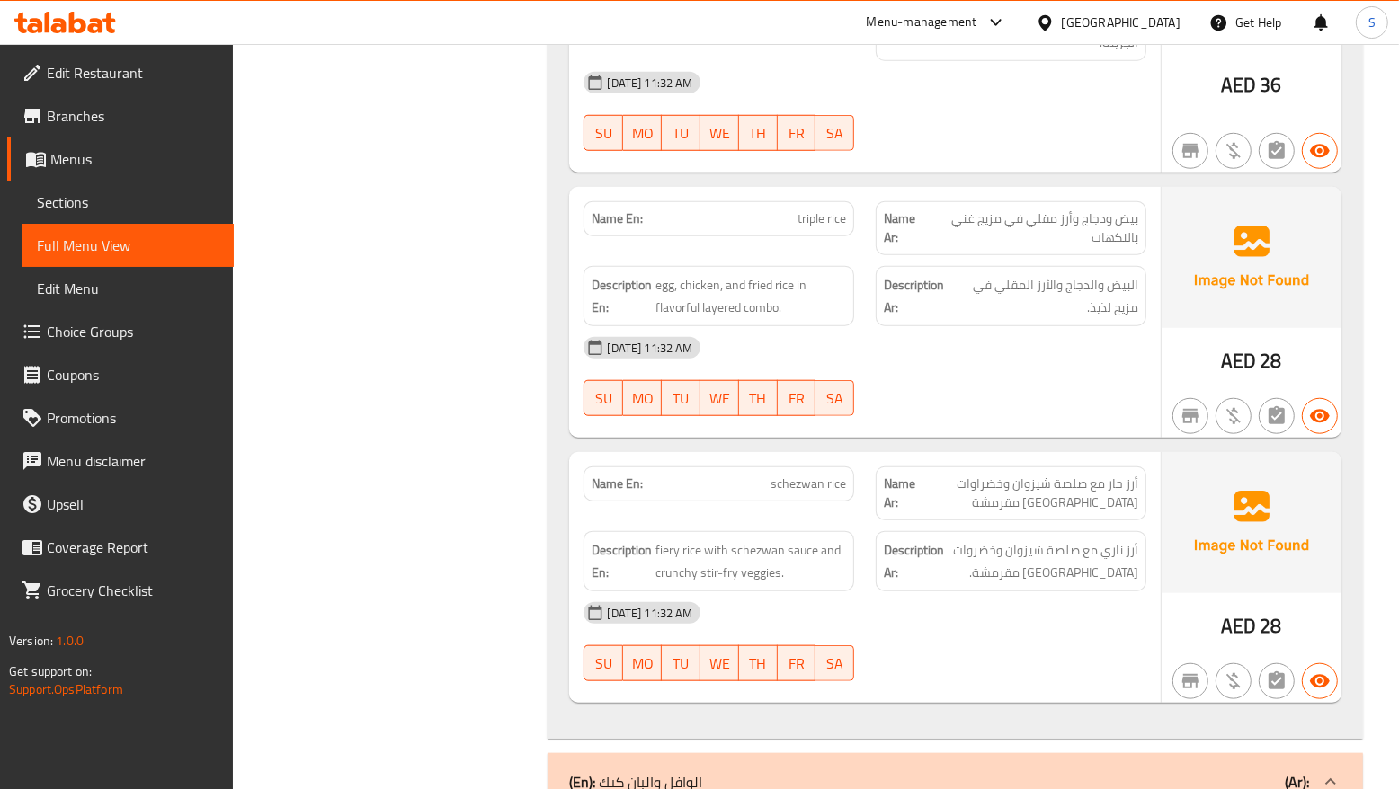
scroll to position [1260, 0]
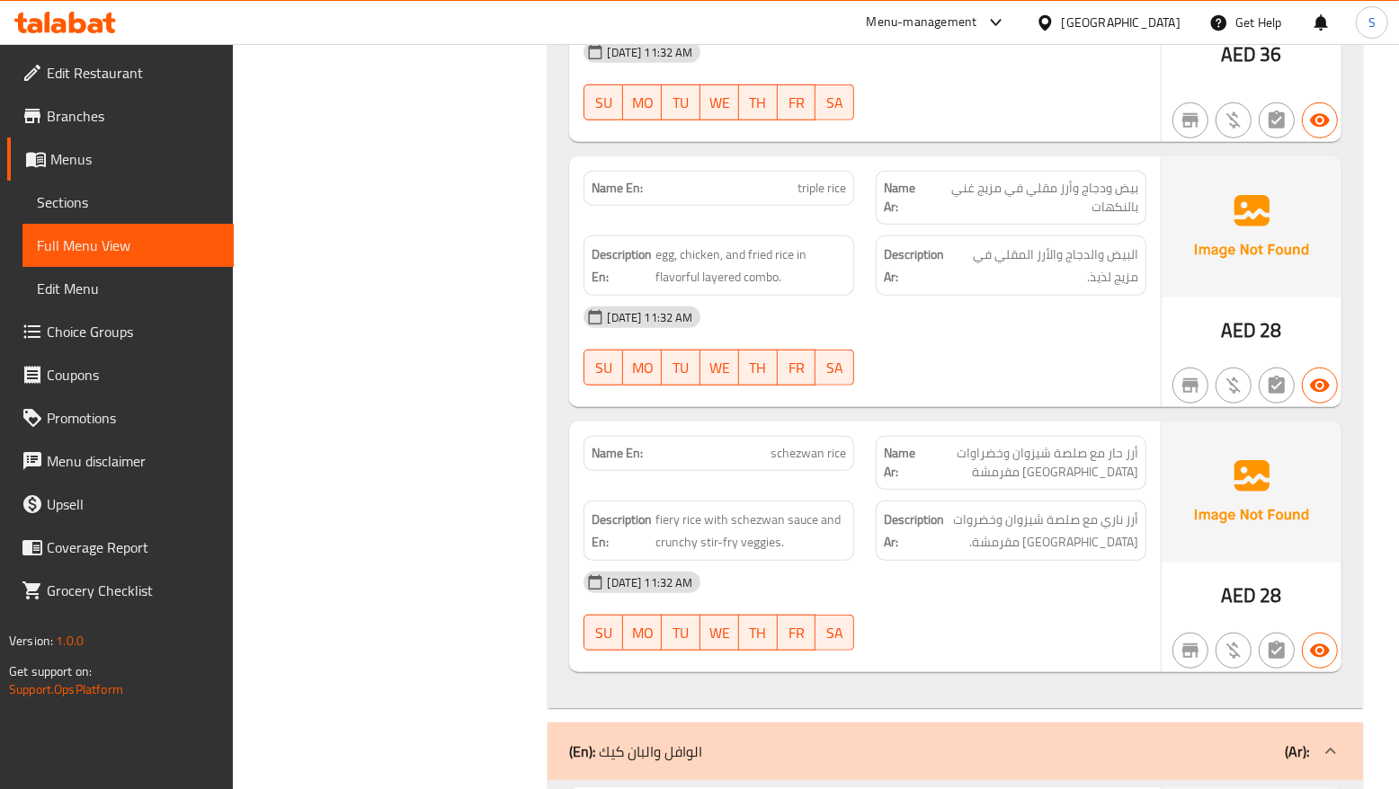
click at [1037, 566] on div "01-09-2025 11:32 AM" at bounding box center [865, 582] width 584 height 43
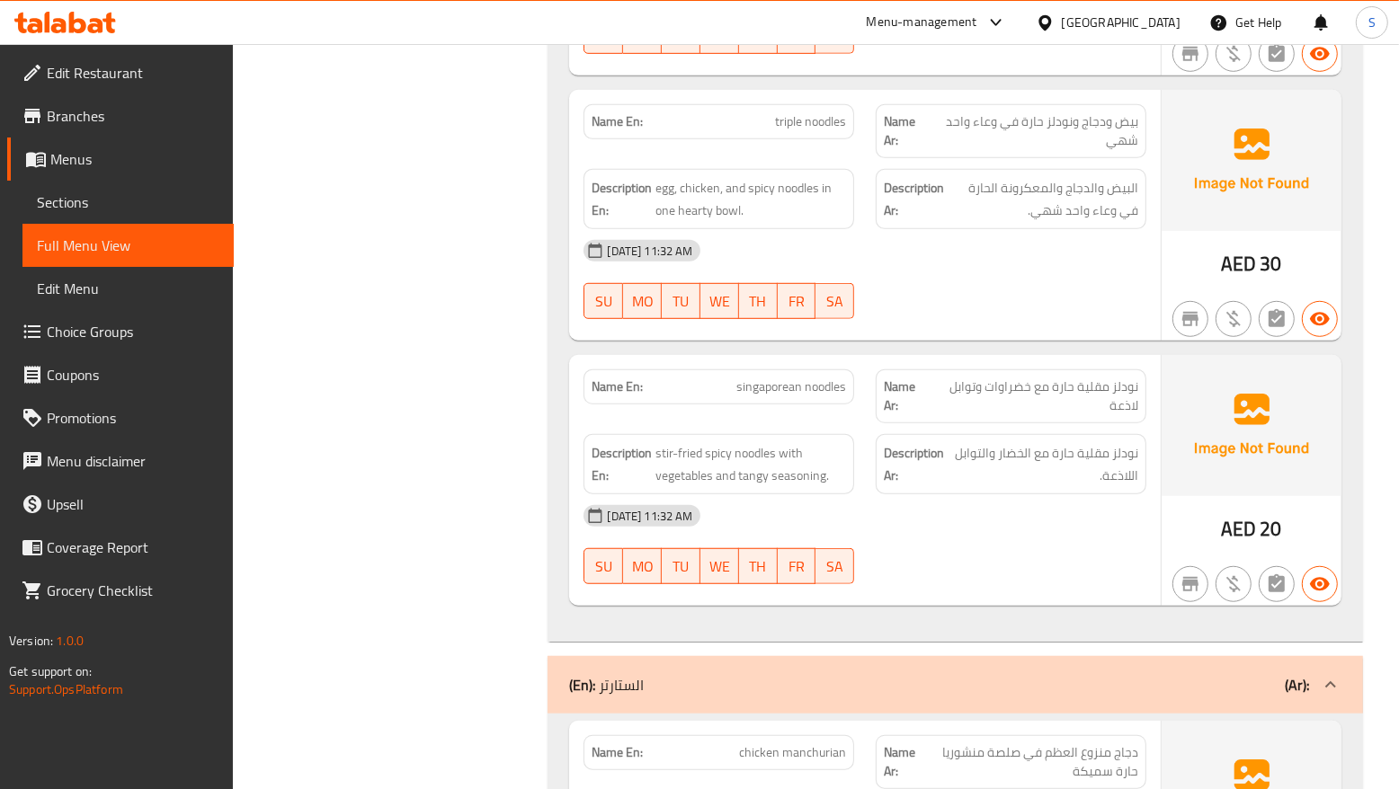
scroll to position [6509, 0]
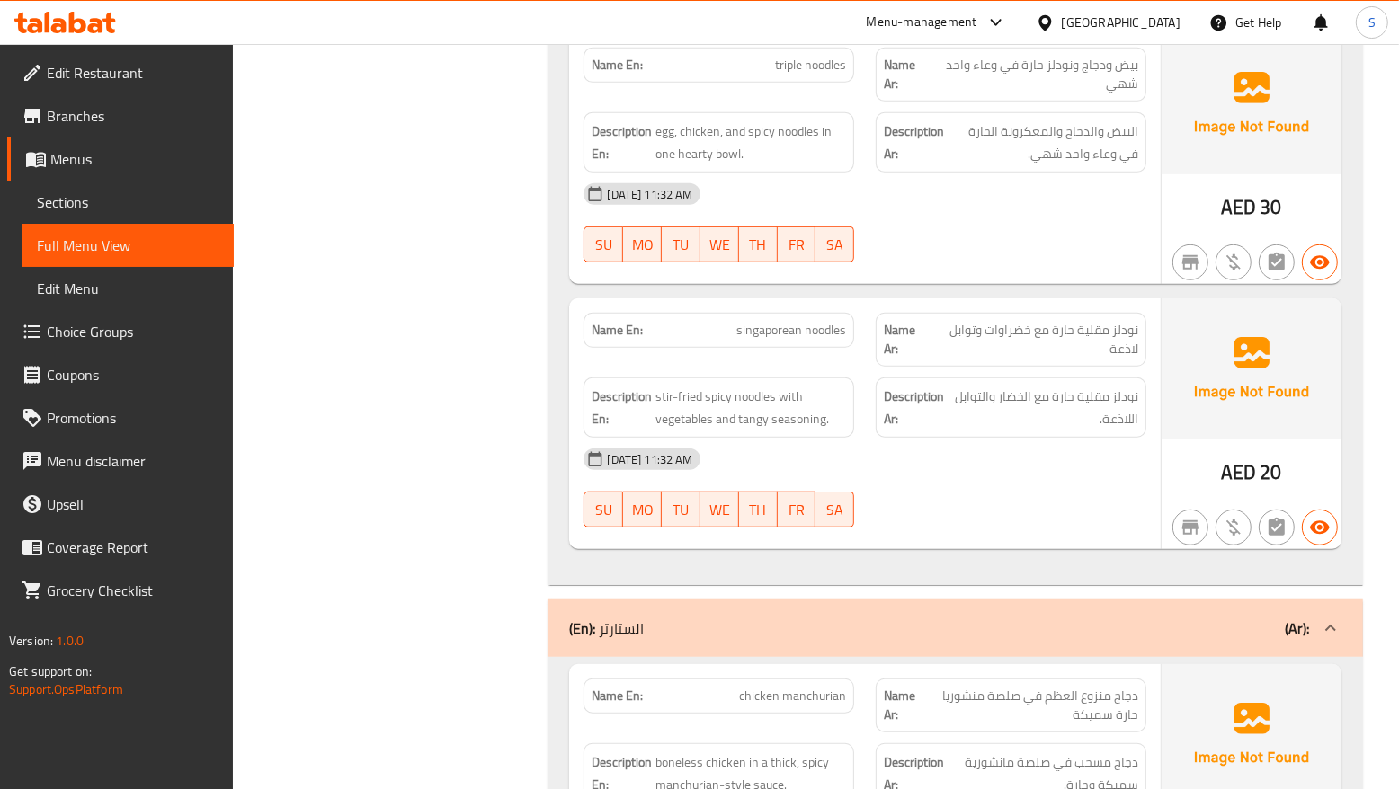
click at [1009, 438] on div "01-09-2025 11:32 AM" at bounding box center [865, 459] width 584 height 43
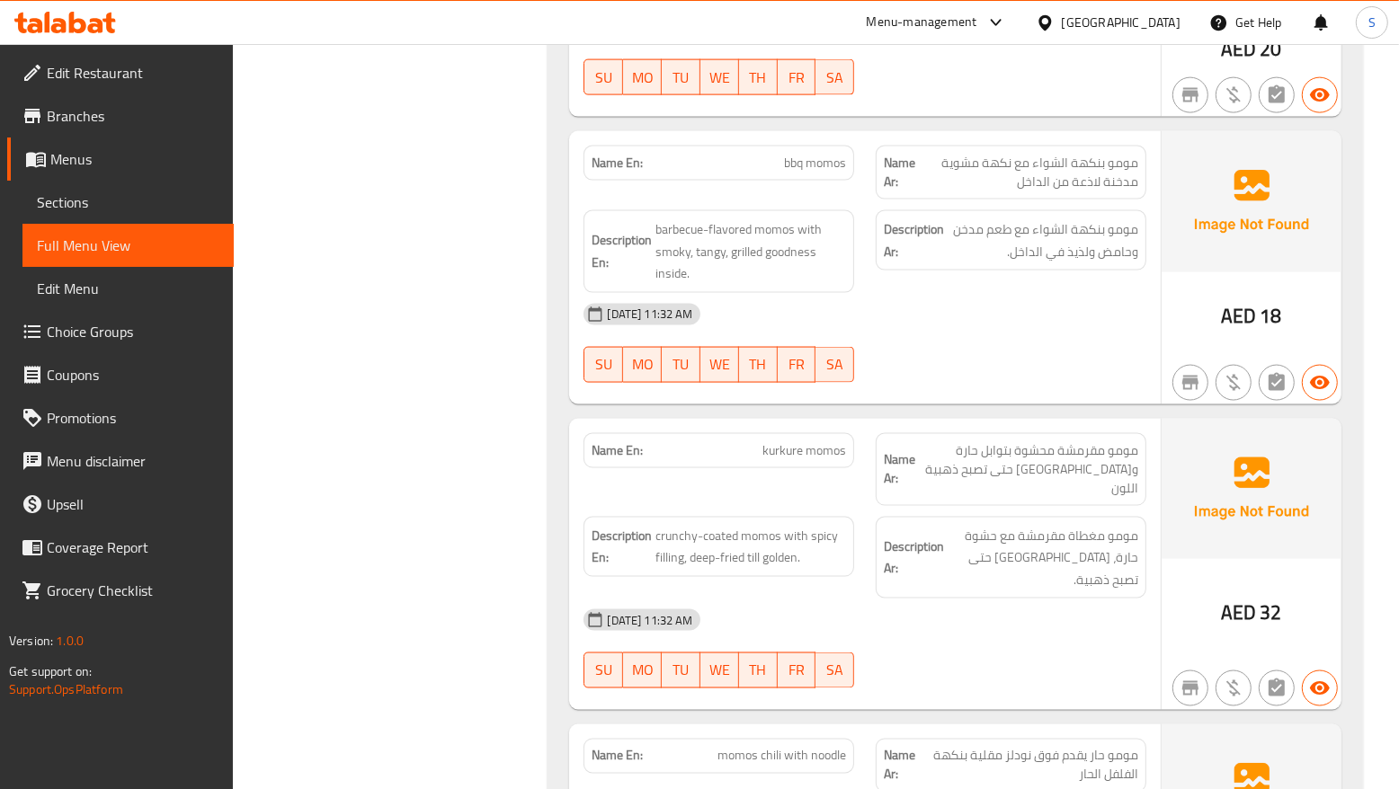
click at [1059, 599] on div "01-09-2025 11:32 AM" at bounding box center [865, 620] width 584 height 43
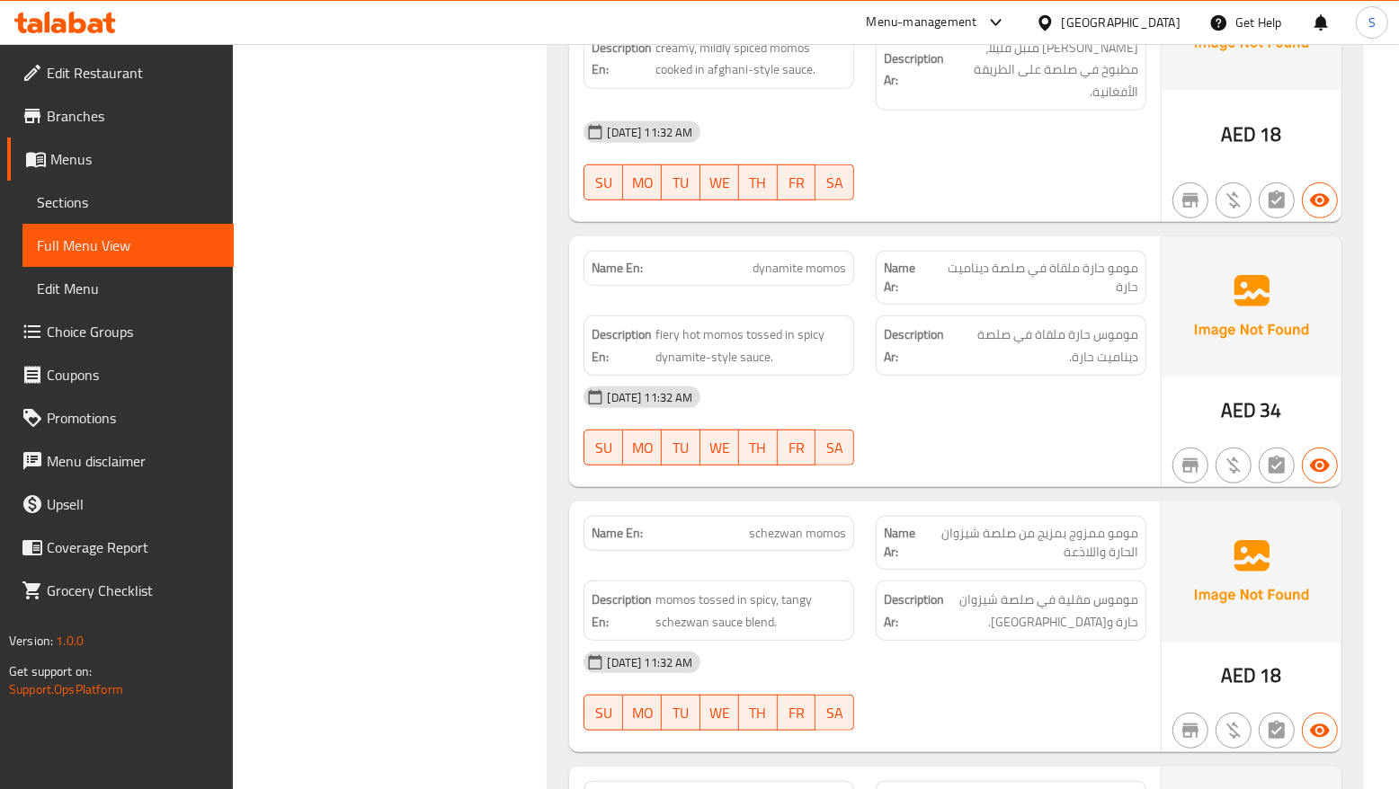
scroll to position [17825, 0]
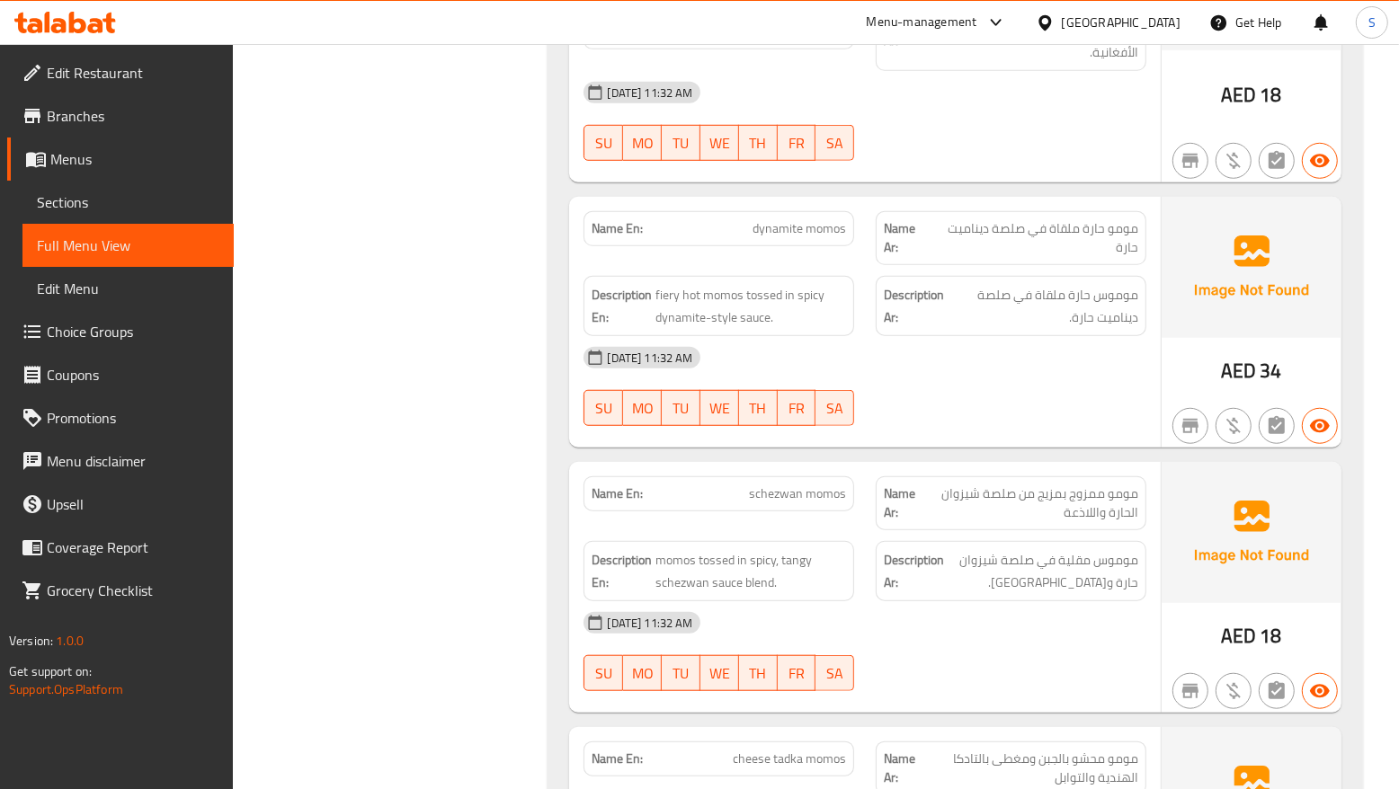
click at [953, 485] on span "مومو ممزوج بمزيج من صلصة شيزوان الحارة واللاذعة" at bounding box center [1030, 504] width 216 height 38
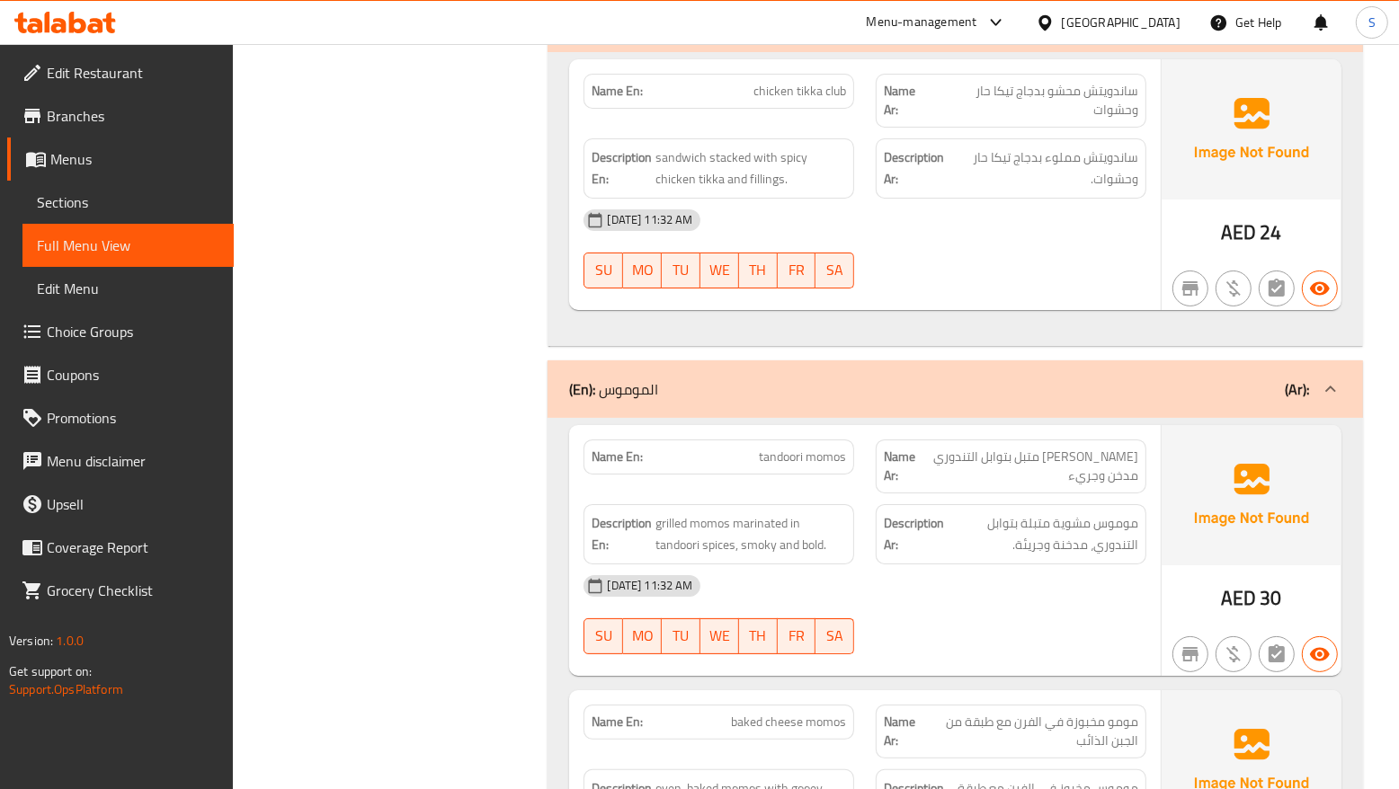
scroll to position [16892, 0]
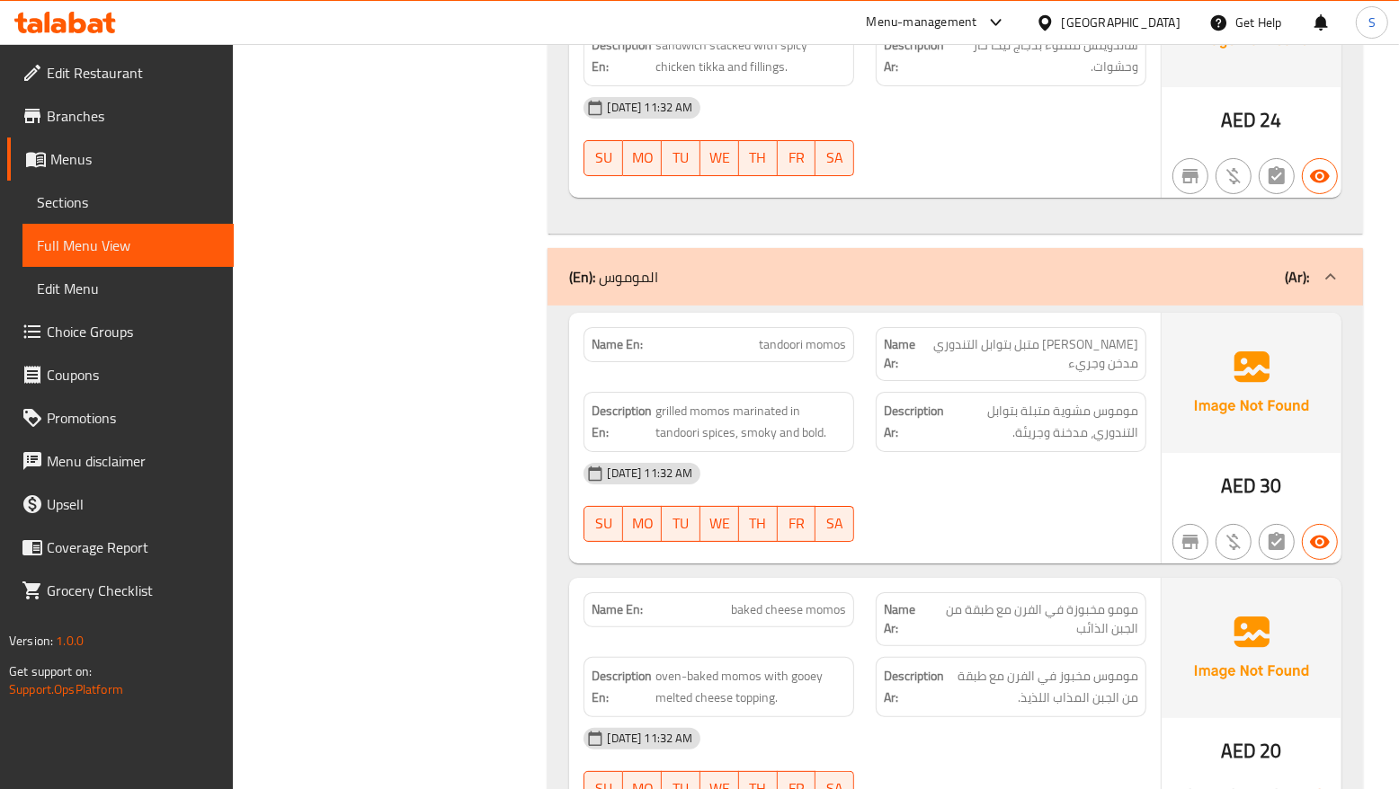
click at [1076, 582] on div "Name Ar: مومو مخبوزة في الفرن مع طبقة من الجبن الذائب" at bounding box center [1011, 620] width 292 height 76
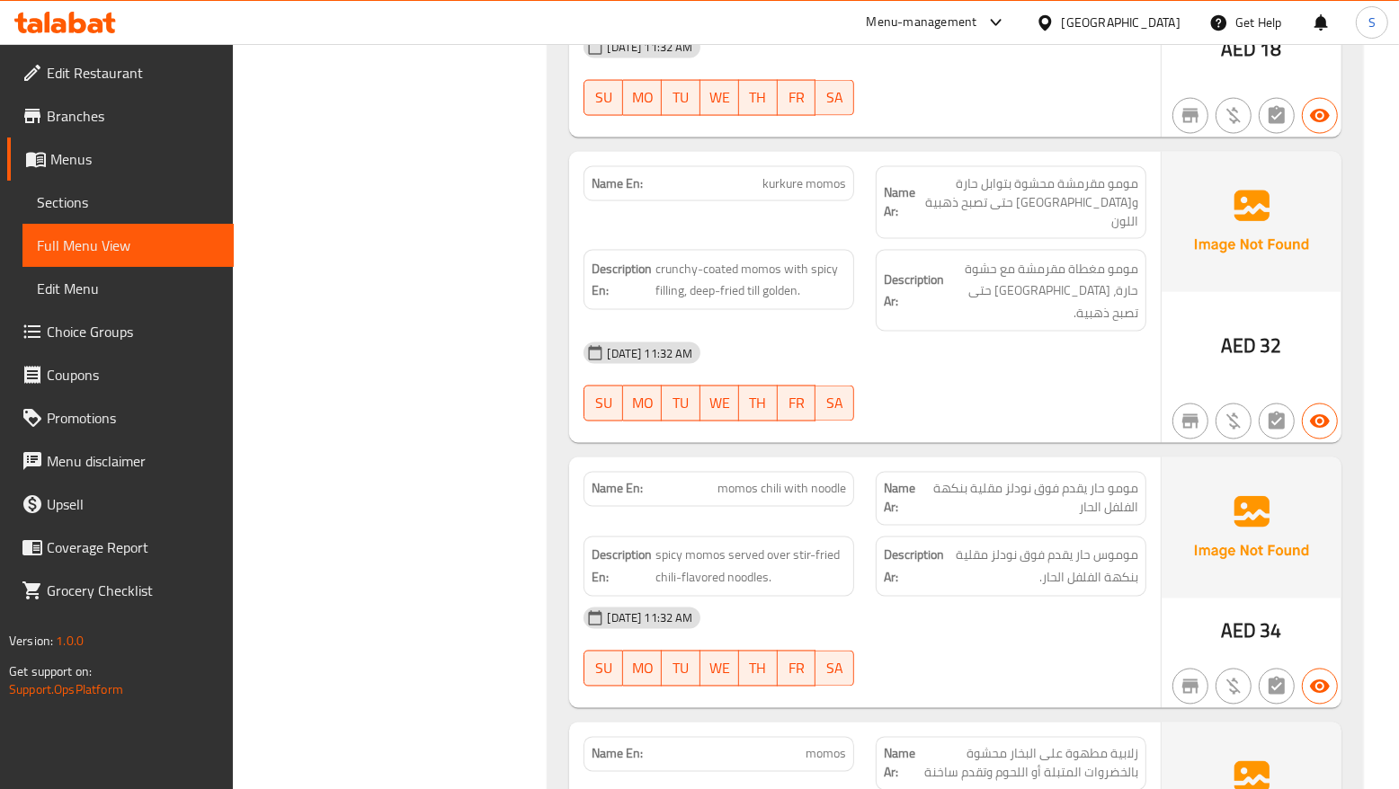
click at [1005, 597] on div "01-09-2025 11:32 AM SU MO TU WE TH FR SA" at bounding box center [865, 647] width 584 height 101
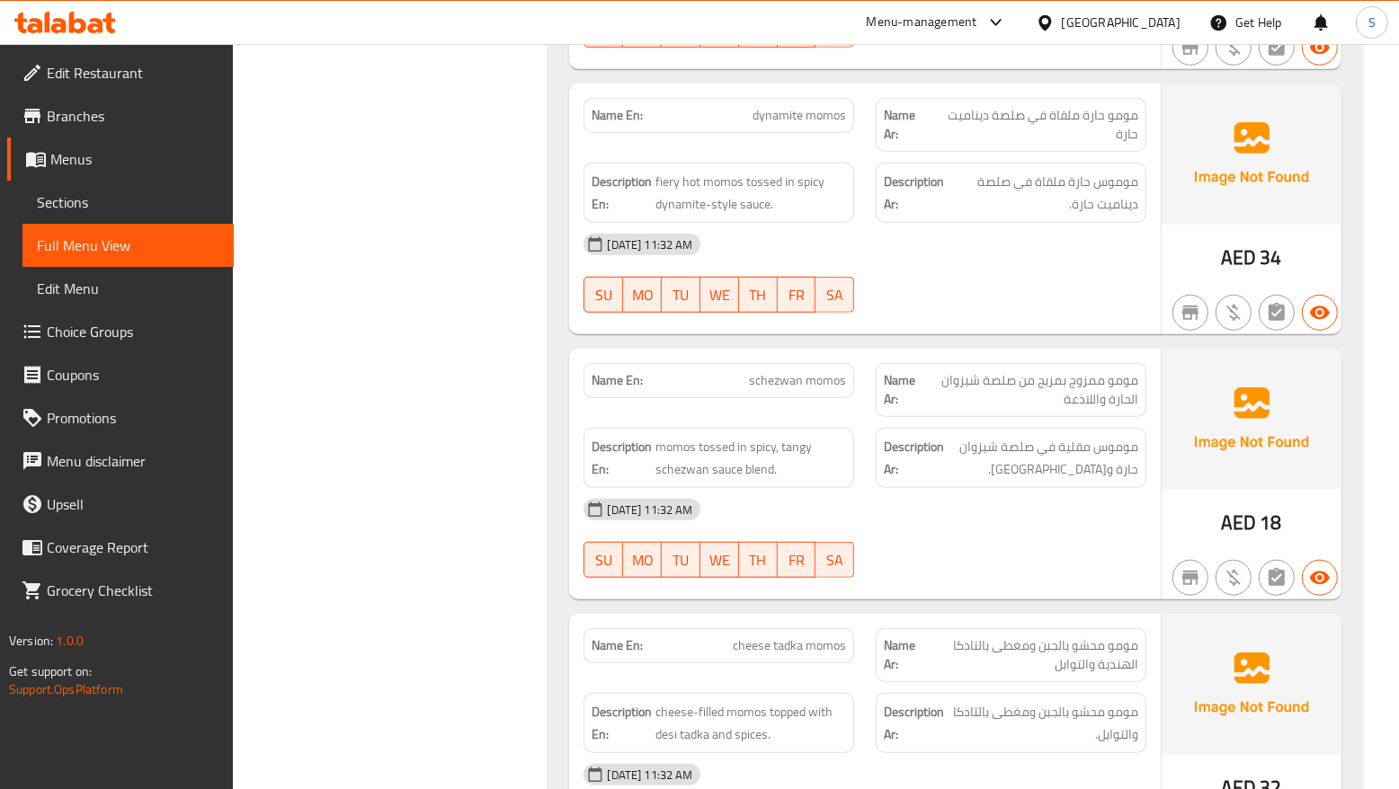
scroll to position [17978, 0]
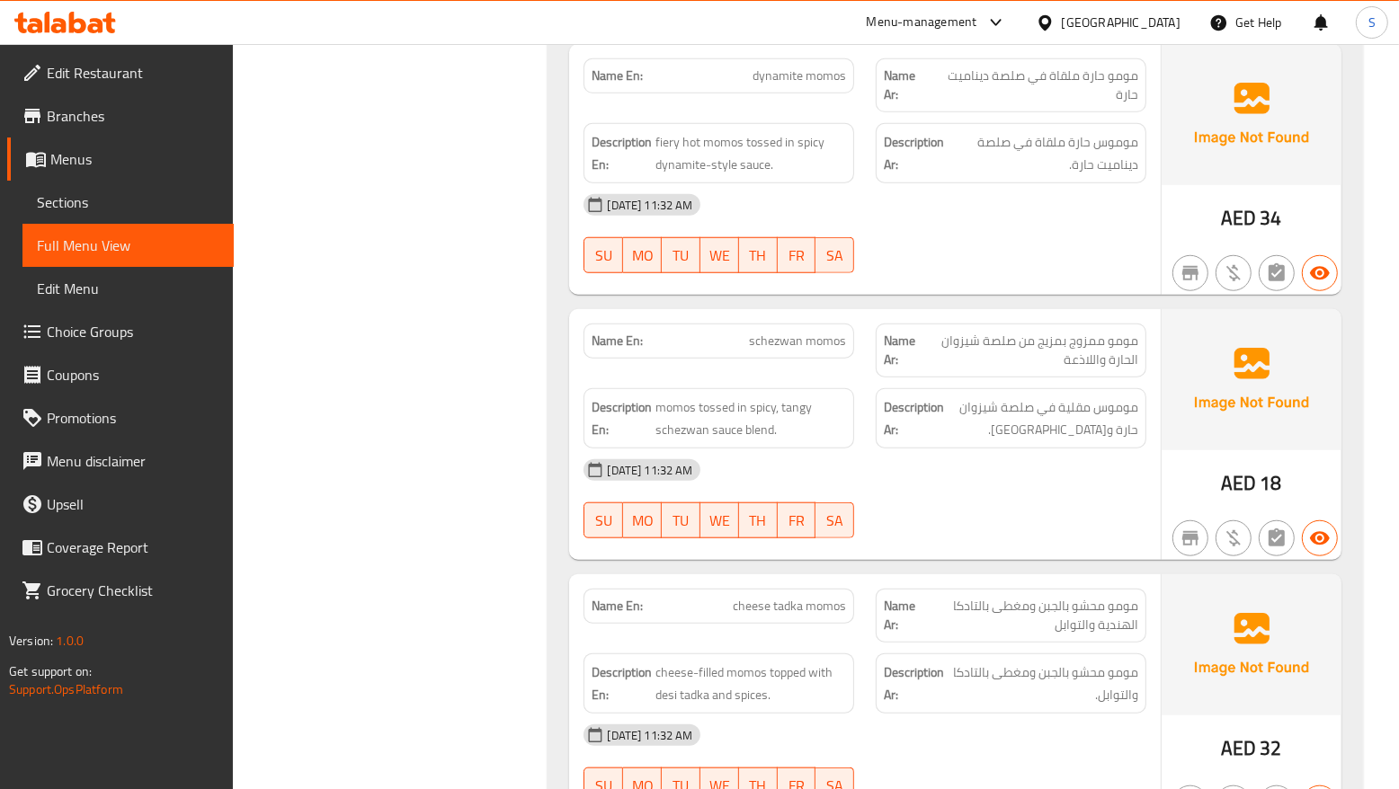
click at [967, 503] on div "Name En: tandoori momos Name Ar: مومو مشوي متبل بتوابل التندوري مدخن وجريء Desc…" at bounding box center [955, 737] width 815 height 3034
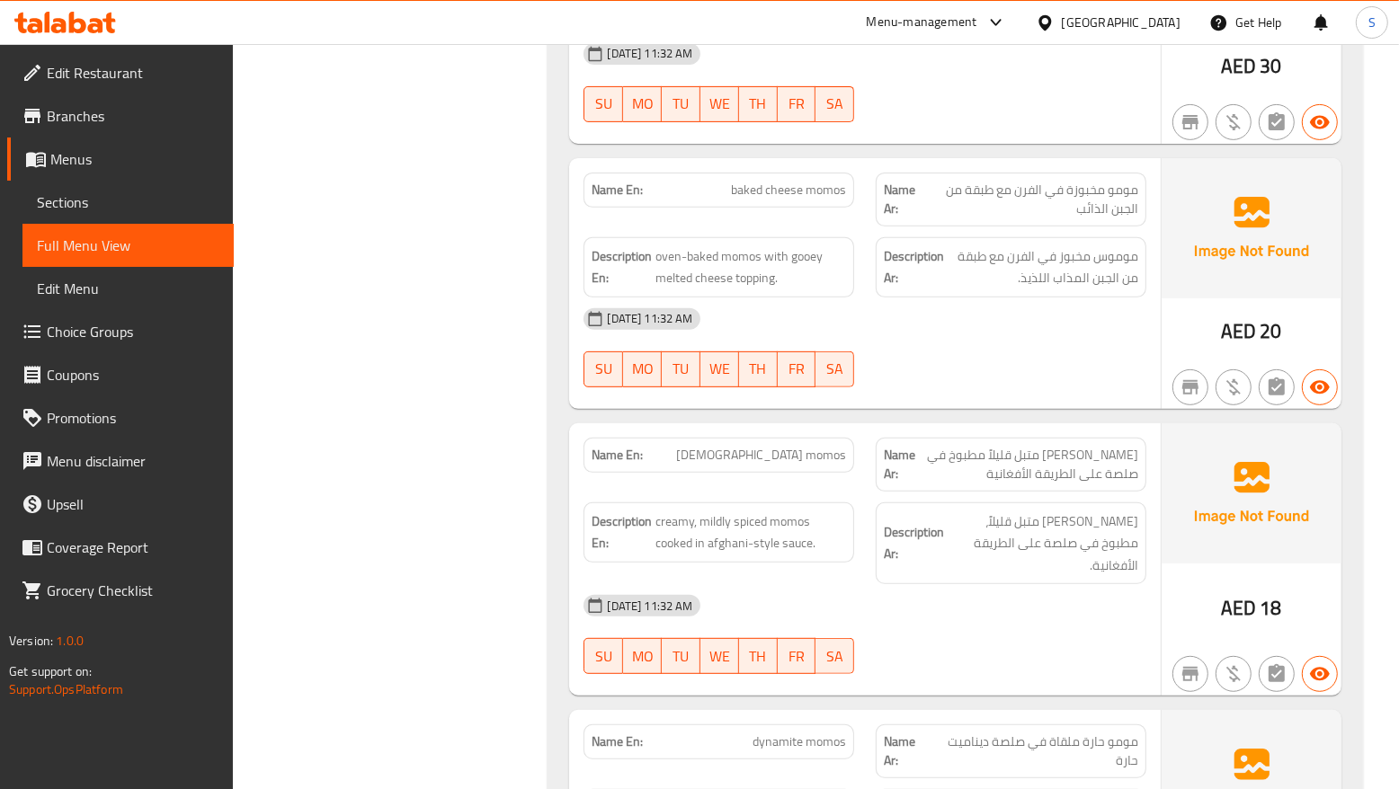
click at [1061, 584] on div "01-09-2025 11:32 AM SU MO TU WE TH FR SA" at bounding box center [865, 634] width 584 height 101
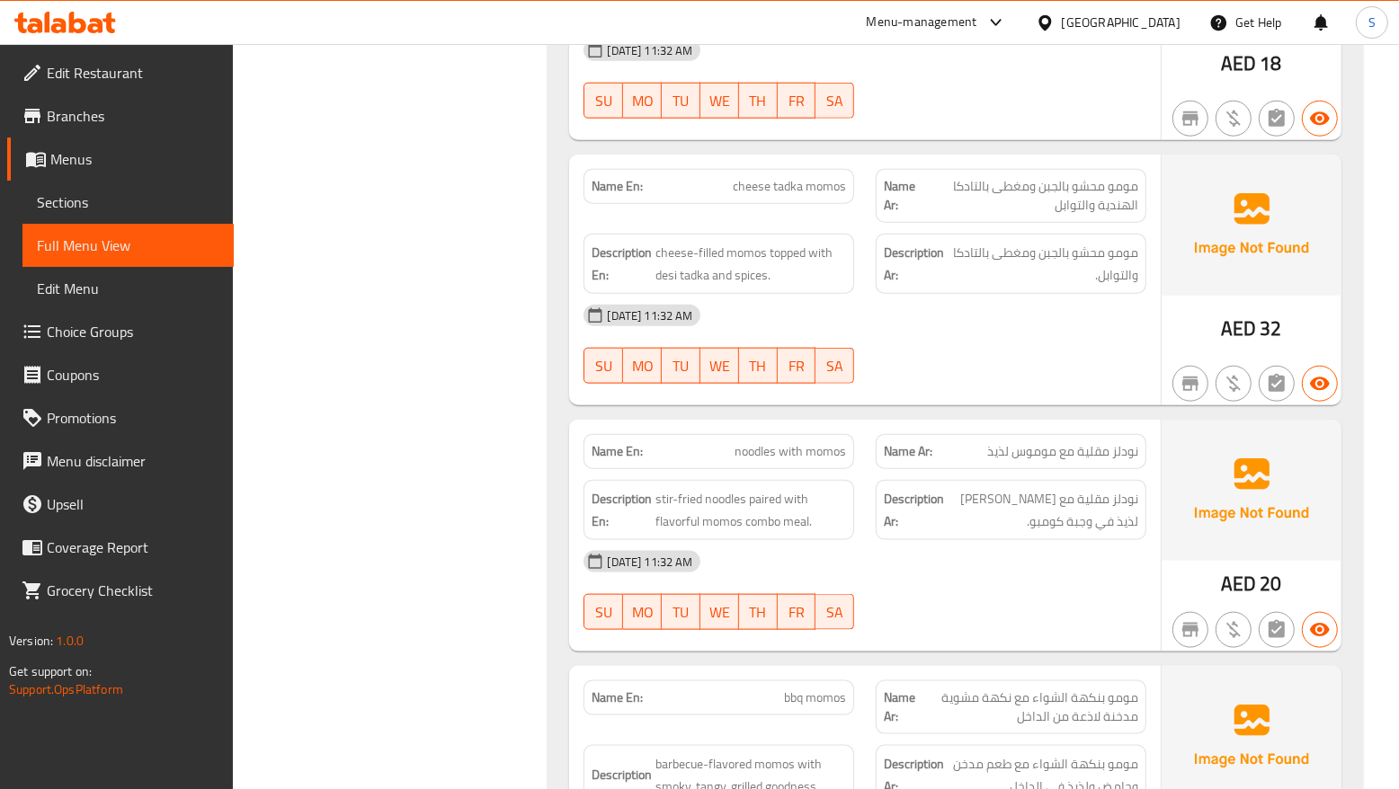
click at [942, 540] on div "01-09-2025 11:32 AM" at bounding box center [865, 561] width 584 height 43
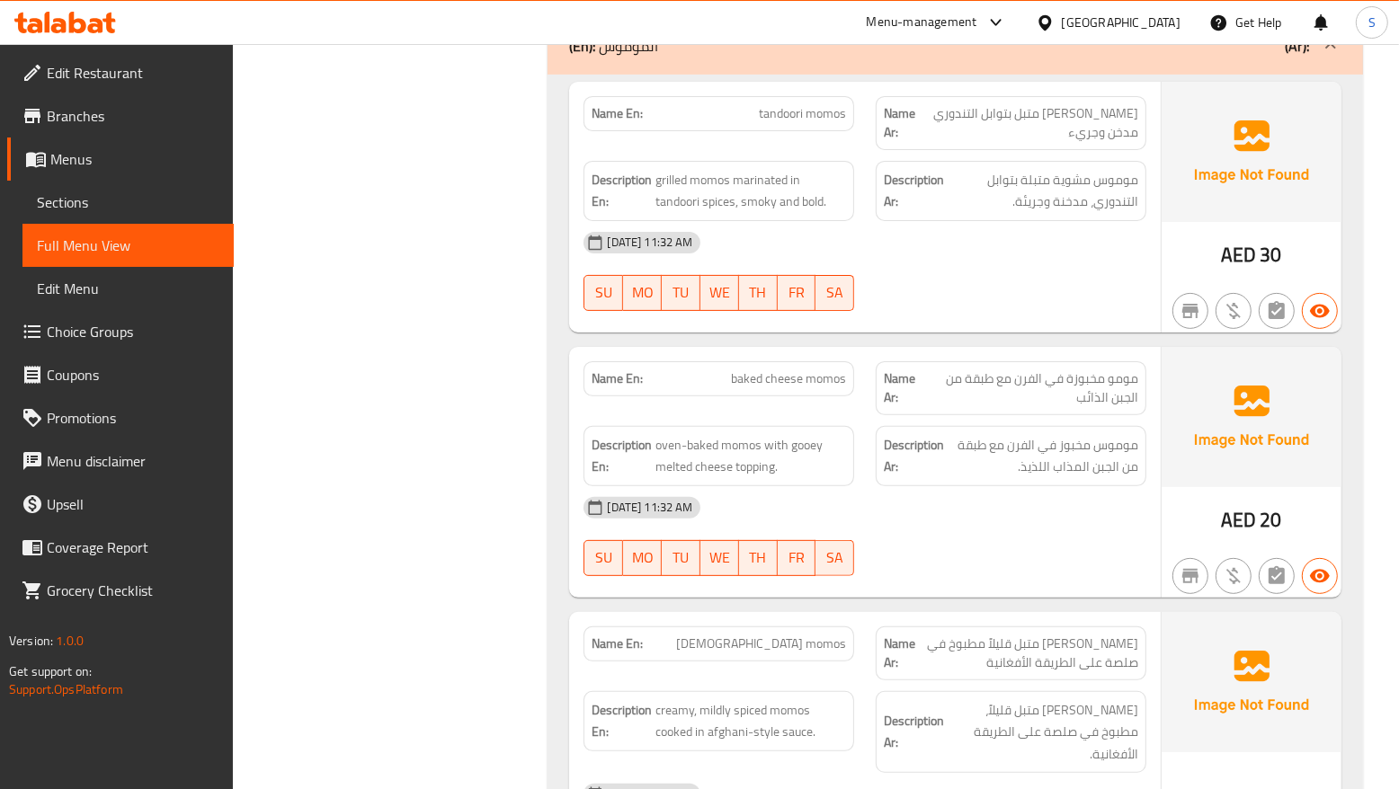
scroll to position [17159, 0]
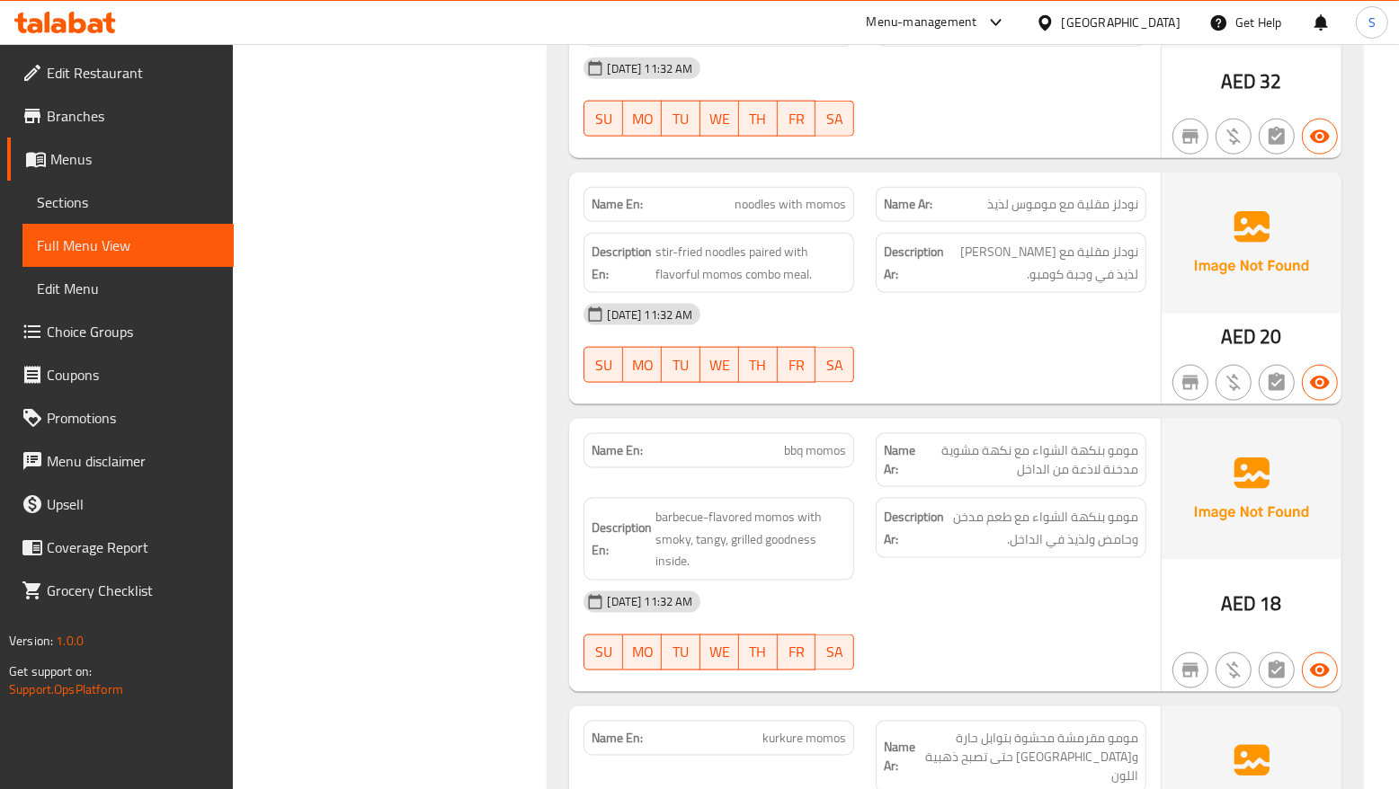
click at [1093, 498] on div "Description Ar: مومو بنكهة الشواء مع طعم مدخن وحامض ولذيذ في الداخل." at bounding box center [1011, 528] width 271 height 60
click at [887, 499] on div "Description Ar: مومو بنكهة الشواء مع طعم مدخن وحامض ولذيذ في الداخل." at bounding box center [1011, 528] width 271 height 60
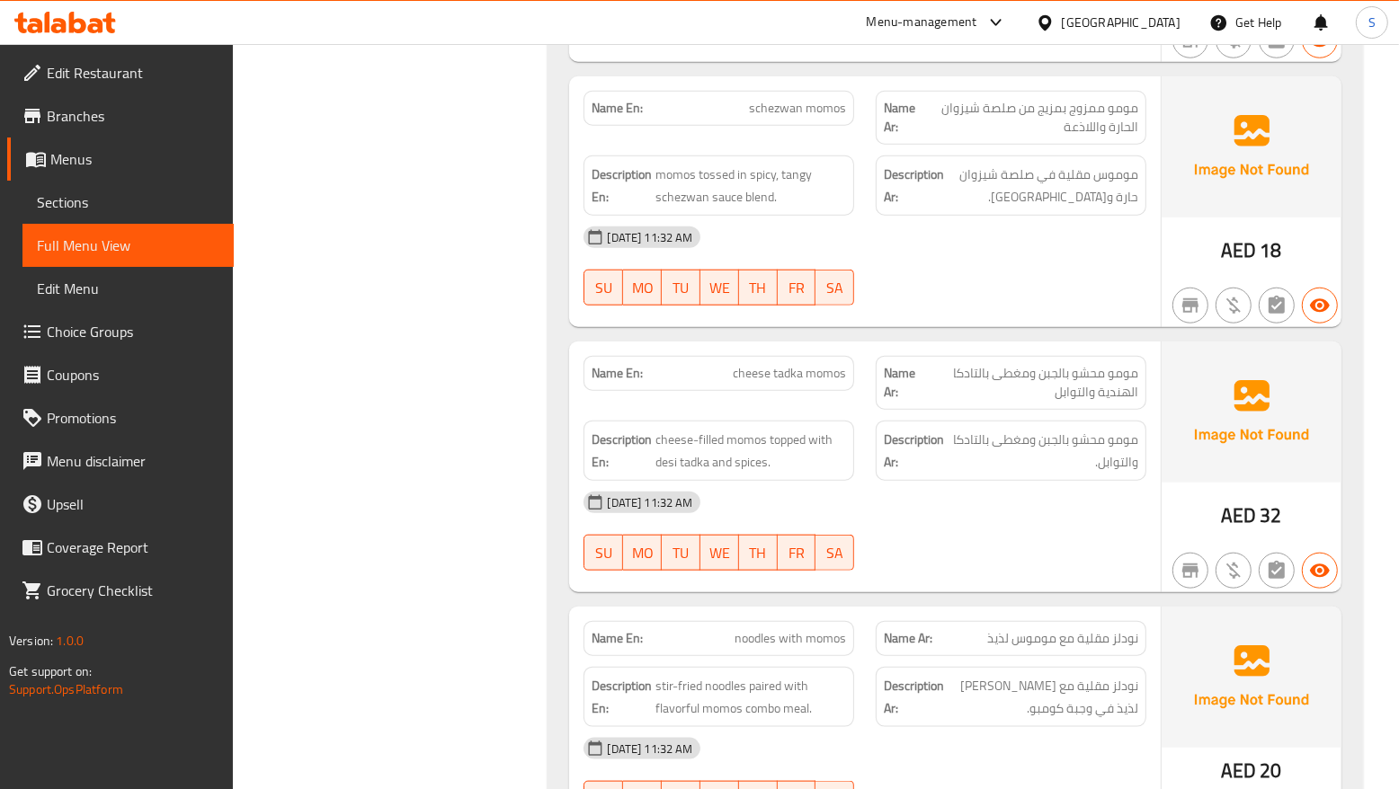
click at [1162, 468] on div "AED 32" at bounding box center [1252, 467] width 180 height 251
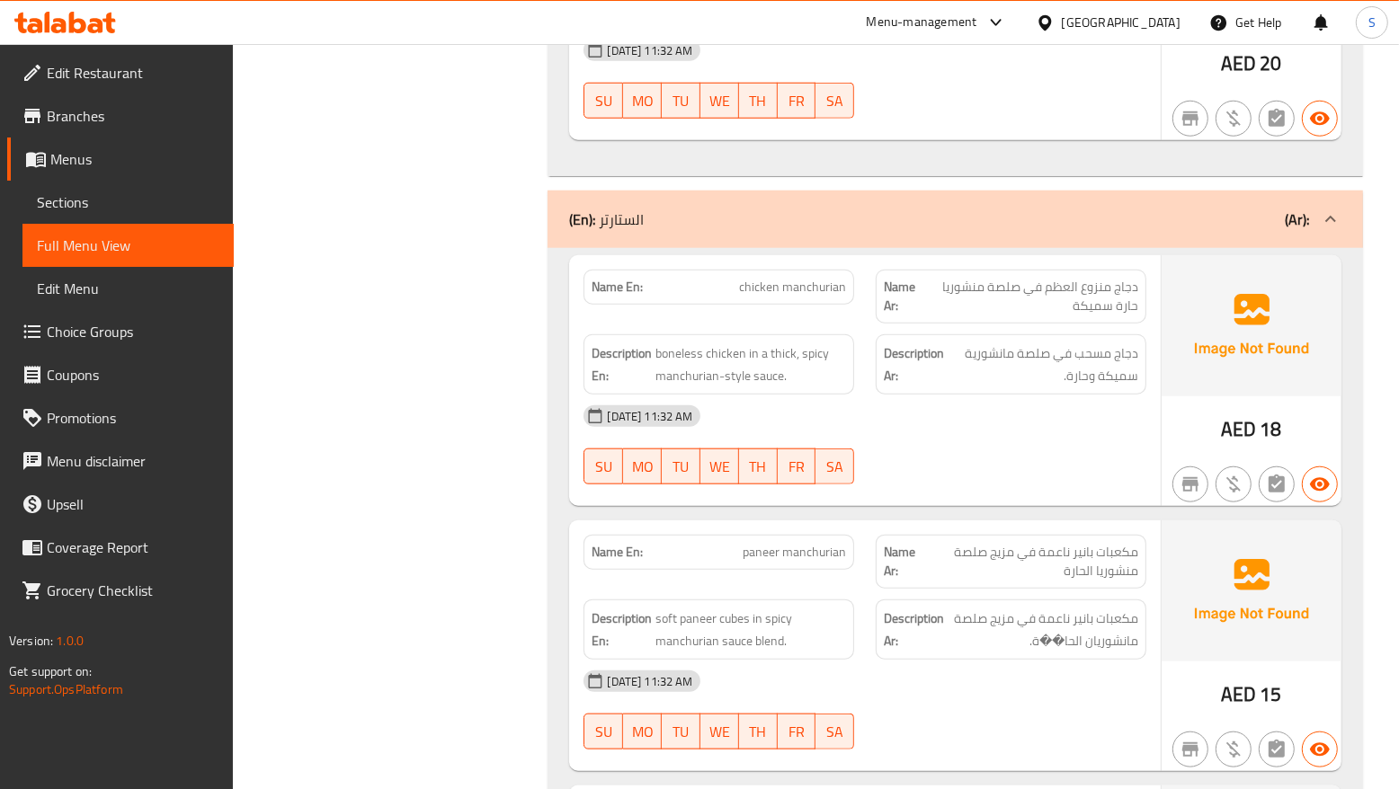
scroll to position [6959, 0]
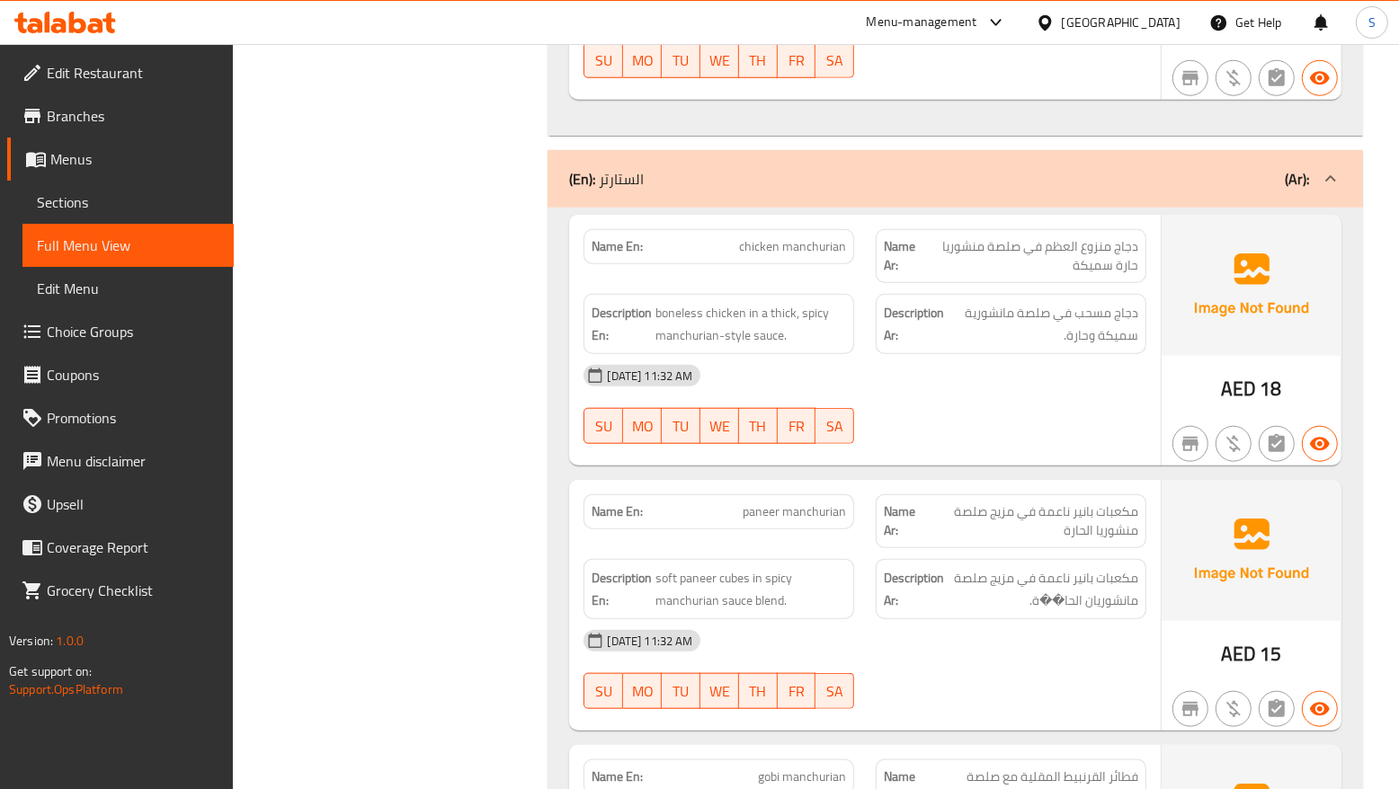
click at [1005, 559] on div "Description Ar: مكعبات بانير ناعمة في مزيج صلصة مانشوريان الحا��ة." at bounding box center [1011, 589] width 271 height 60
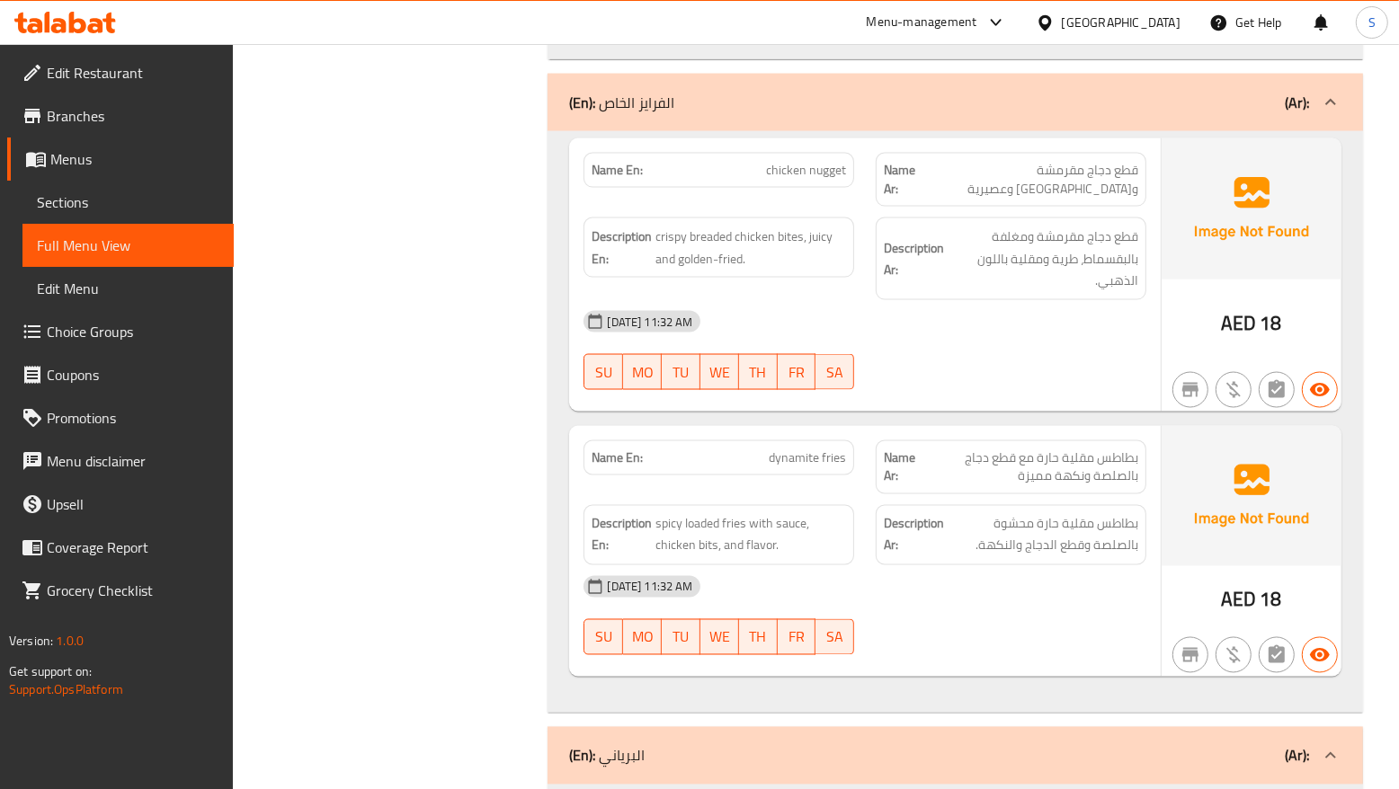
click at [944, 300] on div "01-09-2025 11:32 AM SU MO TU WE TH FR SA" at bounding box center [865, 350] width 584 height 101
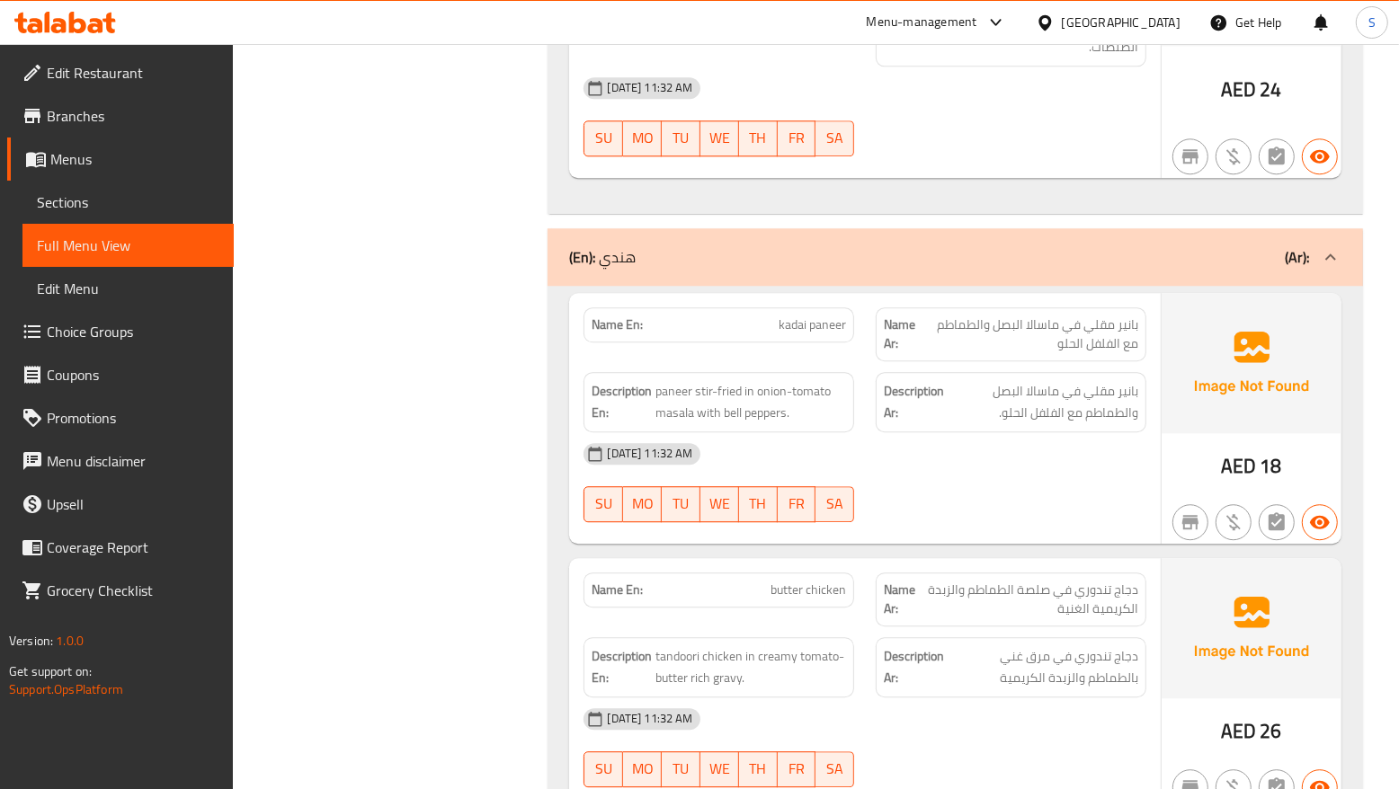
scroll to position [15175, 0]
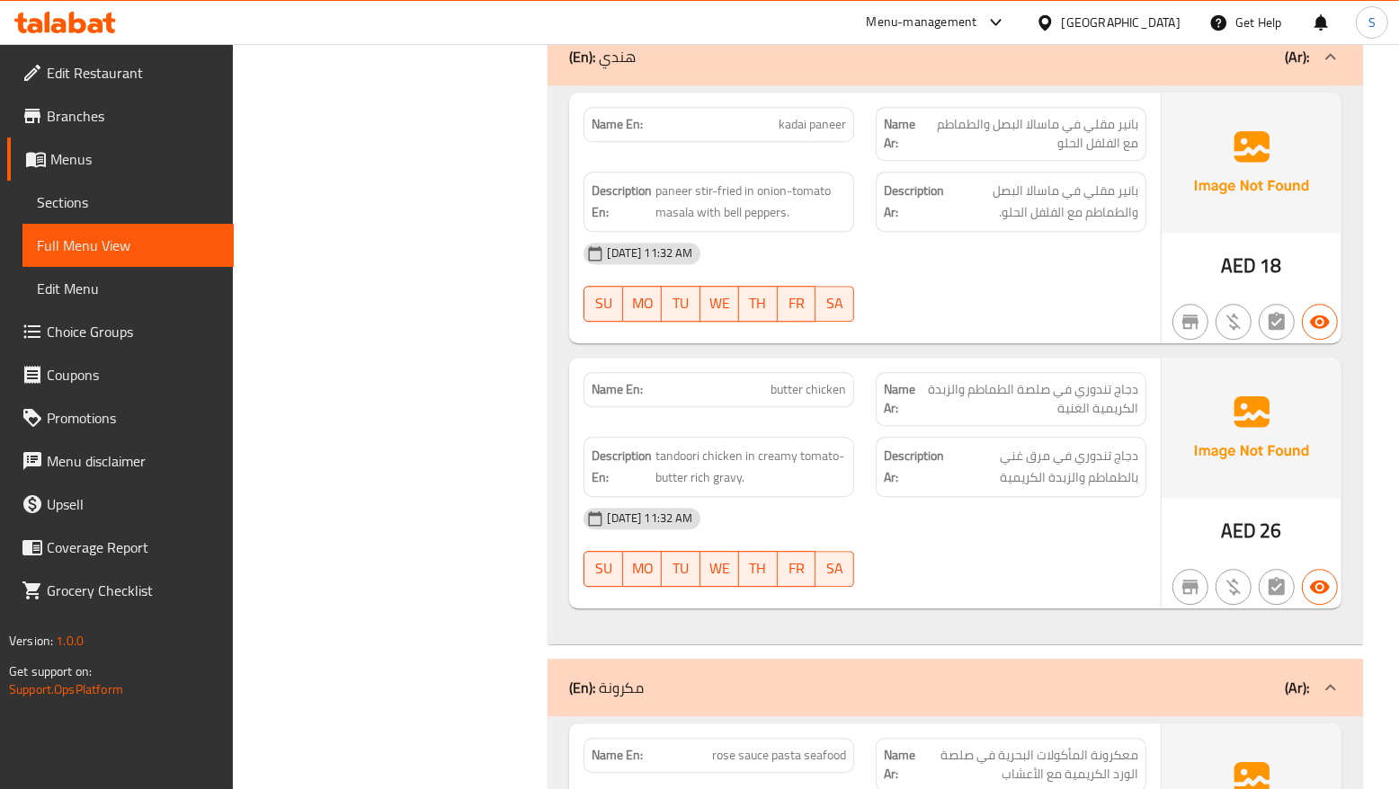
click at [1008, 497] on div "01-09-2025 11:32 AM" at bounding box center [865, 518] width 584 height 43
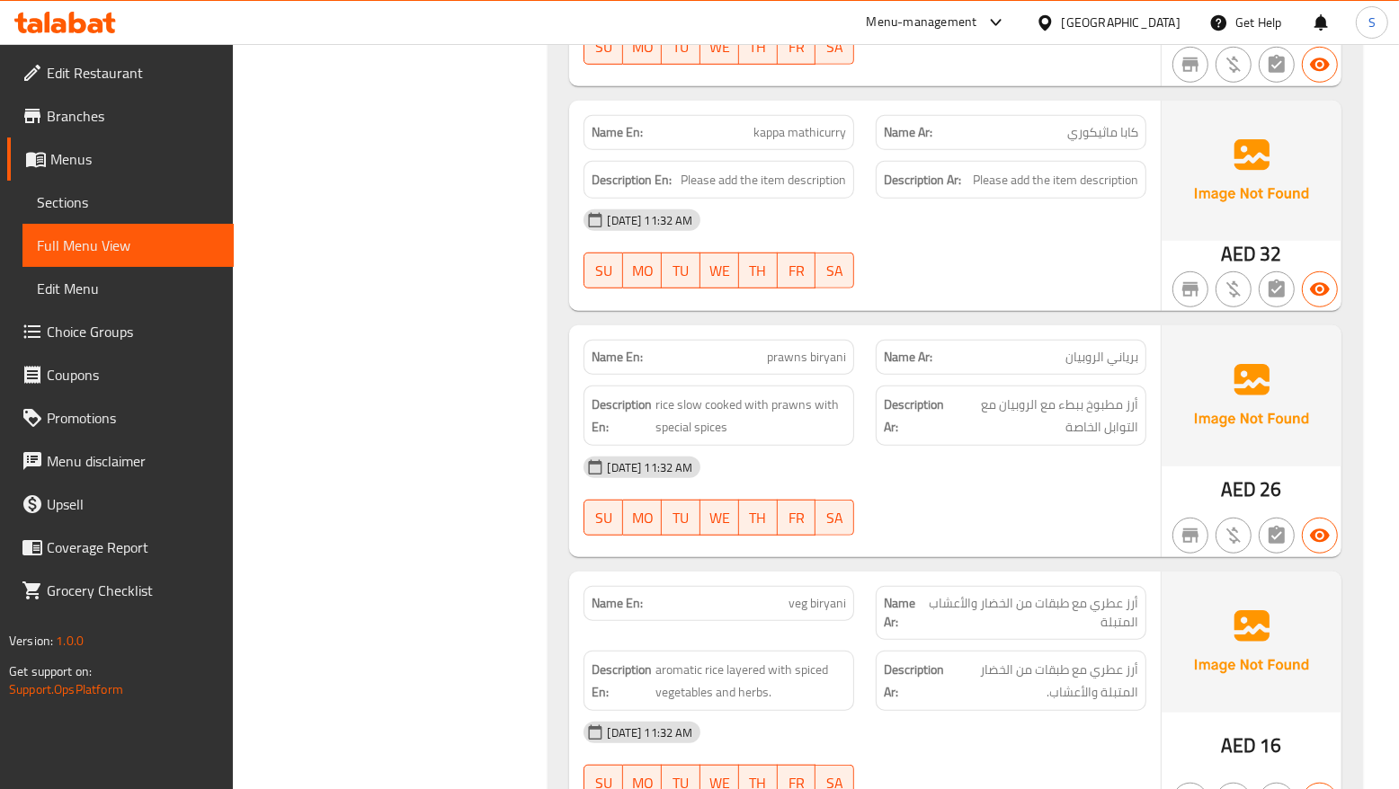
scroll to position [12112, 0]
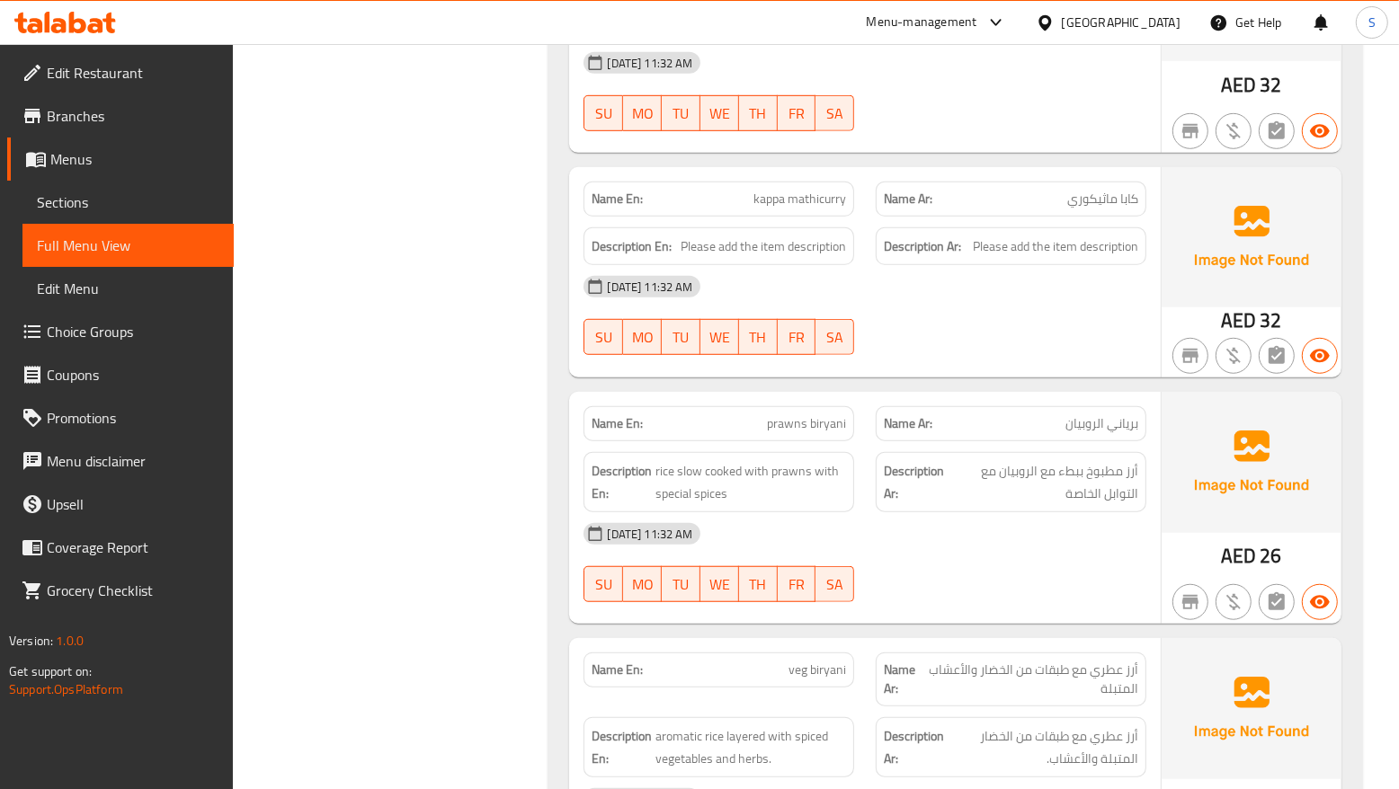
click at [928, 512] on div "01-09-2025 11:32 AM SU MO TU WE TH FR SA" at bounding box center [865, 562] width 584 height 101
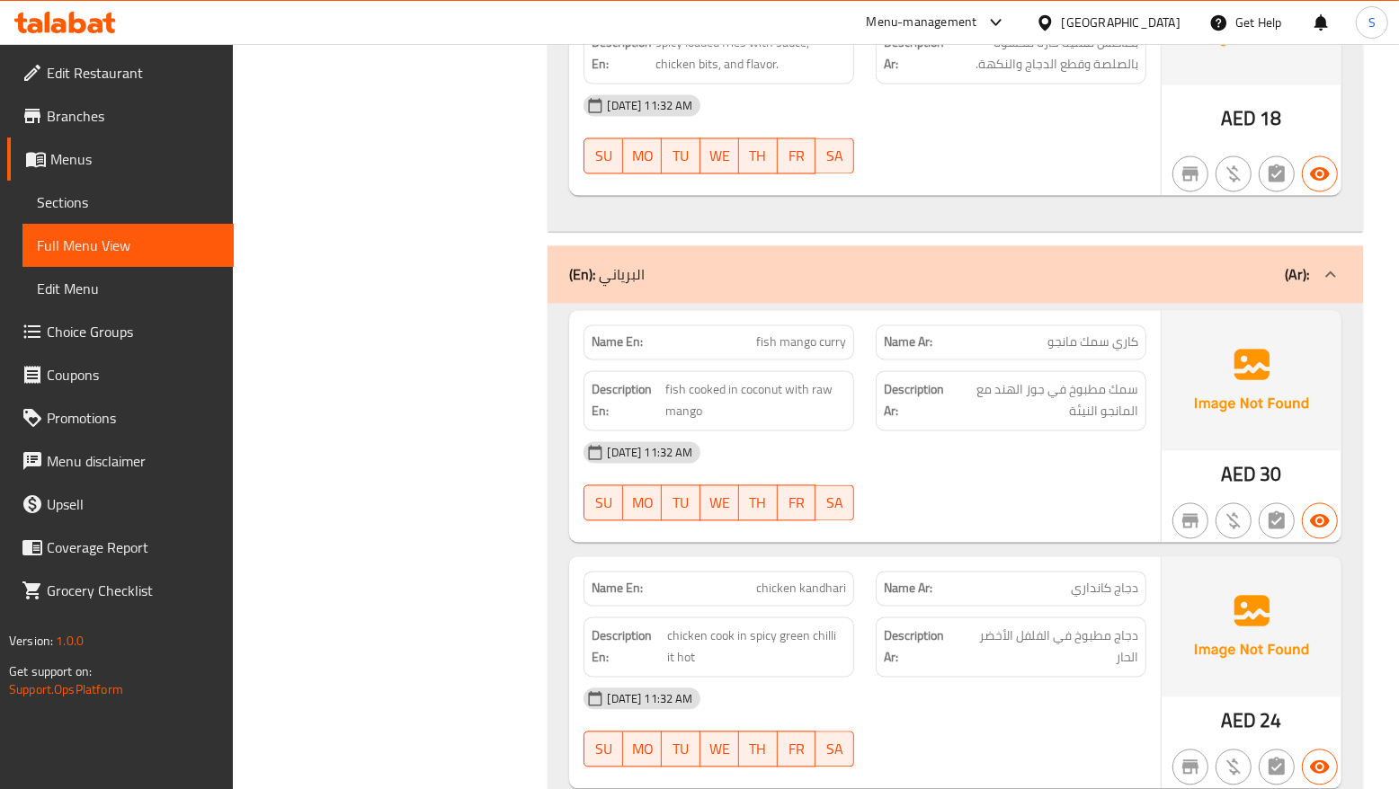
scroll to position [8228, 0]
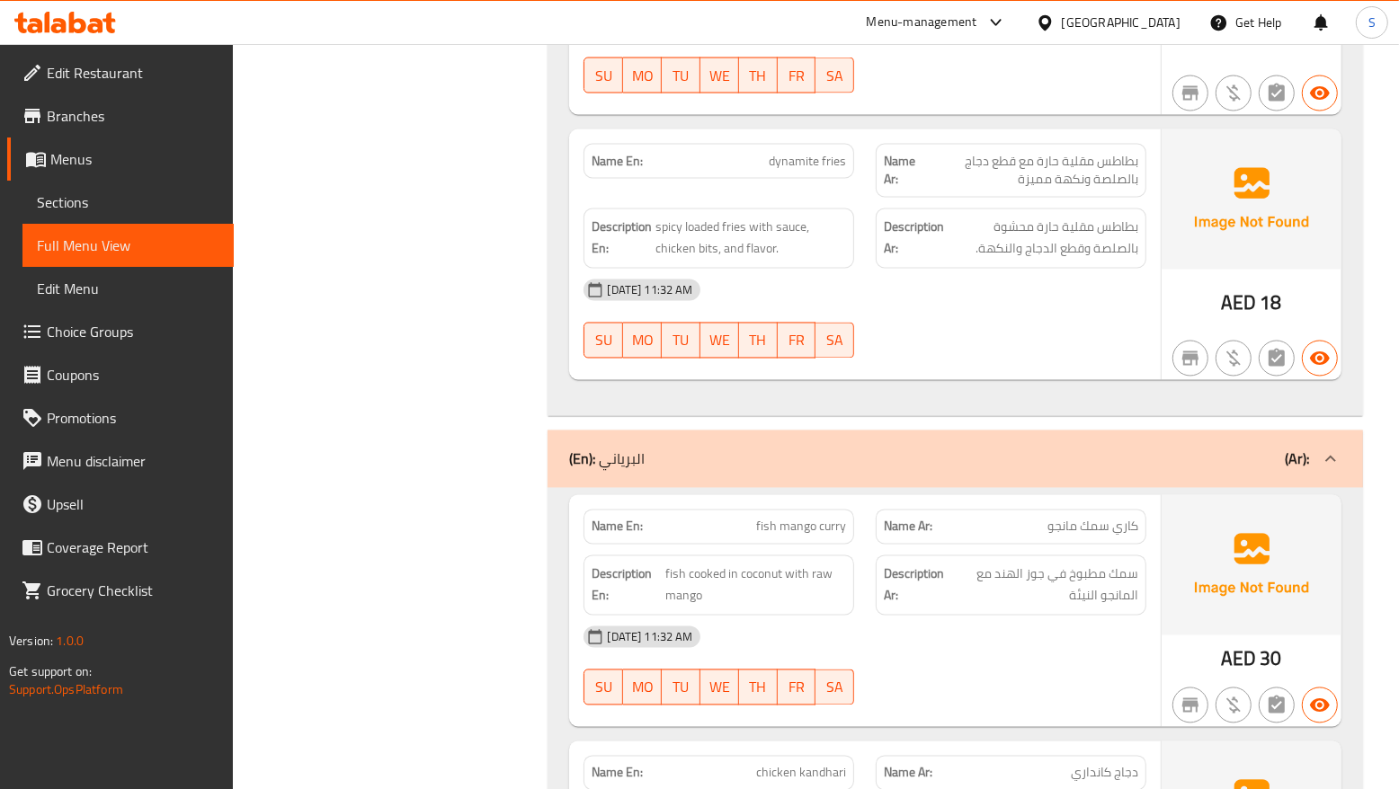
click at [949, 616] on div "01-09-2025 11:32 AM SU MO TU WE TH FR SA" at bounding box center [865, 666] width 584 height 101
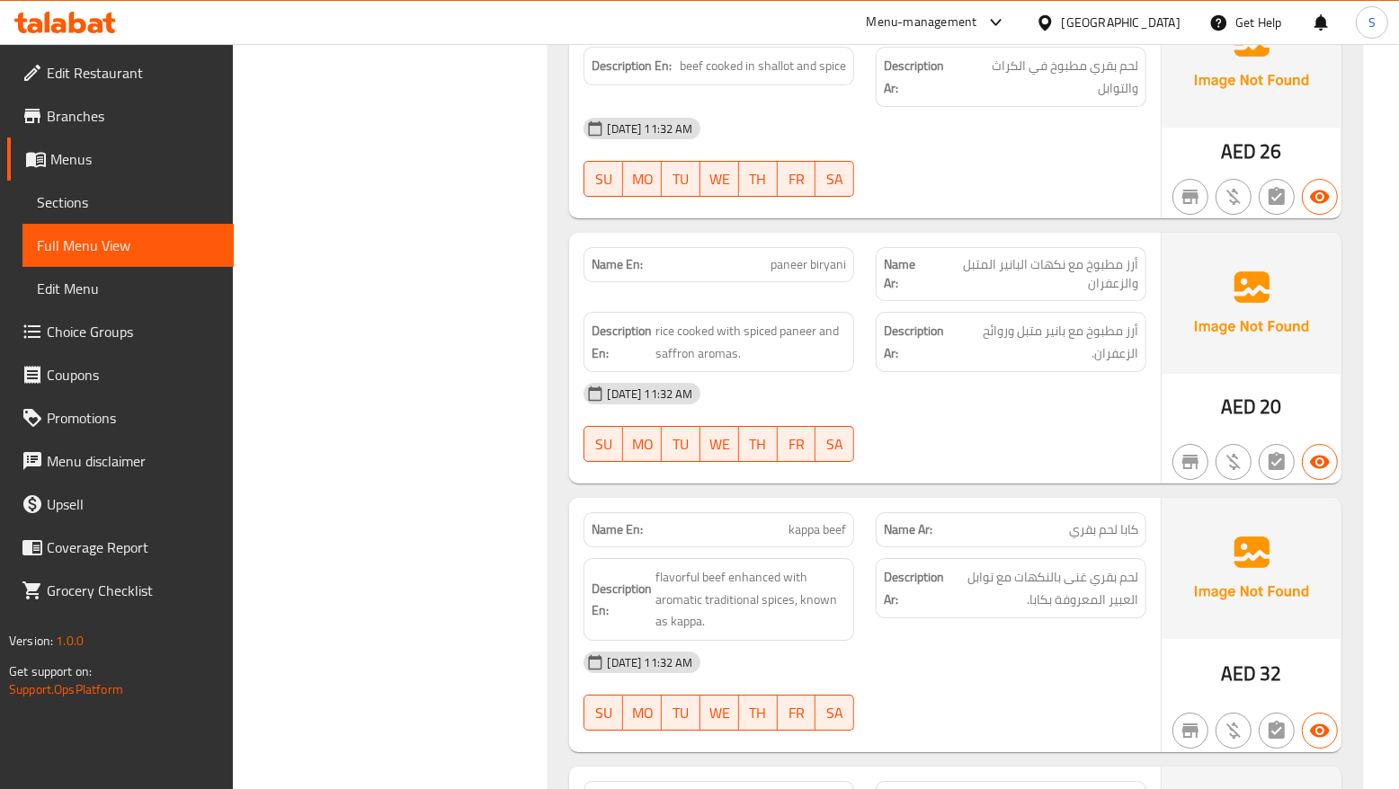
scroll to position [10813, 0]
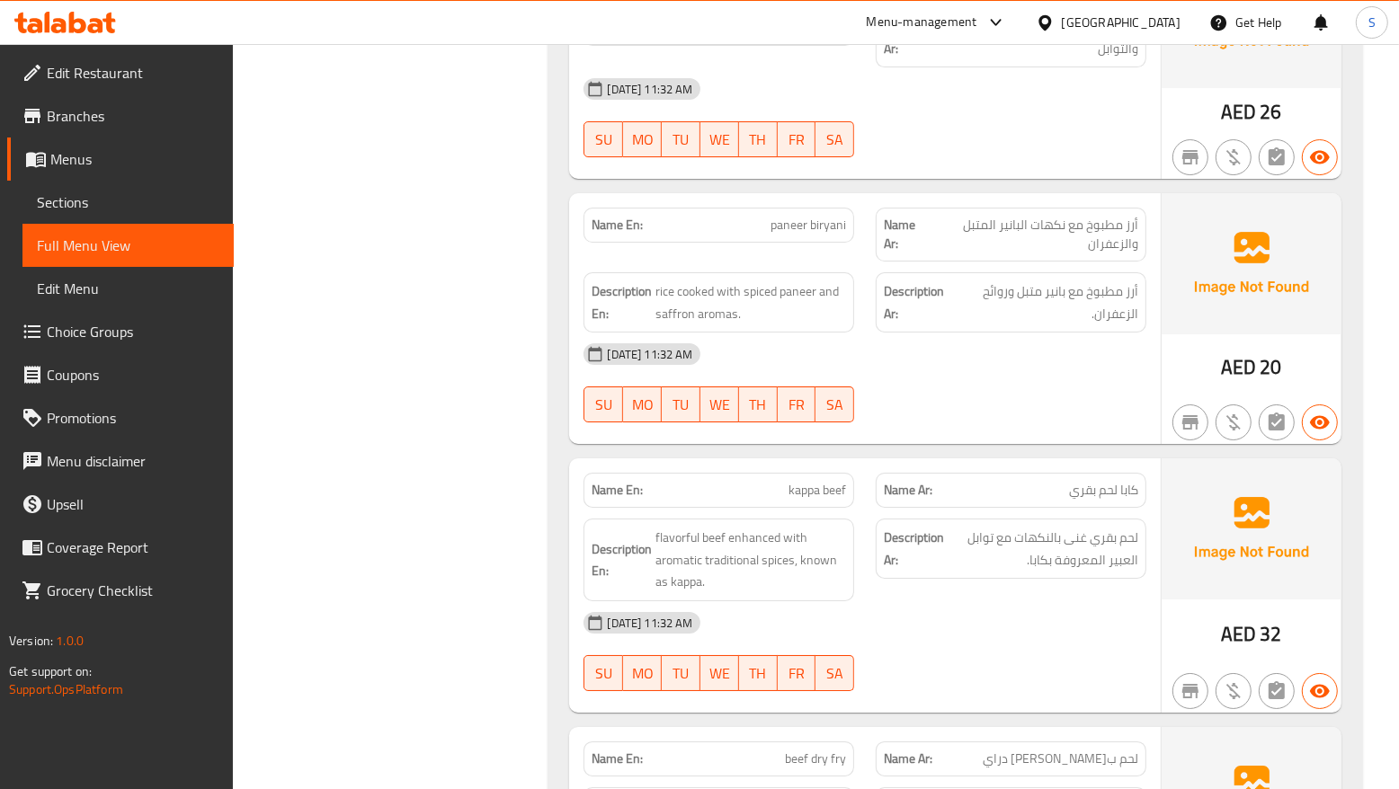
click at [914, 521] on div "Description Ar: لحم بقري غنى بالنكهات مع توابل العبير المعروفة بكابا." at bounding box center [1011, 549] width 271 height 60
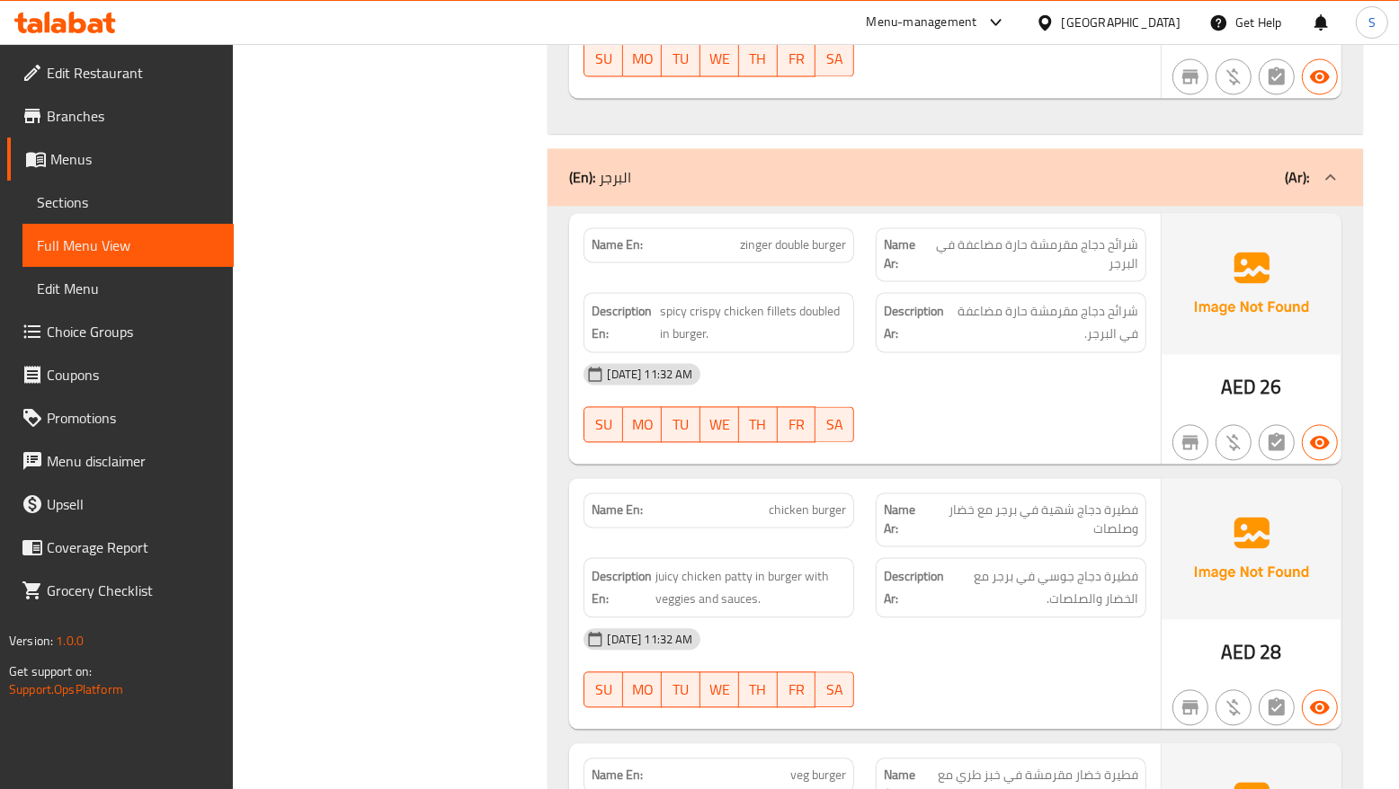
scroll to position [14135, 0]
click at [1091, 572] on div "Description Ar: فطيرة دجاج جوسي في برجر مع الخضار والصلصات." at bounding box center [1011, 588] width 271 height 60
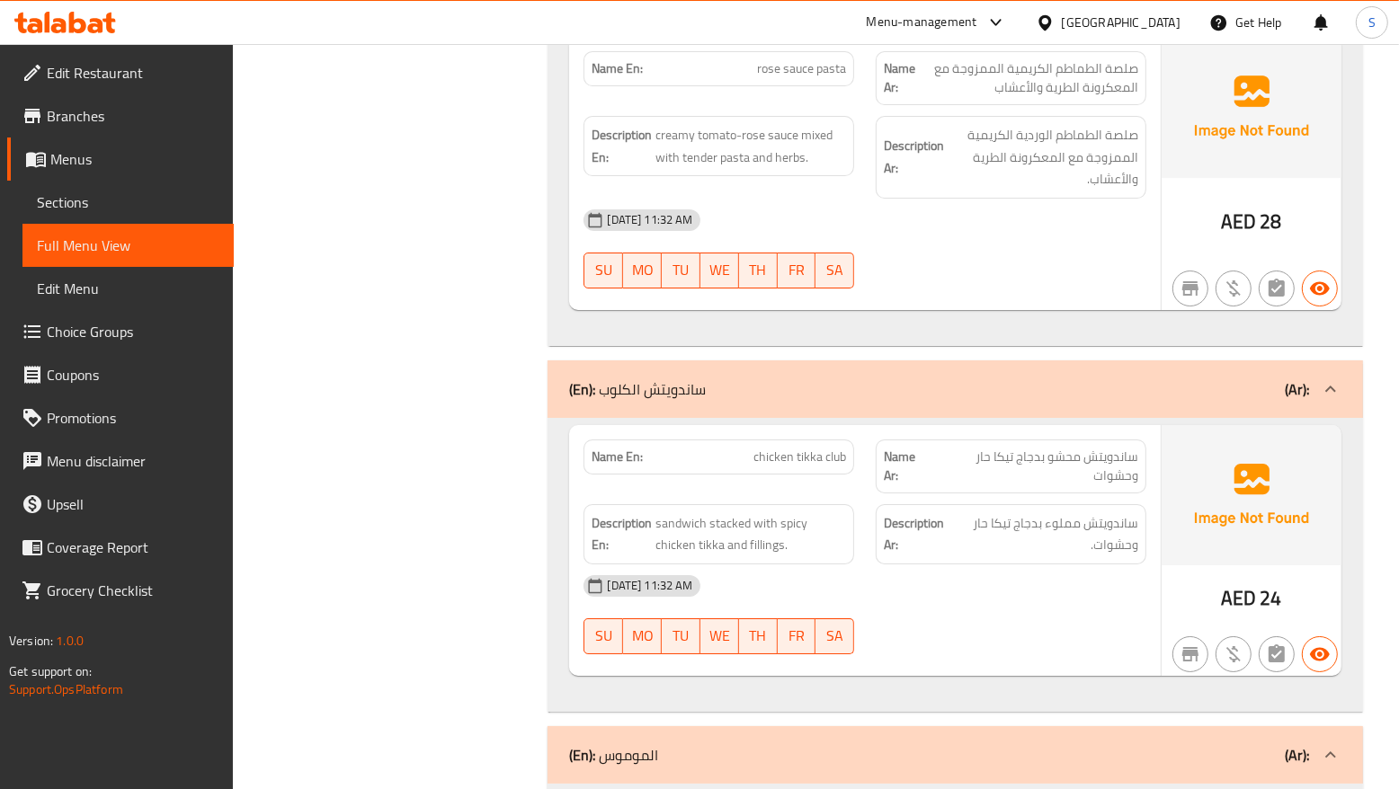
scroll to position [16526, 0]
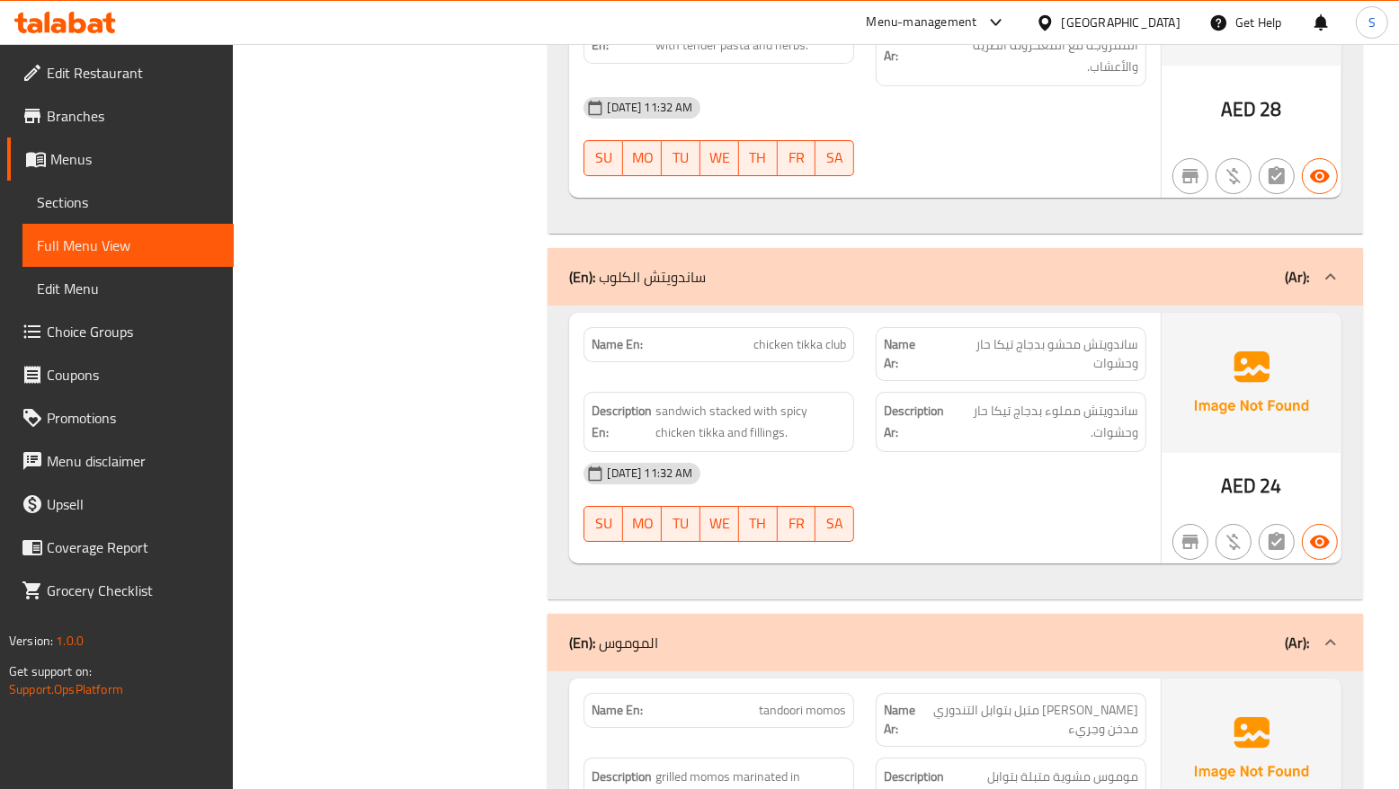
click at [940, 701] on span "مومو مشوي متبل بتوابل التندوري مدخن وجريء" at bounding box center [1030, 720] width 217 height 38
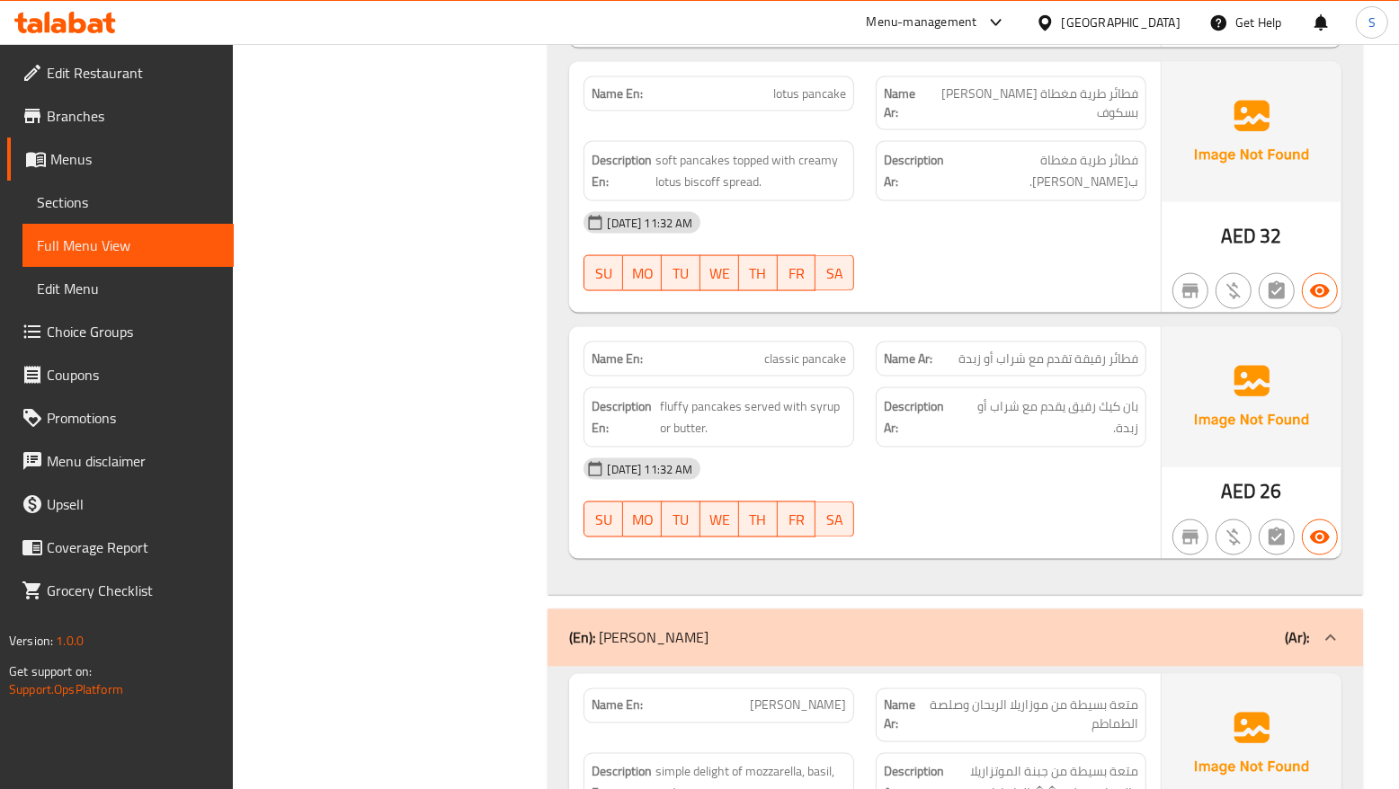
scroll to position [2312, 0]
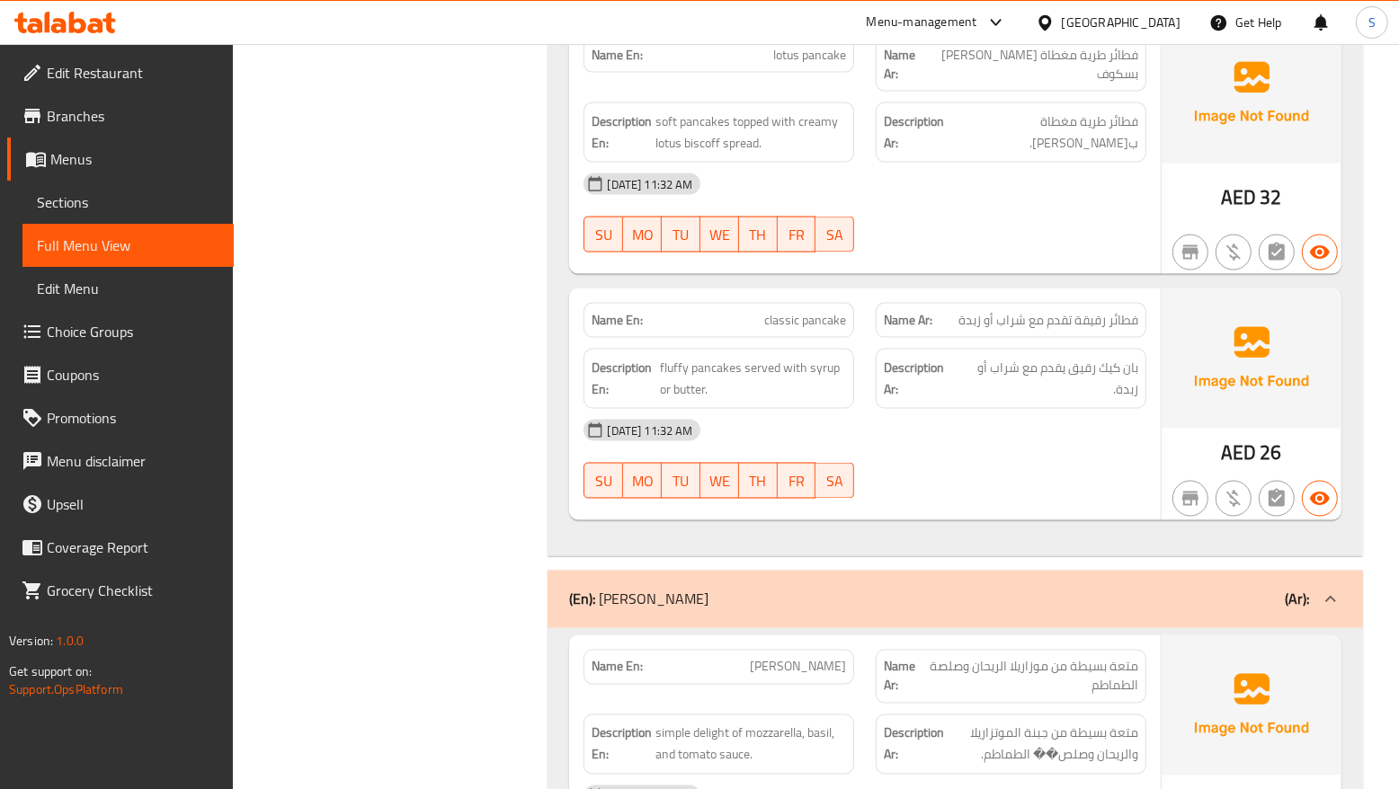
click at [1058, 409] on div "01-09-2025 11:32 AM" at bounding box center [865, 430] width 584 height 43
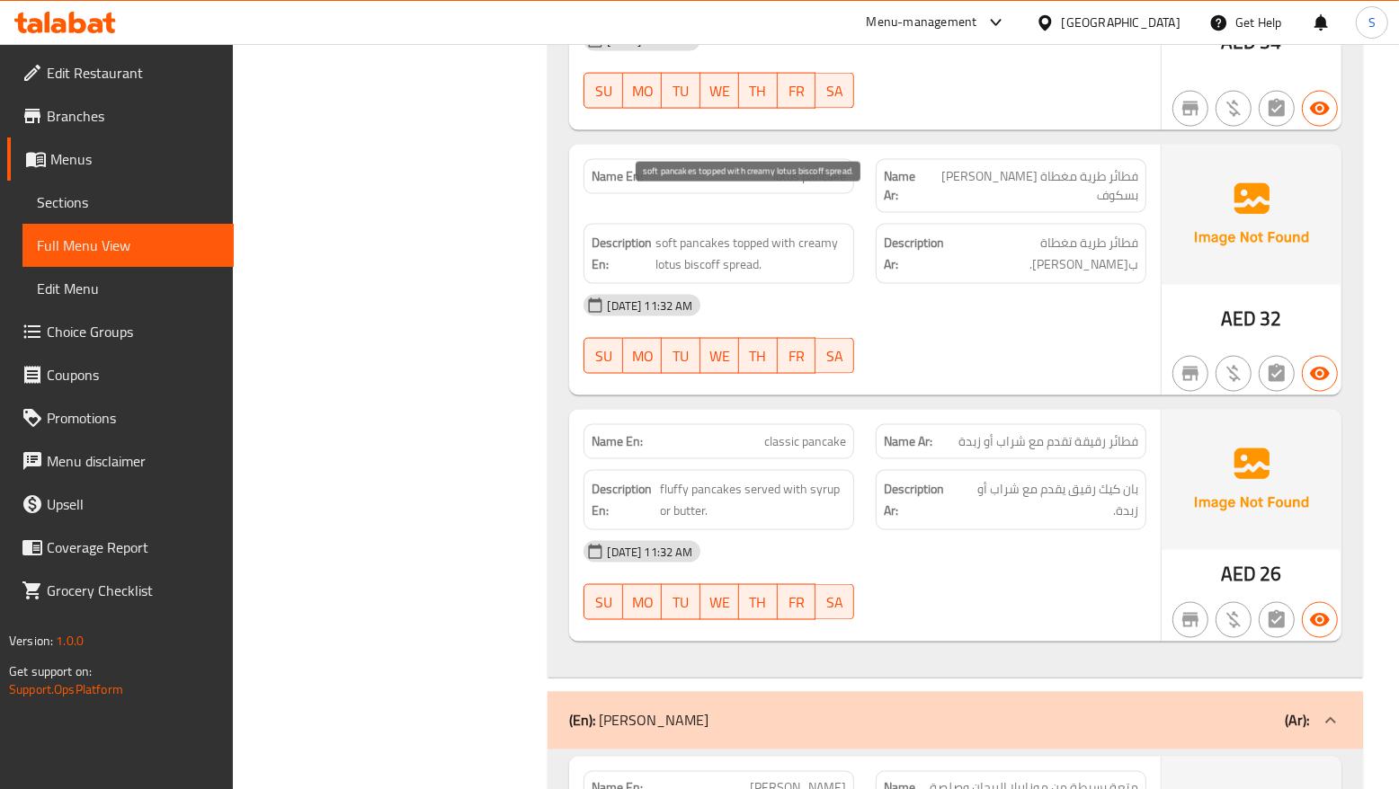
scroll to position [1933, 0]
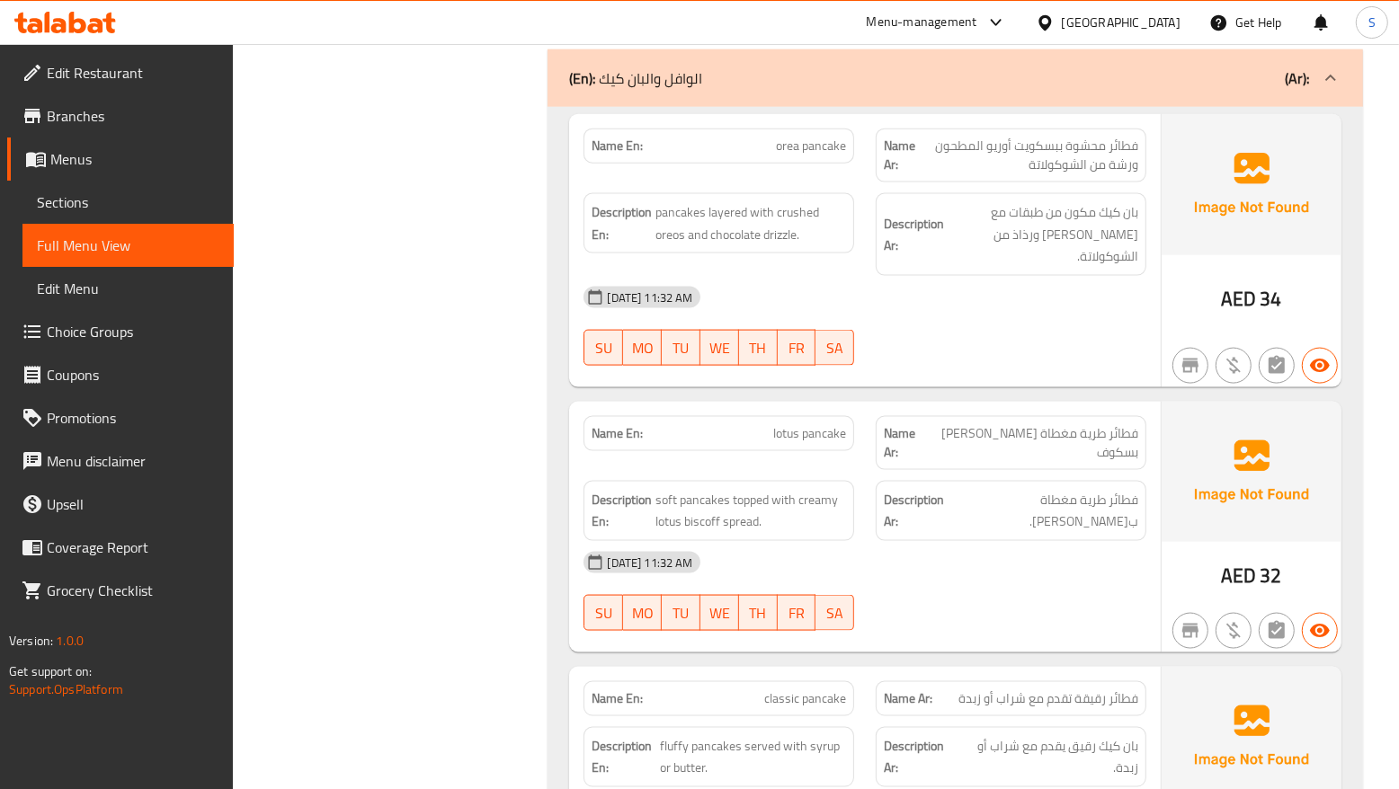
click at [887, 541] on div "01-09-2025 11:32 AM" at bounding box center [865, 562] width 584 height 43
click at [900, 541] on div "01-09-2025 11:32 AM" at bounding box center [865, 562] width 584 height 43
click at [1029, 541] on div "01-09-2025 11:32 AM" at bounding box center [865, 562] width 584 height 43
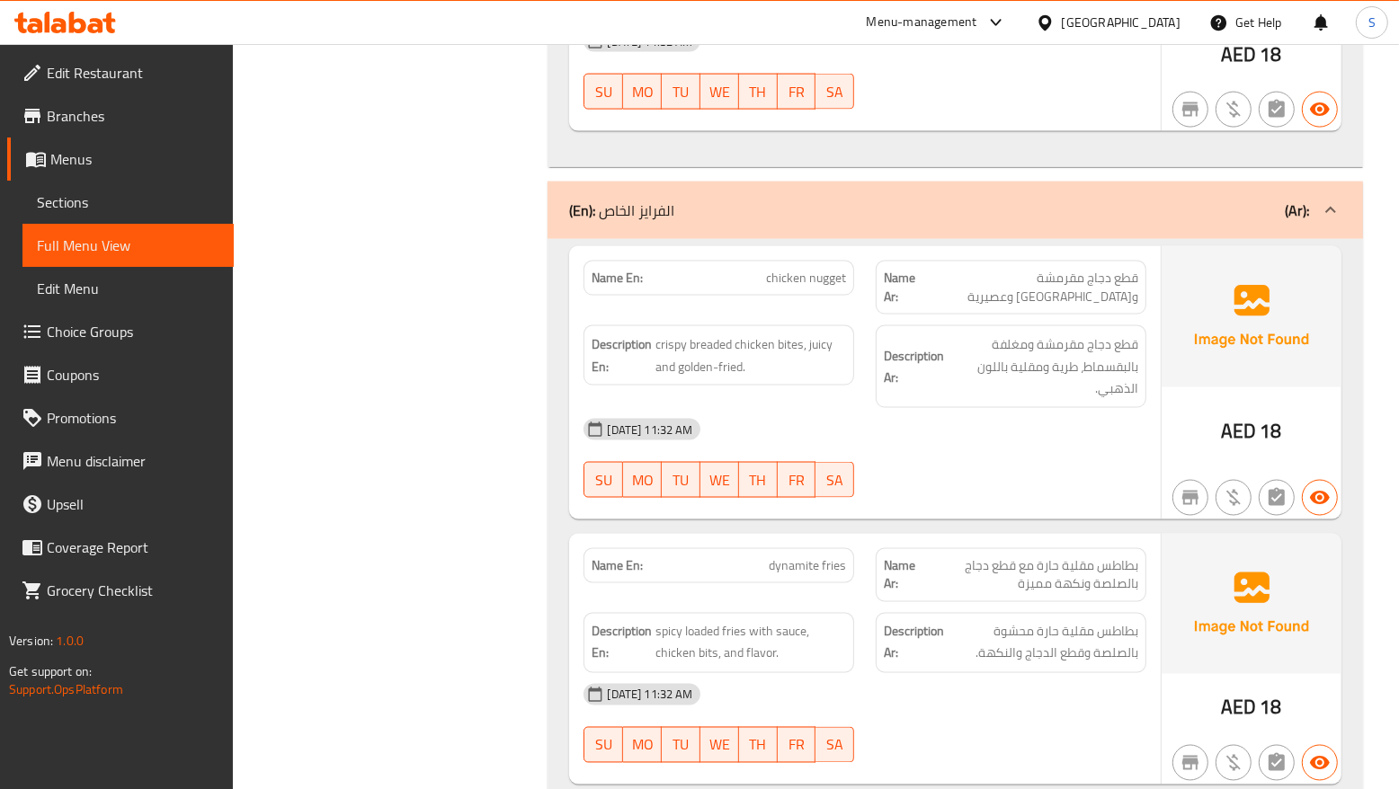
scroll to position [8273, 0]
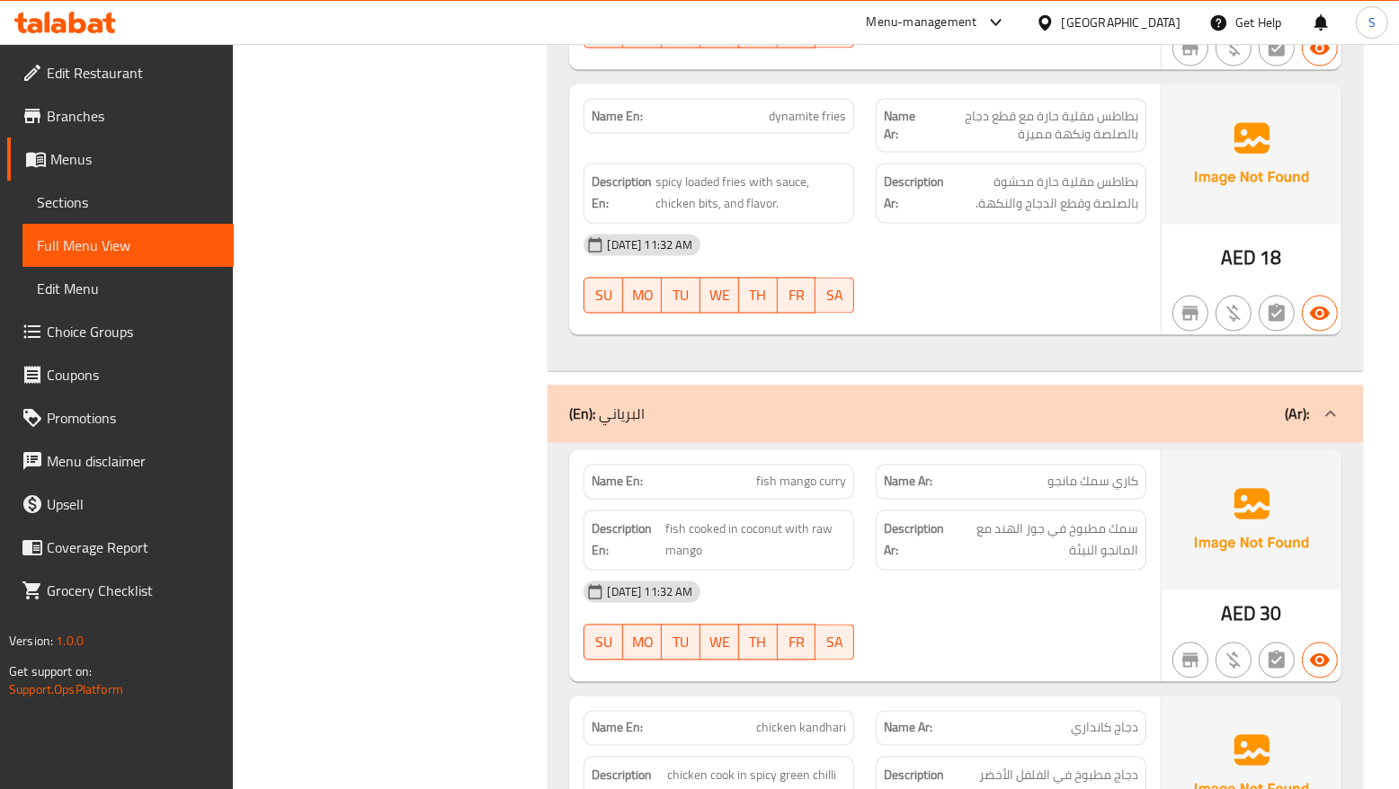
click at [1025, 571] on div "01-09-2025 11:32 AM" at bounding box center [865, 592] width 584 height 43
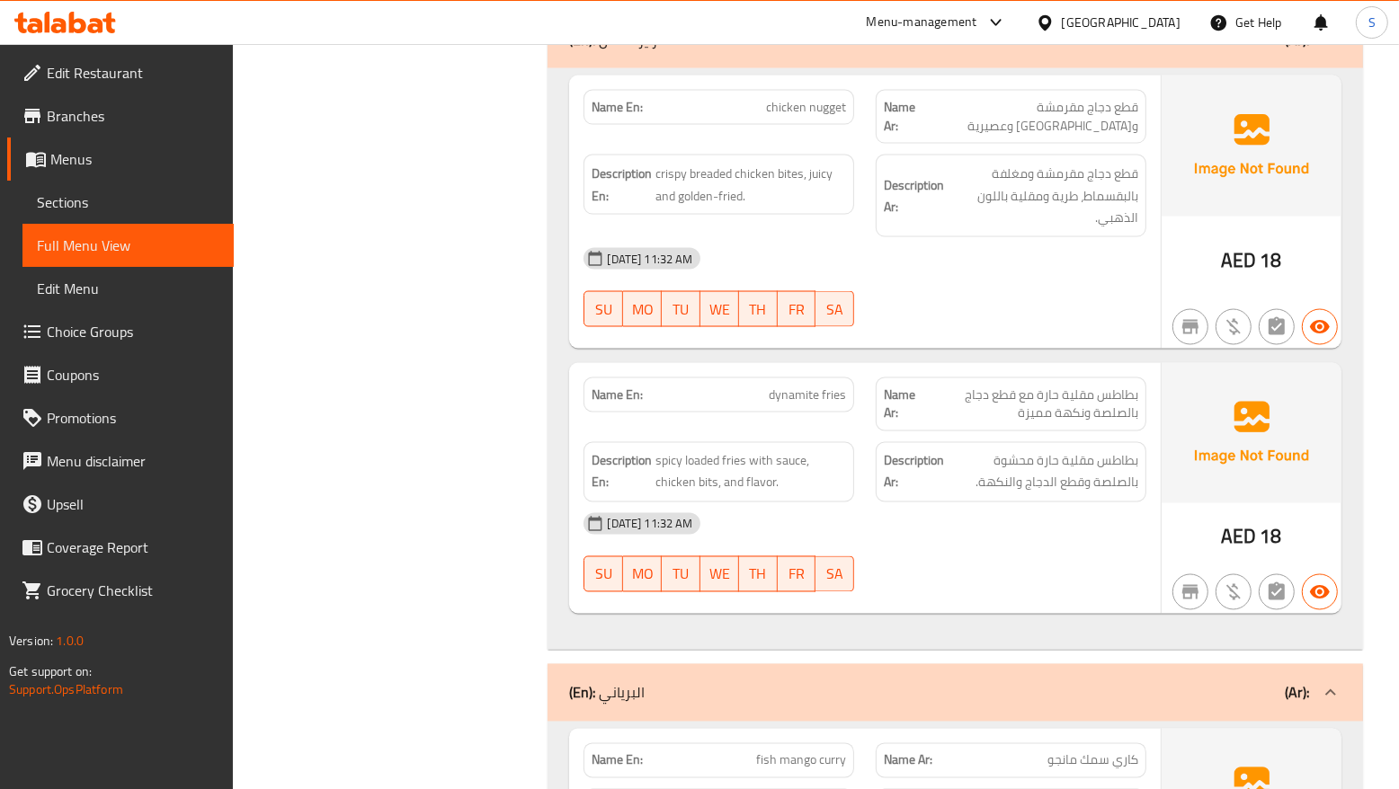
scroll to position [8119, 0]
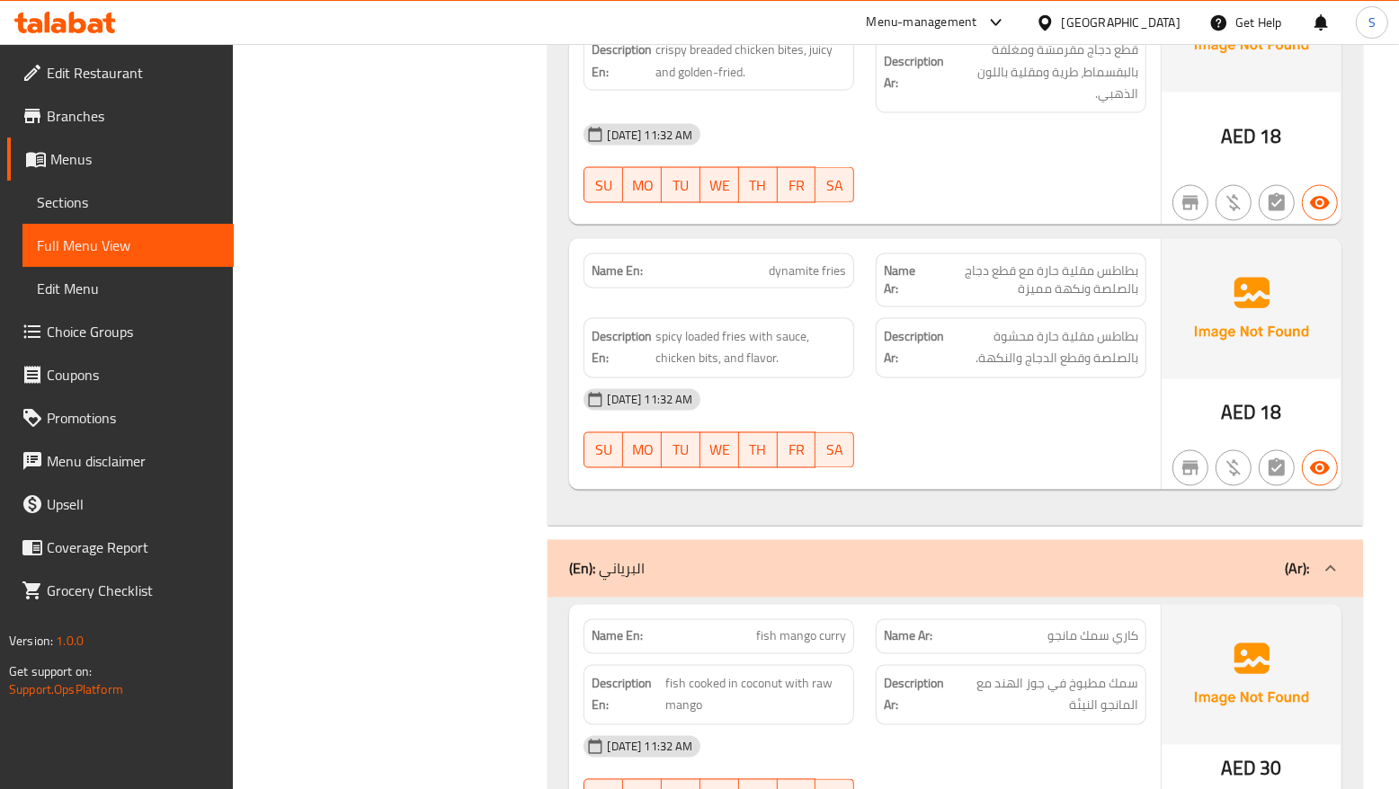
click at [623, 673] on strong "Description En:" at bounding box center [627, 695] width 70 height 44
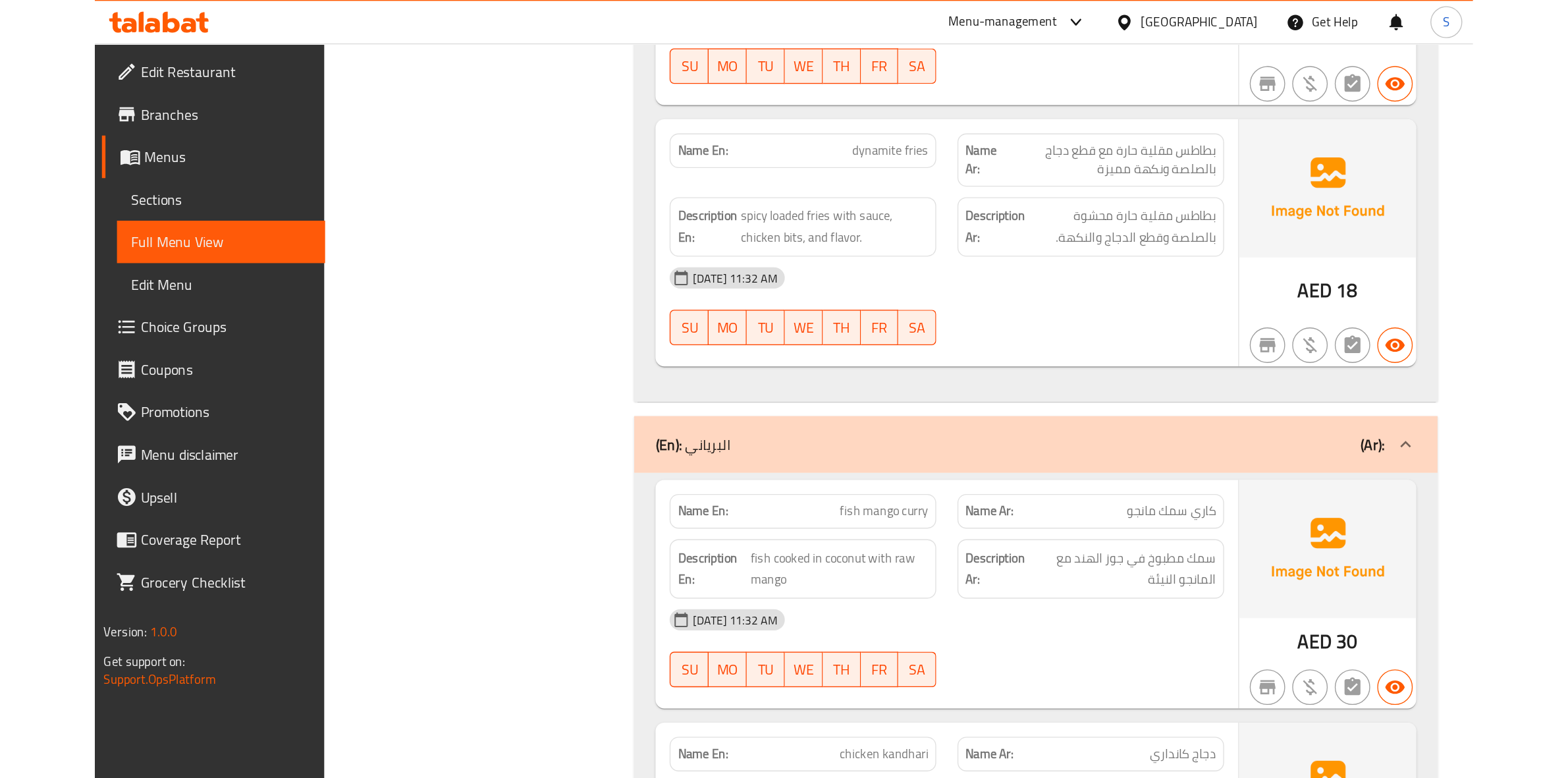
scroll to position [5880, 0]
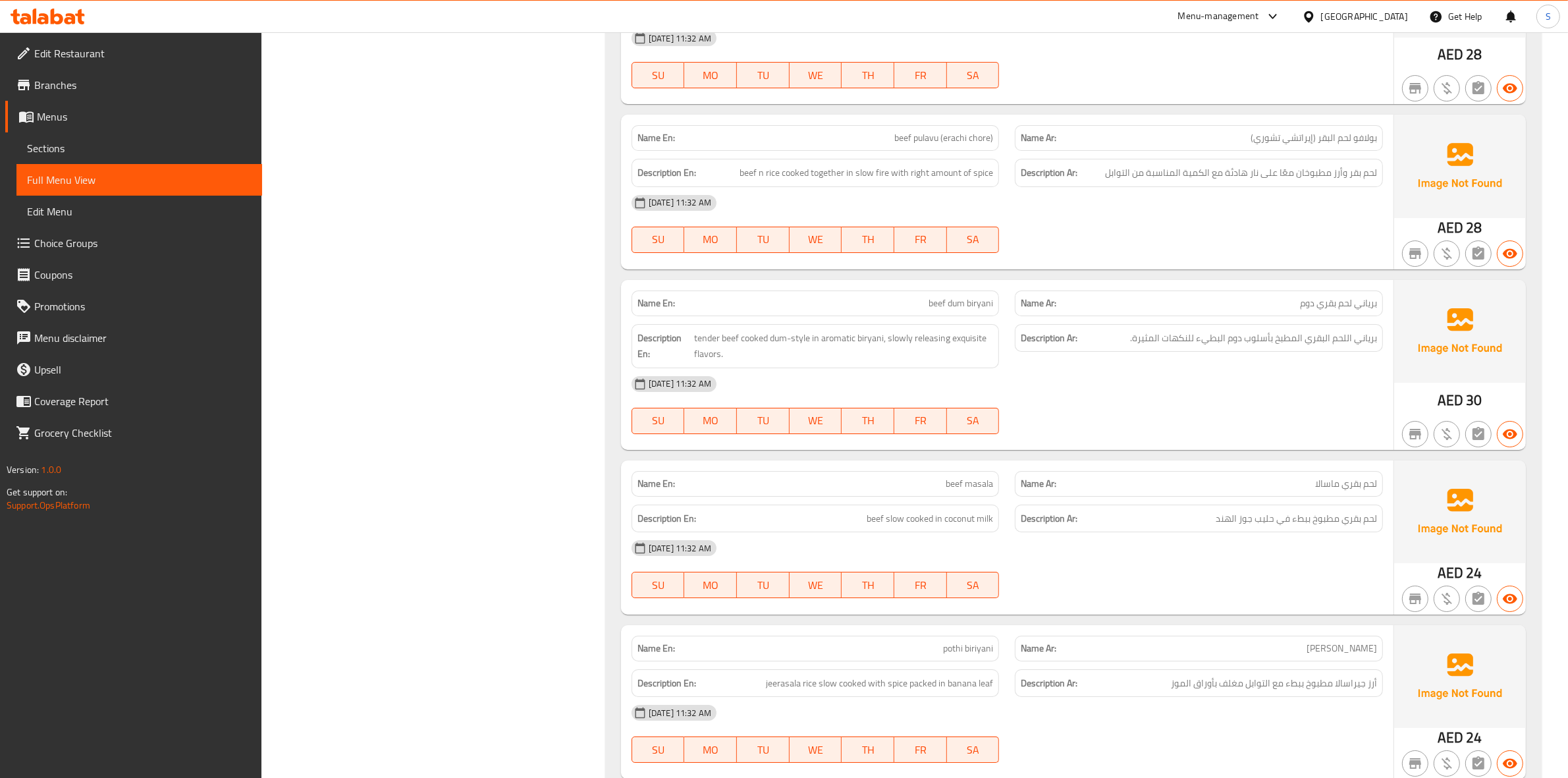
click at [1050, 390] on div "01-09-2025 11:32 AM" at bounding box center [1006, 384] width 767 height 32
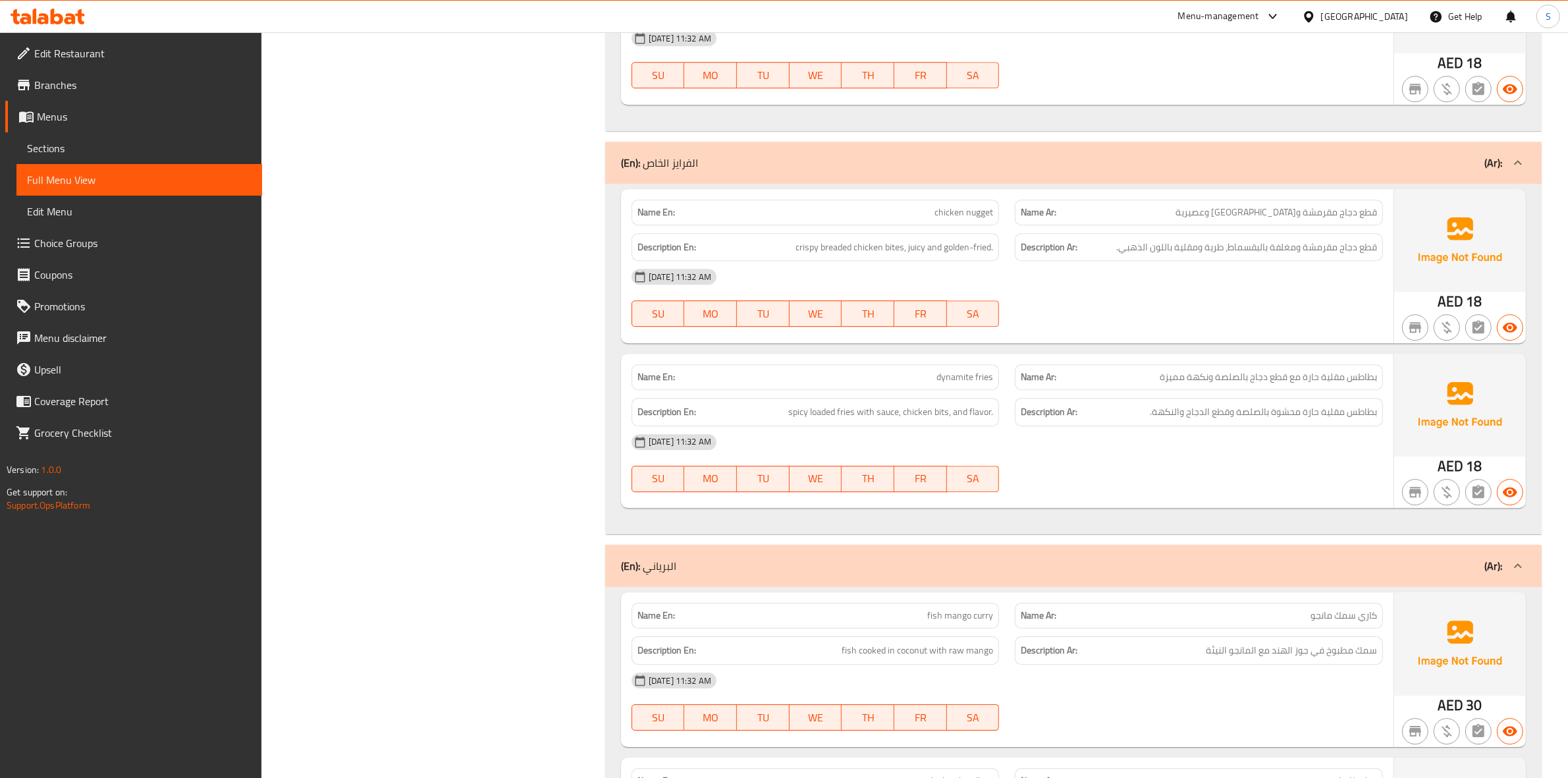
scroll to position [4480, 0]
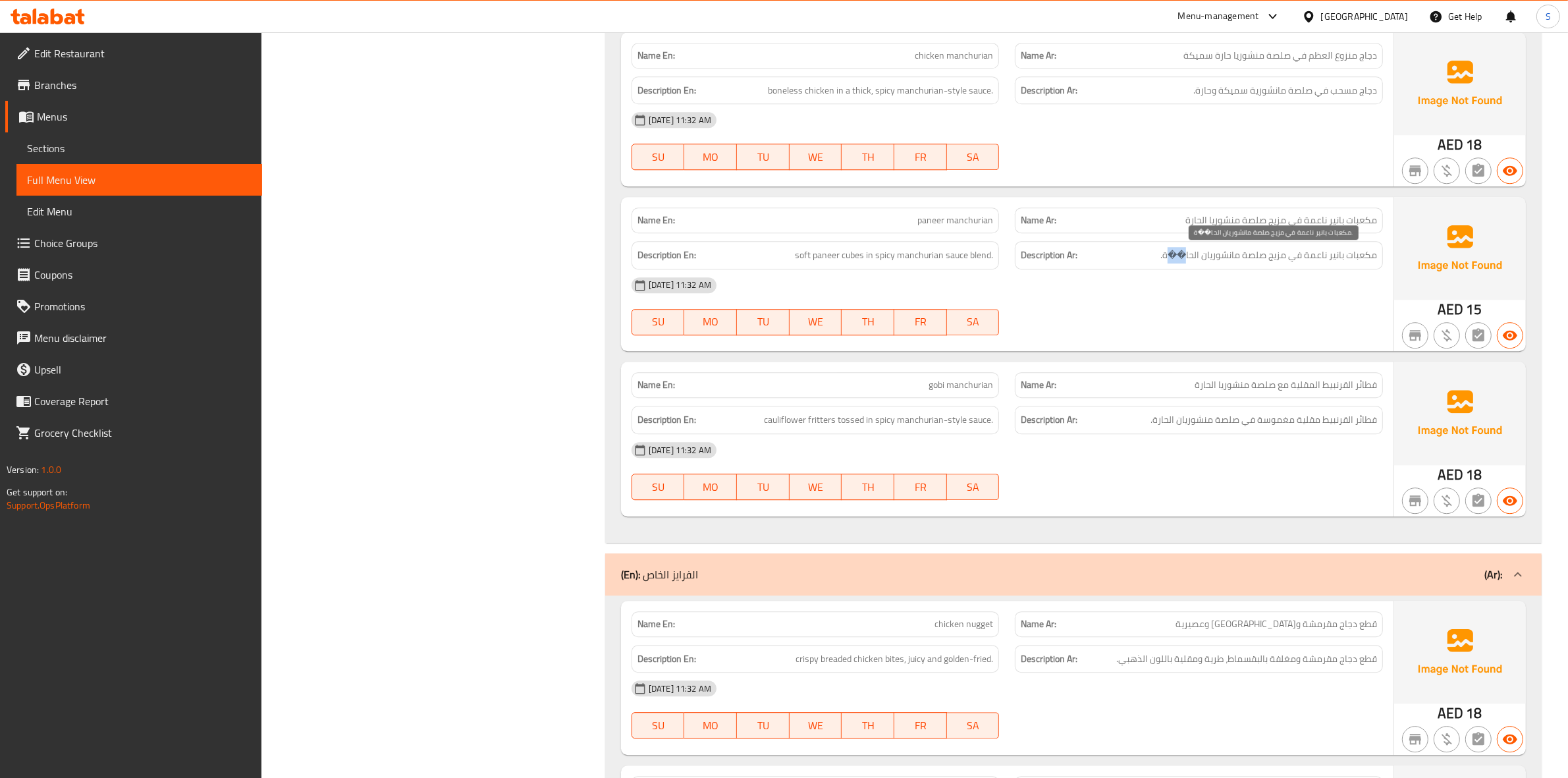
drag, startPoint x: 1187, startPoint y: 261, endPoint x: 1169, endPoint y: 260, distance: 18.0
click at [1169, 260] on span "مكعبات بانير ناعمة في مزيج صلصة مانشوريان الحا��ة." at bounding box center [1268, 255] width 217 height 16
copy span "��"
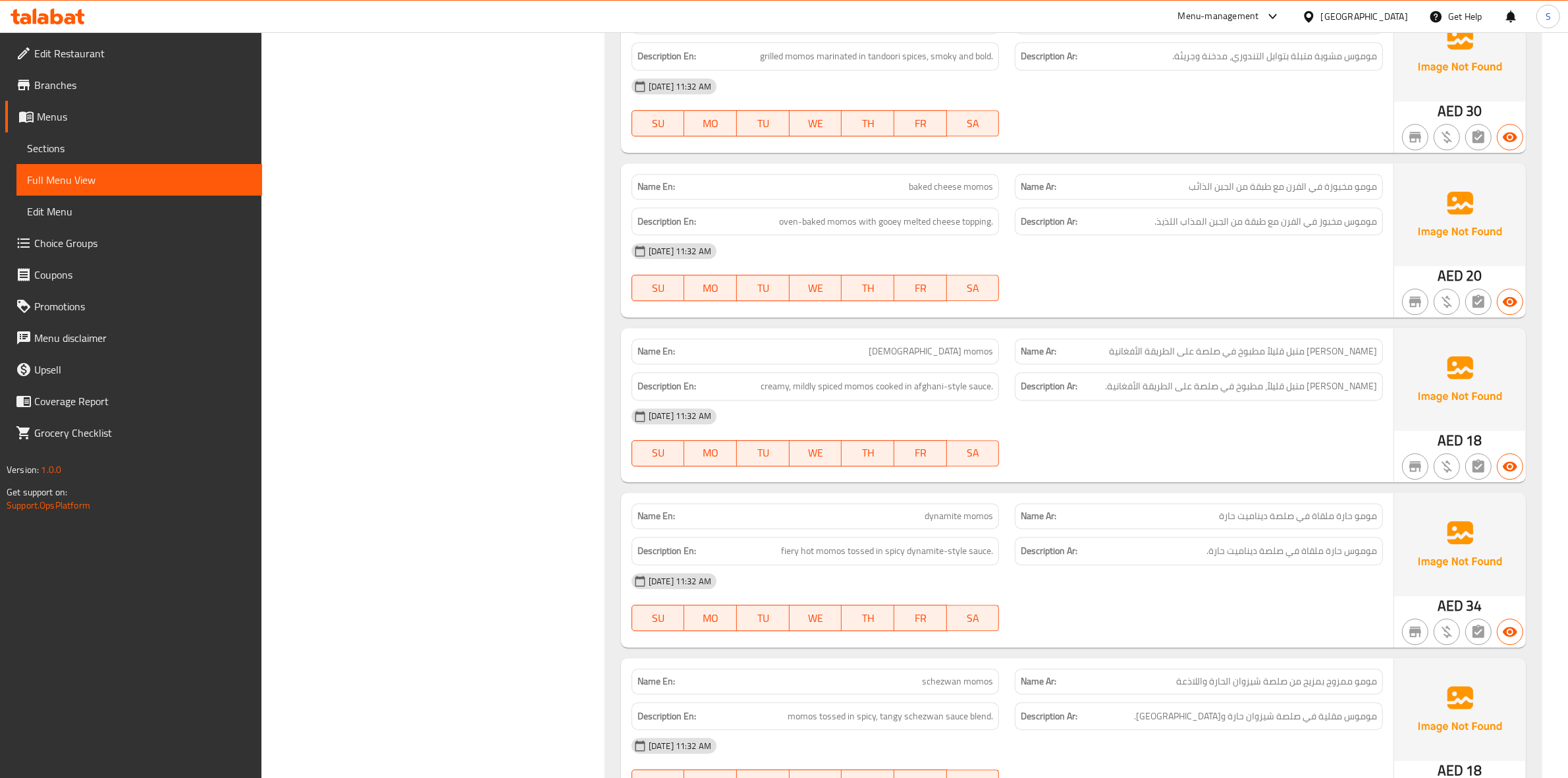
click at [956, 358] on span "afghani momos" at bounding box center [931, 351] width 125 height 14
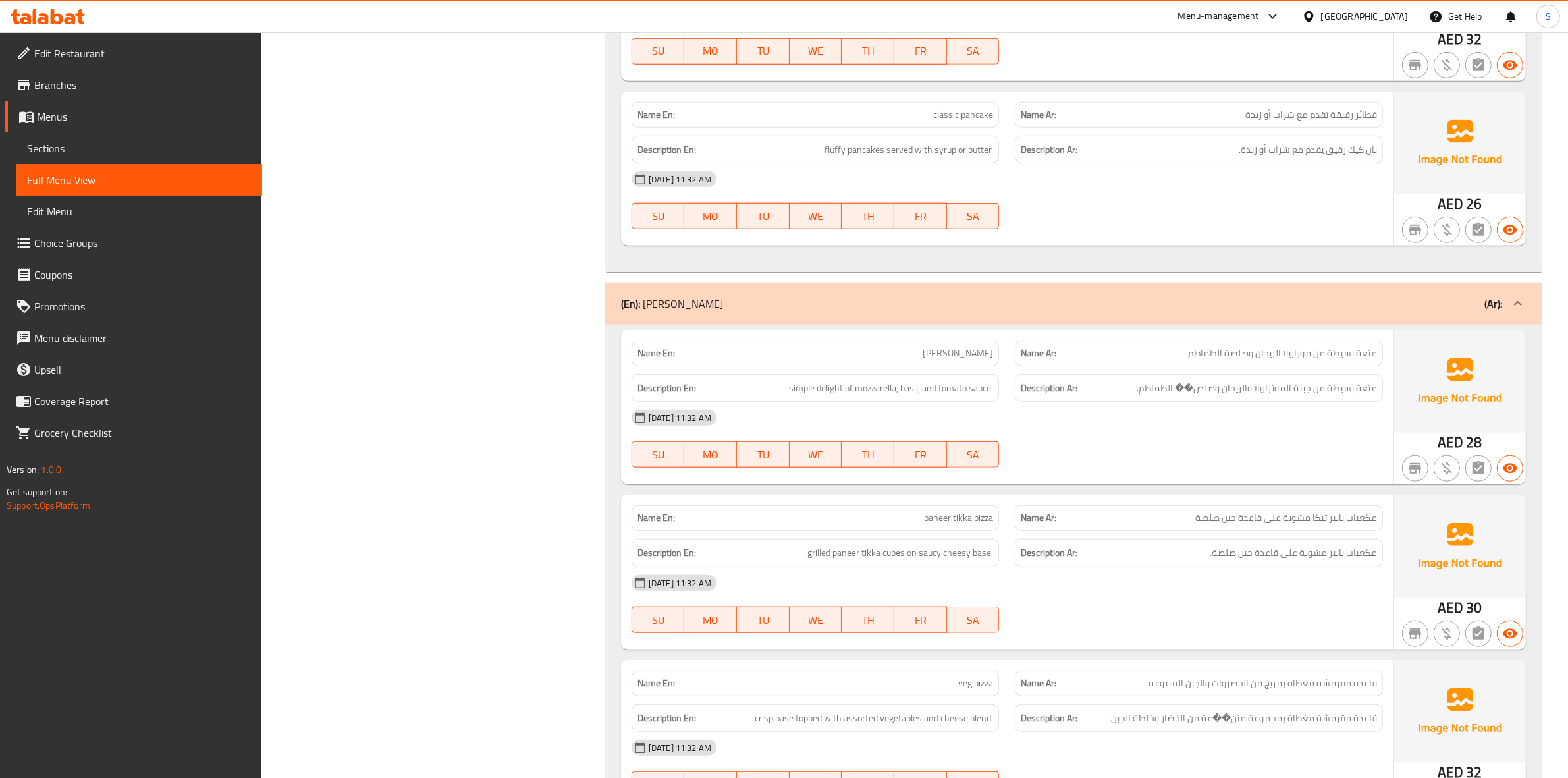
click at [982, 353] on span "margherita pizza" at bounding box center [958, 353] width 70 height 14
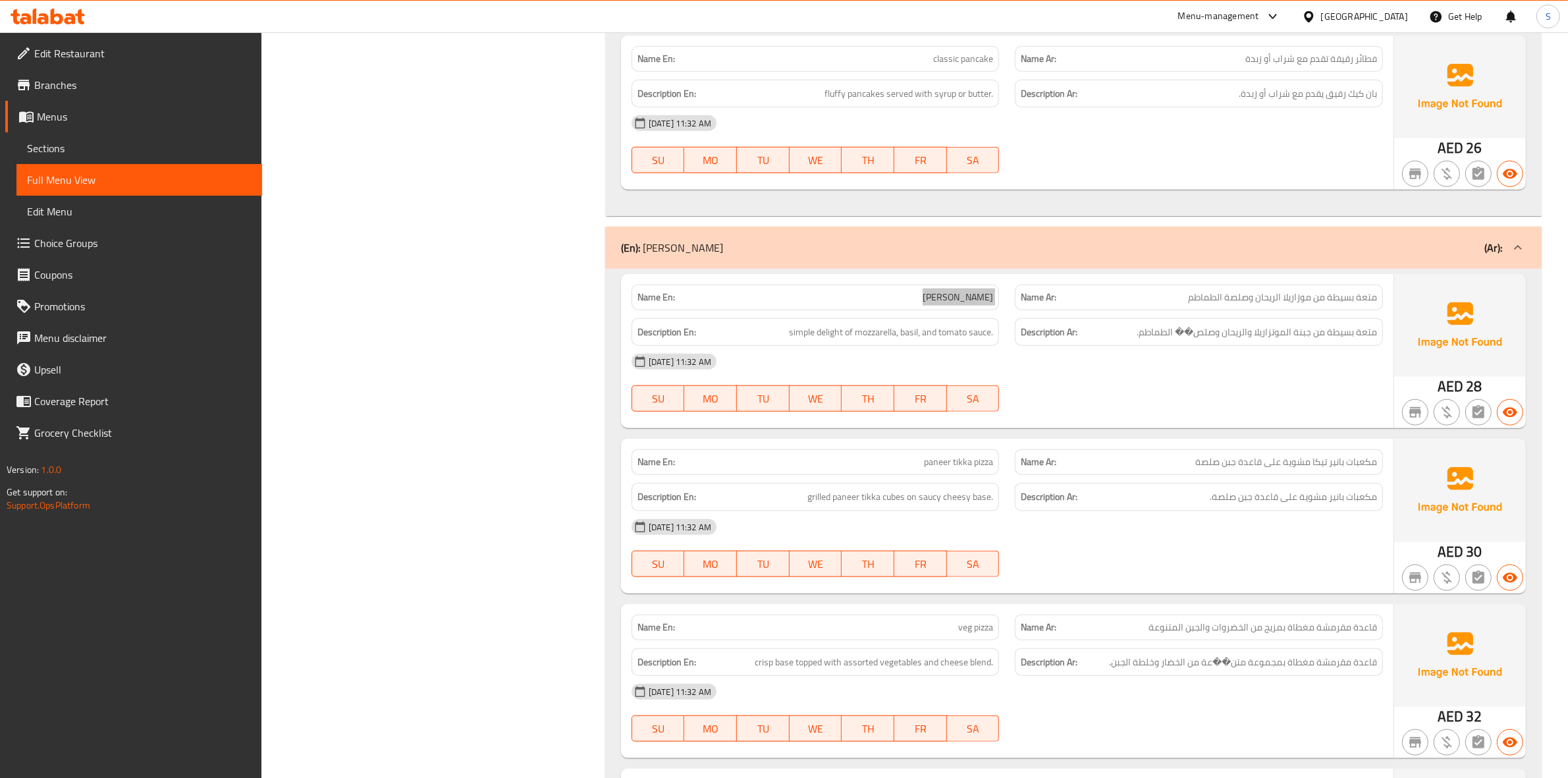
scroll to position [1629, 0]
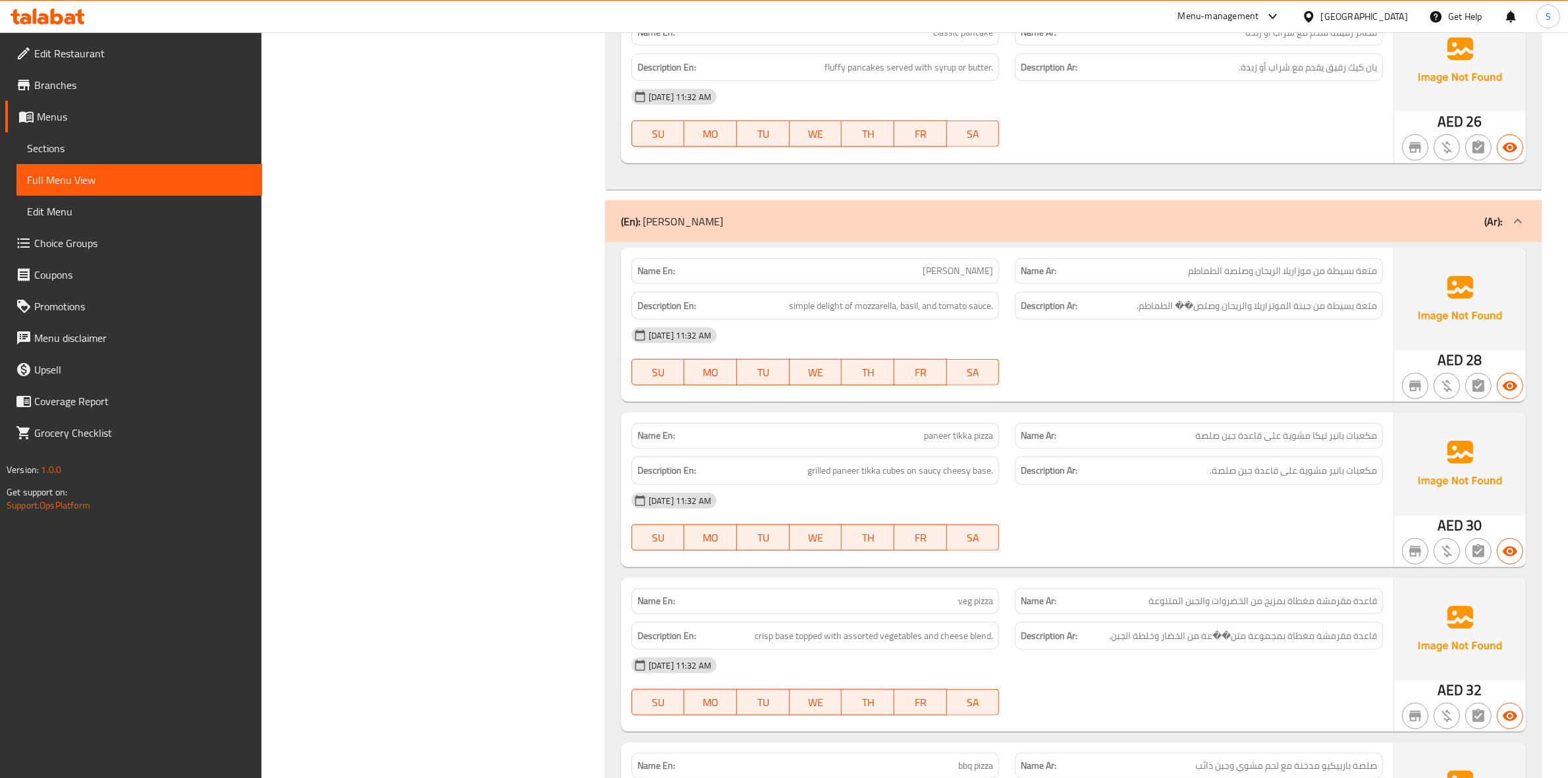
click at [960, 595] on span "veg pizza" at bounding box center [976, 601] width 35 height 14
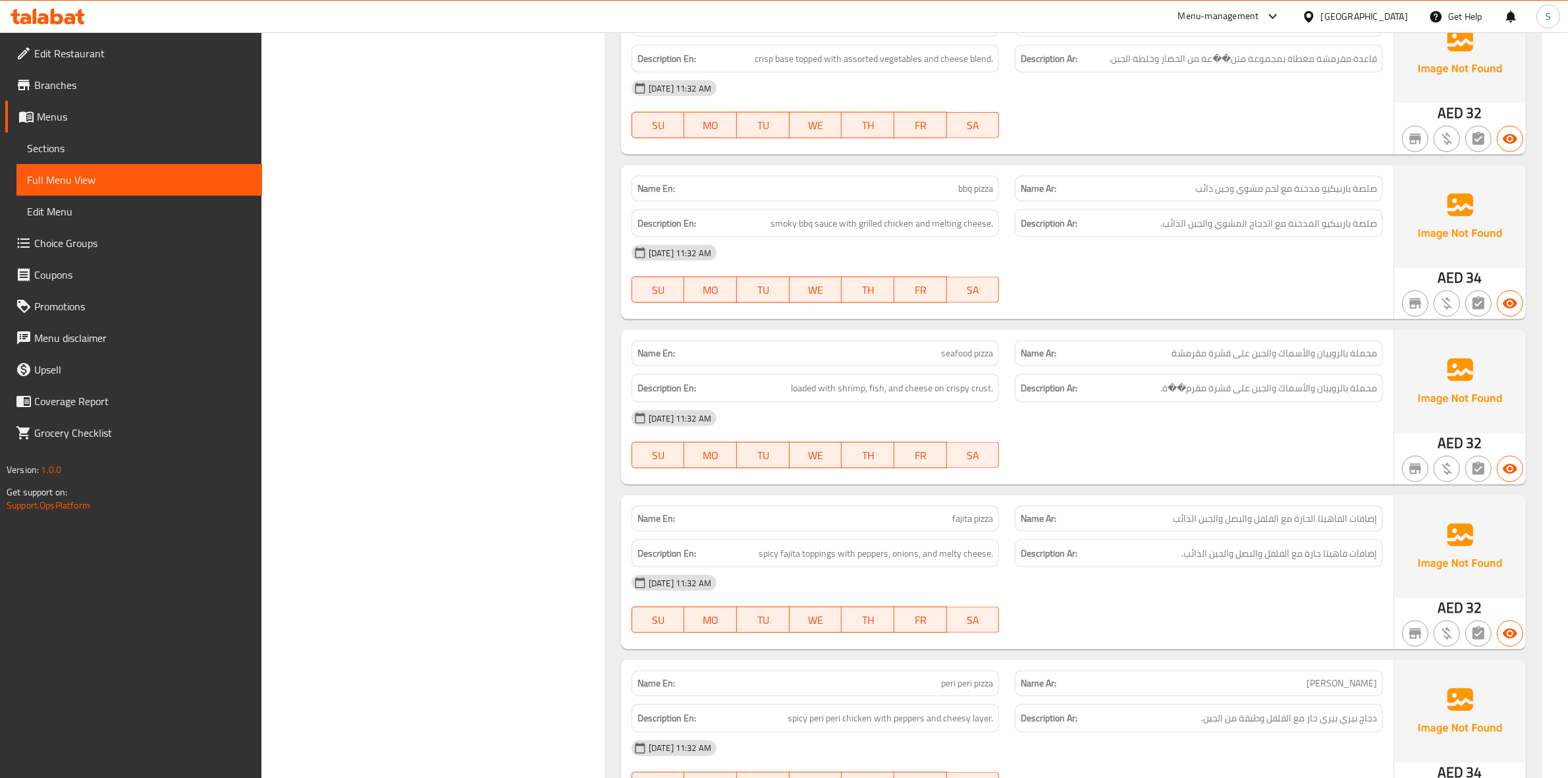
click at [949, 349] on span "seafood pizza" at bounding box center [967, 353] width 52 height 14
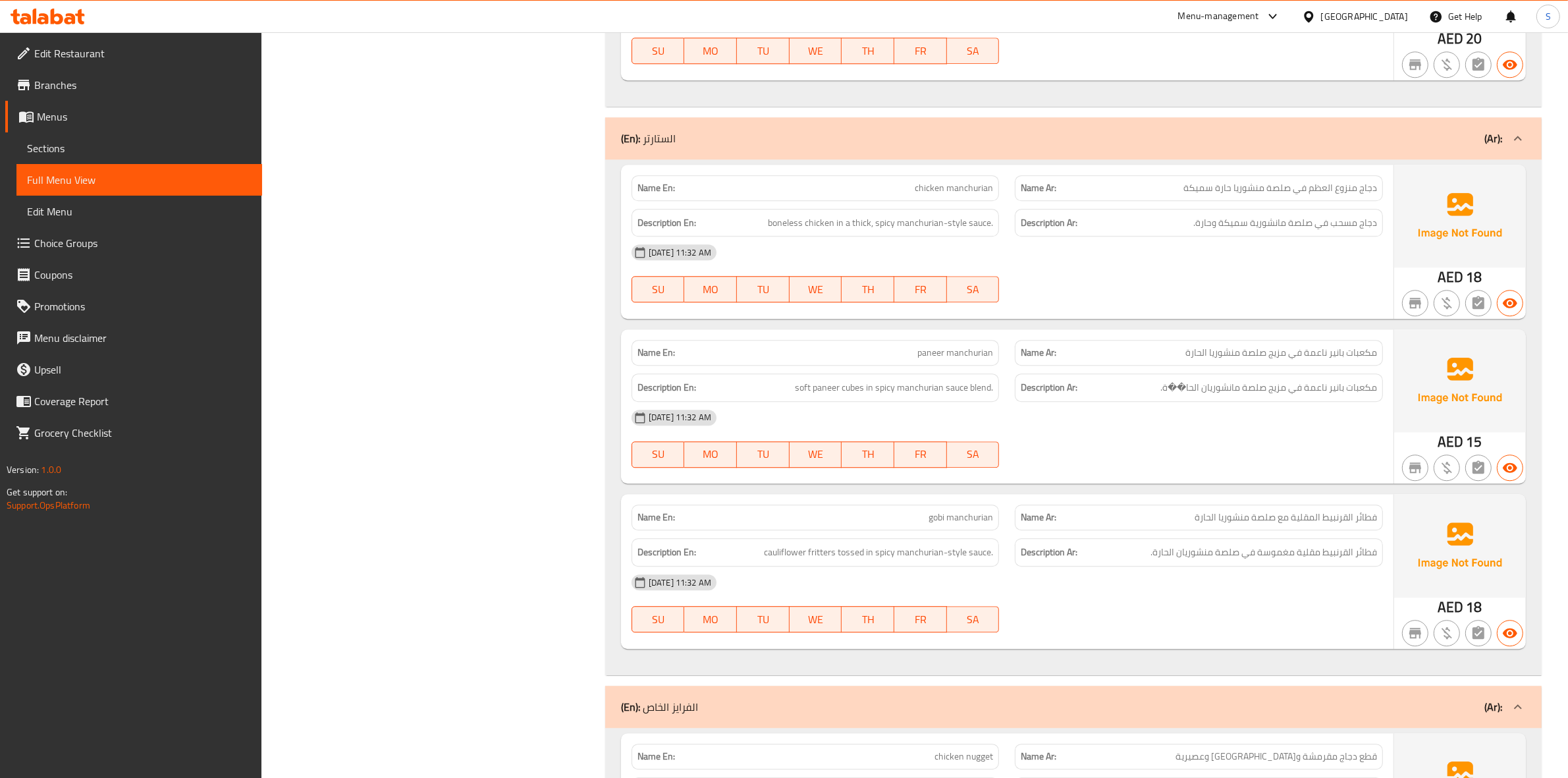
click at [960, 351] on span "paneer manchurian" at bounding box center [954, 352] width 75 height 14
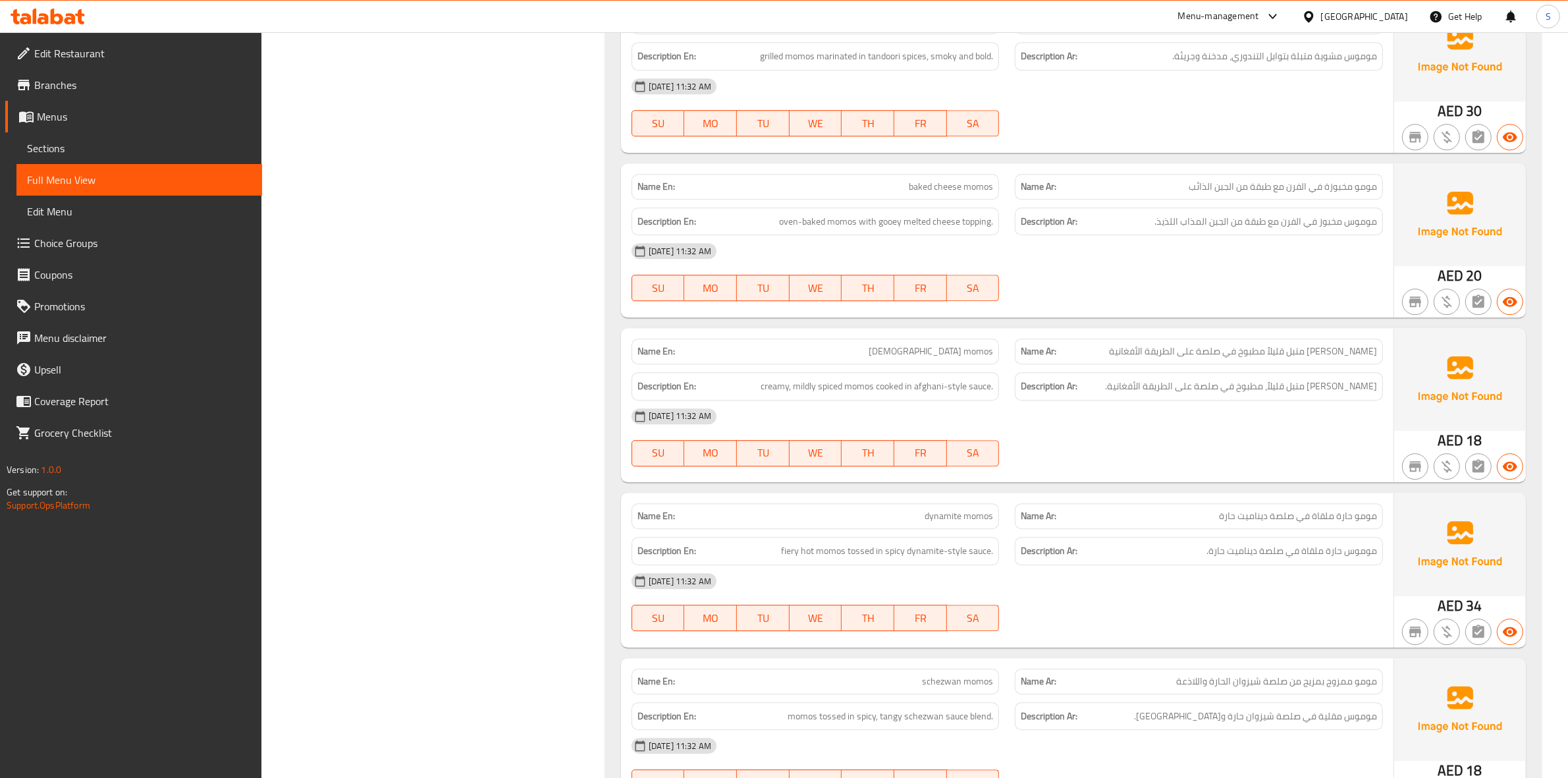
click at [1118, 601] on div "01-09-2025 11:32 AM SU MO TU WE TH FR SA" at bounding box center [1006, 601] width 767 height 74
click at [1139, 144] on div at bounding box center [1199, 136] width 384 height 16
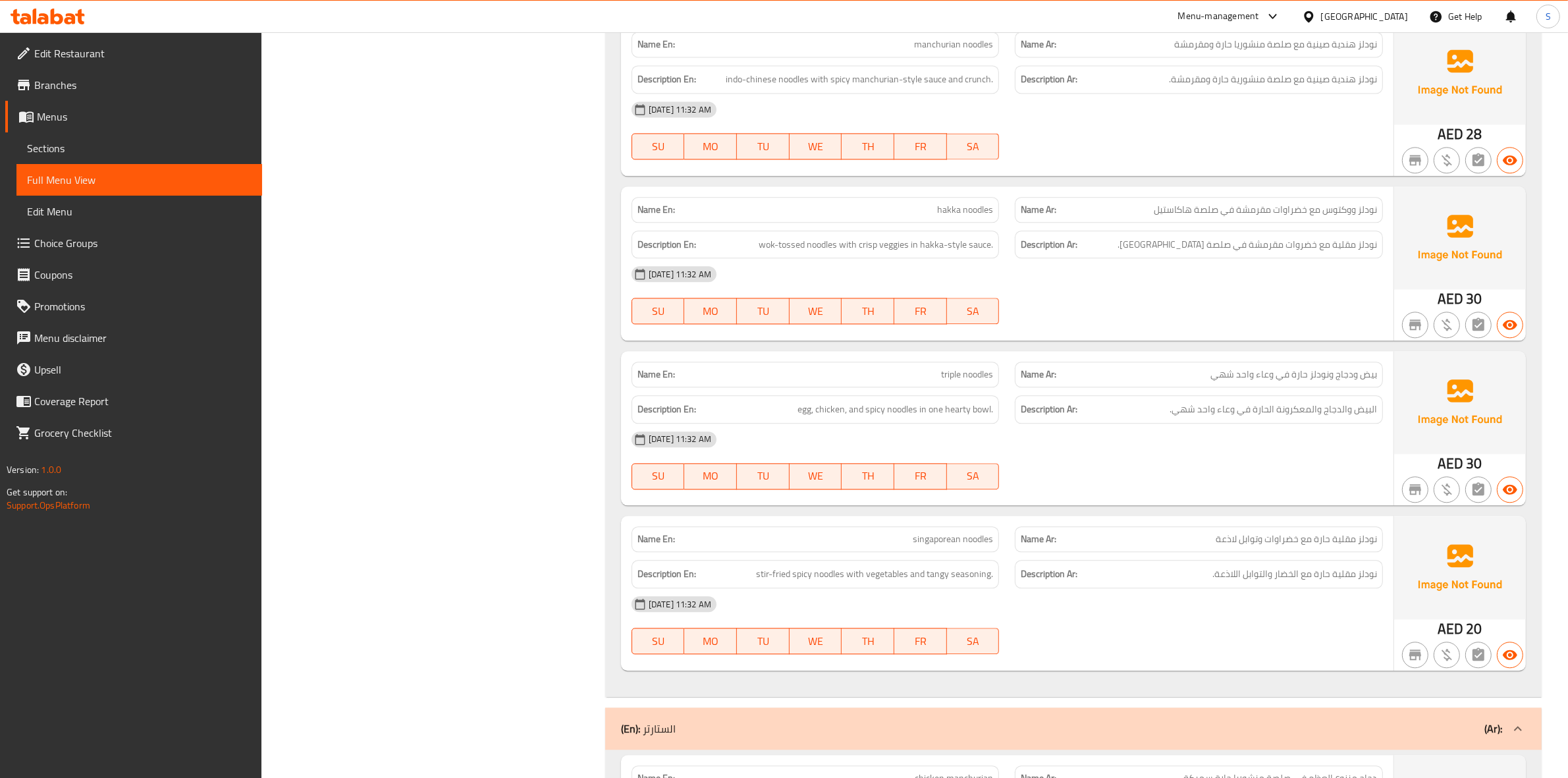
scroll to position [0, 0]
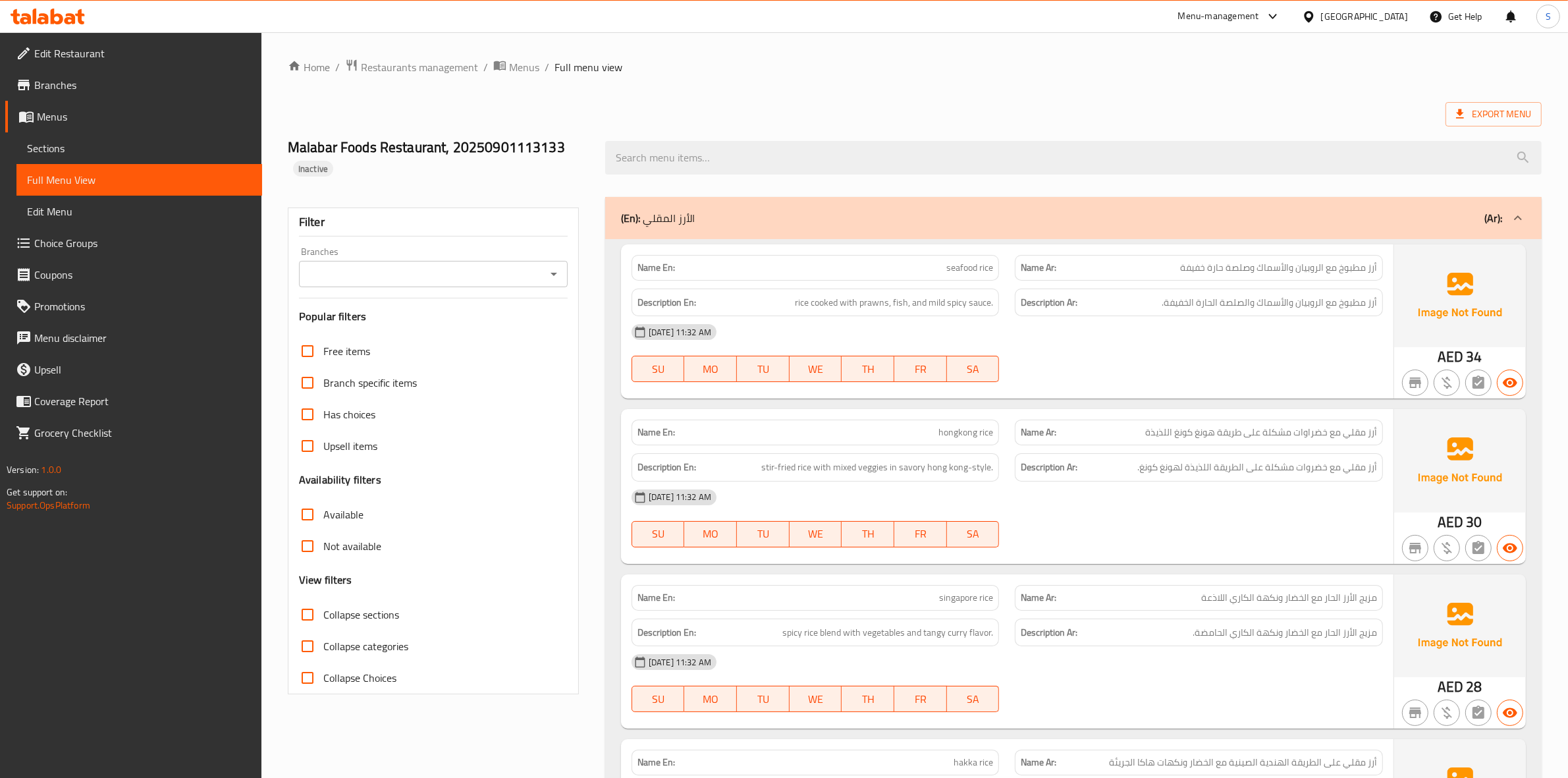
click at [1219, 338] on div "01-09-2025 11:32 AM" at bounding box center [1006, 332] width 767 height 32
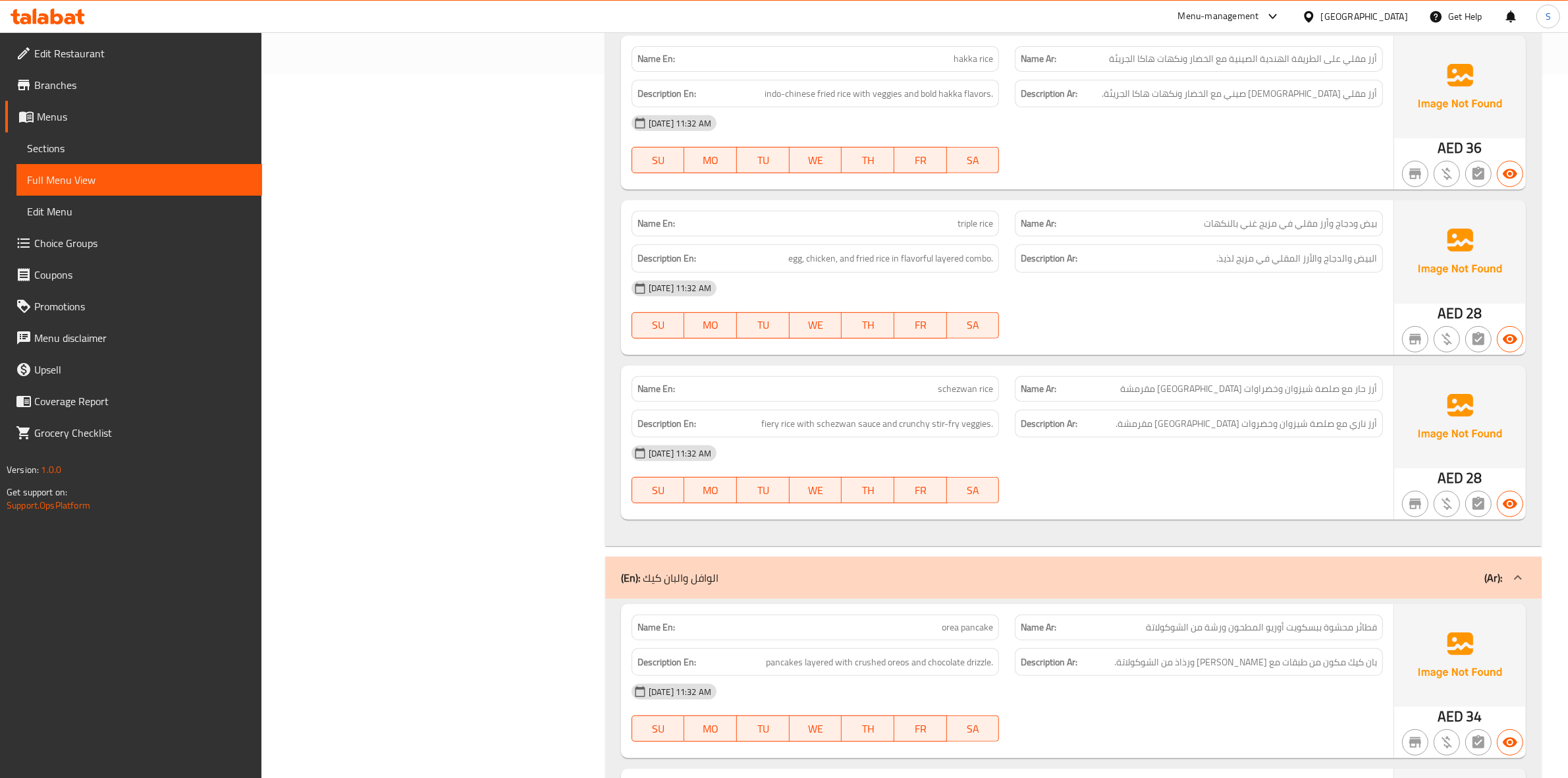
scroll to position [1272, 0]
click at [962, 395] on span "classic pancake" at bounding box center [963, 388] width 60 height 14
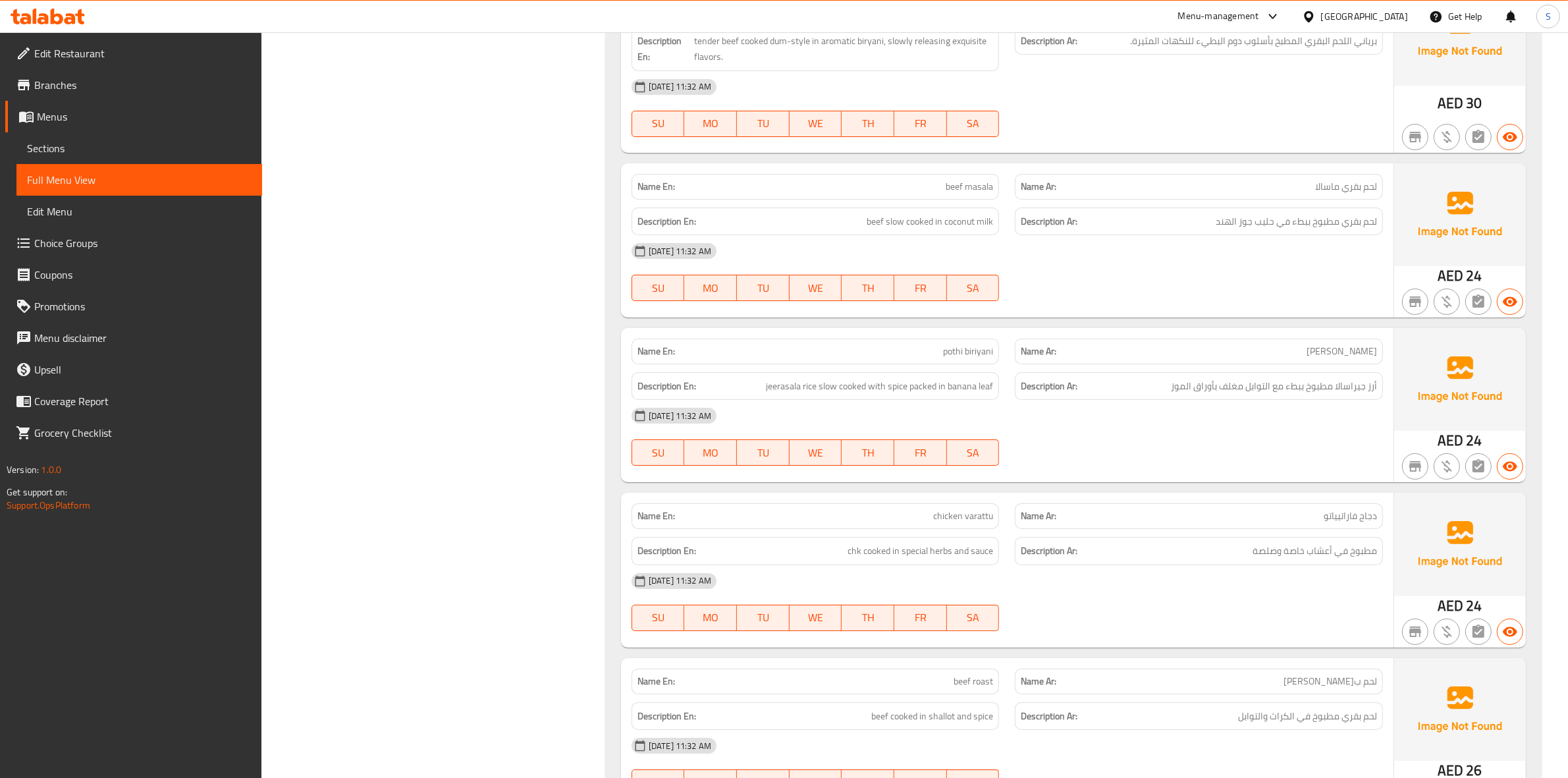
scroll to position [12077, 0]
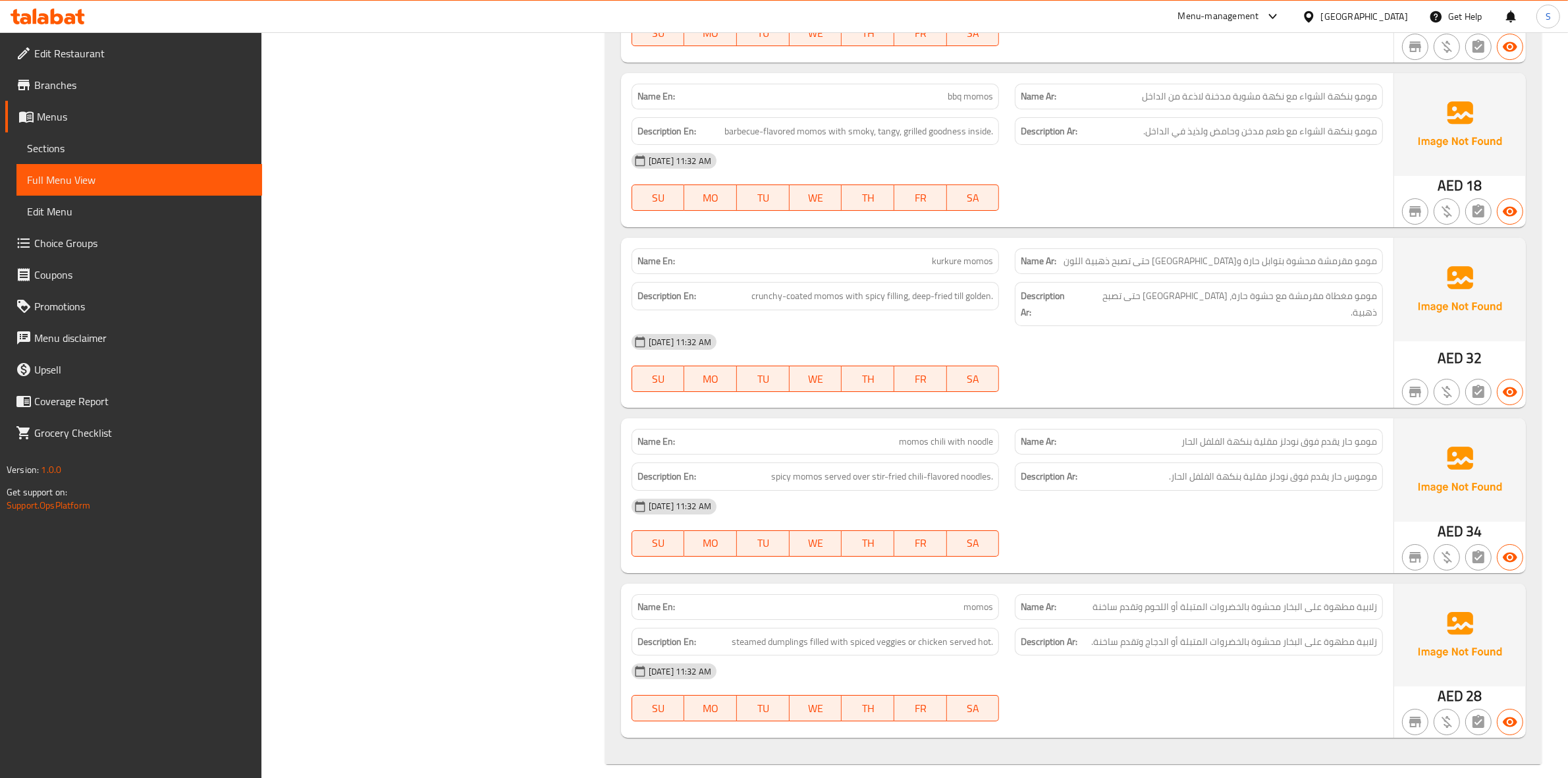
click at [969, 600] on span "momos" at bounding box center [978, 607] width 29 height 14
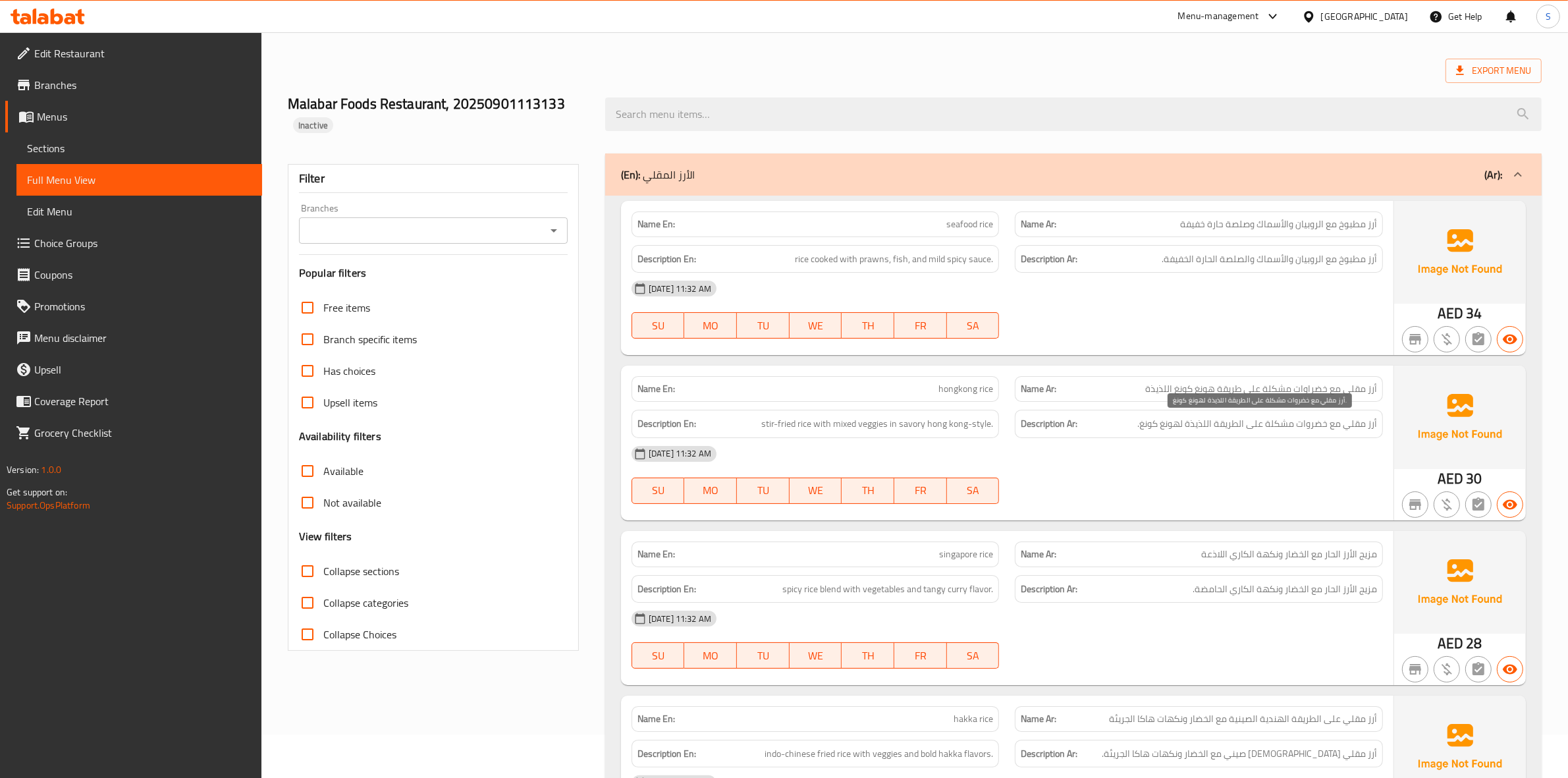
click at [1232, 432] on span "أرز مقلي مع خضروات مشكلة على الطريقة اللذيذة لهونغ كونغ." at bounding box center [1257, 423] width 239 height 16
click at [1058, 406] on div "Description Ar: أرز مقلي مع خضروات مشكلة على الطريقة اللذيذة لهونغ كونغ." at bounding box center [1199, 423] width 384 height 44
click at [1091, 60] on div "Export Menu" at bounding box center [915, 70] width 1254 height 24
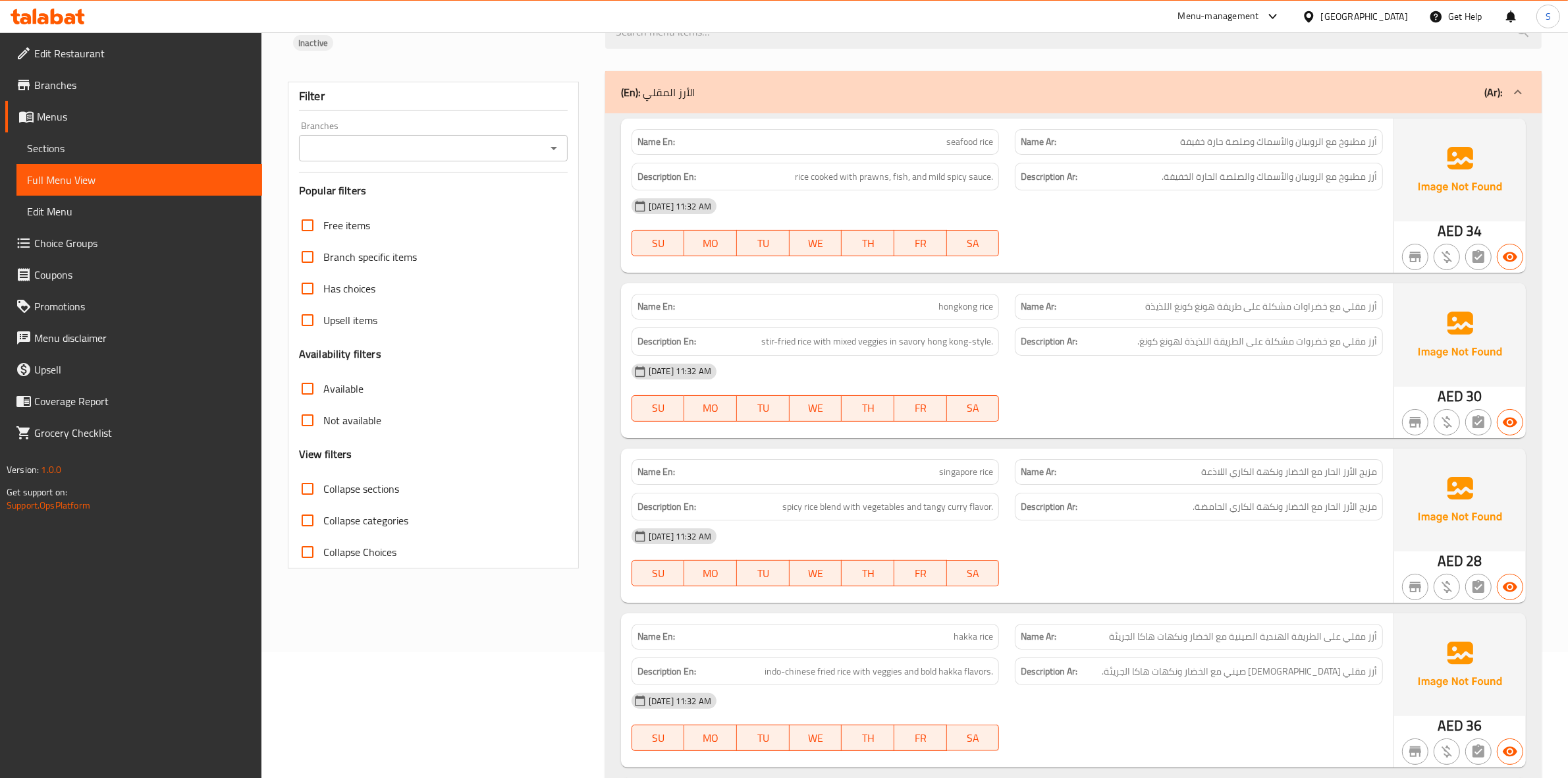
scroll to position [0, 0]
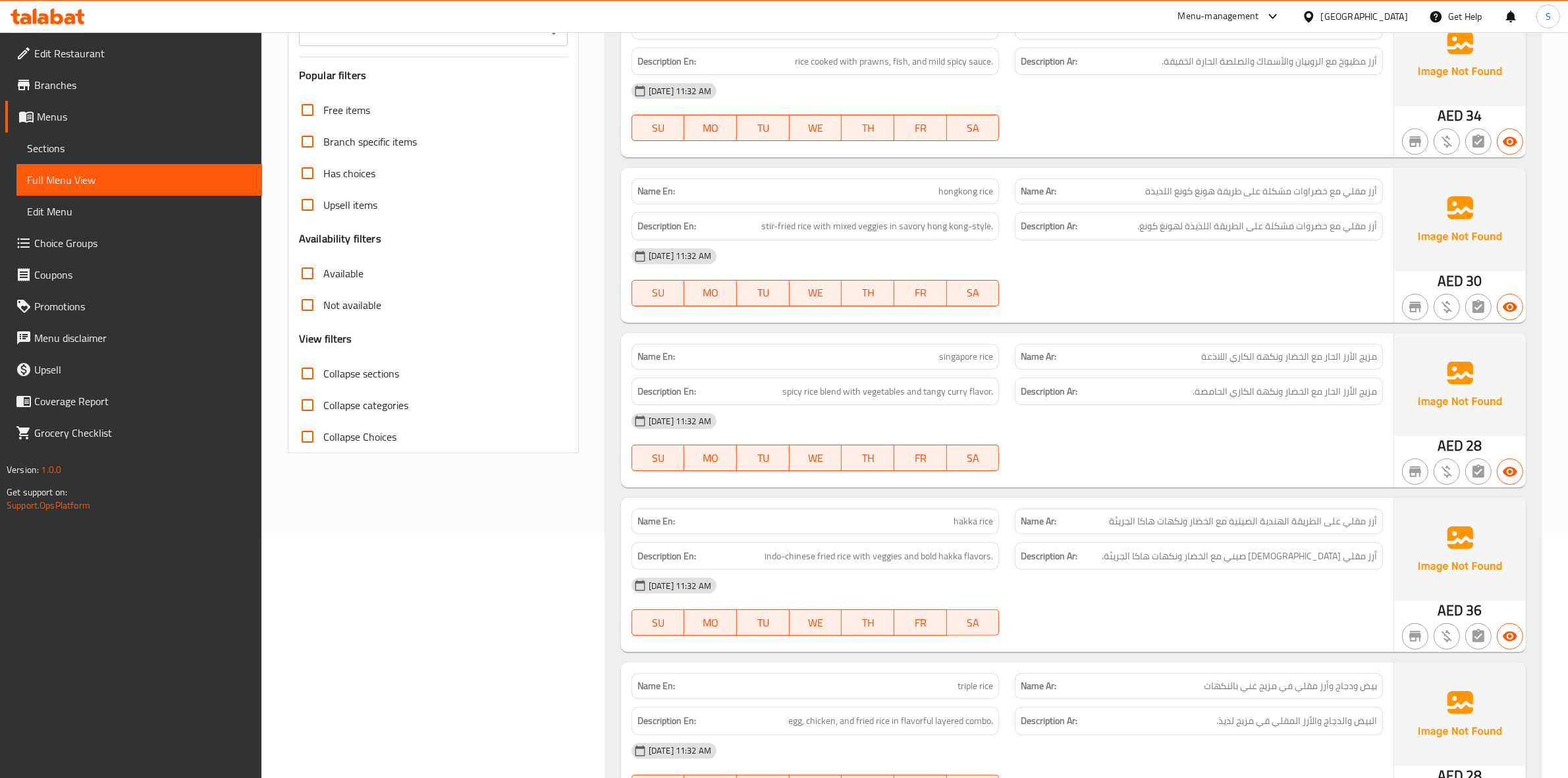
scroll to position [82, 0]
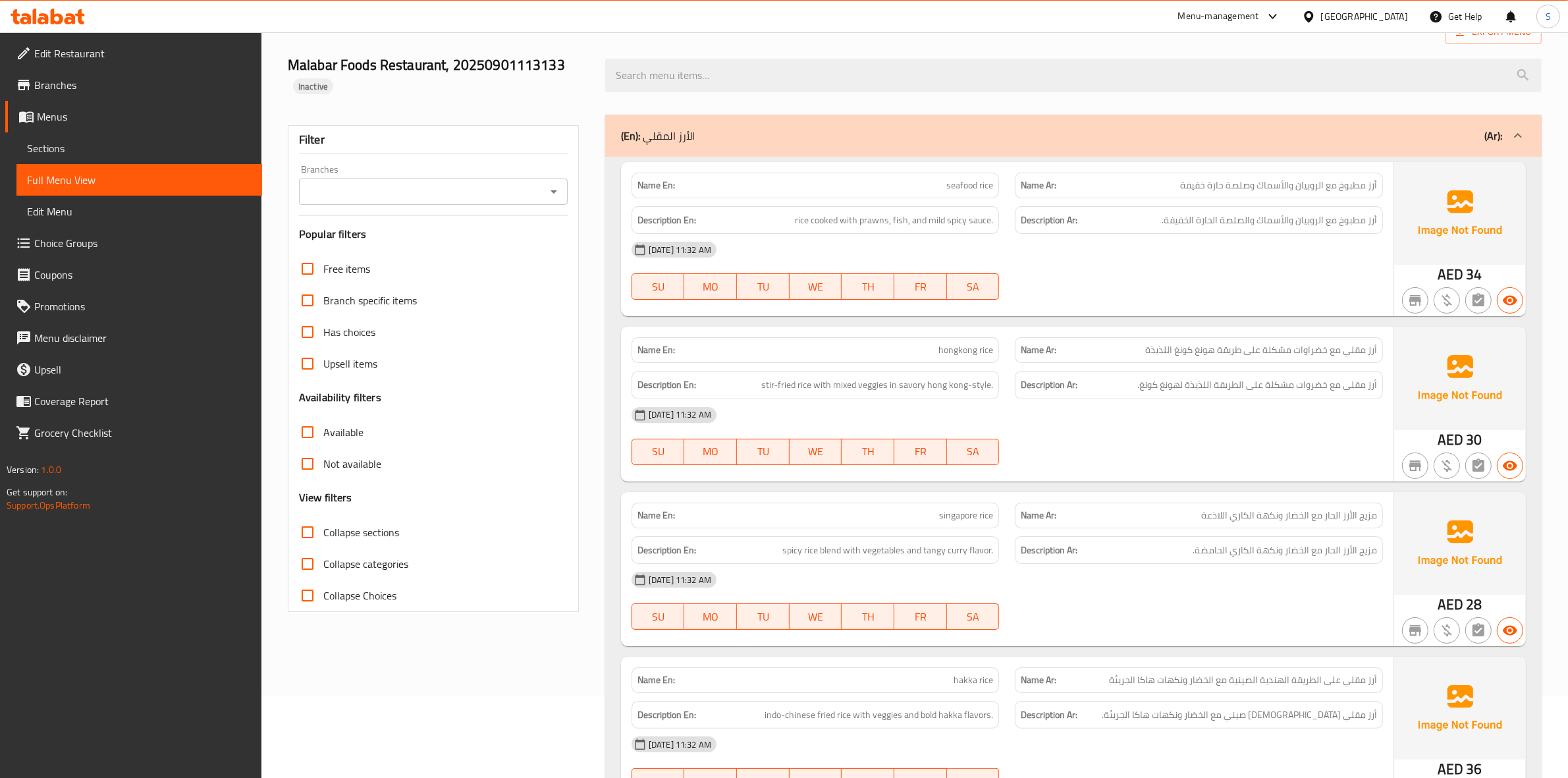
click at [1263, 252] on div "01-09-2025 11:32 AM" at bounding box center [1006, 249] width 767 height 32
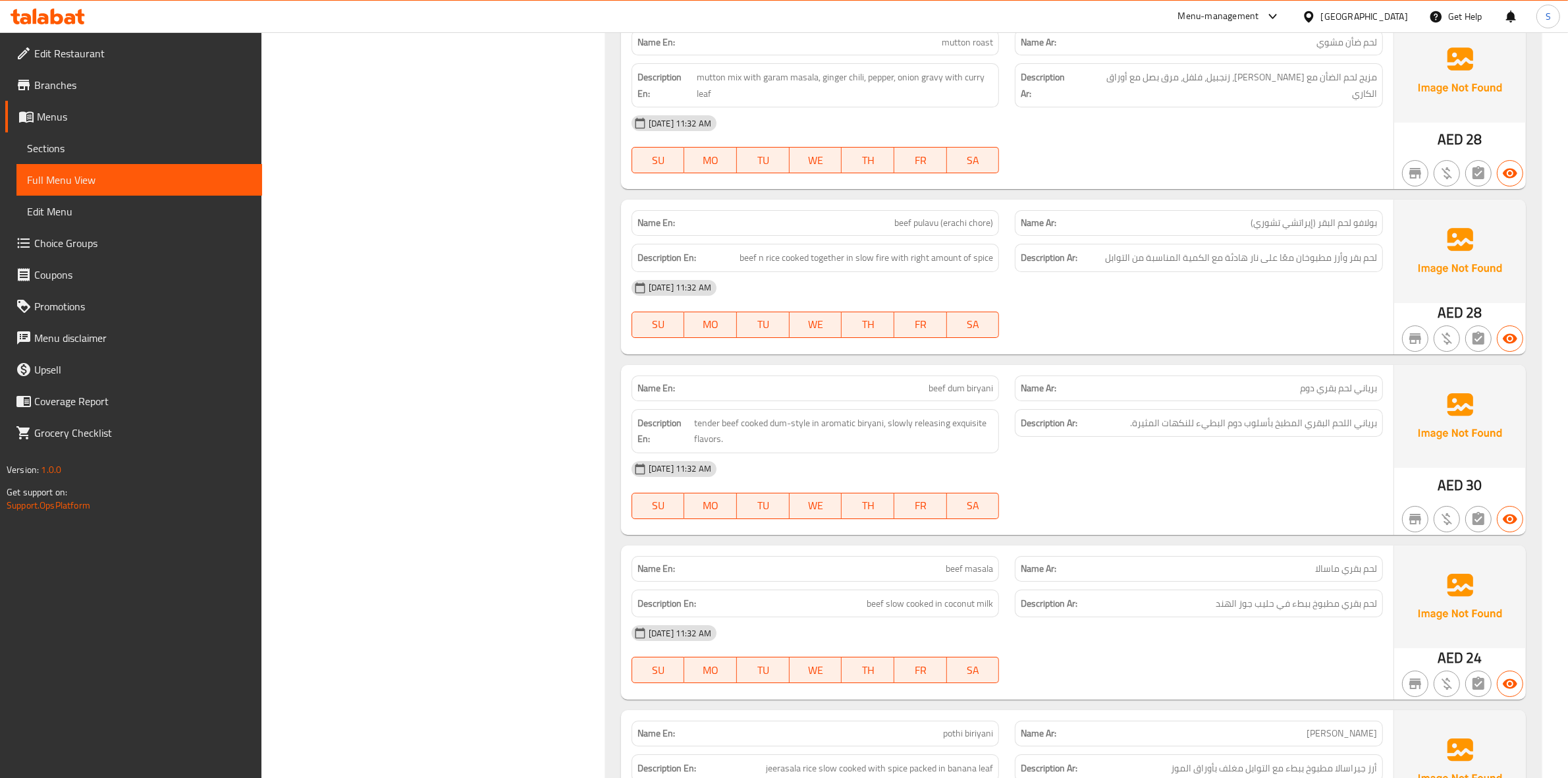
click at [1263, 160] on div "01-09-2025 11:32 AM SU MO TU WE TH FR SA" at bounding box center [1006, 144] width 767 height 74
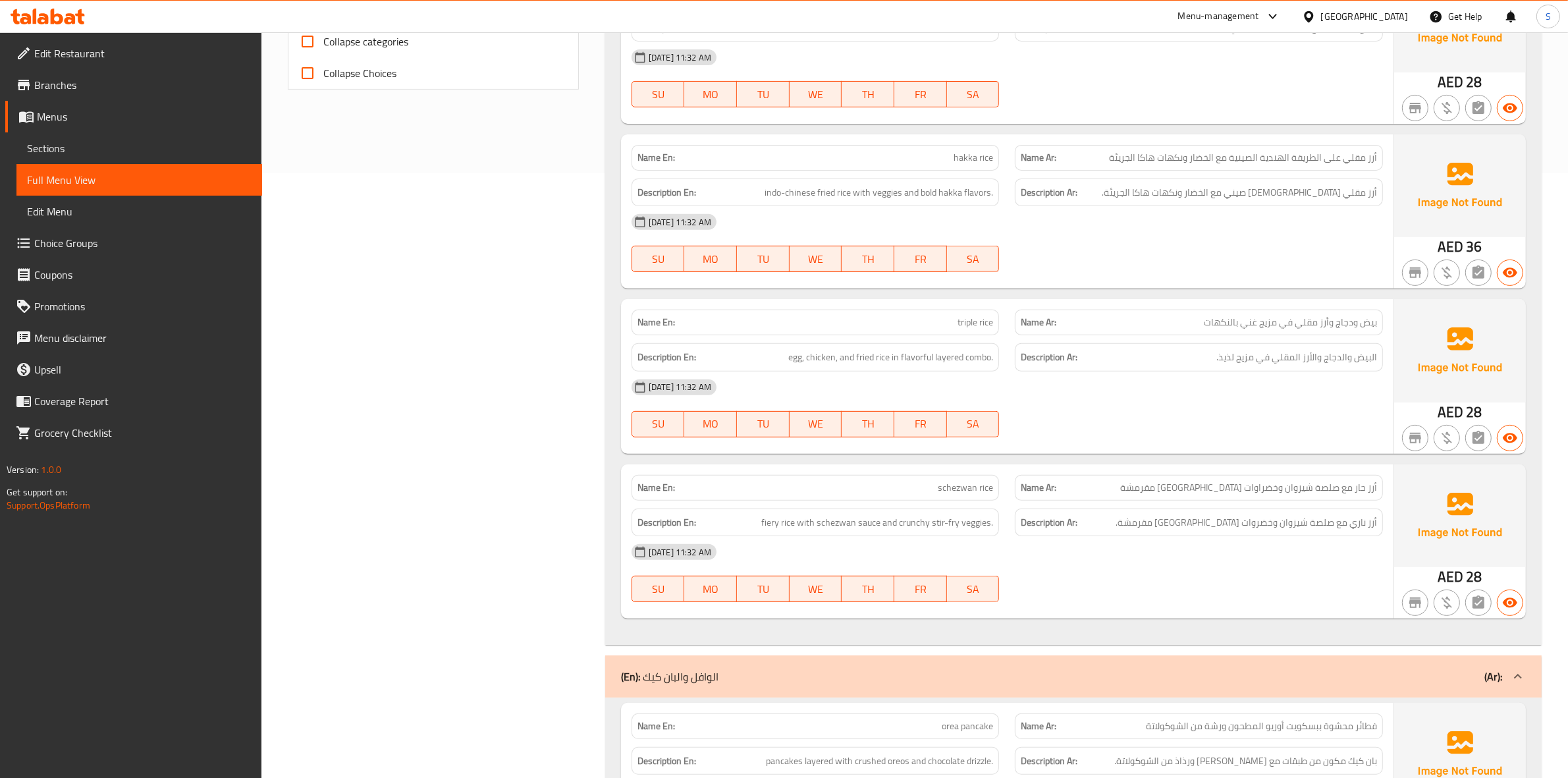
scroll to position [0, 0]
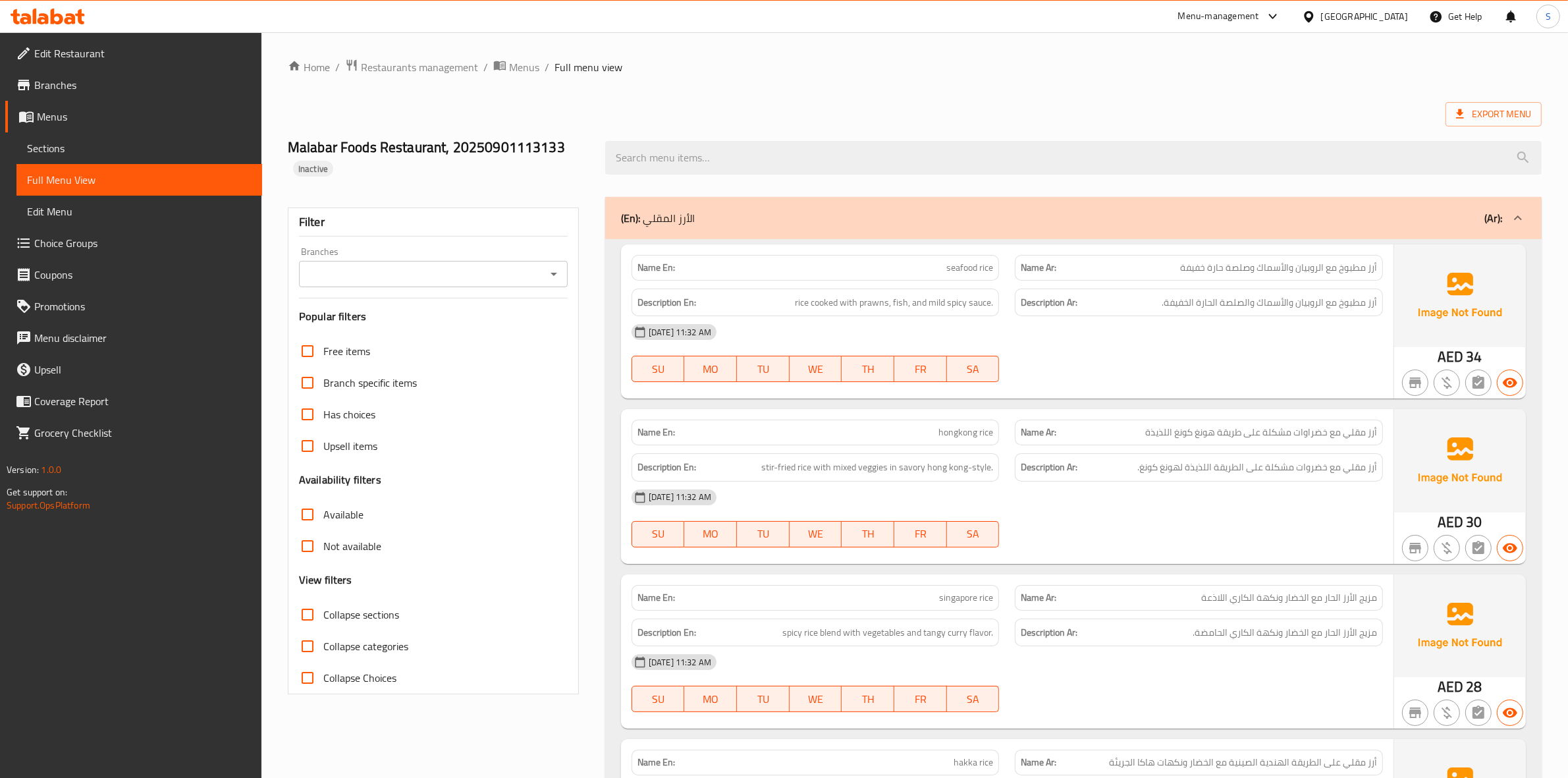
click at [1187, 361] on div "01-09-2025 11:32 AM SU MO TU WE TH FR SA" at bounding box center [1006, 353] width 767 height 74
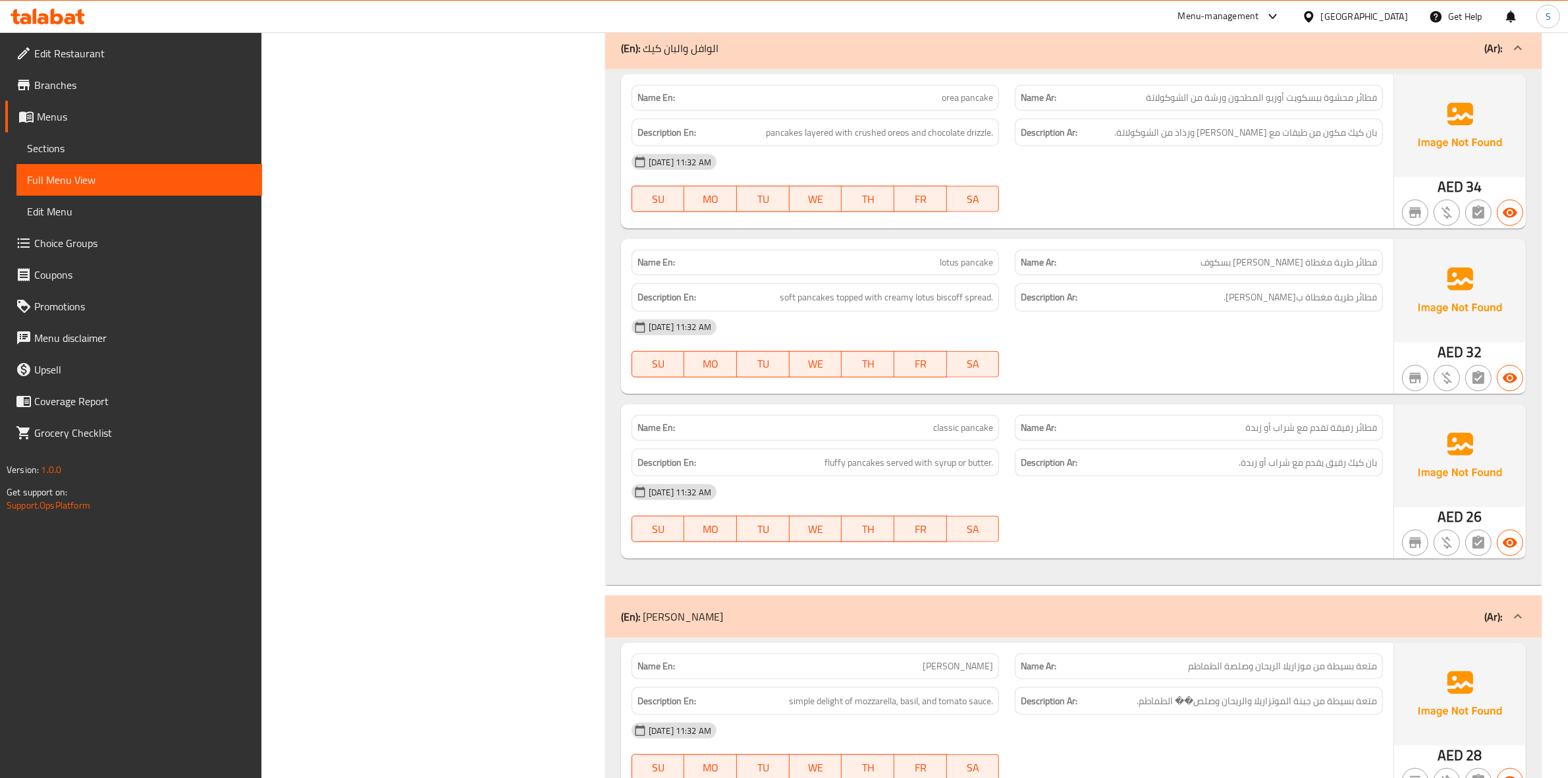
scroll to position [1235, 0]
click at [803, 294] on span "soft pancakes topped with creamy lotus biscoff spread." at bounding box center [886, 295] width 213 height 16
click at [1166, 355] on div "01-09-2025 11:32 AM SU MO TU WE TH FR SA" at bounding box center [1006, 347] width 767 height 74
click at [810, 298] on span "soft pancakes topped with creamy lotus biscoff spread." at bounding box center [886, 295] width 213 height 16
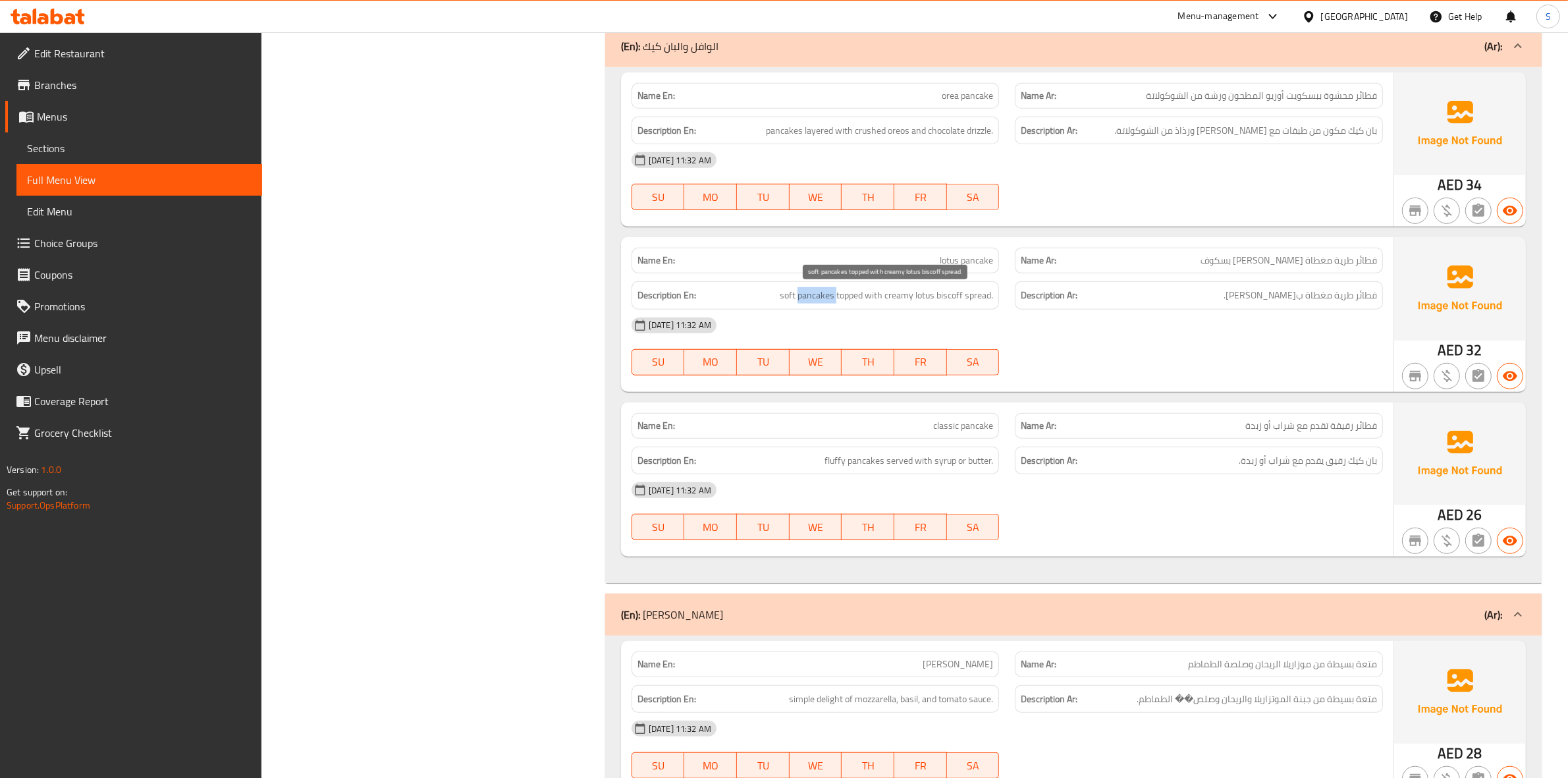
click at [810, 298] on span "soft pancakes topped with creamy lotus biscoff spread." at bounding box center [886, 295] width 213 height 16
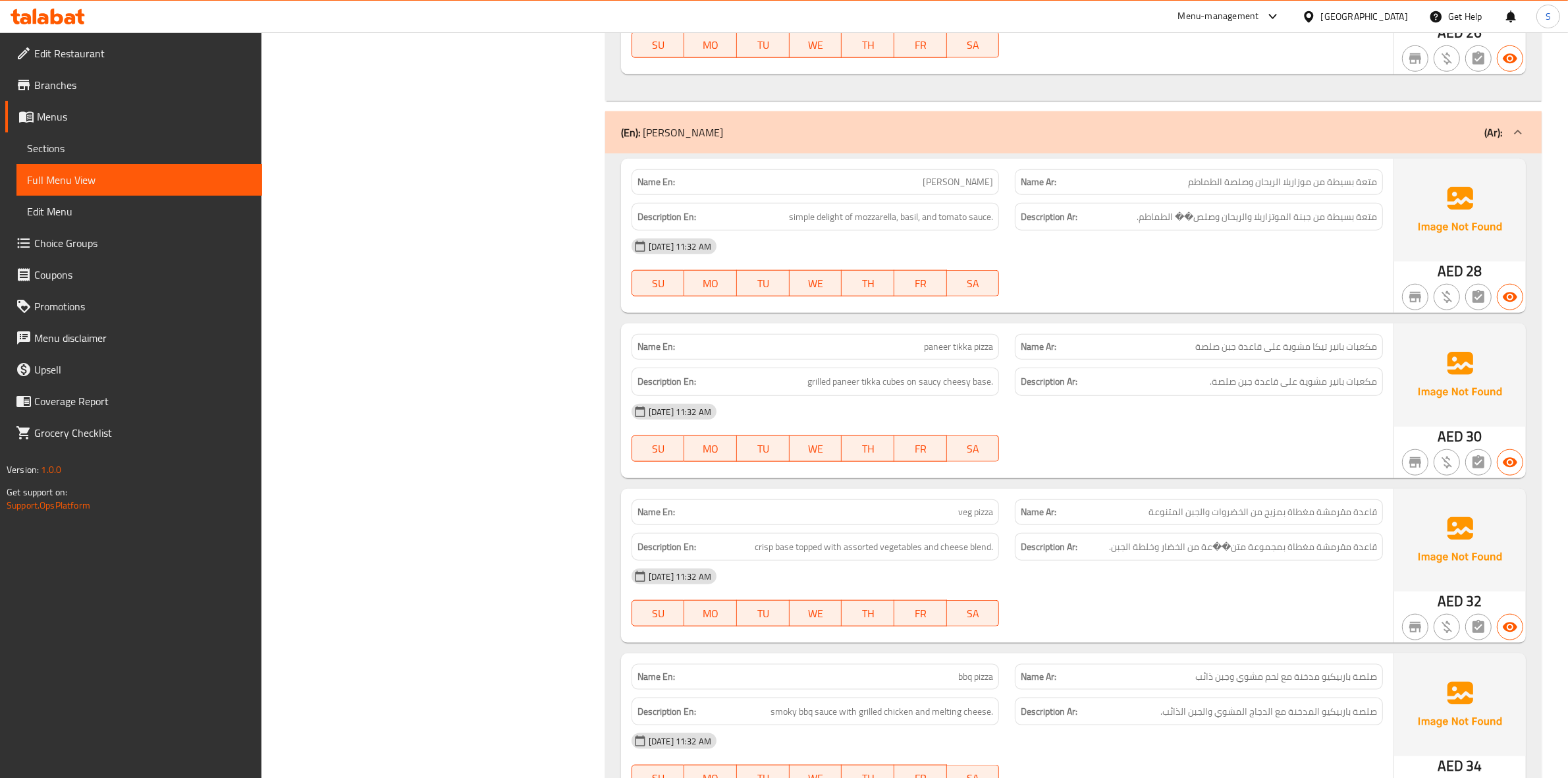
scroll to position [1729, 0]
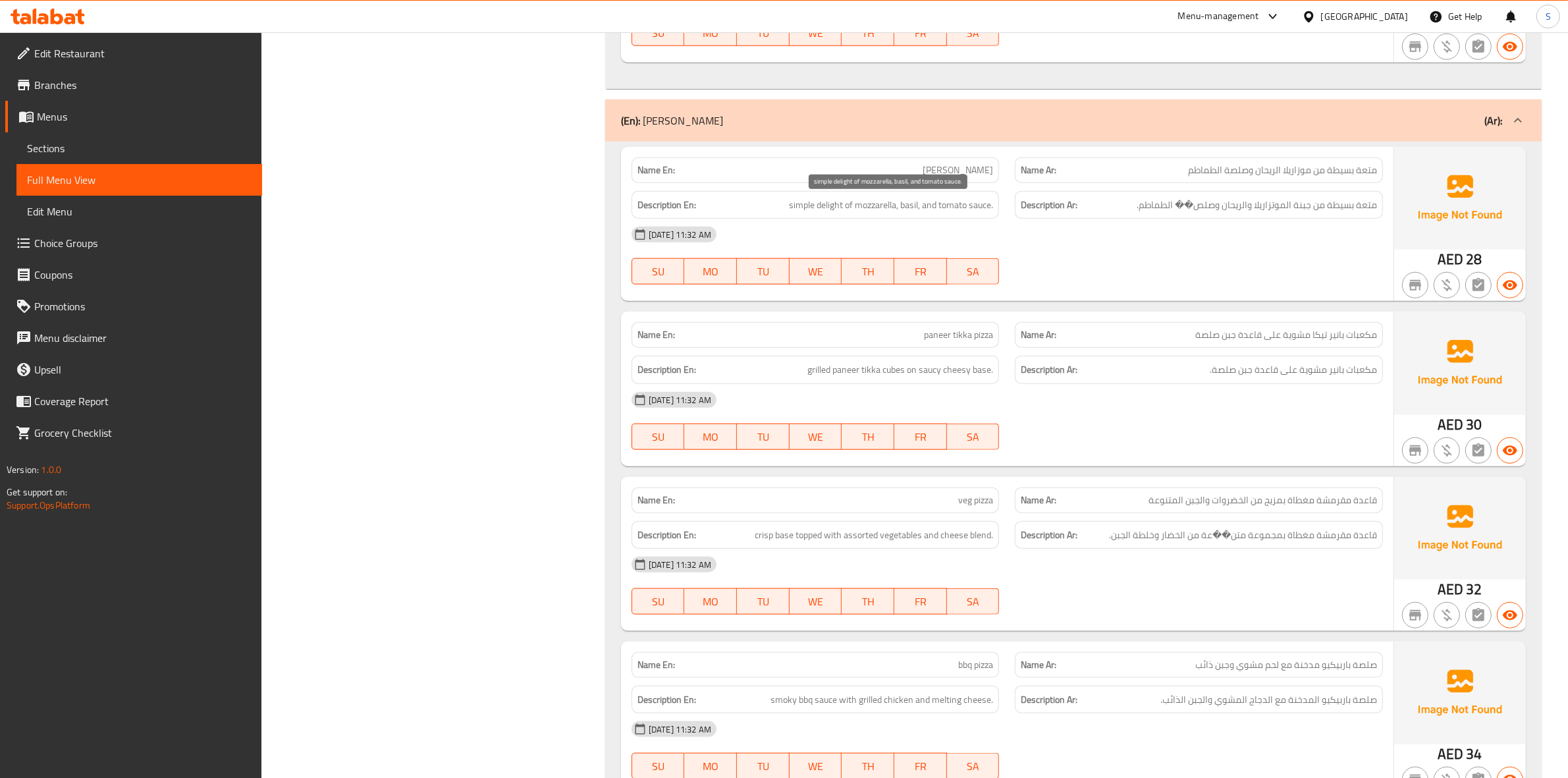
click at [871, 209] on span "simple delight of mozzarella, basil, and tomato sauce." at bounding box center [891, 205] width 204 height 16
drag, startPoint x: 1256, startPoint y: 204, endPoint x: 1314, endPoint y: 212, distance: 58.5
click at [1263, 212] on span "متعة بسيطة من جبنة الموتزاريلا والريحان وصلص�� الطماطم." at bounding box center [1257, 205] width 240 height 16
click at [1263, 262] on div "01-09-2025 11:32 AM SU MO TU WE TH FR SA" at bounding box center [1006, 255] width 767 height 74
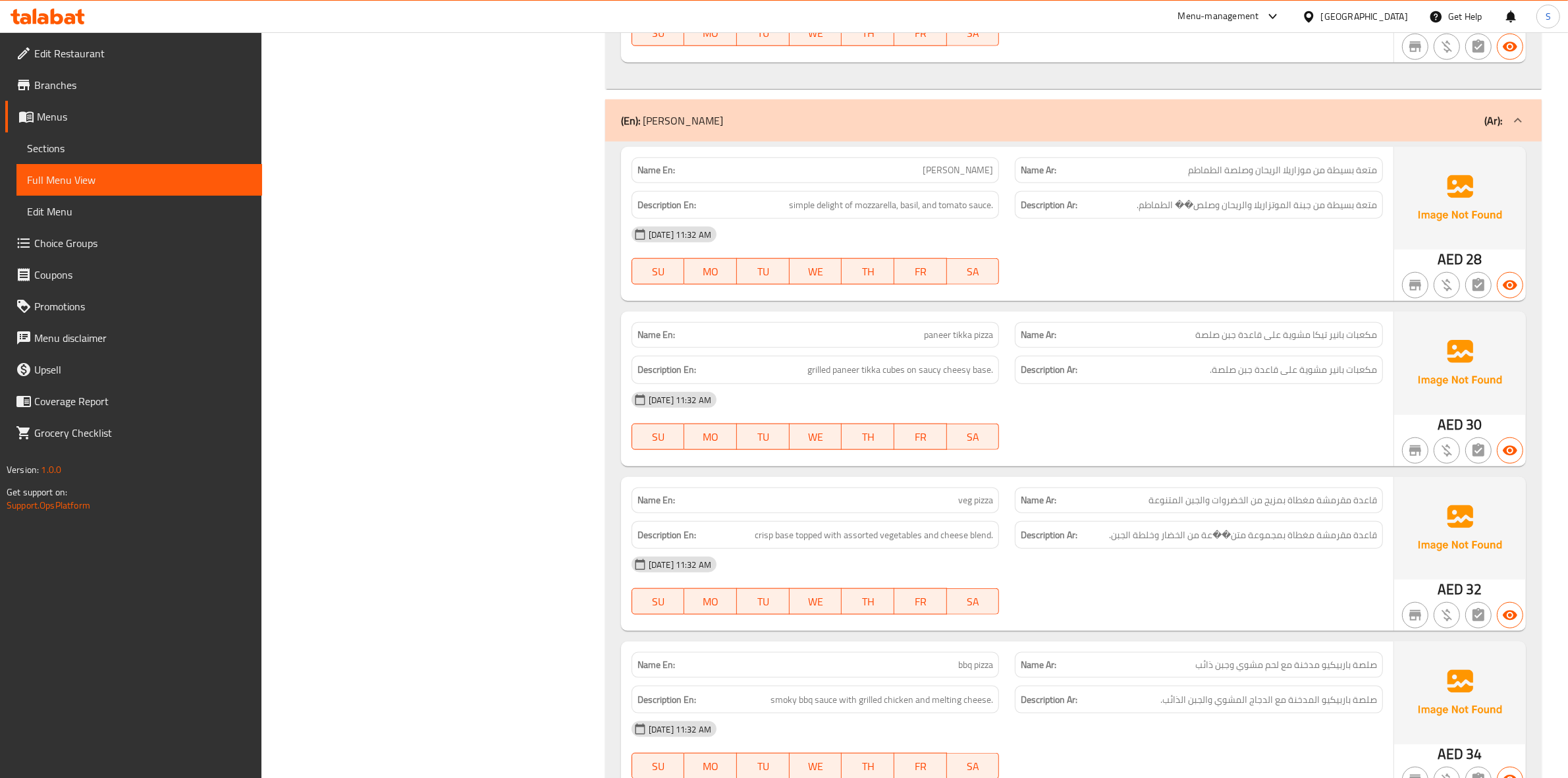
click at [1263, 360] on div "Description Ar: مكعبات بانير مشوية على قاعدة جبن صلصة." at bounding box center [1198, 370] width 368 height 29
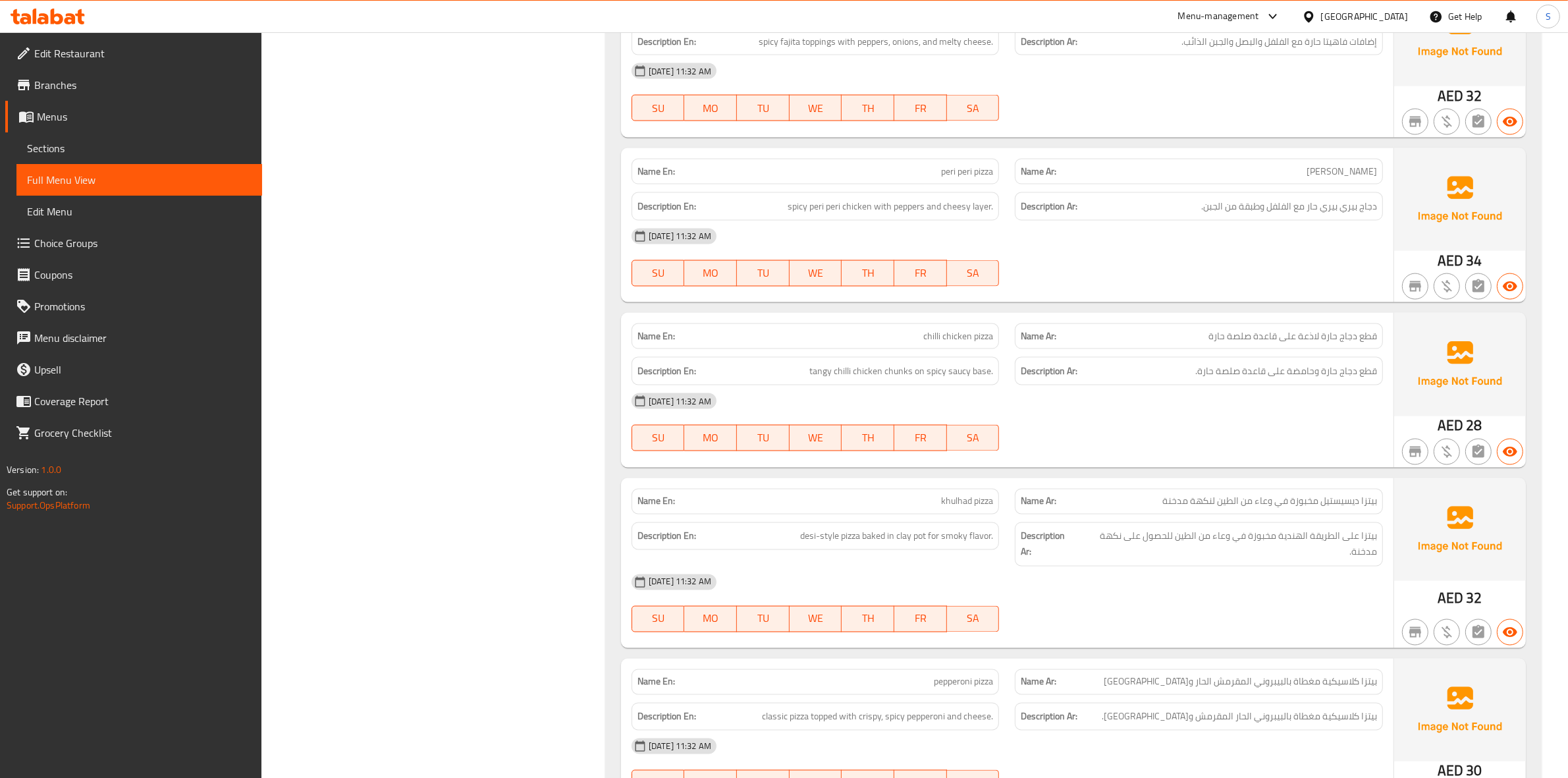
scroll to position [2881, 0]
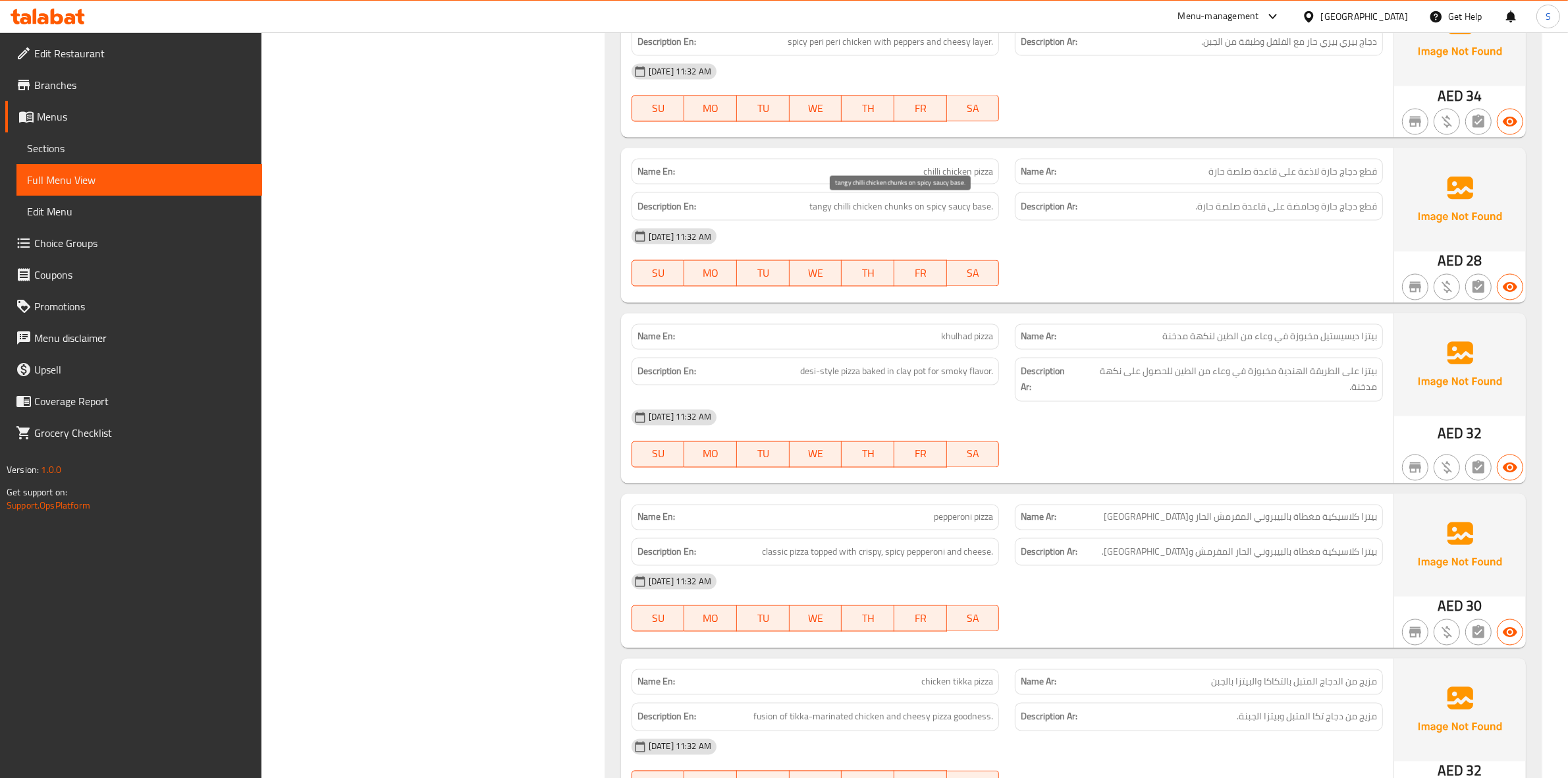
click at [846, 206] on span "tangy chilli chicken chunks on spicy saucy base." at bounding box center [901, 207] width 184 height 16
click at [1263, 214] on span "قطع دجاج حارة وحامضة على قاعدة صلصة حارة." at bounding box center [1286, 207] width 182 height 16
click at [1195, 415] on div "01-09-2025 11:32 AM" at bounding box center [1006, 417] width 767 height 32
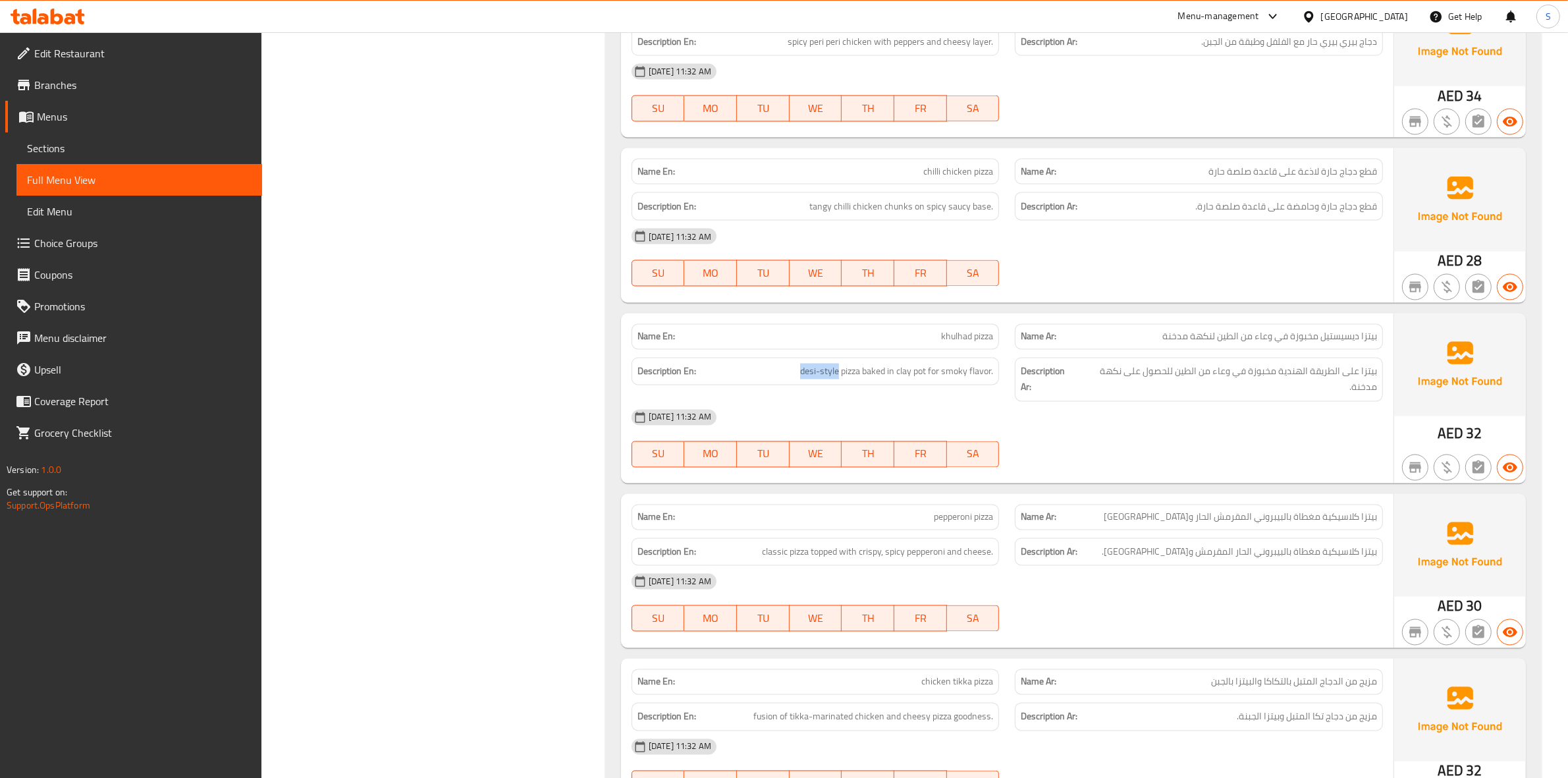
drag, startPoint x: 839, startPoint y: 371, endPoint x: 760, endPoint y: 385, distance: 80.2
click at [760, 385] on div "Description En: desi-style pizza baked in clay pot for smoky flavor." at bounding box center [815, 371] width 368 height 29
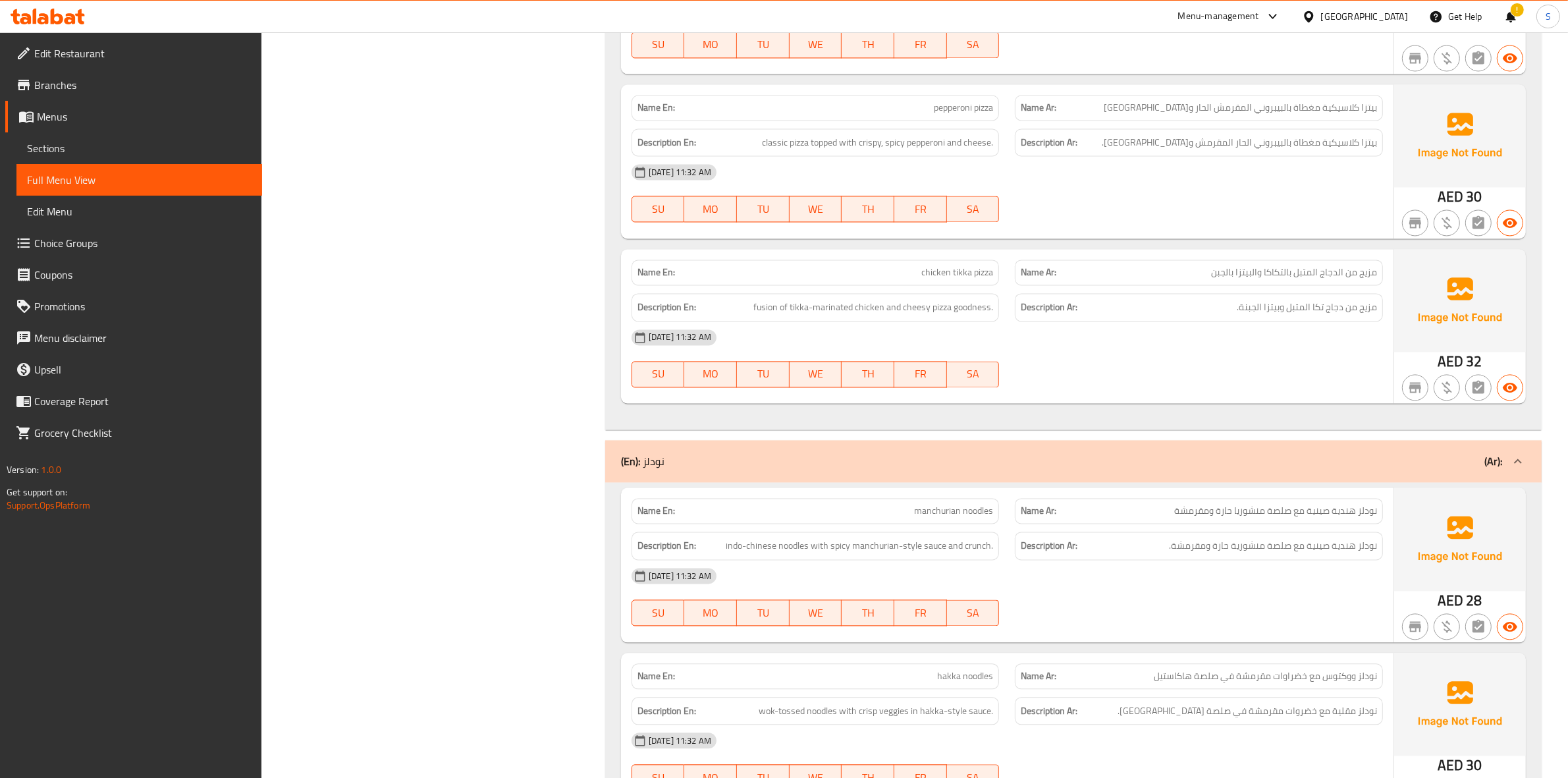
scroll to position [3293, 0]
click at [962, 306] on span "fusion of tikka-marinated chicken and cheesy pizza goodness." at bounding box center [873, 305] width 239 height 16
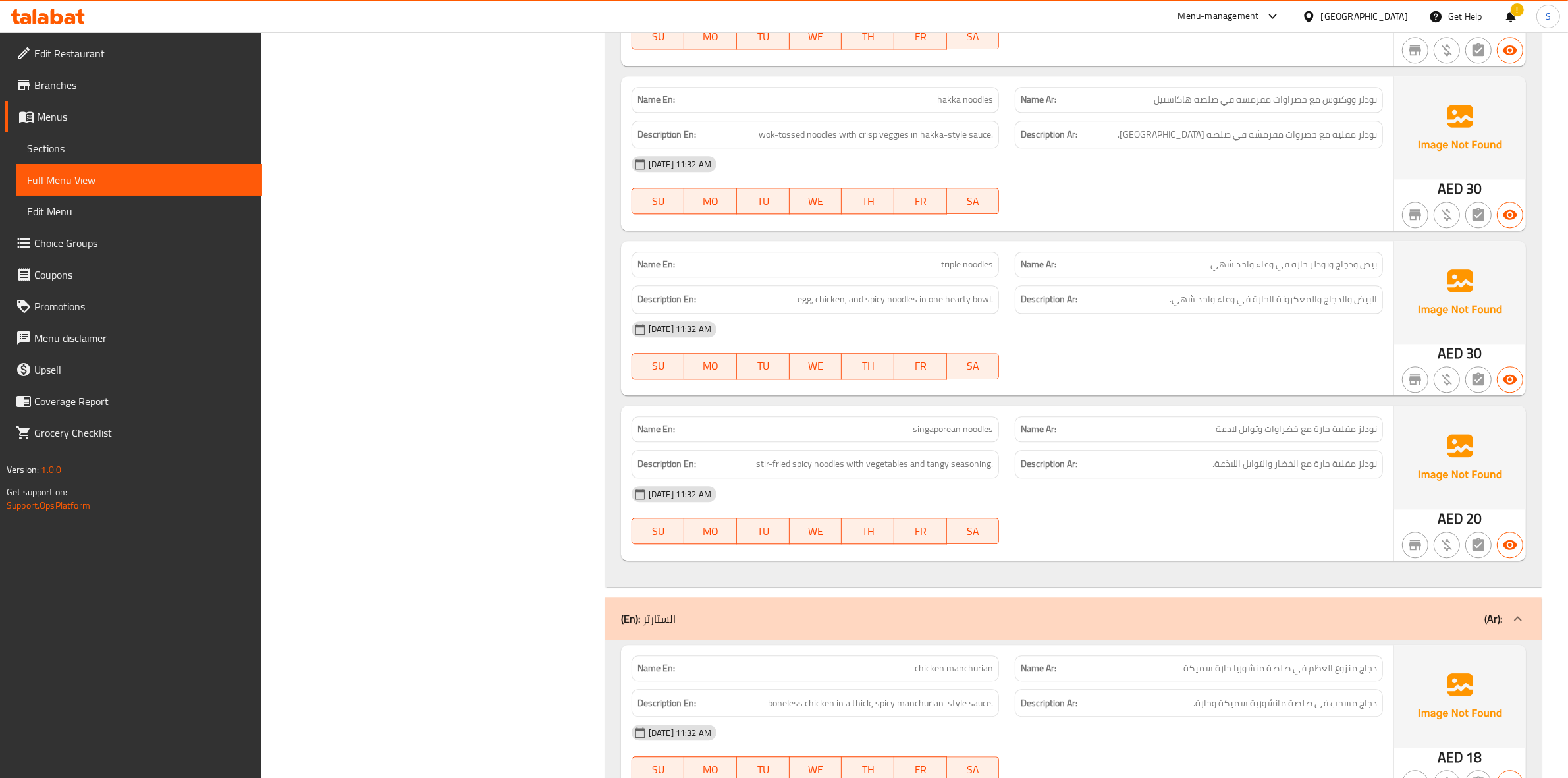
scroll to position [3869, 0]
click at [1263, 199] on div "01-09-2025 11:32 AM SU MO TU WE TH FR SA" at bounding box center [1006, 183] width 767 height 74
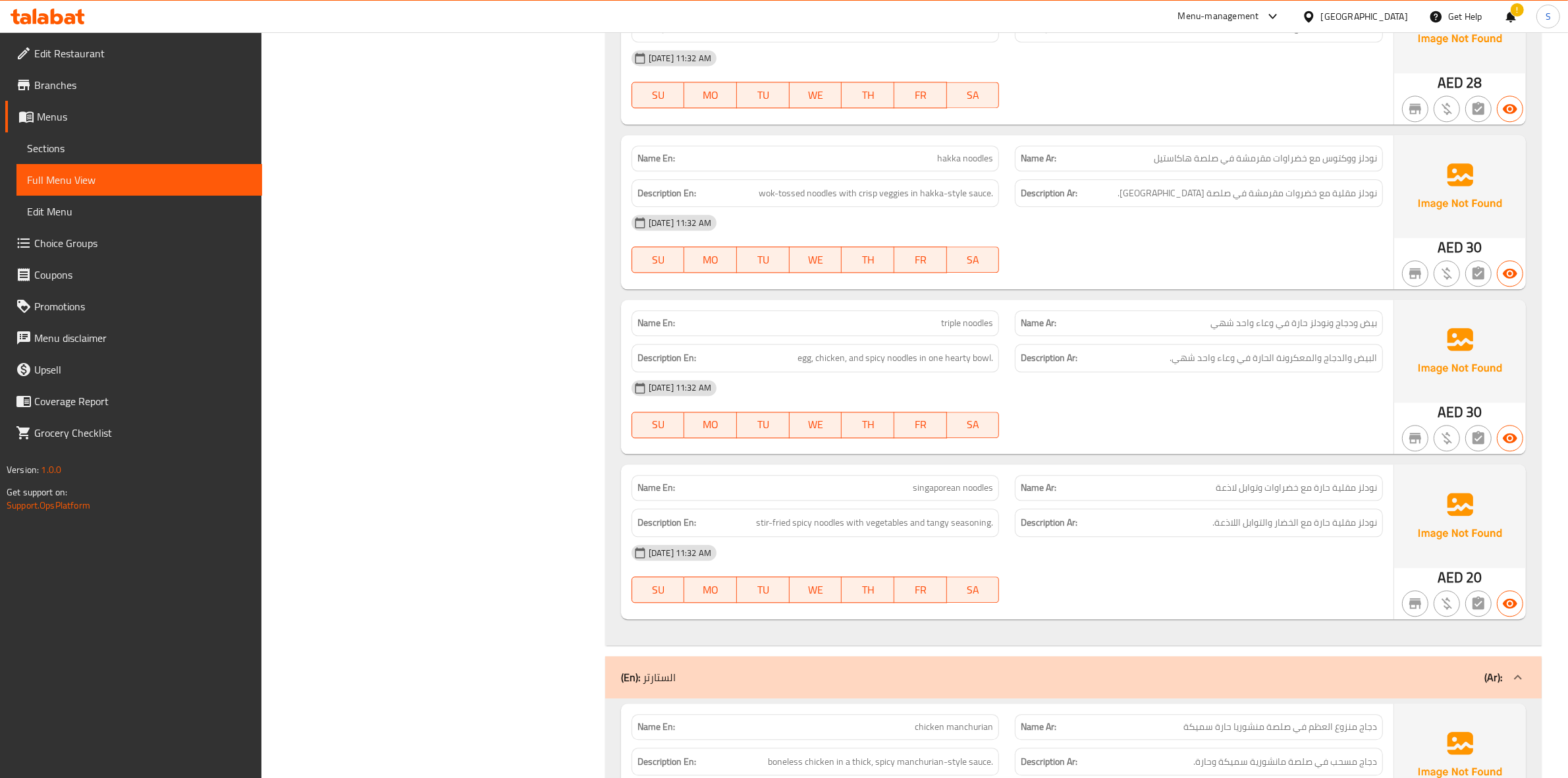
scroll to position [3726, 0]
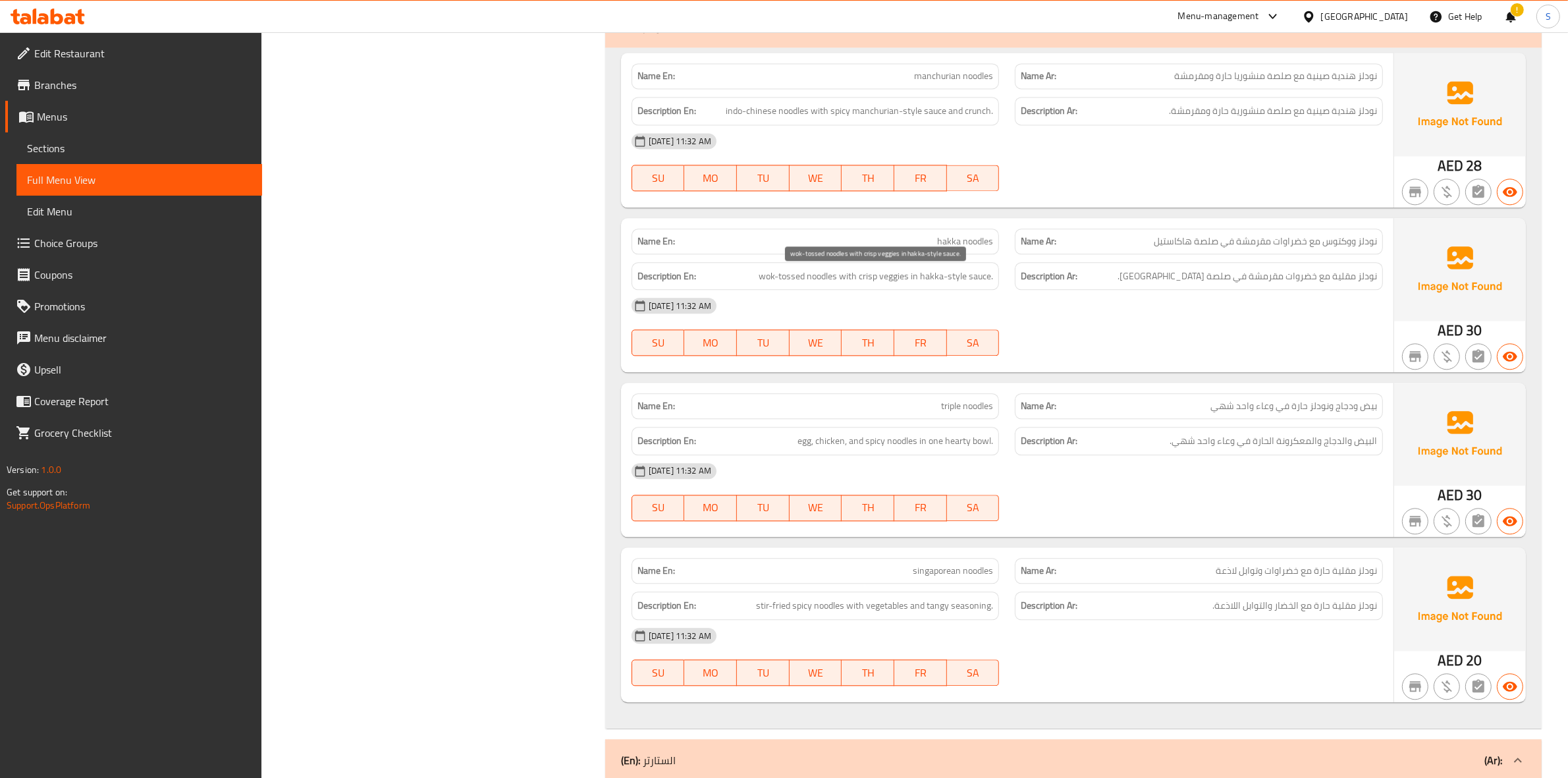
click at [795, 282] on span "wok-tossed noodles with crisp veggies in hakka-style sauce." at bounding box center [876, 276] width 234 height 16
click at [772, 278] on span "wok-tossed noodles with crisp veggies in hakka-style sauce." at bounding box center [876, 276] width 234 height 16
drag, startPoint x: 1153, startPoint y: 340, endPoint x: 1095, endPoint y: 323, distance: 60.4
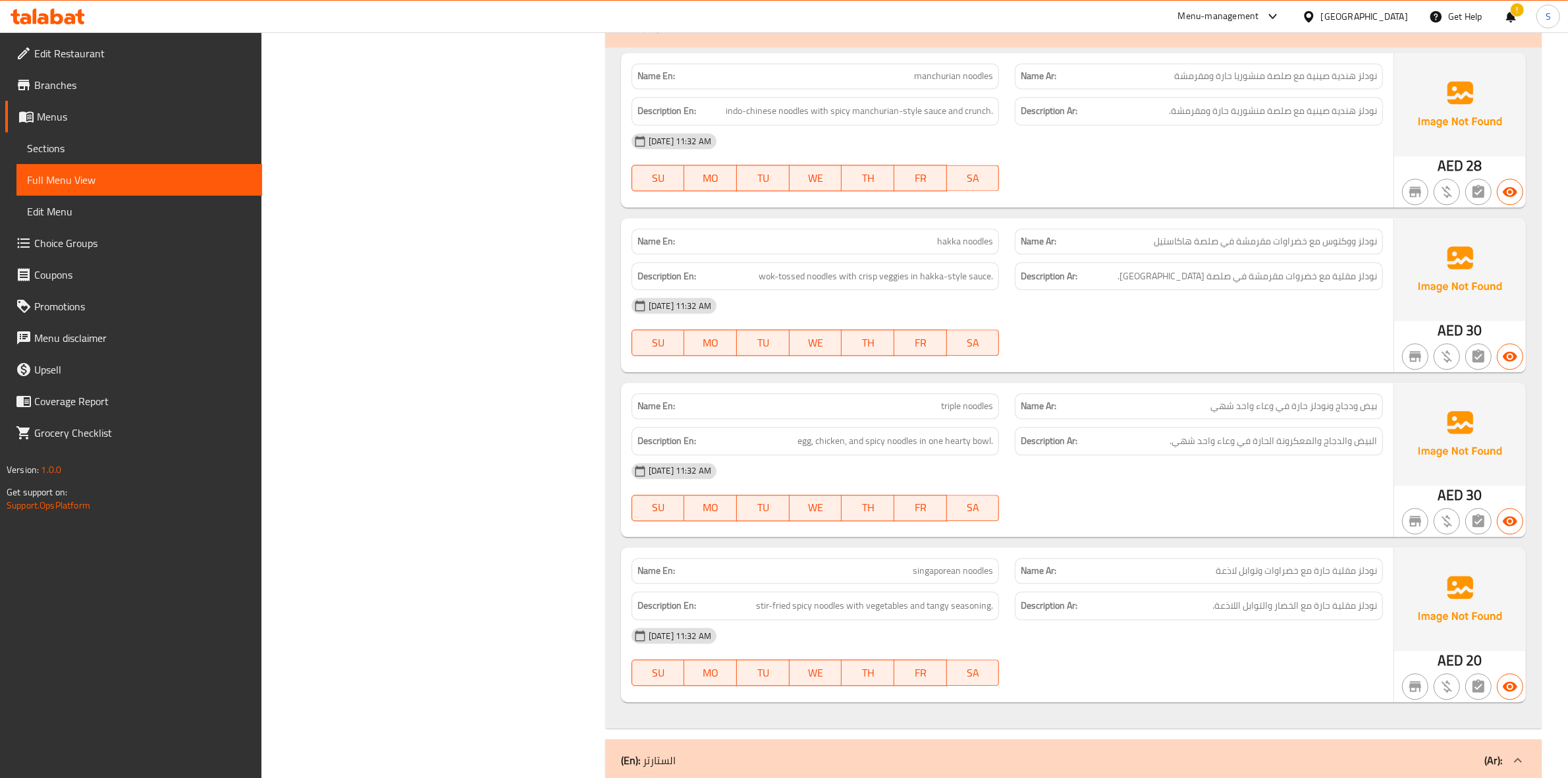
click at [1153, 340] on div "01-09-2025 11:32 AM SU MO TU WE TH FR SA" at bounding box center [1006, 327] width 767 height 74
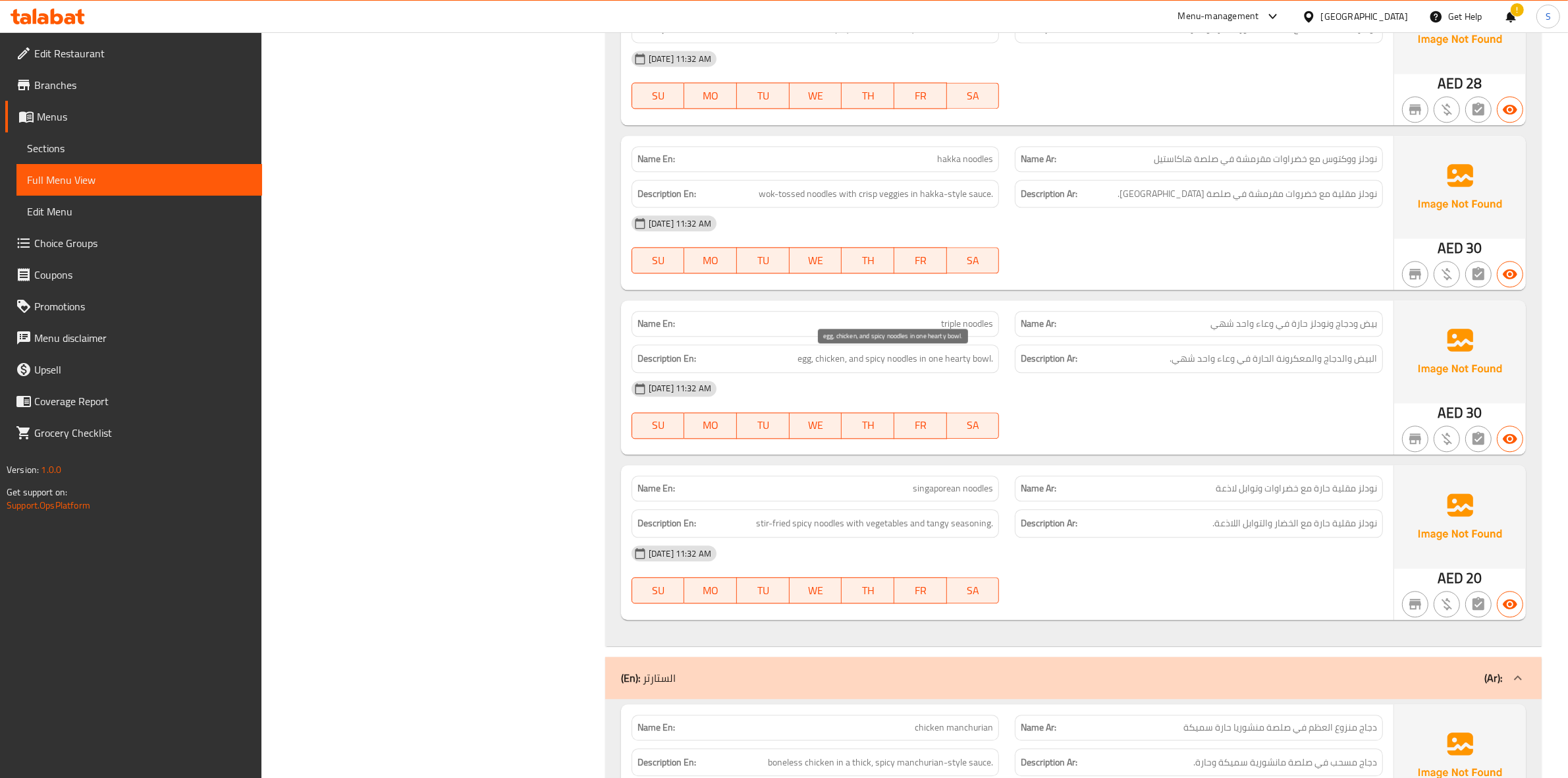
click at [897, 352] on span "egg, chicken, and spicy noodles in one hearty bowl." at bounding box center [895, 358] width 196 height 16
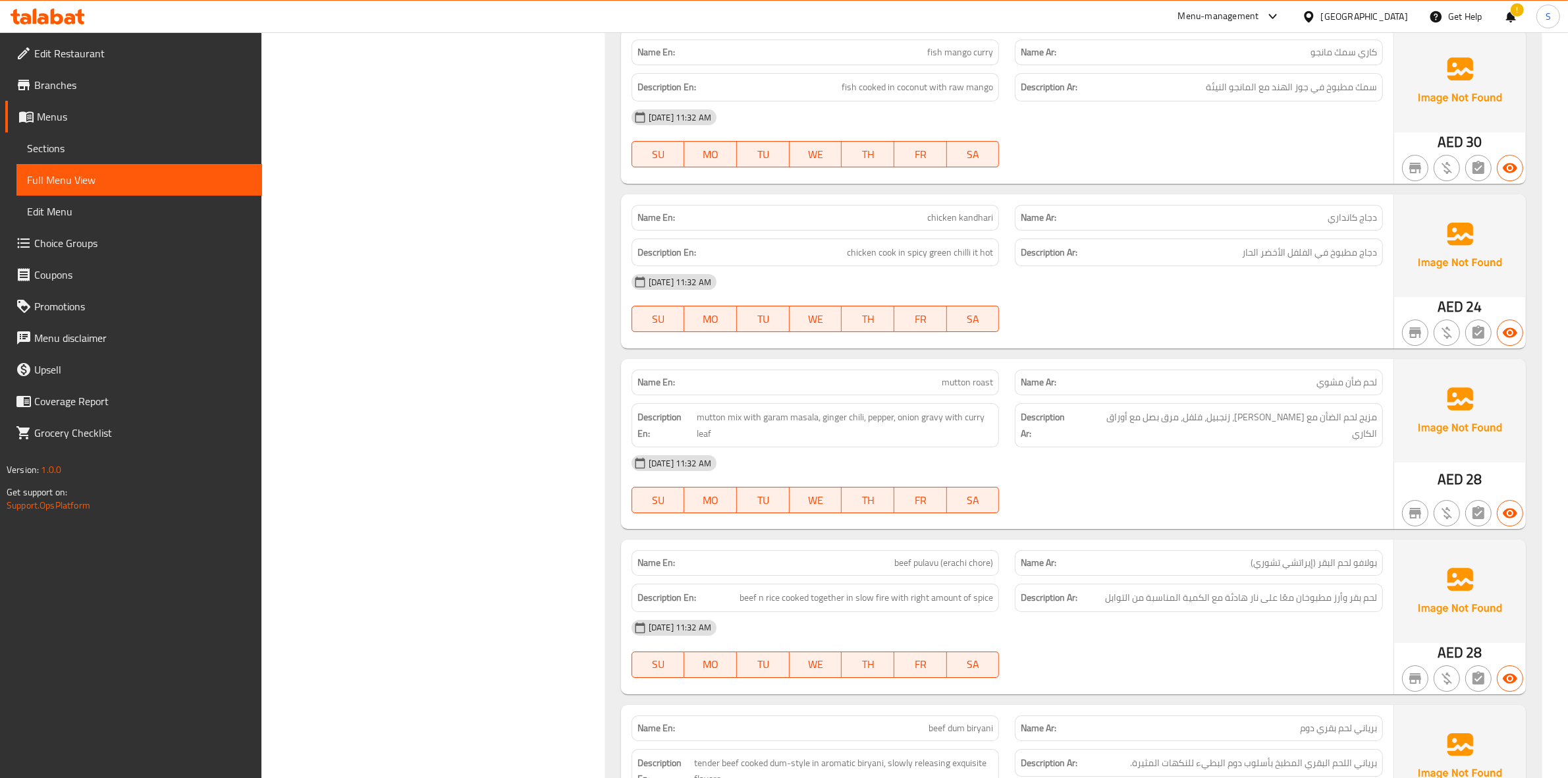
scroll to position [5538, 0]
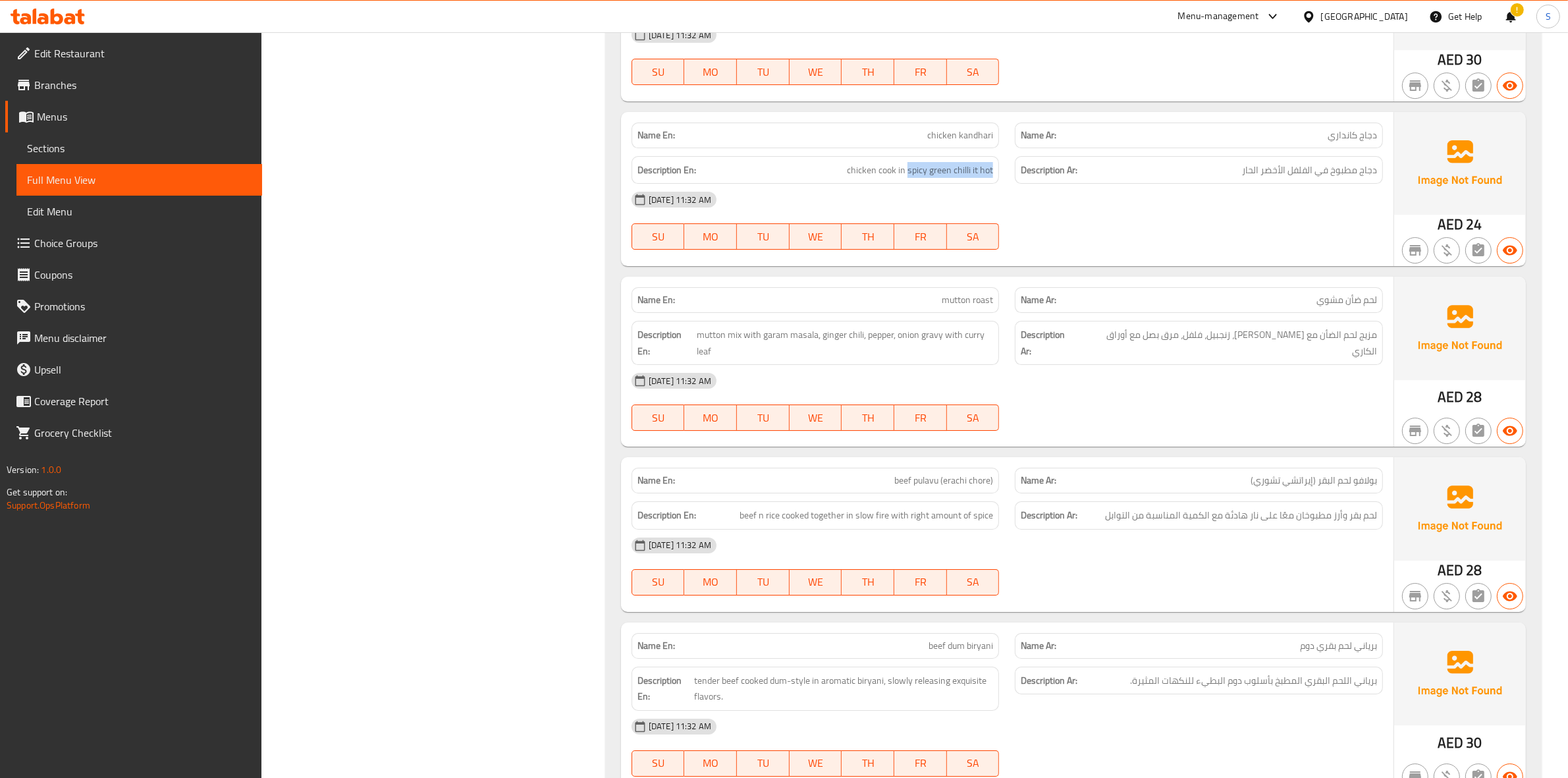
drag, startPoint x: 909, startPoint y: 173, endPoint x: 1016, endPoint y: 160, distance: 107.8
click at [1016, 160] on div "Description En: chicken cook in spicy green chilli it hot Description Ar: دجاج …" at bounding box center [1006, 170] width 767 height 44
click at [962, 293] on span "mutton roast" at bounding box center [967, 300] width 51 height 14
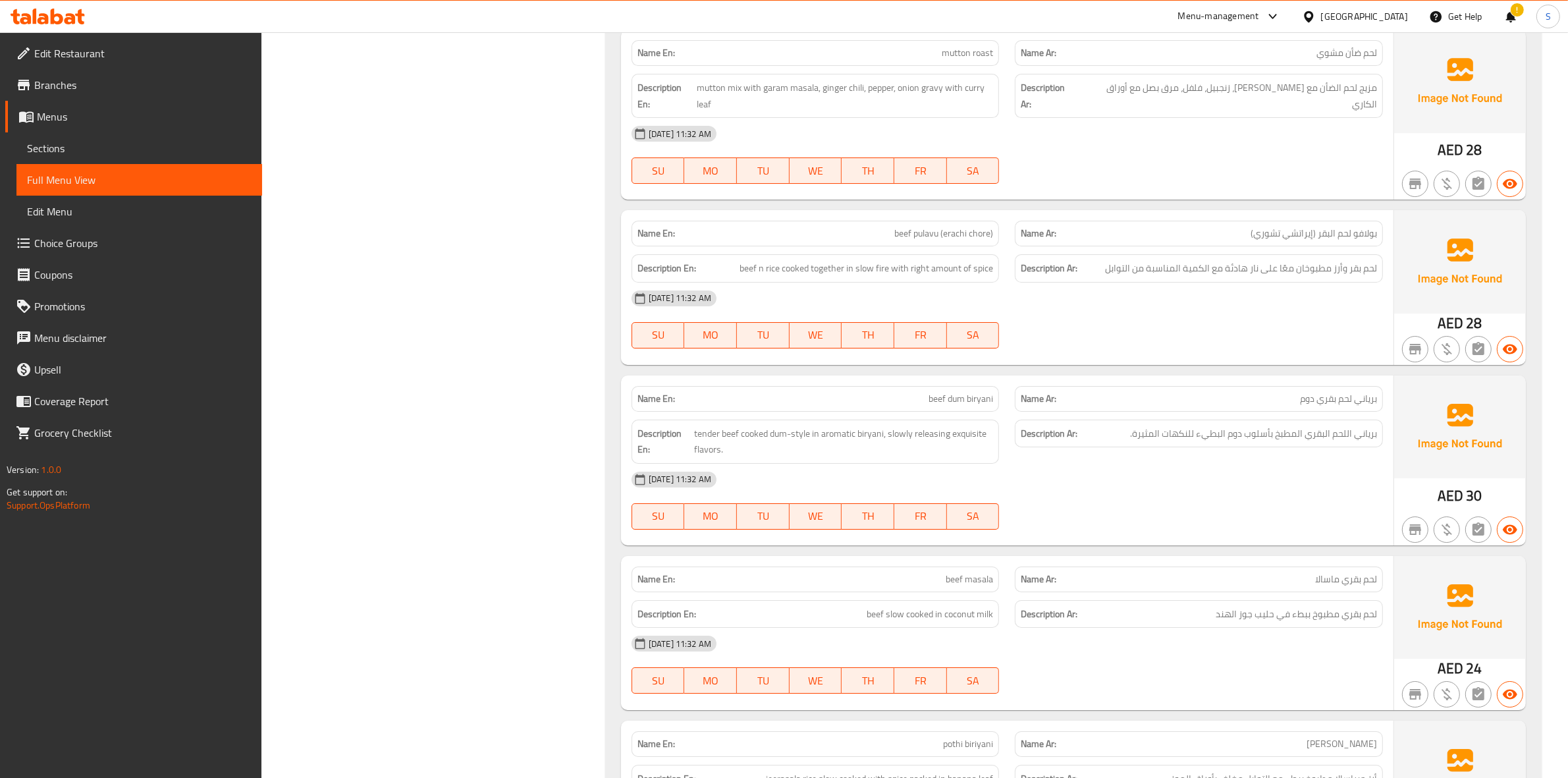
click at [1263, 316] on div "01-09-2025 11:32 AM SU MO TU WE TH FR SA" at bounding box center [1006, 319] width 767 height 74
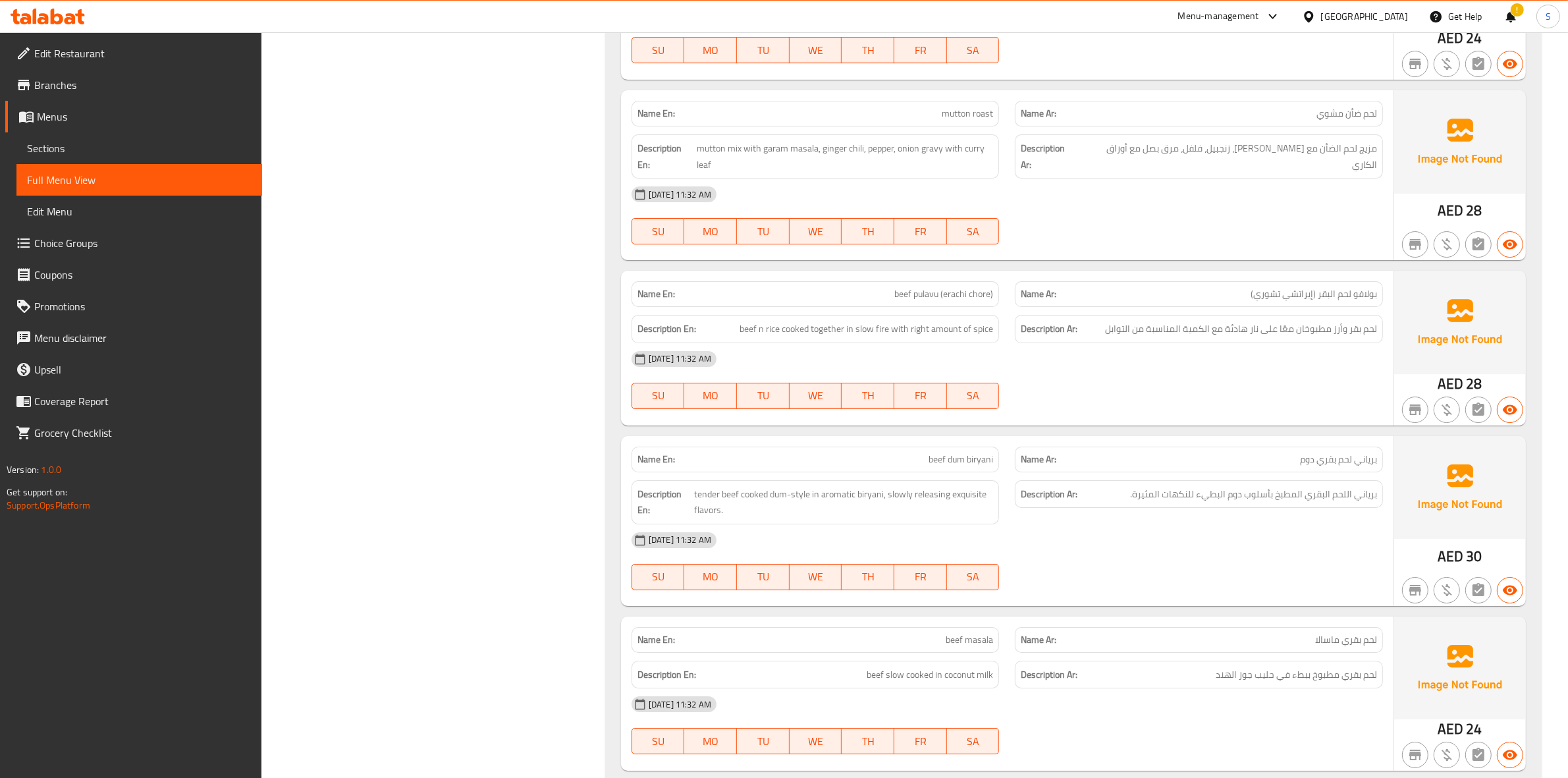
scroll to position [5888, 0]
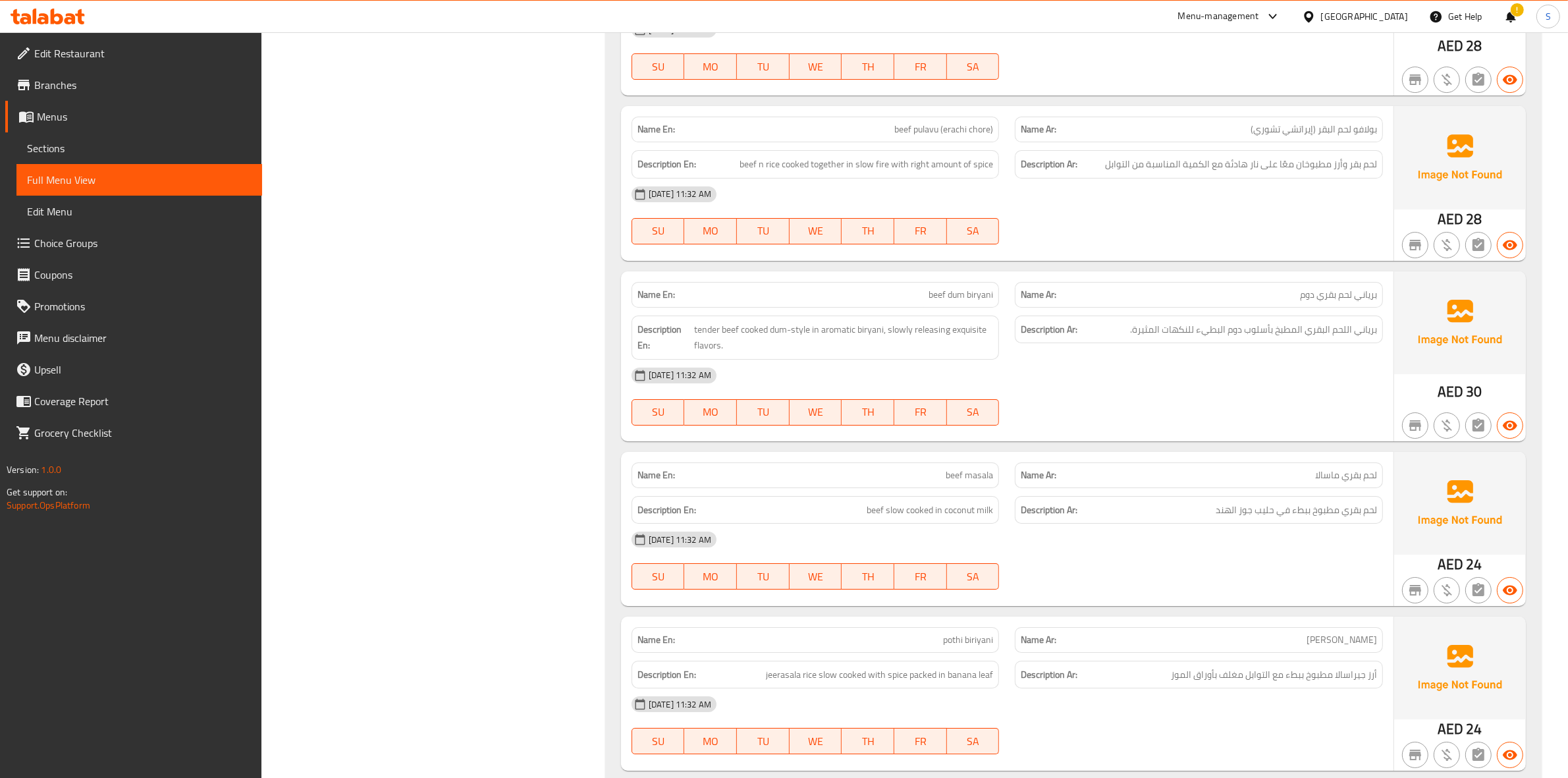
click at [973, 288] on span "beef dum biryani" at bounding box center [961, 294] width 64 height 14
click at [695, 334] on span "tender beef cooked dum-style in aromatic biryani, slowly releasing exquisite fl…" at bounding box center [844, 338] width 299 height 32
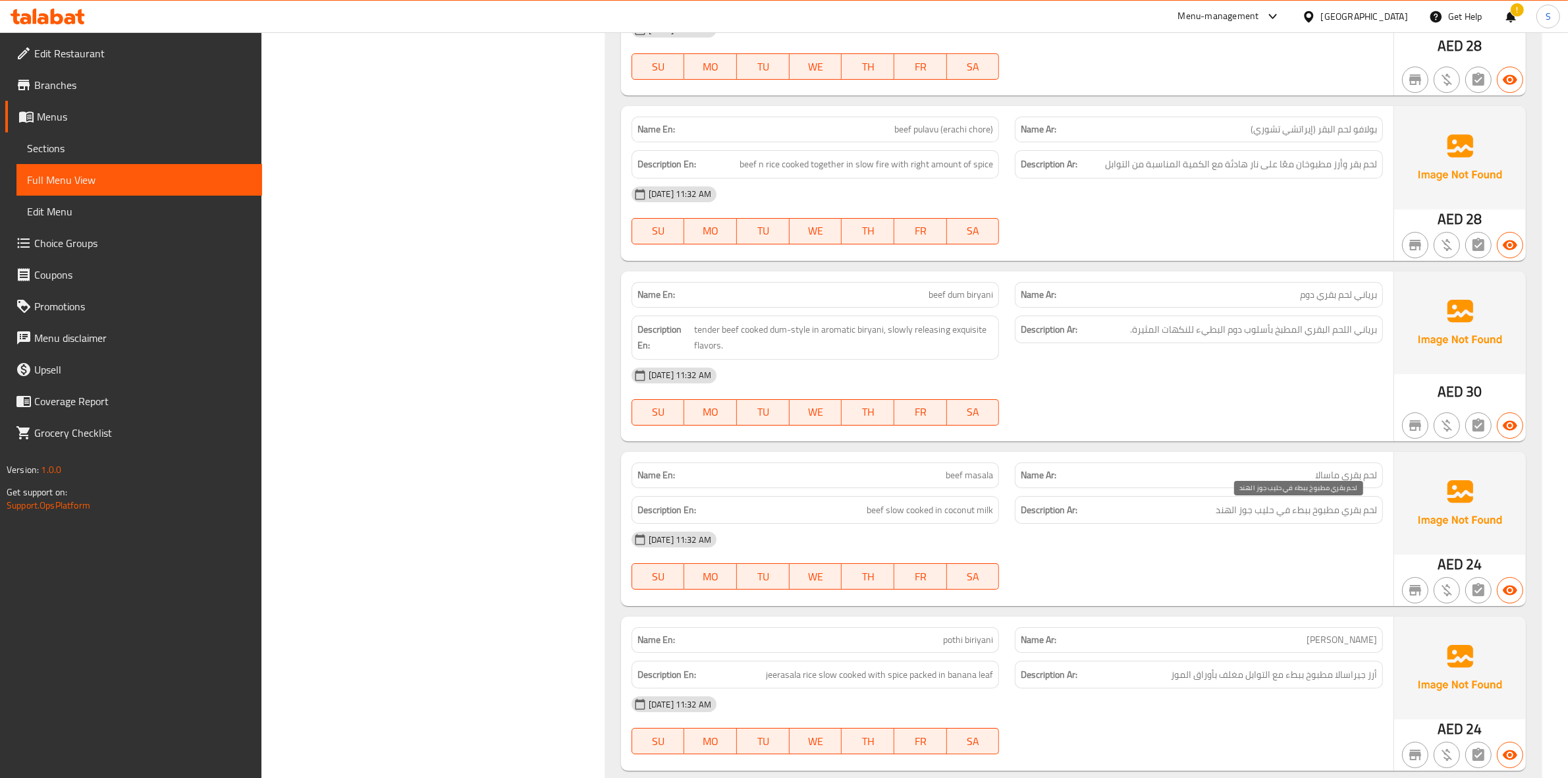
click at [1263, 515] on span "لحم بقري مطبوخ ببطء في حليب جوز الهند" at bounding box center [1296, 510] width 161 height 16
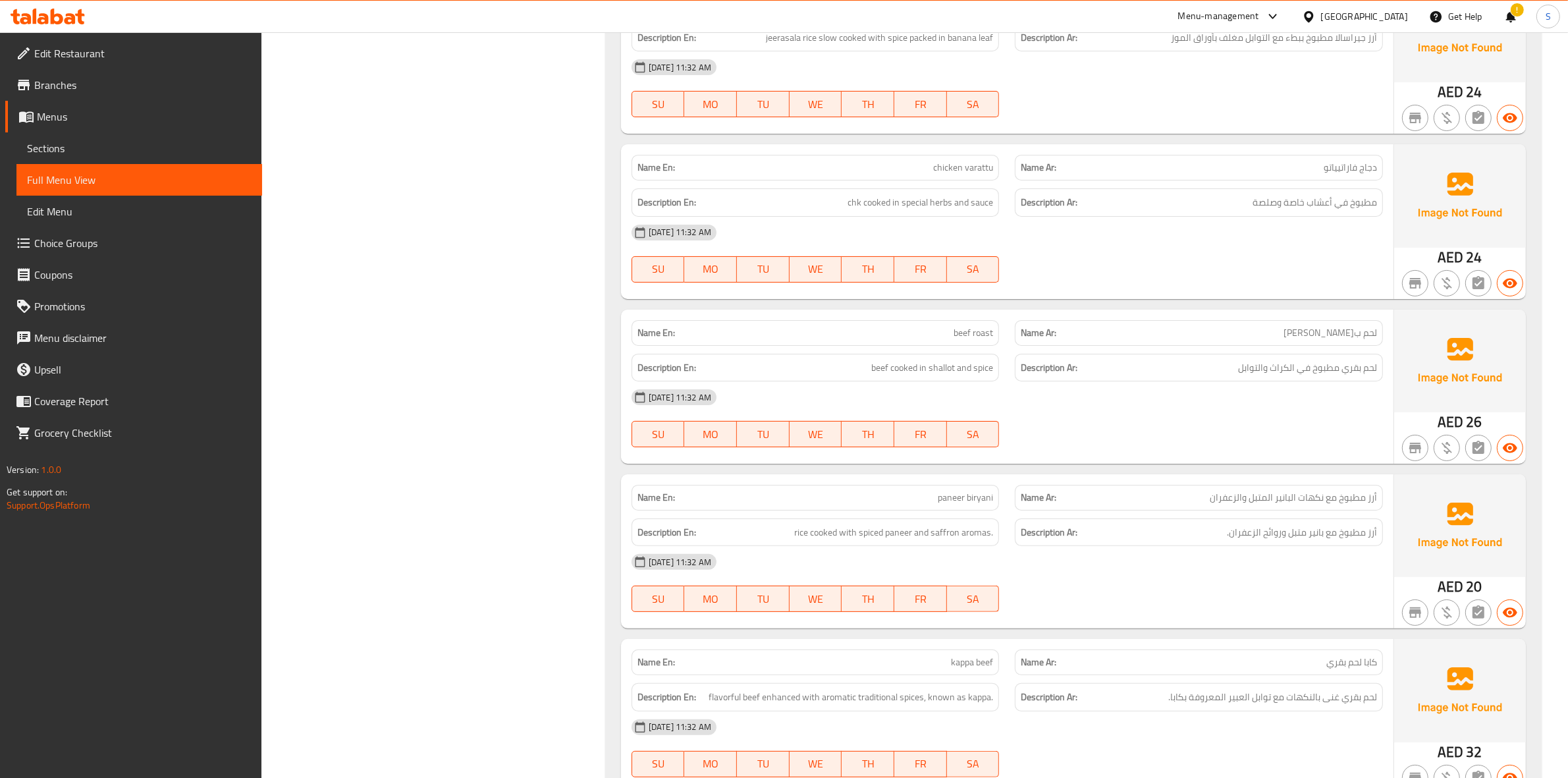
scroll to position [6547, 0]
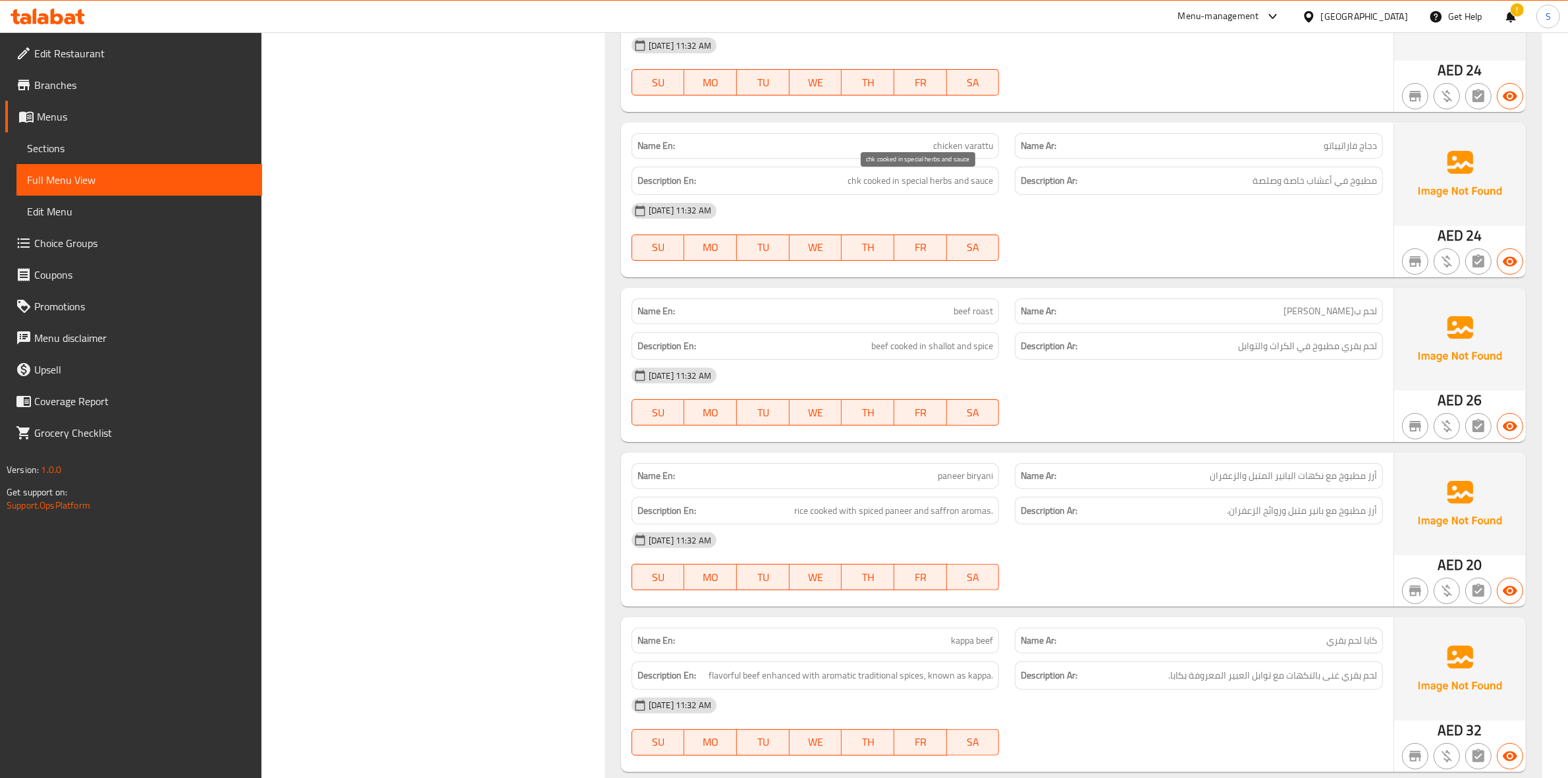
click at [860, 186] on span "chk cooked in special herbs and sauce" at bounding box center [920, 181] width 146 height 16
click at [857, 186] on span "chk cooked in special herbs and sauce" at bounding box center [920, 181] width 146 height 16
click at [937, 139] on span "chicken varattu" at bounding box center [963, 146] width 60 height 14
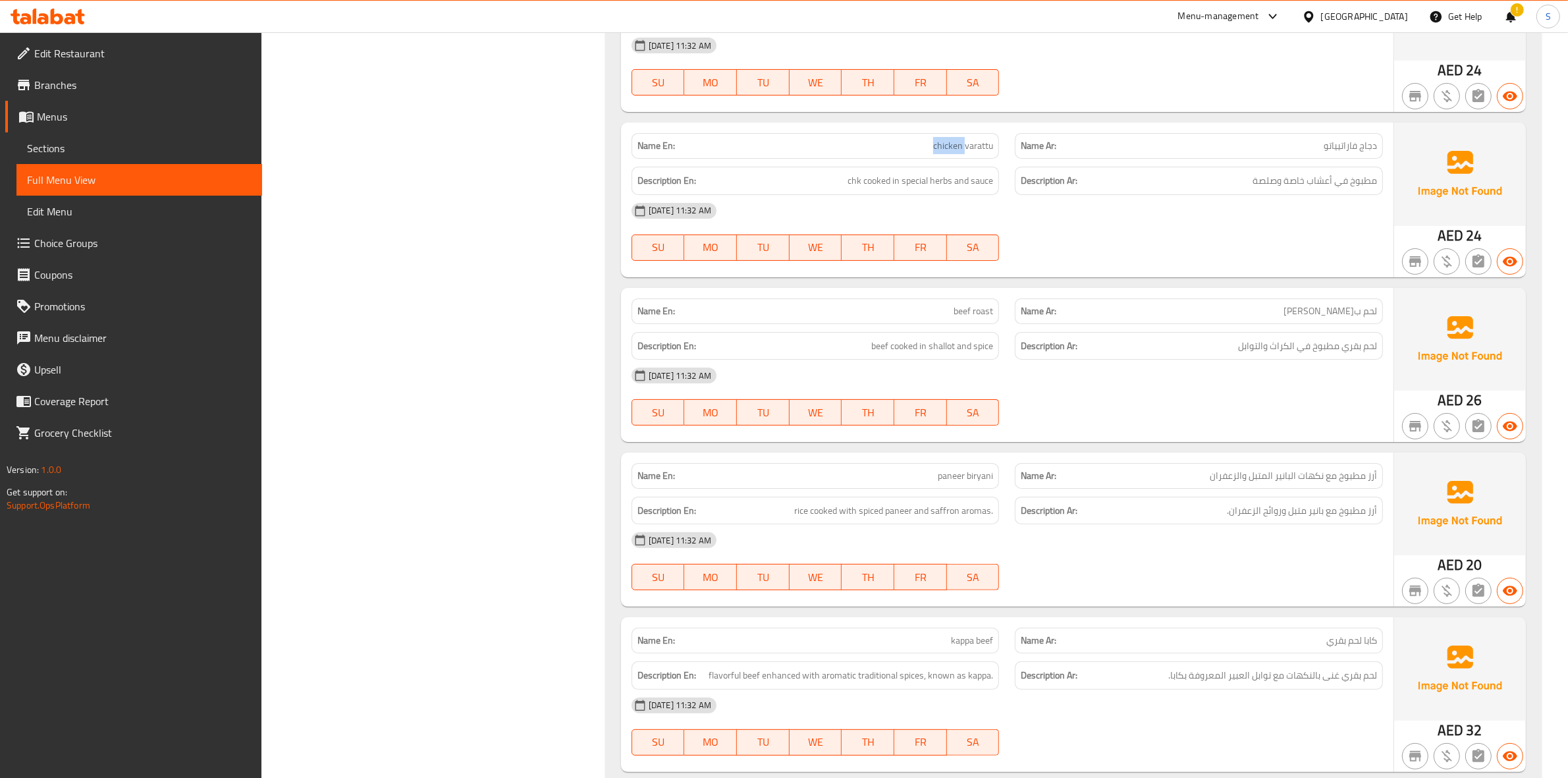
click at [937, 139] on span "chicken varattu" at bounding box center [963, 146] width 60 height 14
click at [848, 186] on span "chk cooked in special herbs and sauce" at bounding box center [920, 181] width 146 height 16
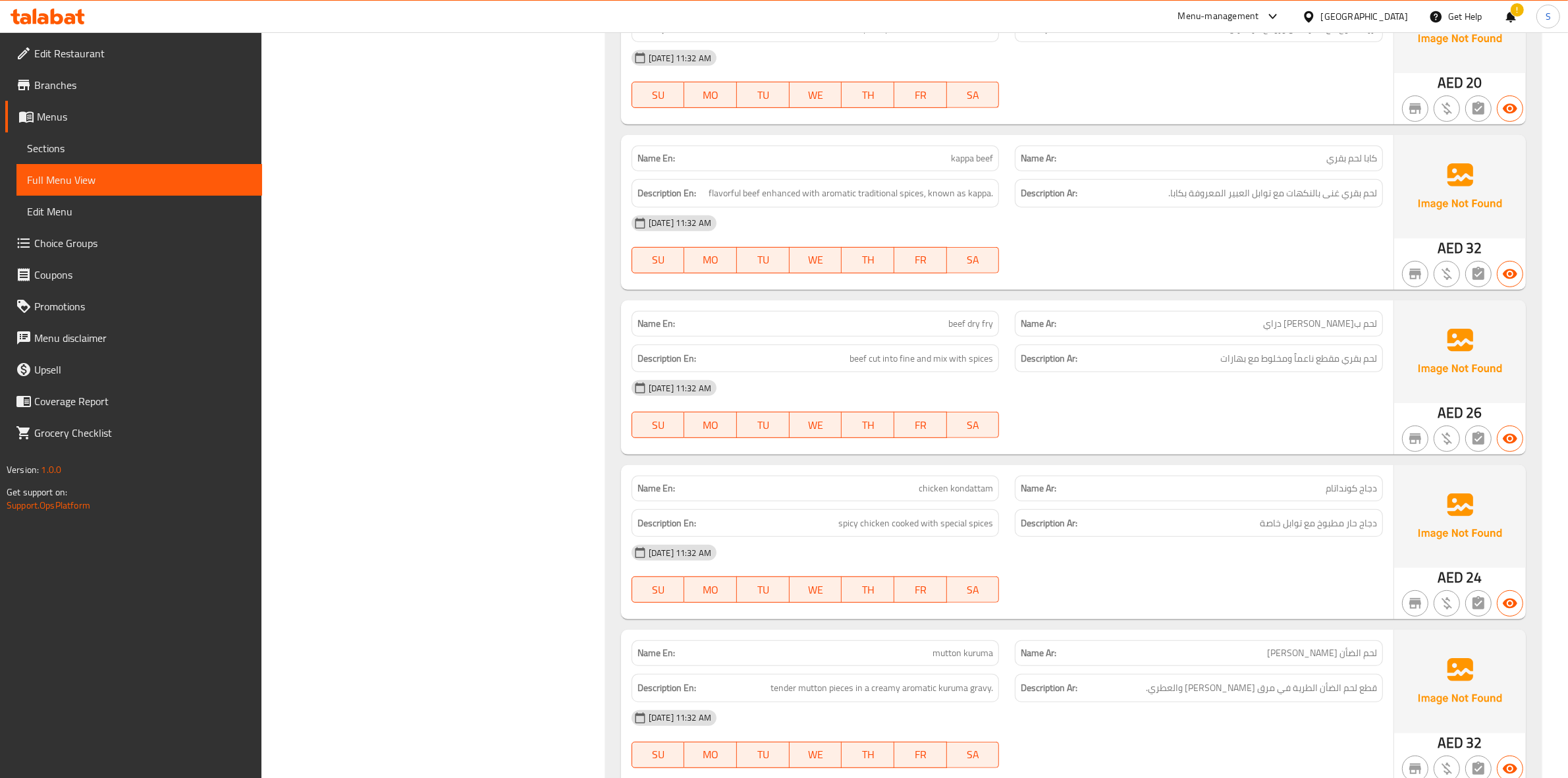
scroll to position [7041, 0]
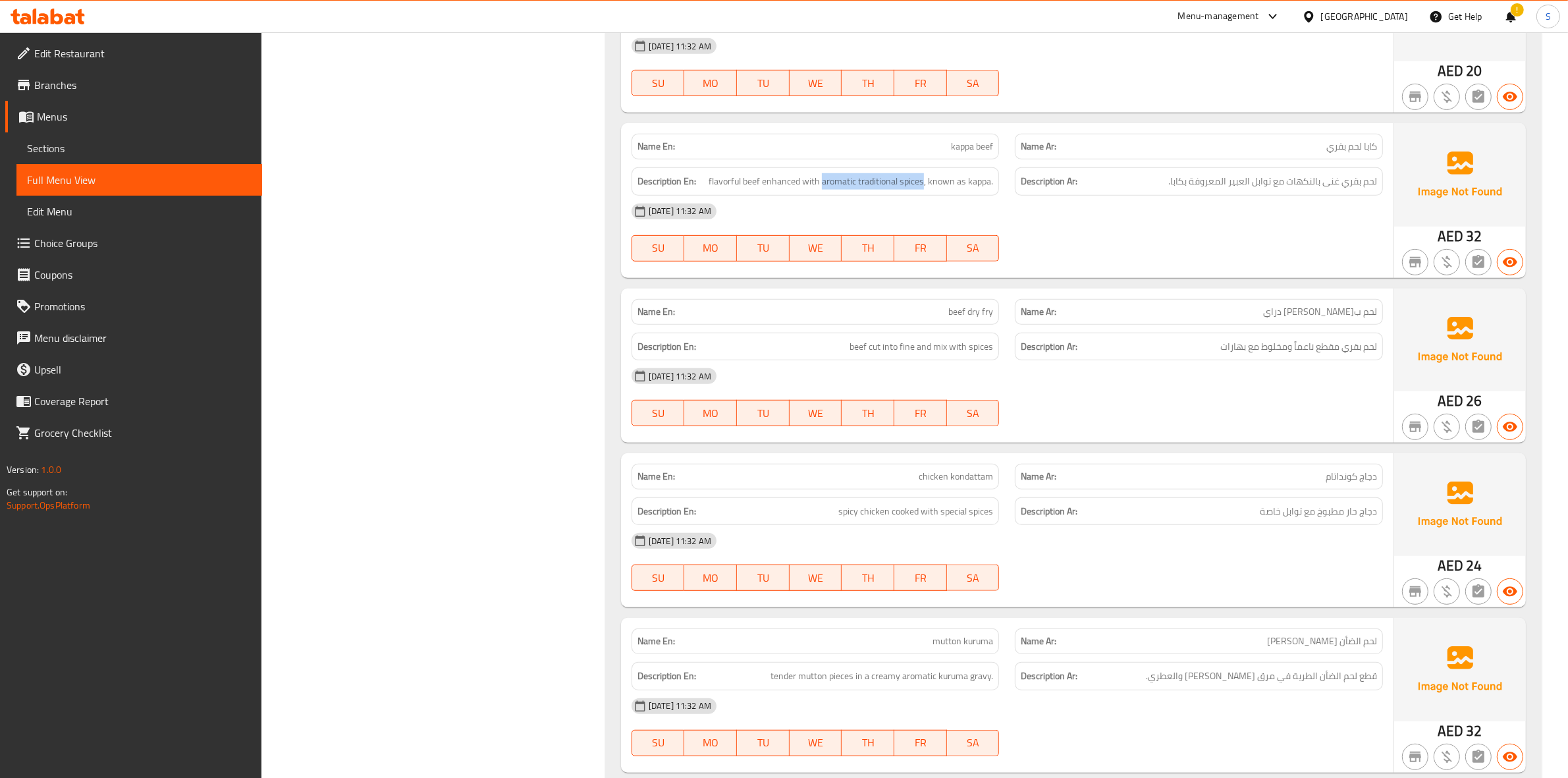
drag, startPoint x: 823, startPoint y: 186, endPoint x: 924, endPoint y: 172, distance: 102.0
click at [924, 172] on div "Description En: flavorful beef enhanced with aromatic traditional spices, known…" at bounding box center [815, 181] width 368 height 29
click at [1172, 412] on div "01-09-2025 11:32 AM SU MO TU WE TH FR SA" at bounding box center [1006, 397] width 767 height 74
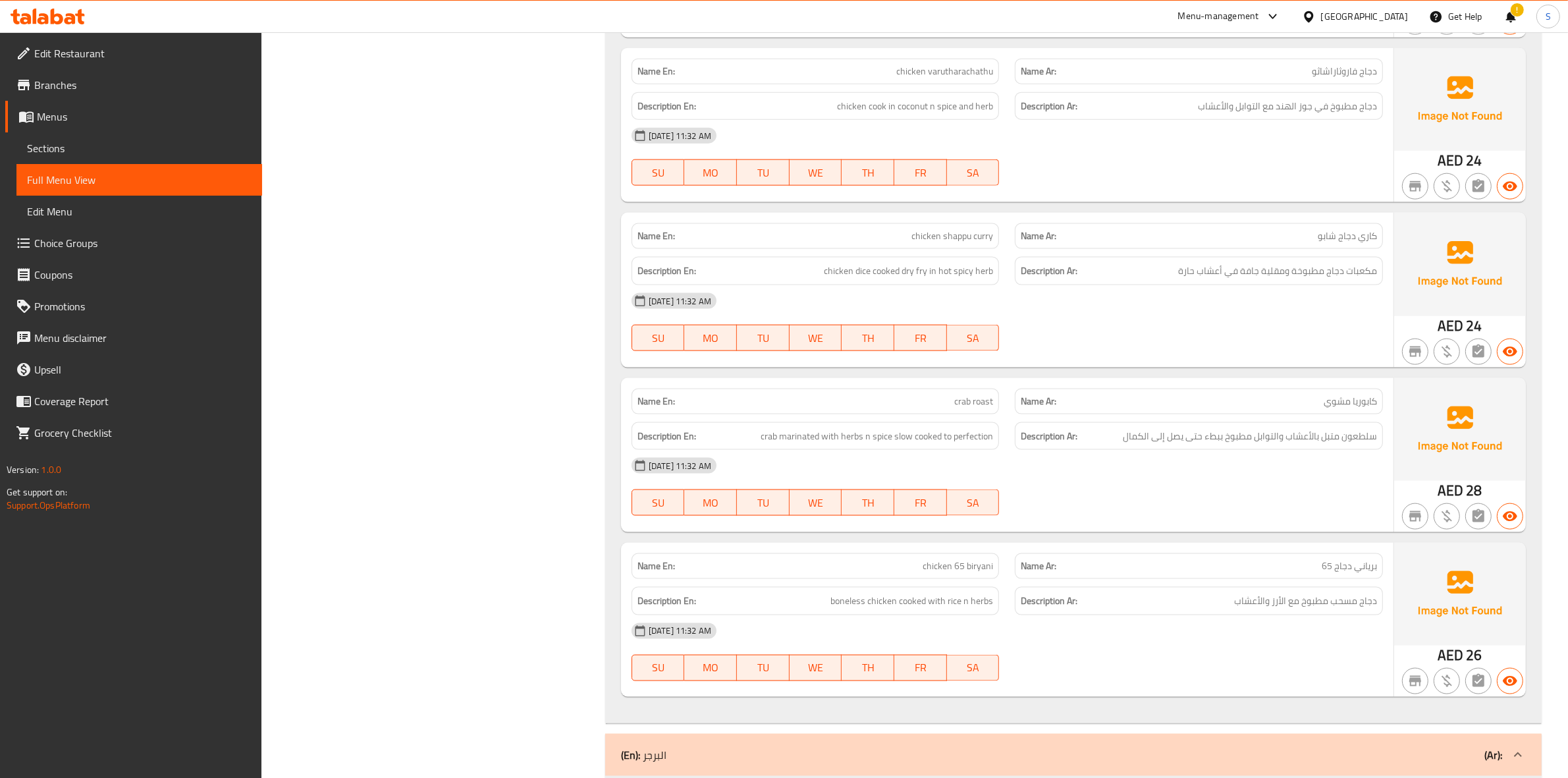
scroll to position [8441, 0]
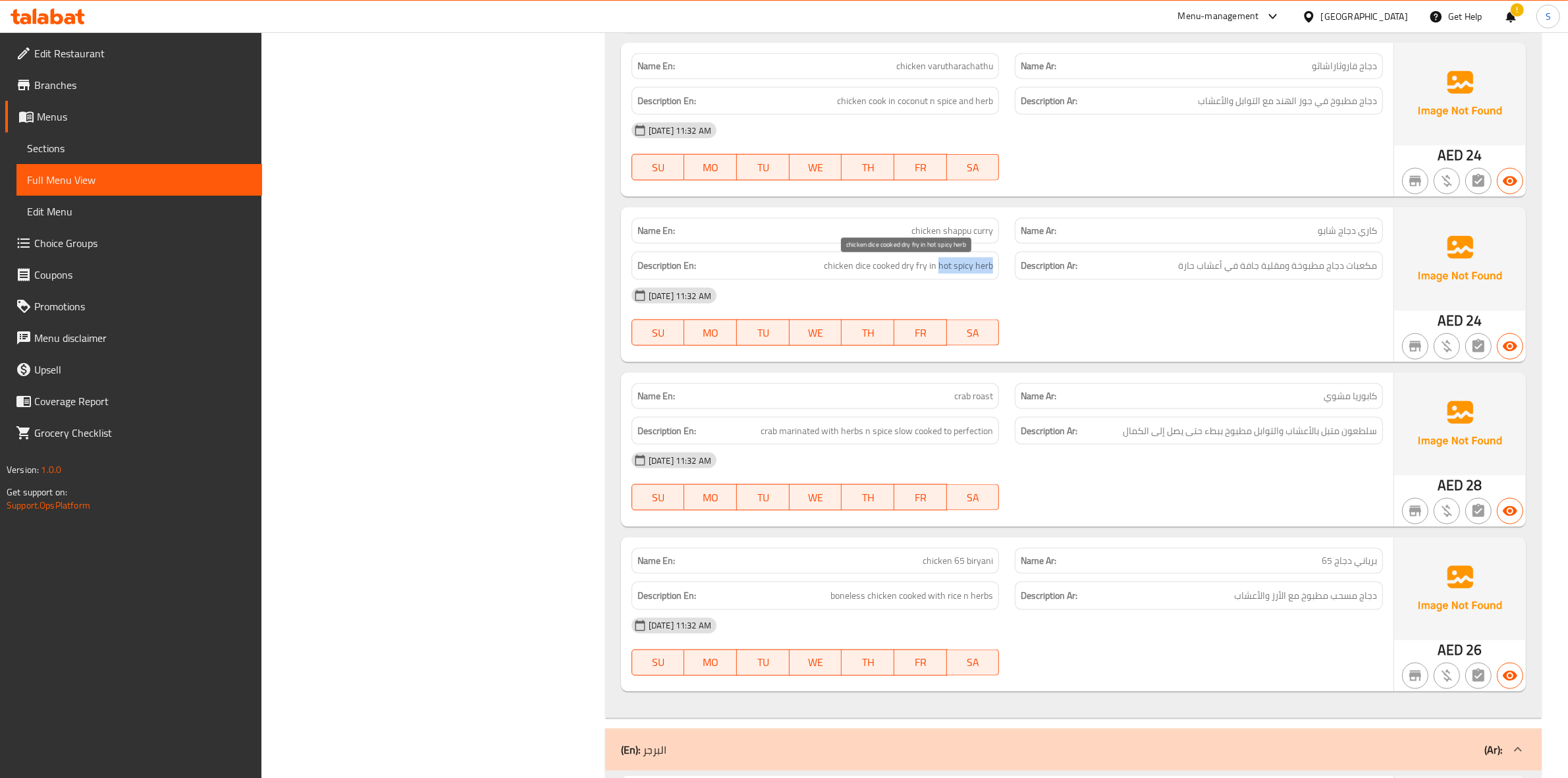
drag, startPoint x: 939, startPoint y: 273, endPoint x: 991, endPoint y: 264, distance: 52.8
click at [991, 264] on span "chicken dice cooked dry fry in hot spicy herb" at bounding box center [908, 266] width 169 height 16
click at [1167, 255] on div "Description Ar: مكعبات دجاج مطبوخة ومقلية جافة في أعشاب حارة" at bounding box center [1198, 265] width 368 height 29
drag, startPoint x: 1228, startPoint y: 261, endPoint x: 1147, endPoint y: 278, distance: 82.8
click at [1147, 278] on div "Description Ar: مكعبات دجاج مطبوخة ومقلية جافة في أعشاب حارة" at bounding box center [1198, 265] width 368 height 29
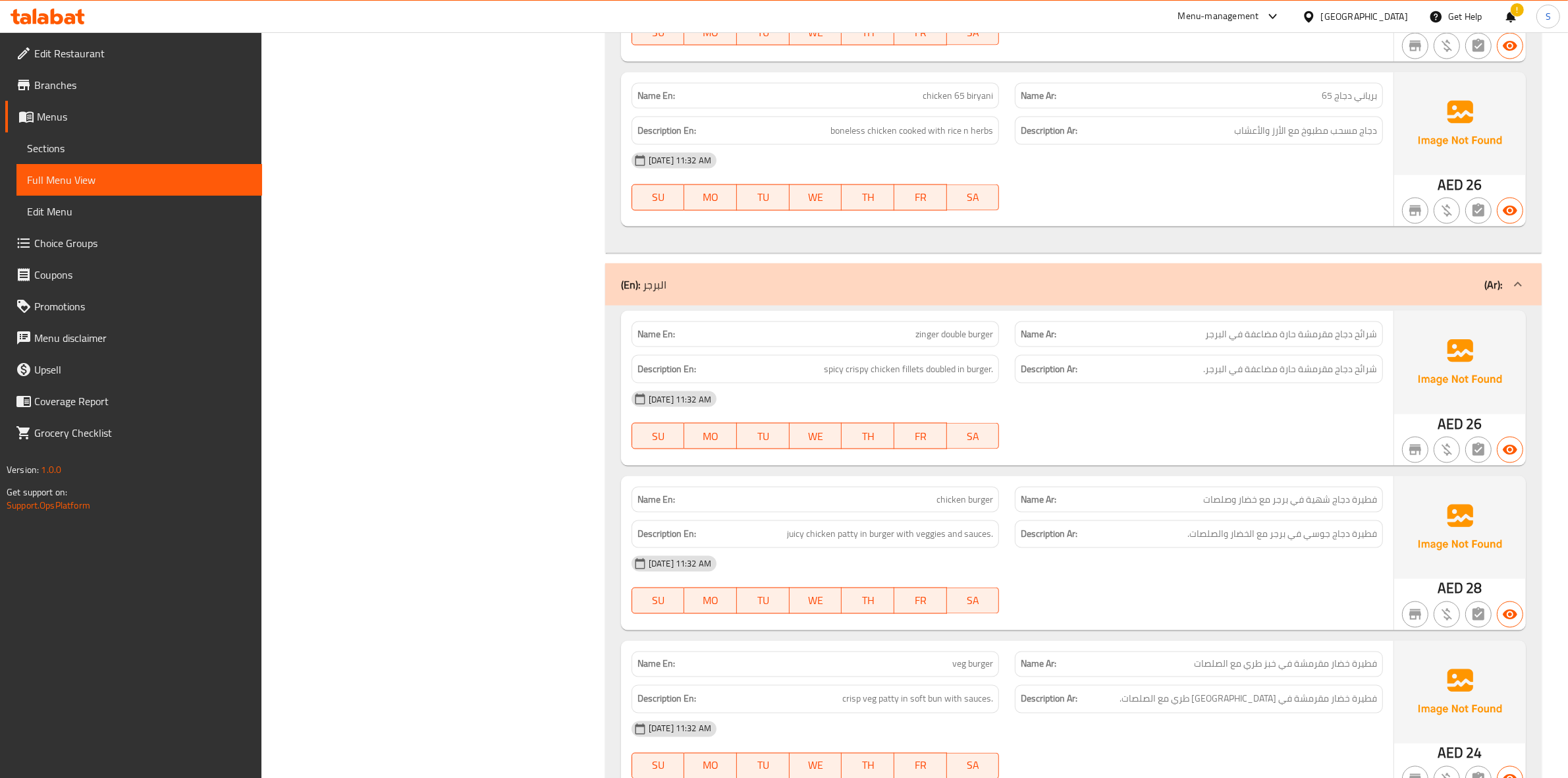
scroll to position [8935, 0]
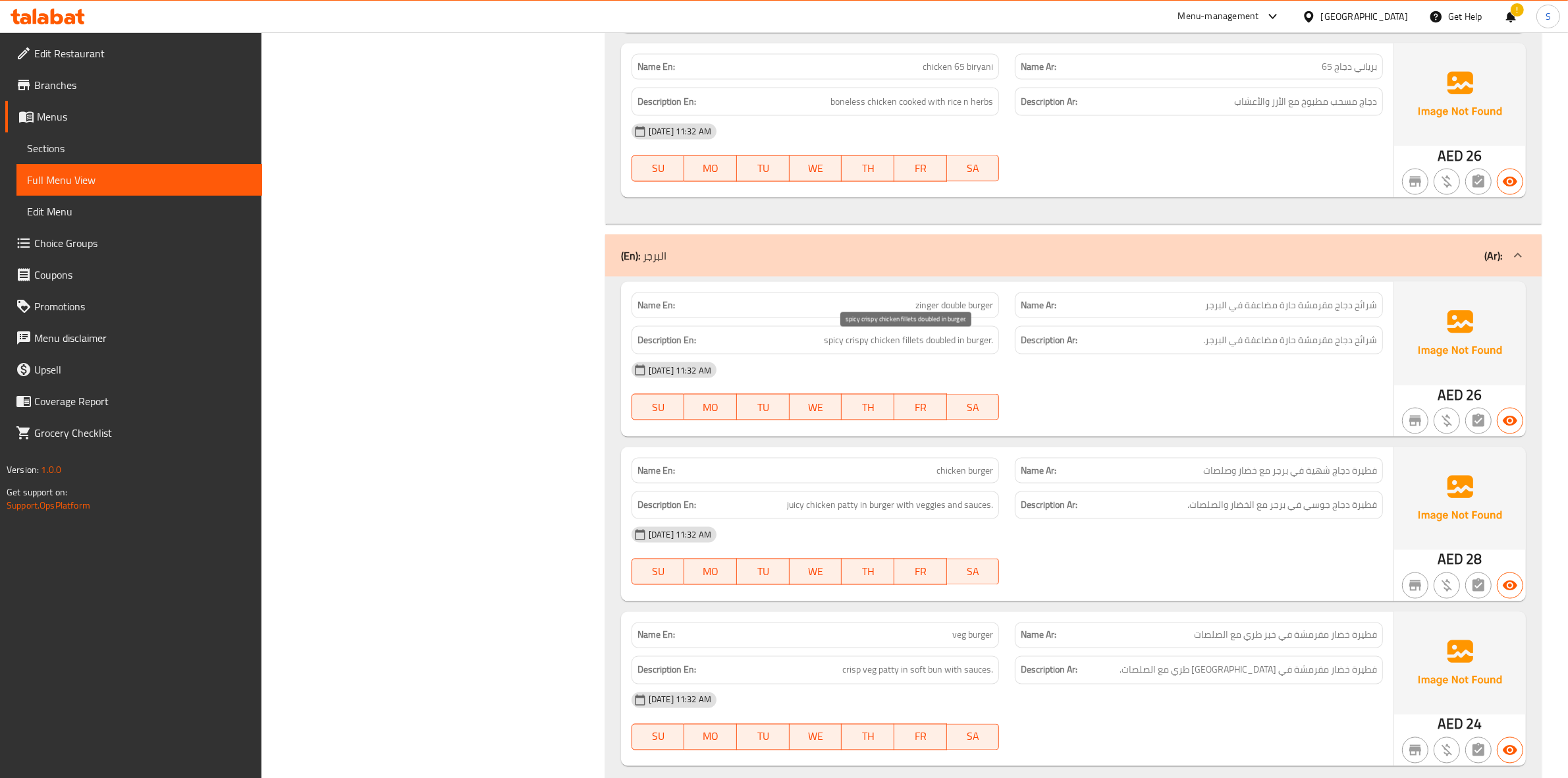
click at [909, 343] on span "spicy crispy chicken fillets doubled in burger." at bounding box center [908, 340] width 169 height 16
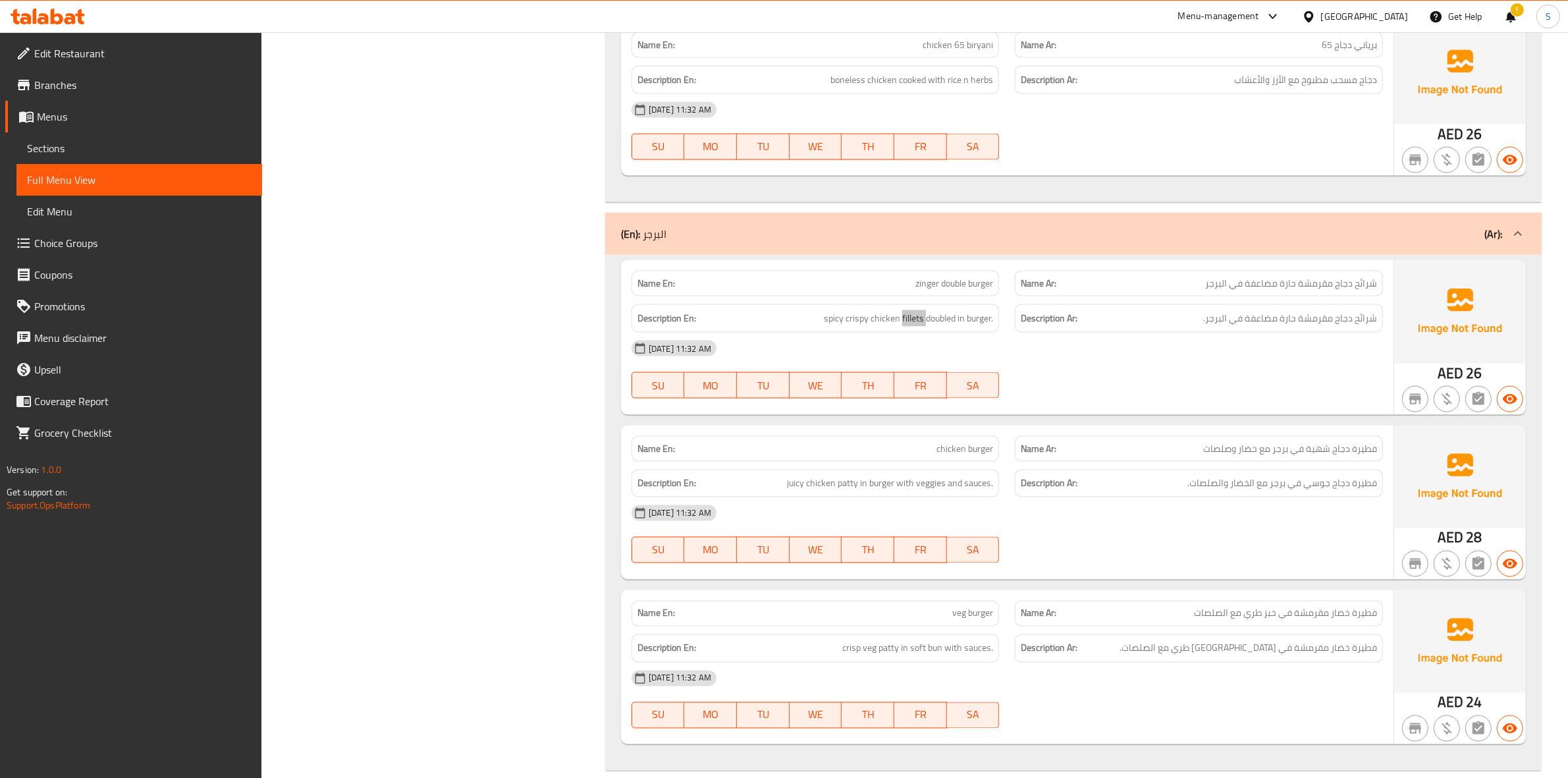
scroll to position [9181, 0]
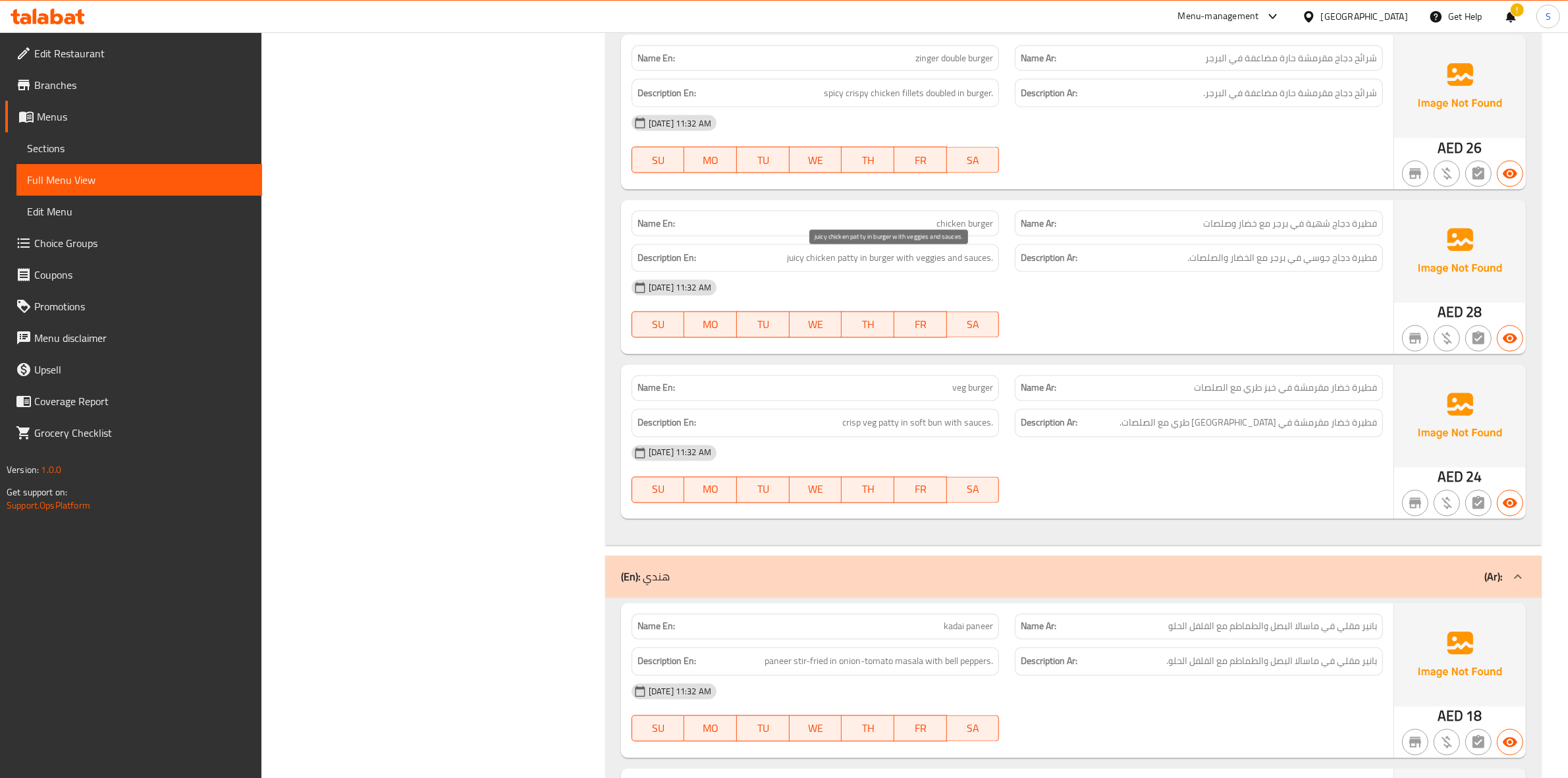
click at [841, 260] on span "juicy chicken patty in burger with veggies and sauces." at bounding box center [889, 259] width 206 height 16
click at [1263, 262] on span "فطيرة دجاج جوسي في برجر مع الخضار والصلصات." at bounding box center [1282, 259] width 190 height 16
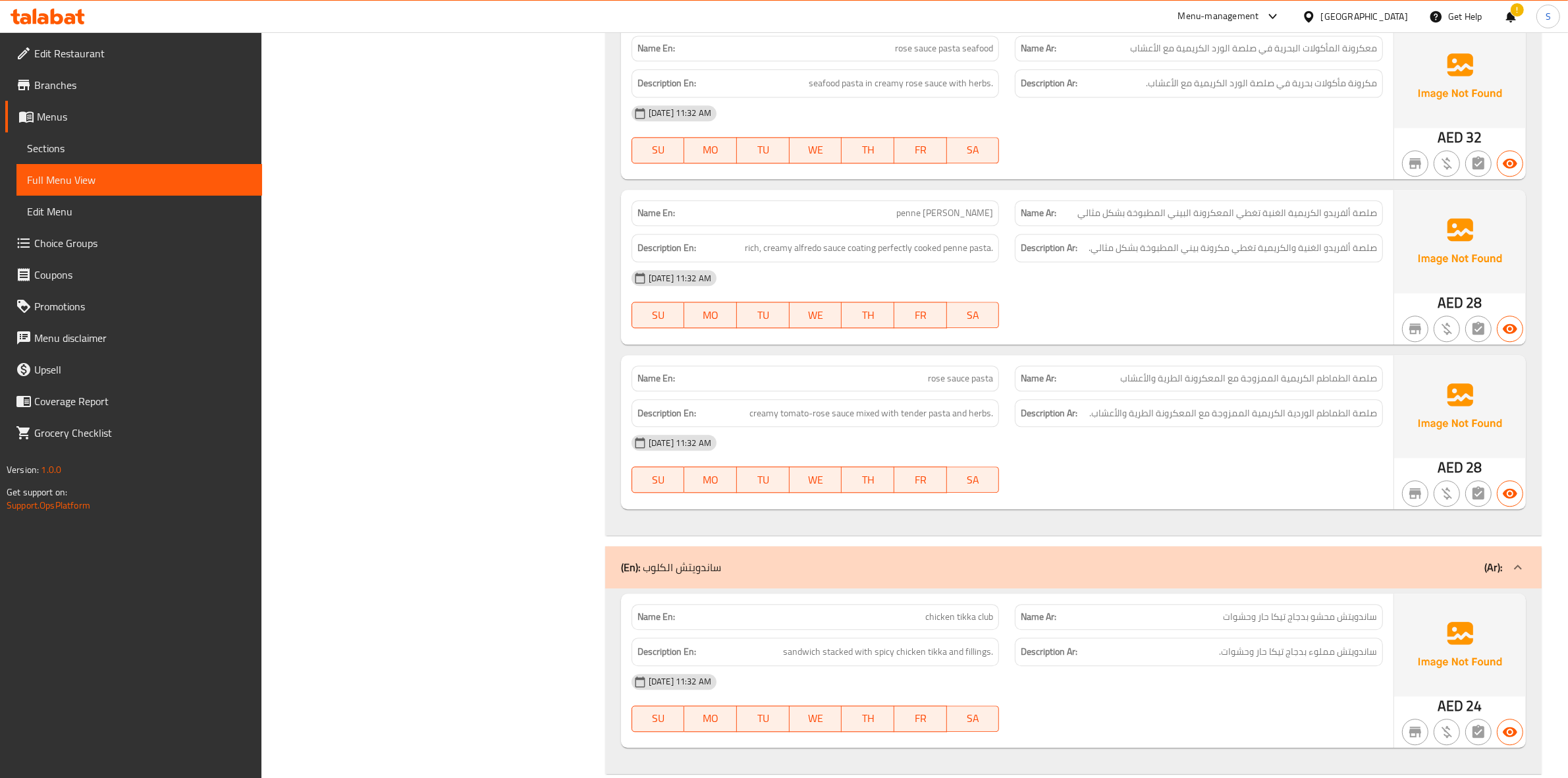
scroll to position [10252, 0]
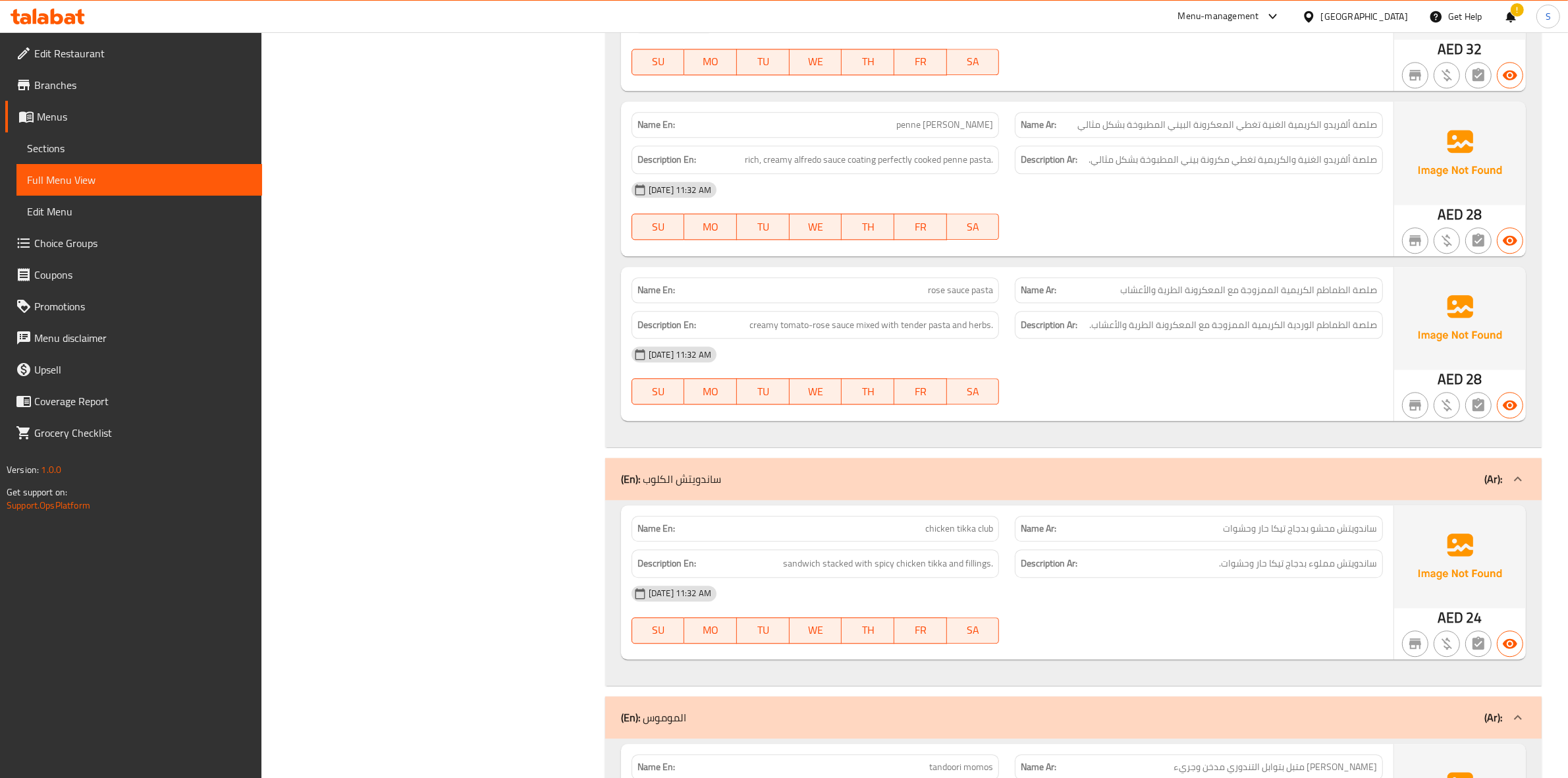
click at [1263, 339] on div "Description Ar: صلصة الطماطم الوردية الكريمية الممزوجة مع المعكرونة الطرية والأ…" at bounding box center [1198, 325] width 368 height 29
click at [1263, 323] on span "صلصة الطماطم الوردية الكريمية الممزوجة مع المعكرونة الطرية والأعشاب." at bounding box center [1233, 325] width 288 height 16
click at [1263, 374] on div "01-09-2025 11:32 AM SU MO TU WE TH FR SA" at bounding box center [1006, 375] width 767 height 74
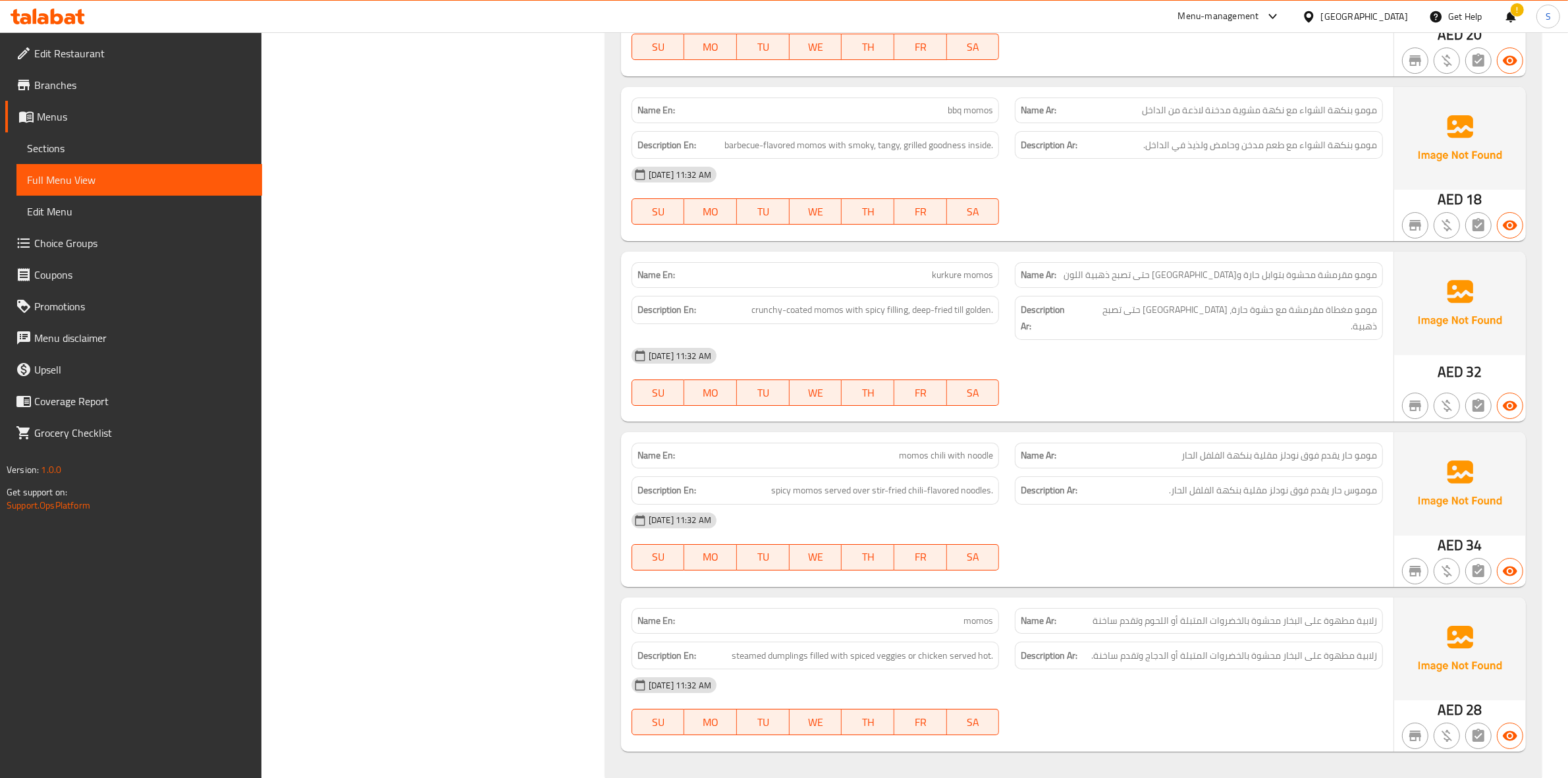
scroll to position [12077, 0]
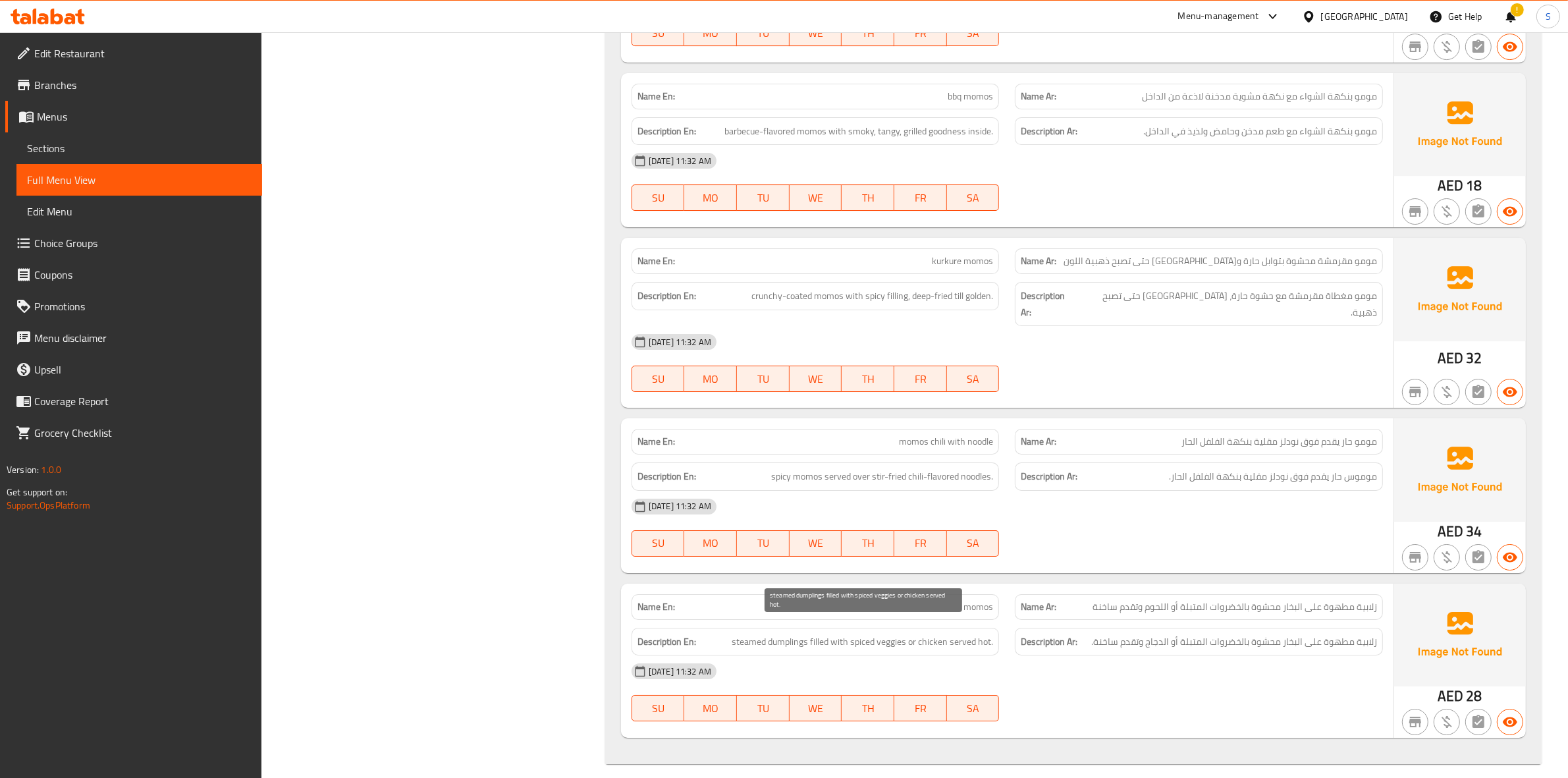
click at [795, 622] on span "steamed dumplings filled with spiced veggies or chicken served hot." at bounding box center [862, 642] width 261 height 16
click at [1263, 218] on div at bounding box center [1199, 211] width 384 height 16
click at [1263, 10] on div "United Arab Emirates" at bounding box center [1364, 17] width 87 height 15
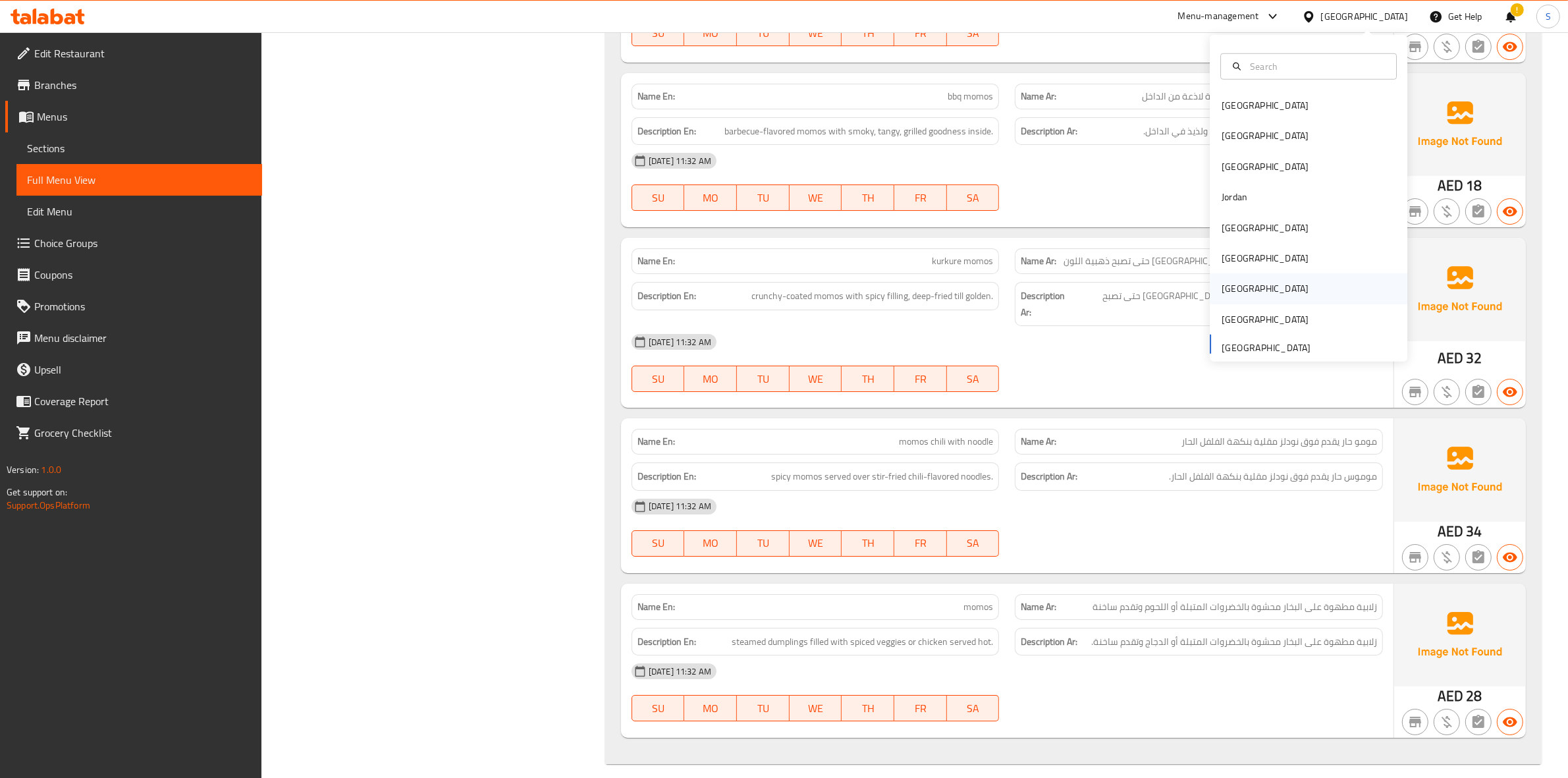
click at [1263, 288] on div "[GEOGRAPHIC_DATA]" at bounding box center [1309, 288] width 198 height 30
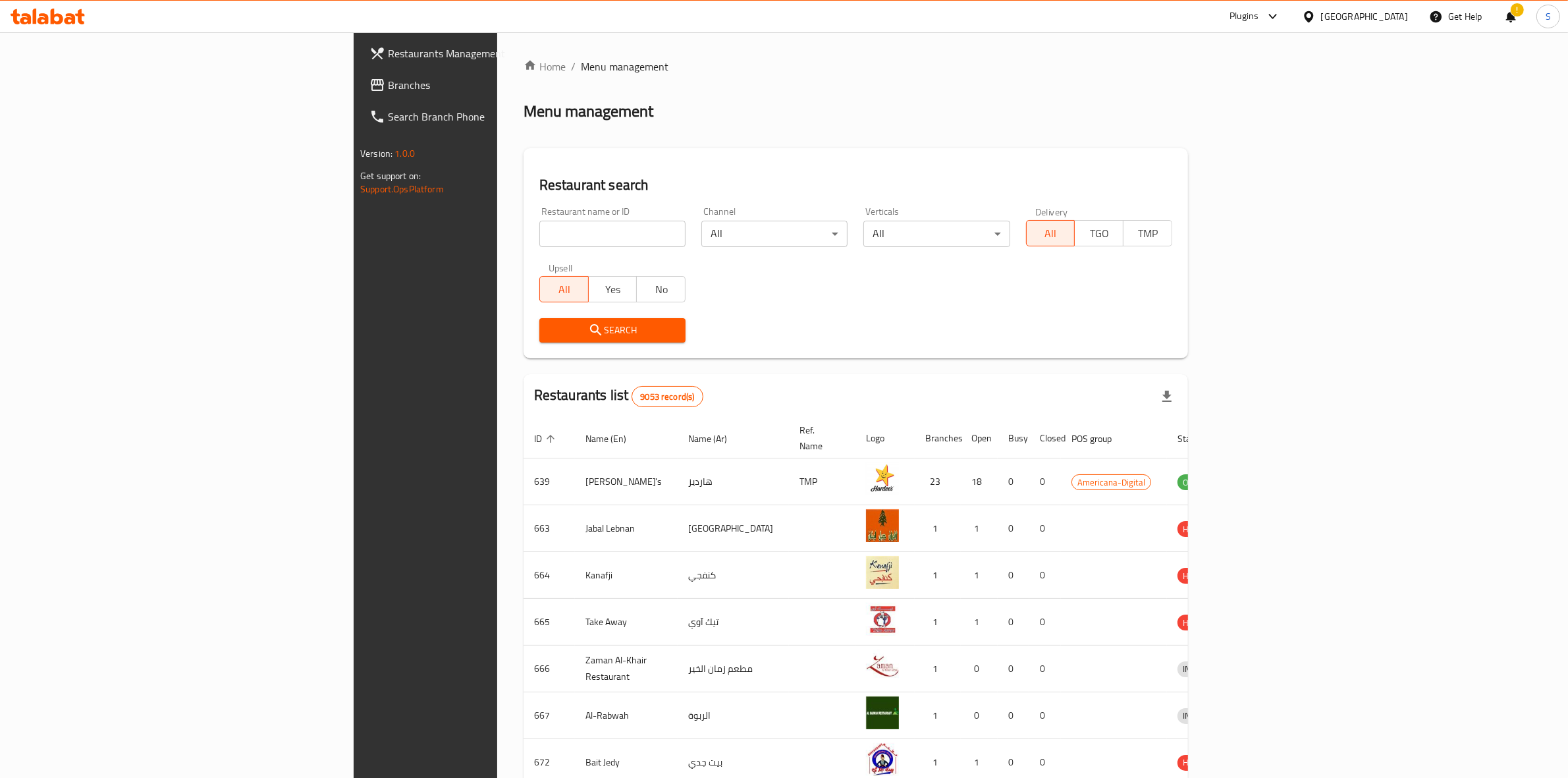
click at [388, 86] on span "Branches" at bounding box center [497, 85] width 218 height 16
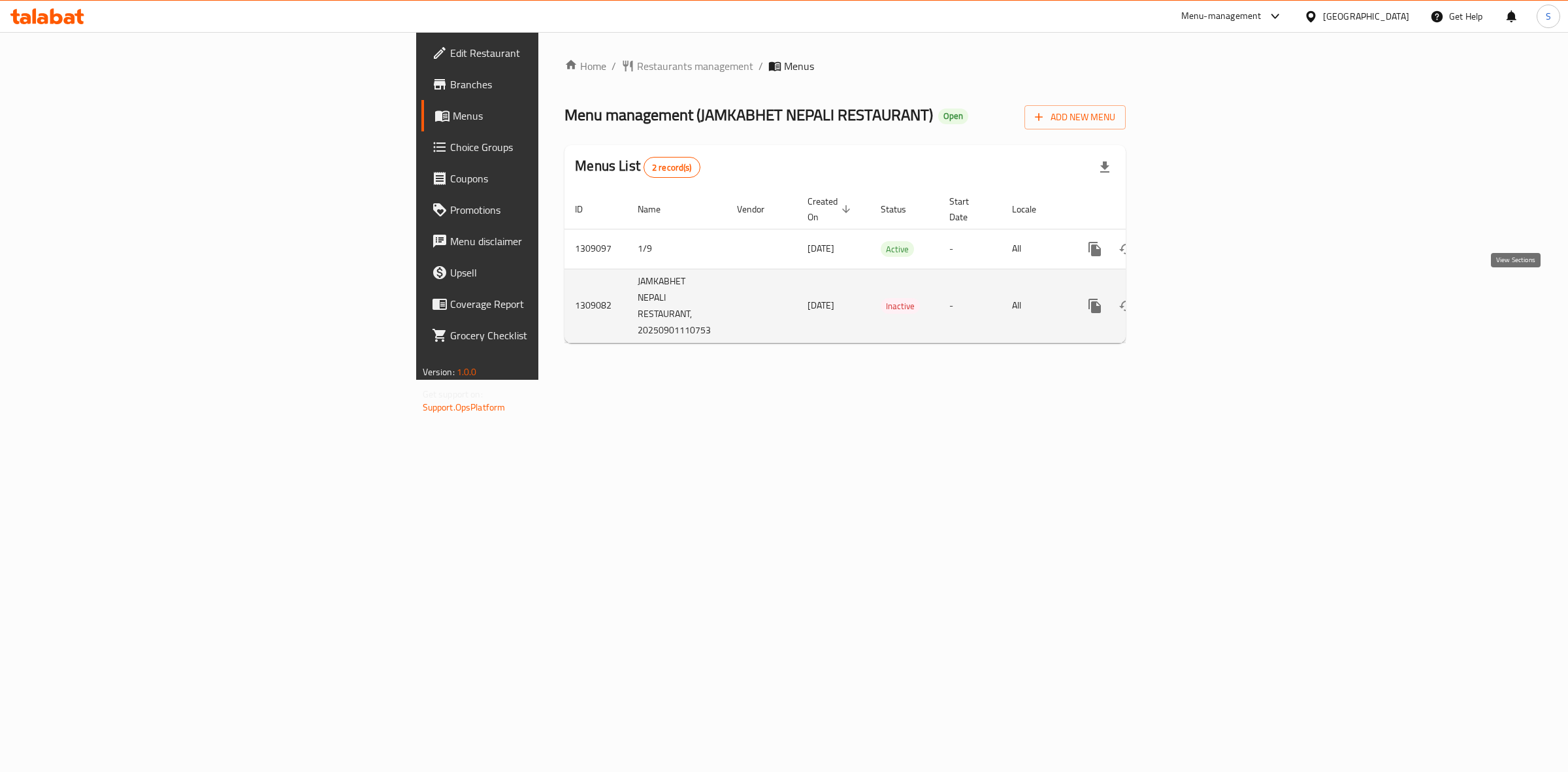
click at [1197, 298] on icon "enhanced table" at bounding box center [1189, 306] width 16 height 16
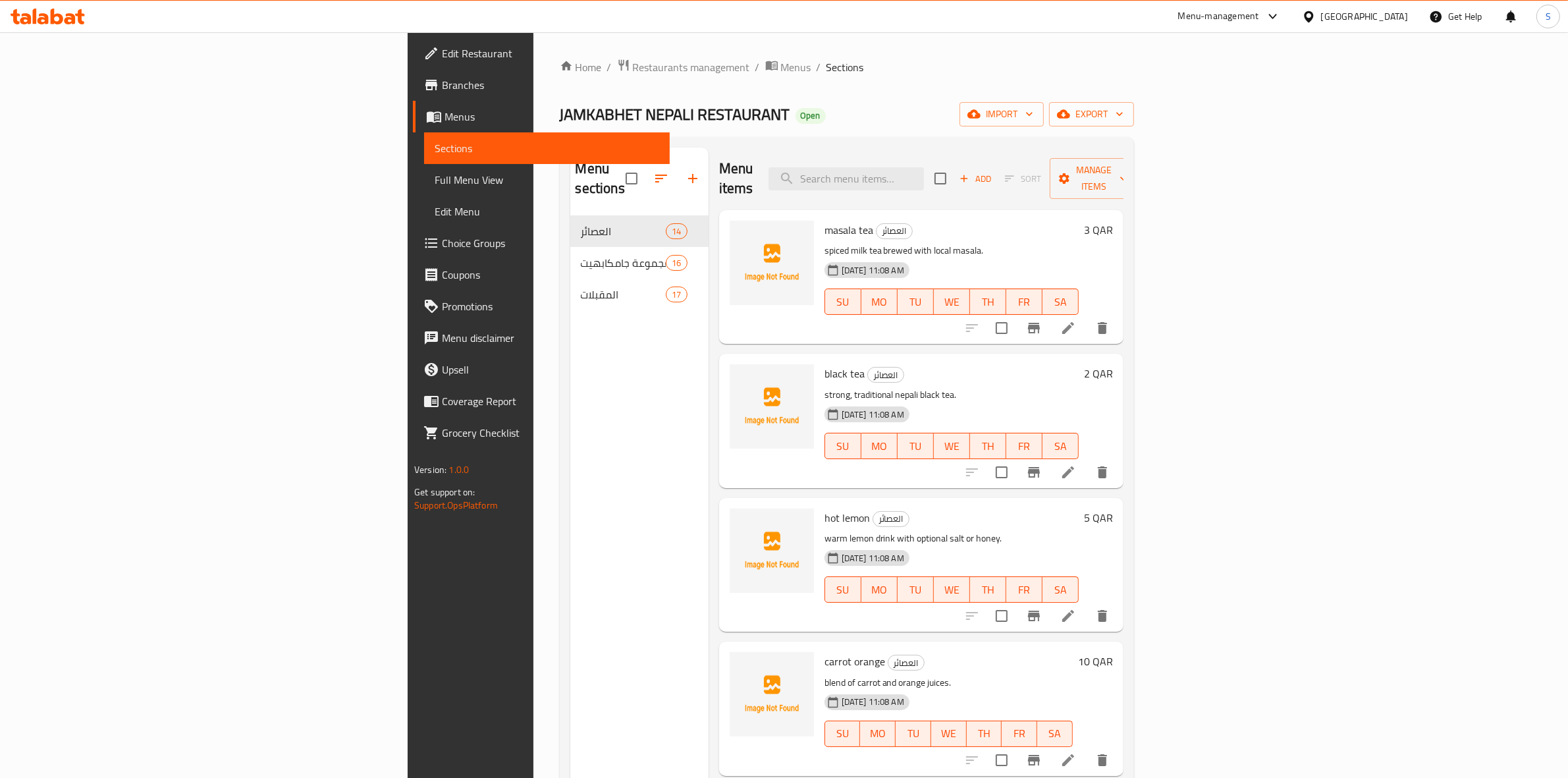
click at [1071, 90] on div "Home / Restaurants management / Menus / Sections JAMKABHET NEPALI RESTAURANT Op…" at bounding box center [847, 497] width 574 height 878
click at [1134, 130] on div "Home / Restaurants management / Menus / Sections JAMKABHET NEPALI RESTAURANT Op…" at bounding box center [847, 497] width 574 height 878
click at [1134, 100] on div "Home / Restaurants management / Menus / Sections JAMKABHET NEPALI RESTAURANT Op…" at bounding box center [847, 497] width 574 height 878
click at [1123, 108] on span "export" at bounding box center [1091, 114] width 64 height 16
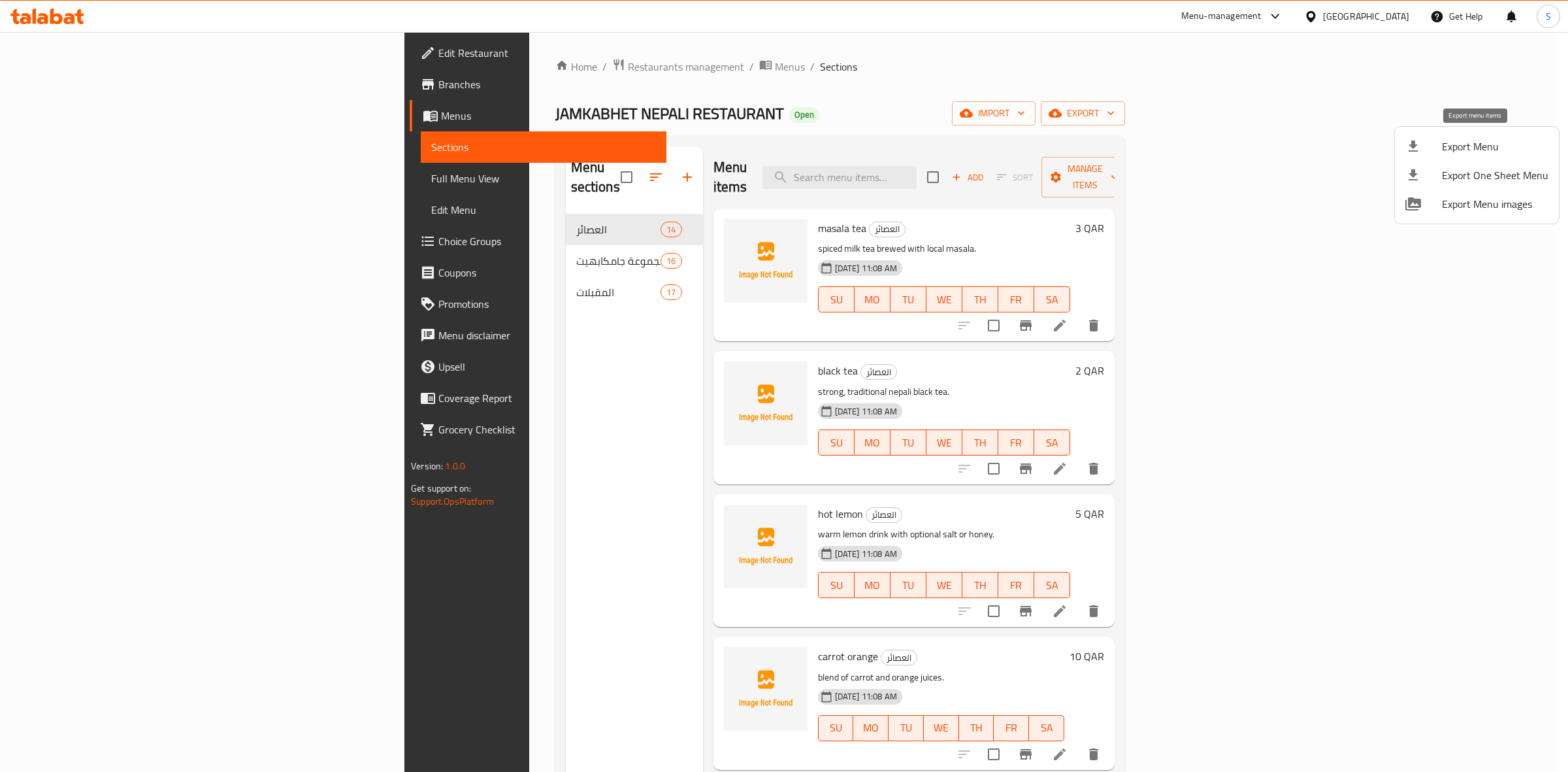
click at [1447, 149] on span "Export Menu" at bounding box center [1495, 147] width 107 height 16
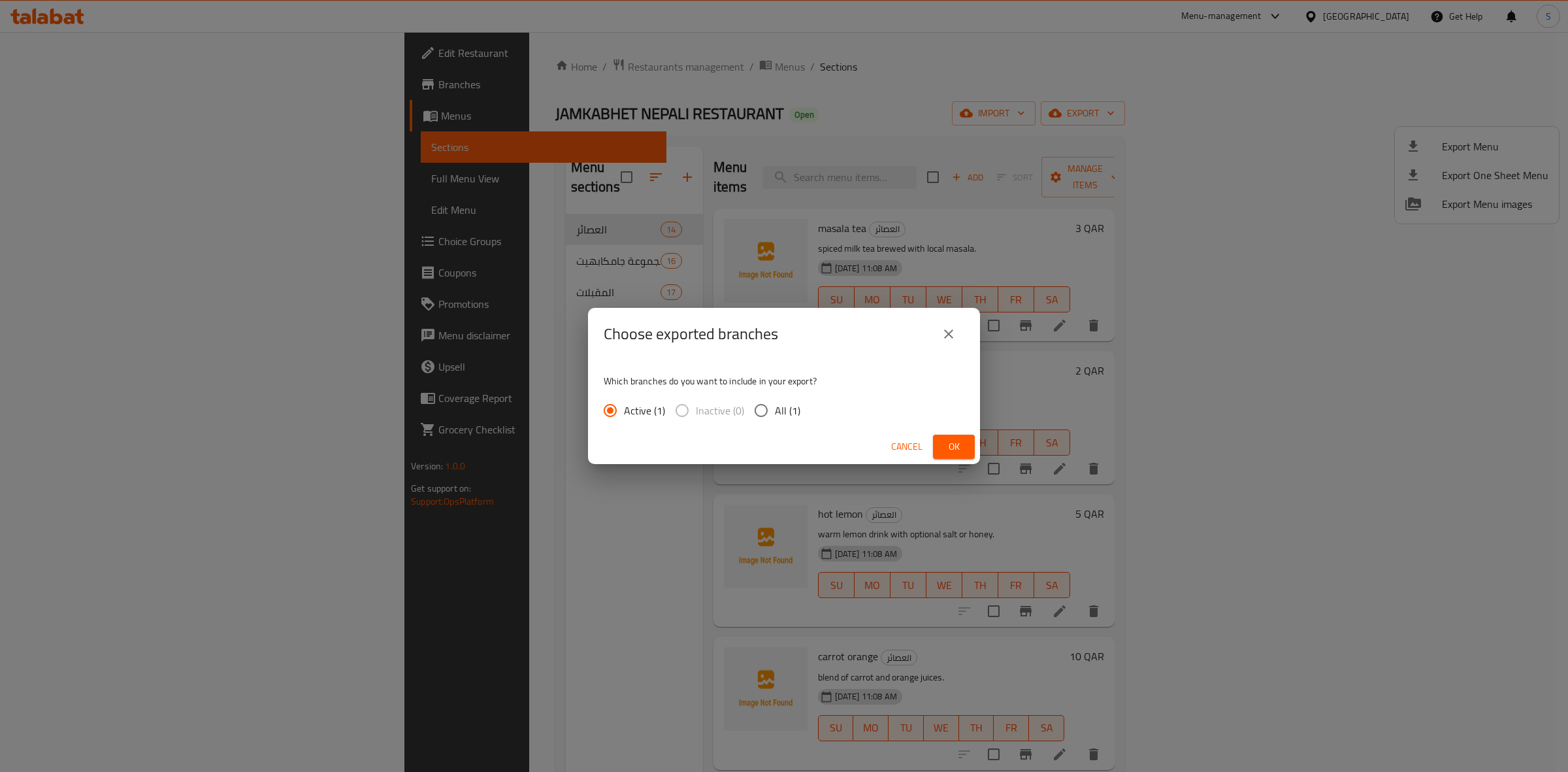
click at [799, 412] on div "Active (1) Inactive (0) All (1)" at bounding box center [707, 411] width 207 height 28
click at [784, 417] on span "All (1)" at bounding box center [787, 411] width 25 height 16
click at [775, 417] on input "All (1)" at bounding box center [761, 411] width 28 height 28
radio input "true"
click at [962, 439] on span "Ok" at bounding box center [953, 446] width 21 height 16
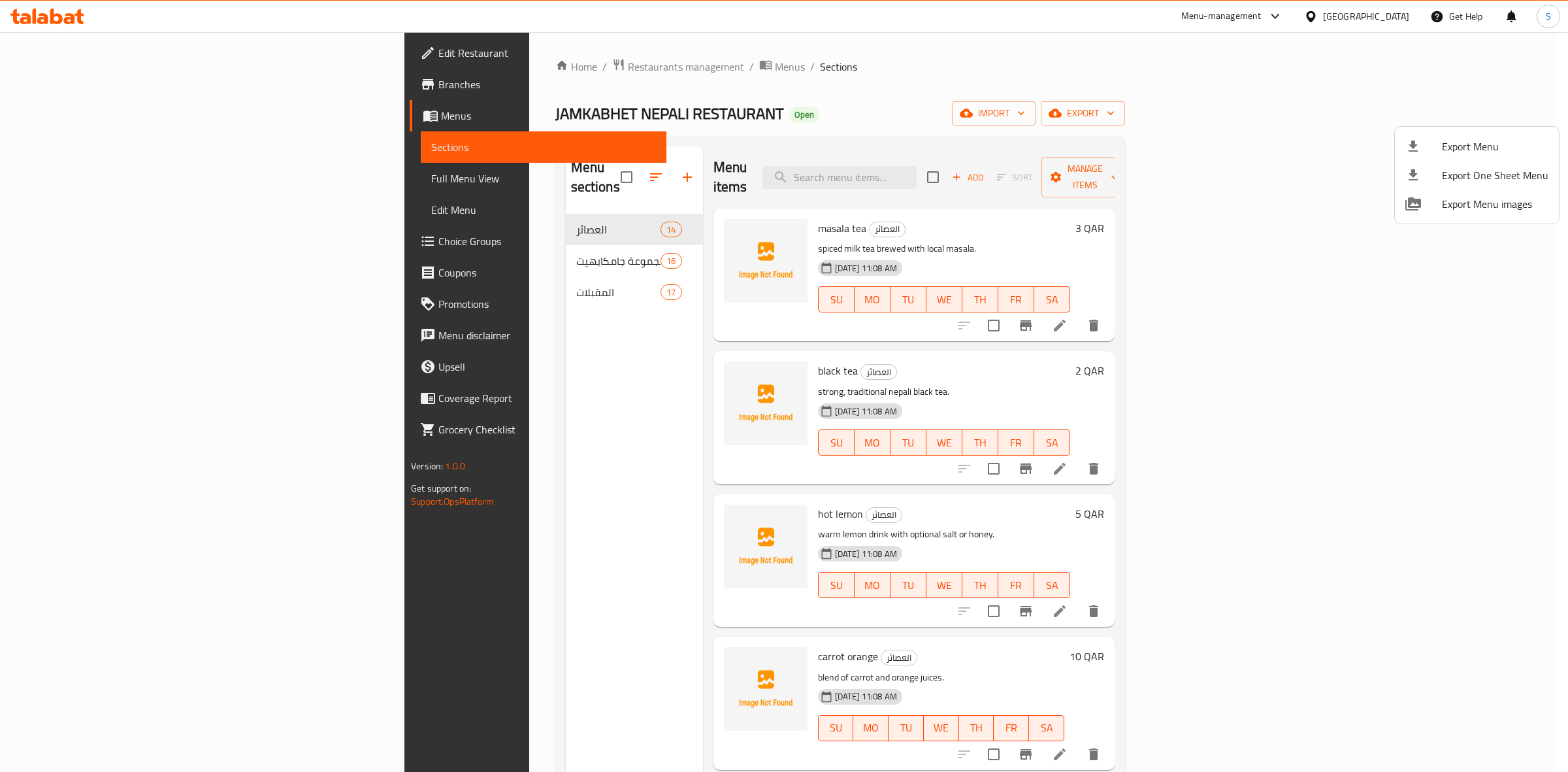
click at [190, 180] on div at bounding box center [784, 386] width 1568 height 772
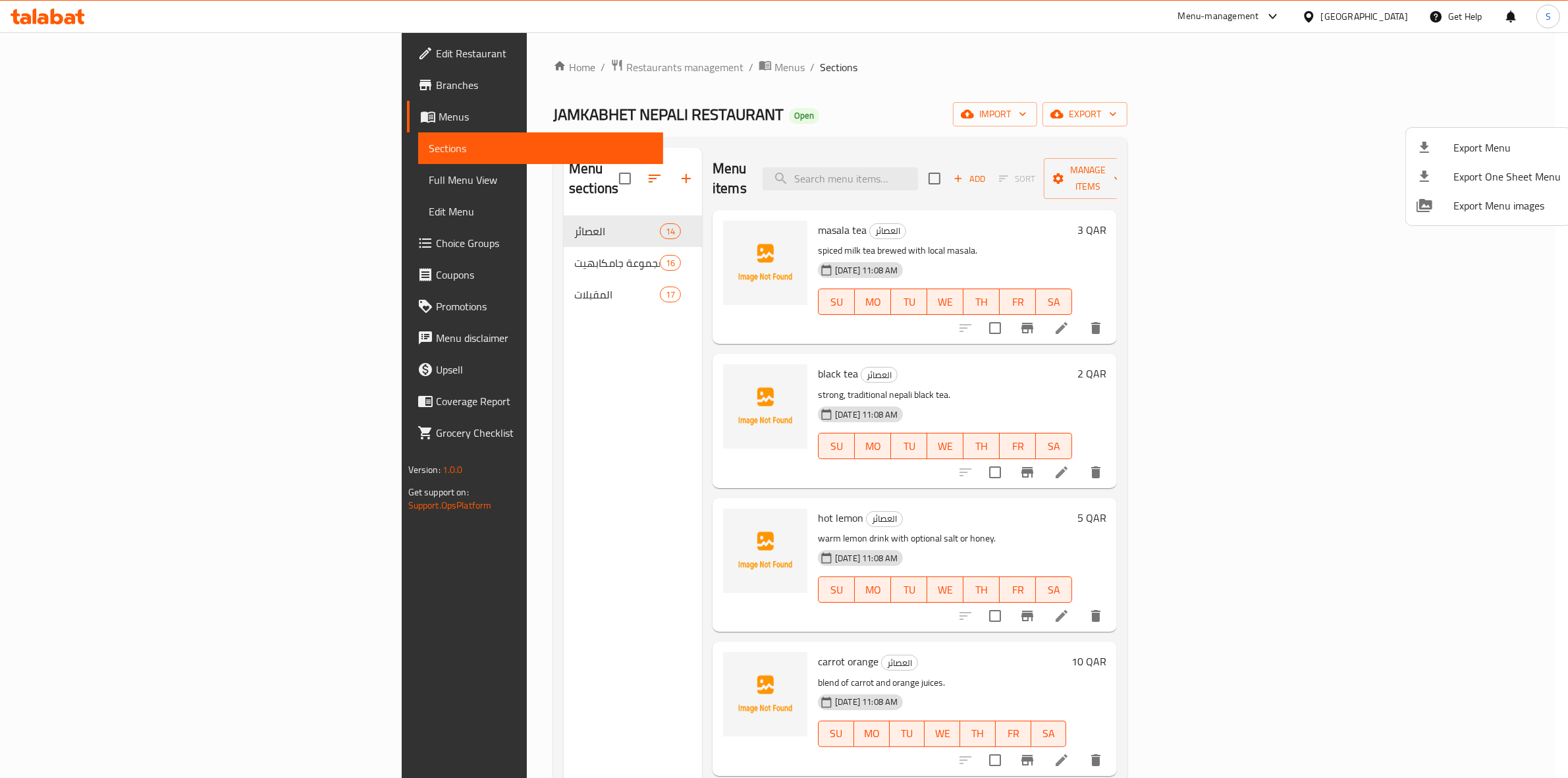
click at [428, 181] on span "Full Menu View" at bounding box center [540, 180] width 225 height 16
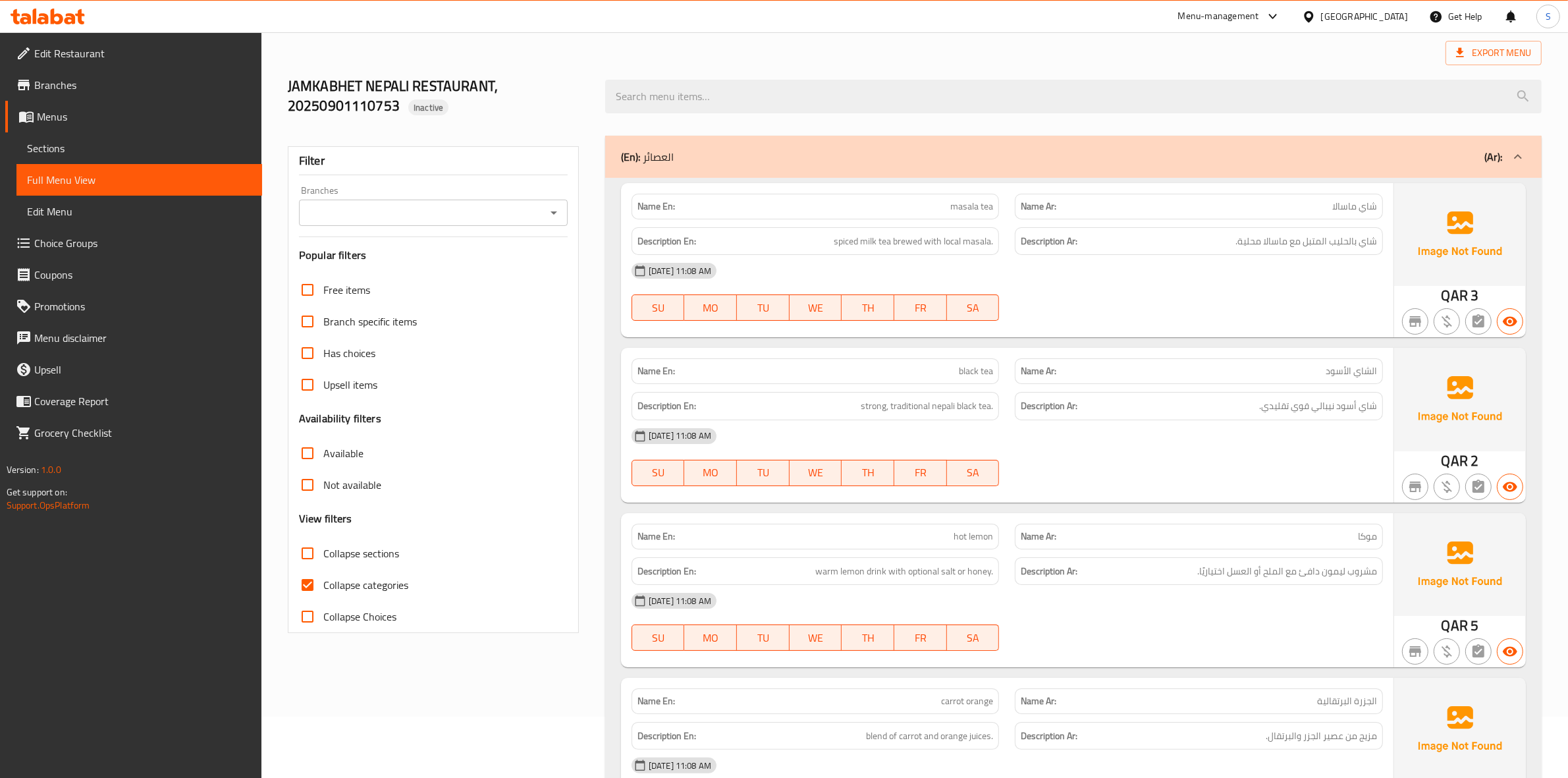
scroll to position [165, 0]
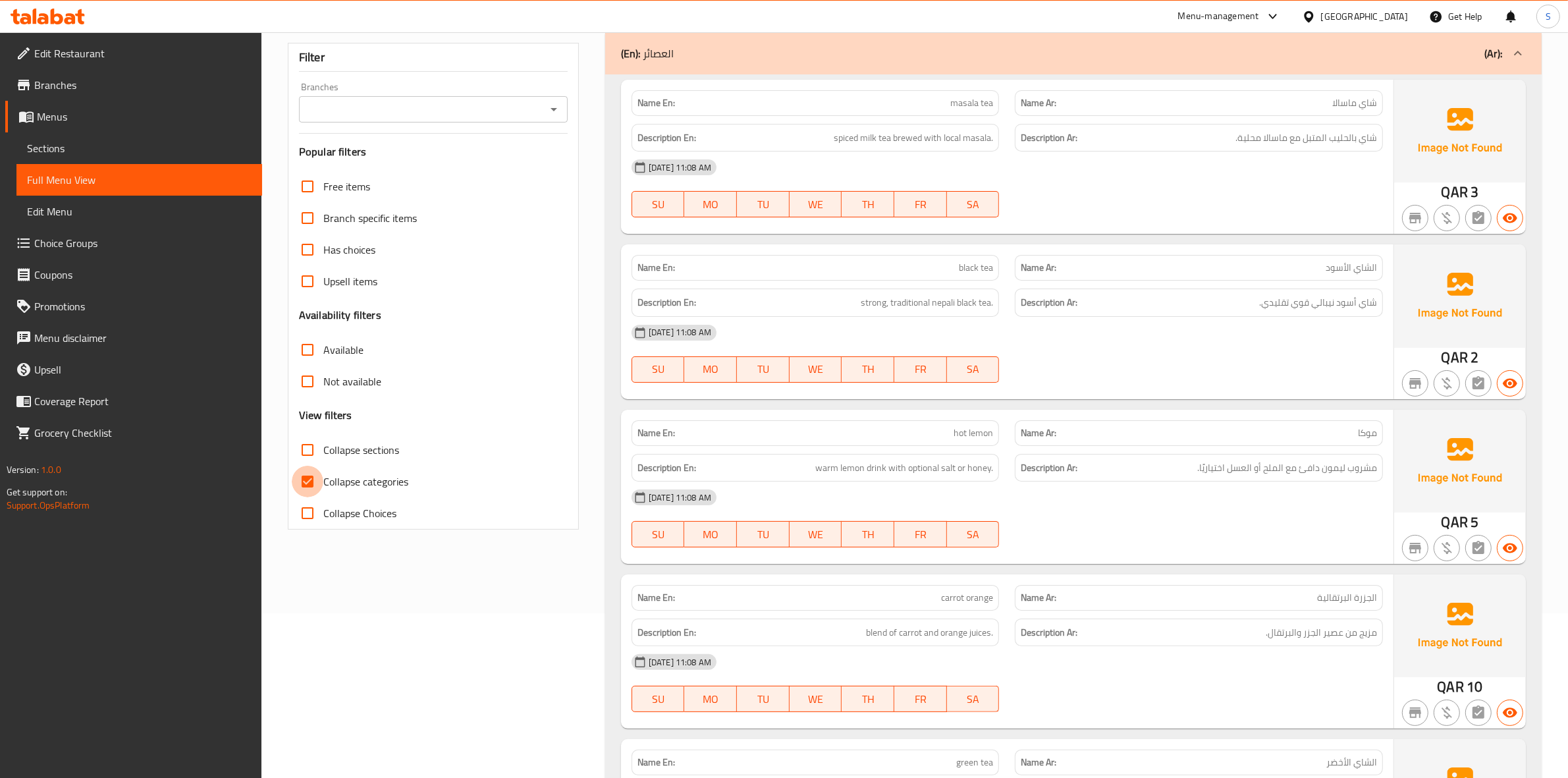
click at [298, 489] on input "Collapse categories" at bounding box center [307, 481] width 31 height 32
checkbox input "false"
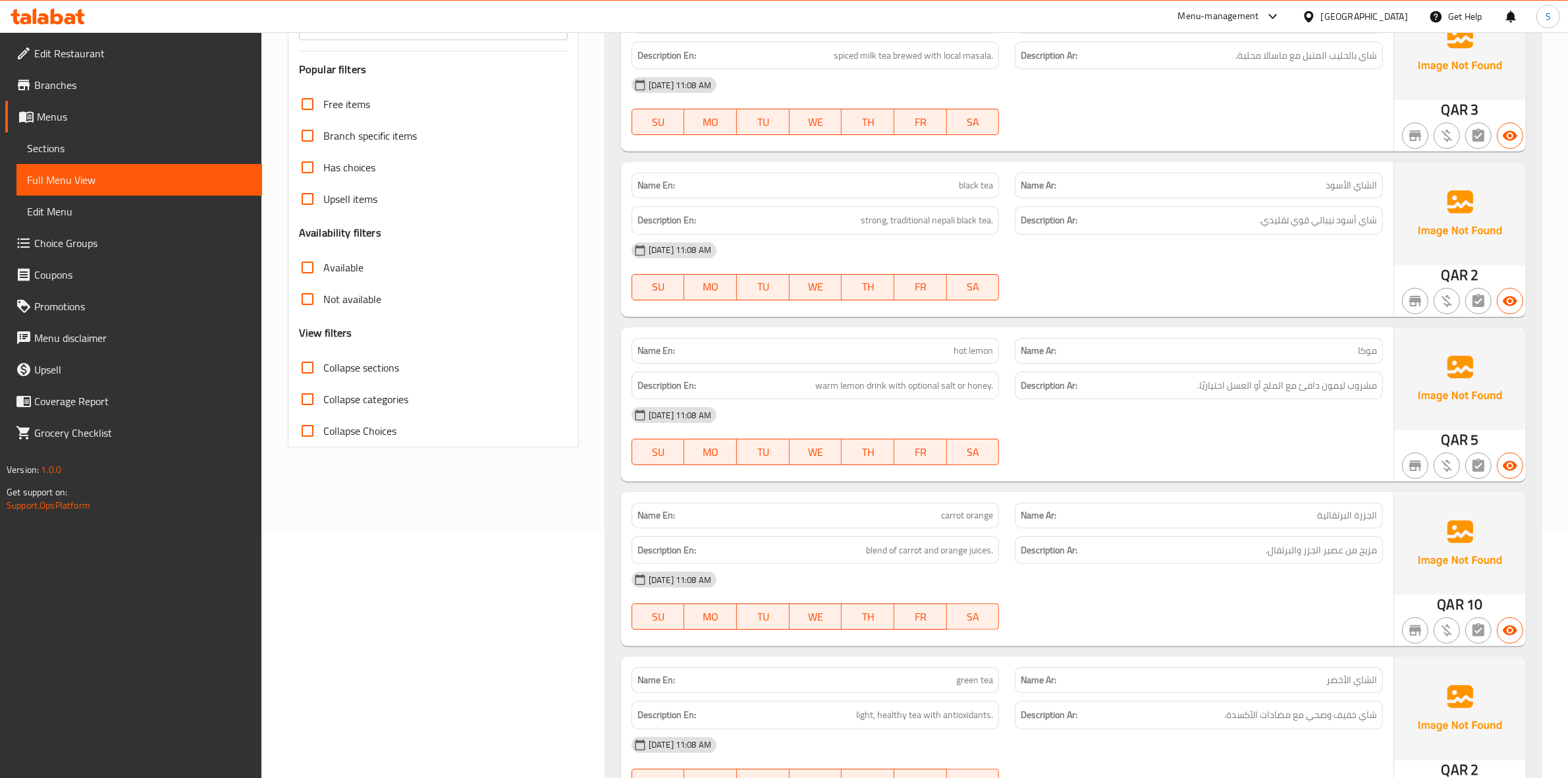
scroll to position [0, 0]
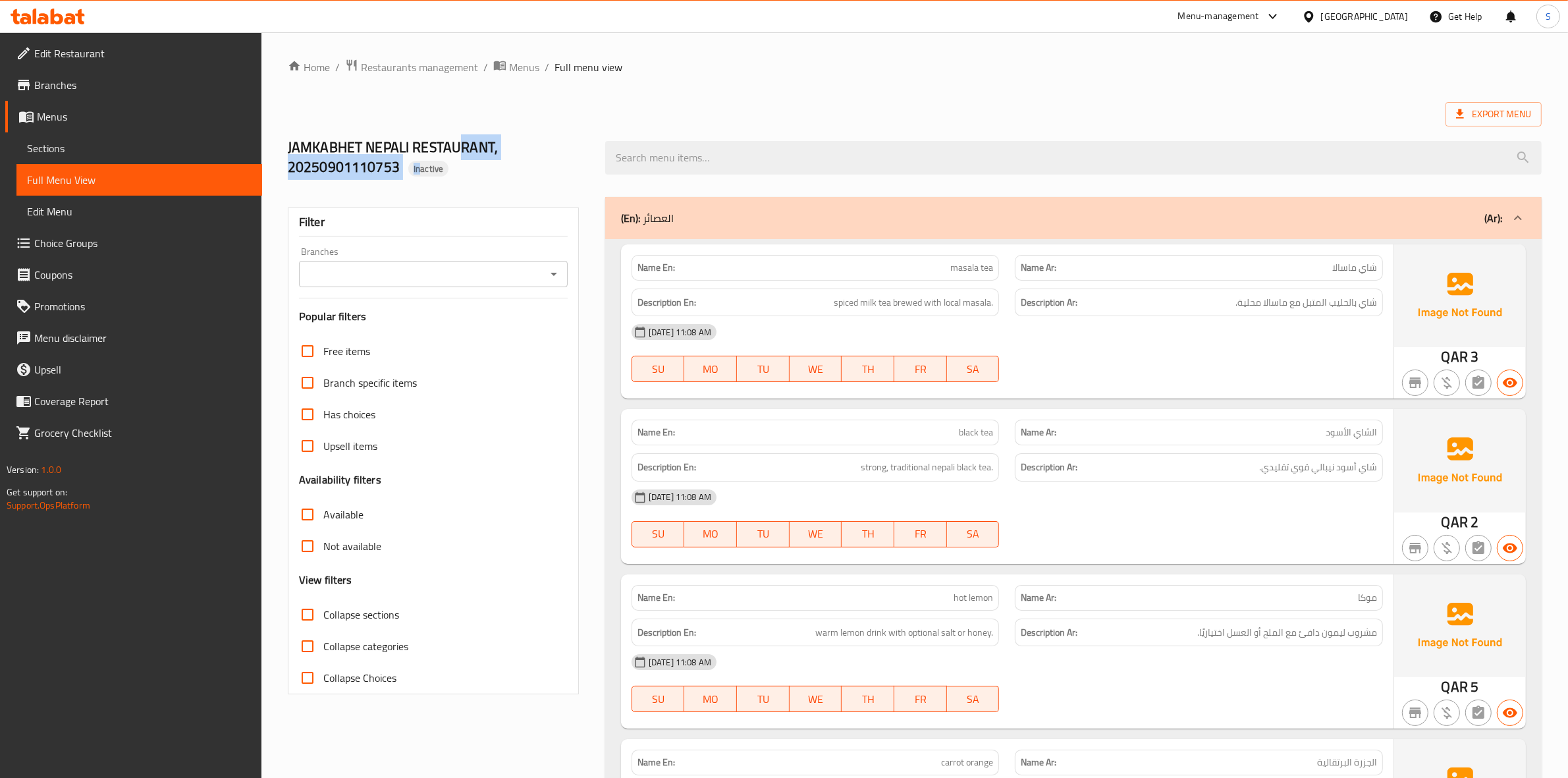
drag, startPoint x: 419, startPoint y: 166, endPoint x: 456, endPoint y: 160, distance: 37.5
click at [456, 160] on h2 "JAMKABHET NEPALI RESTAURANT, 20250901110753 Inactive" at bounding box center [439, 158] width 302 height 40
drag, startPoint x: 420, startPoint y: 166, endPoint x: 499, endPoint y: 177, distance: 79.8
click at [499, 177] on h2 "JAMKABHET NEPALI RESTAURANT, 20250901110753 Inactive" at bounding box center [439, 158] width 302 height 40
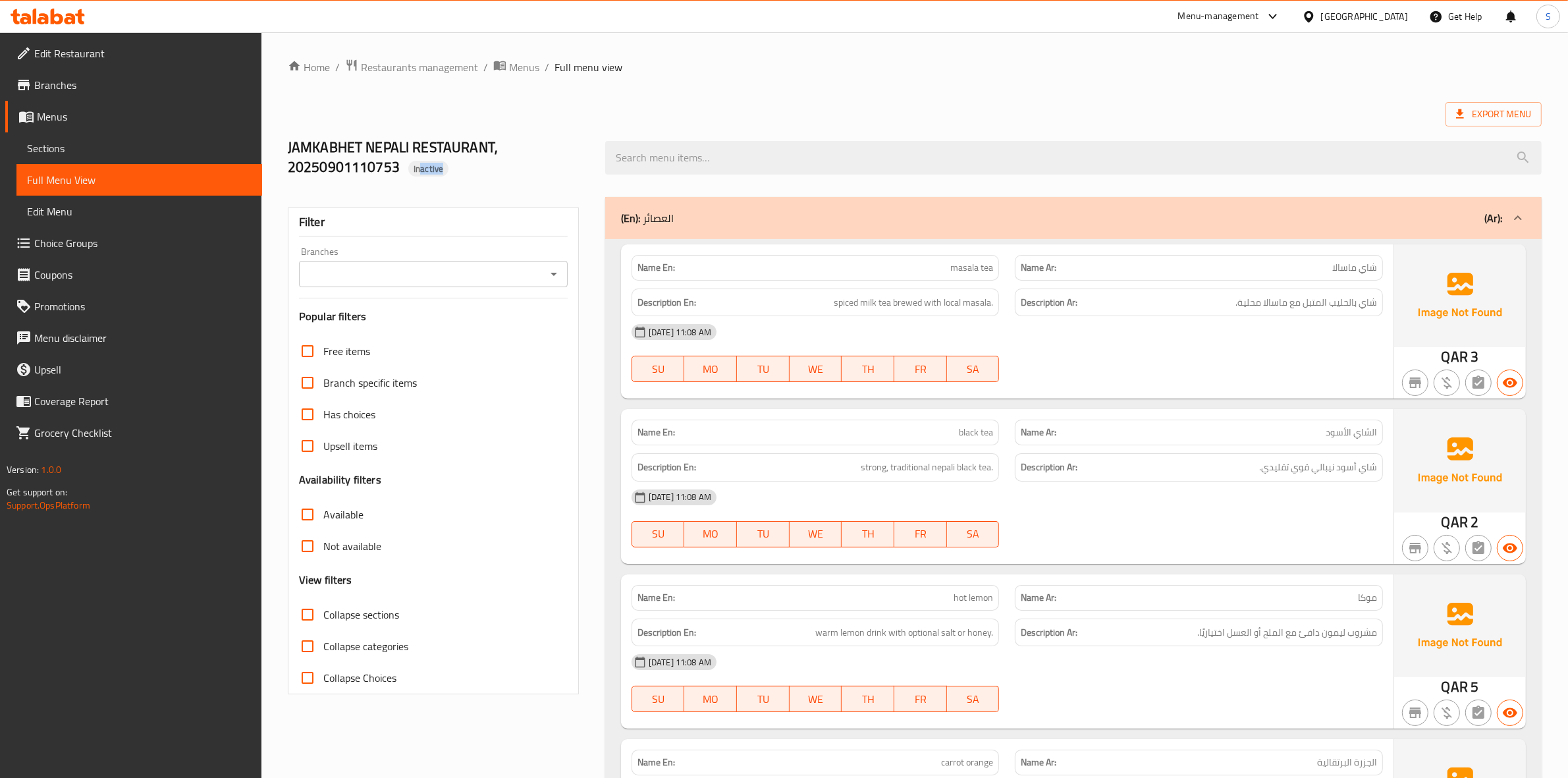
copy span "active"
